Goal: Task Accomplishment & Management: Manage account settings

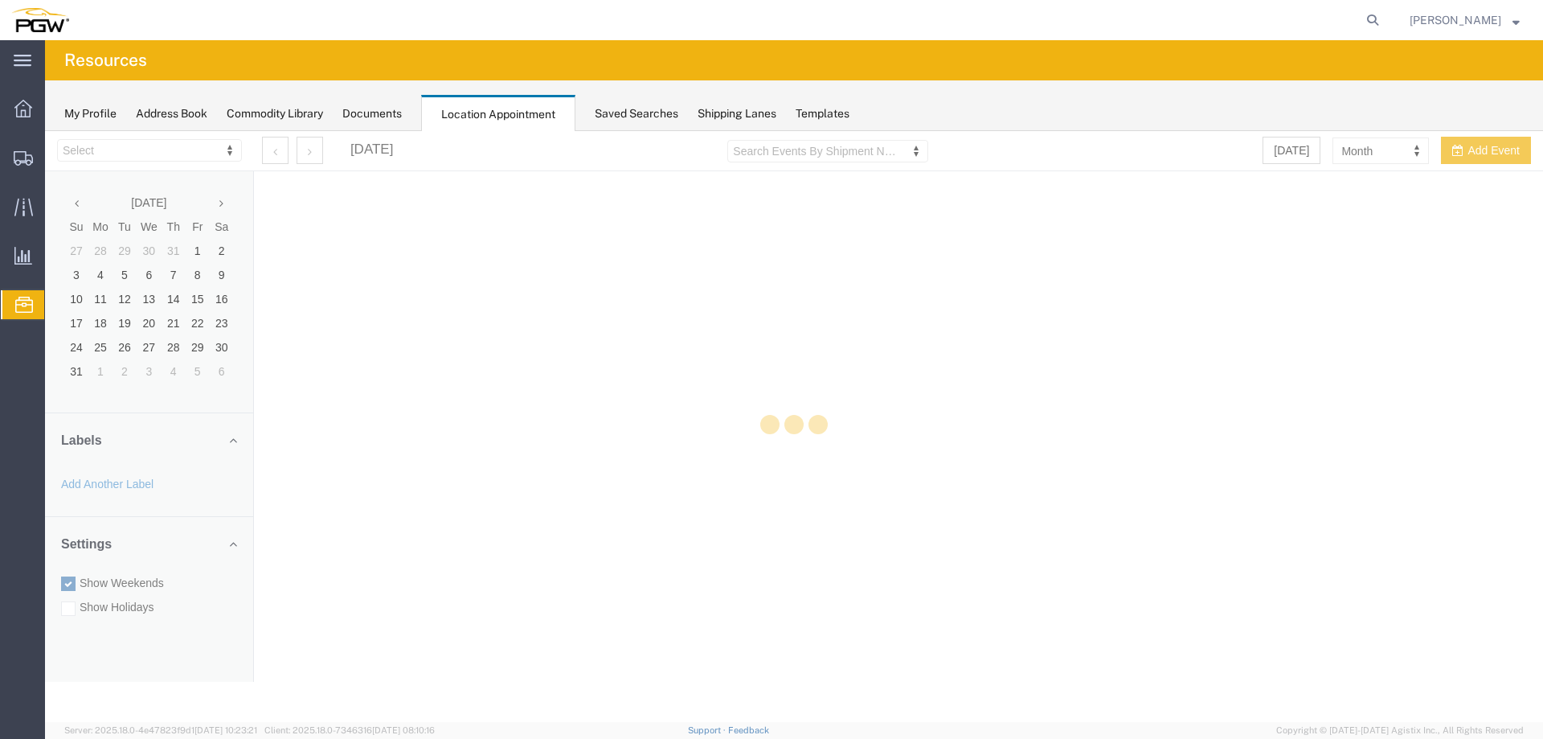
select select "28253"
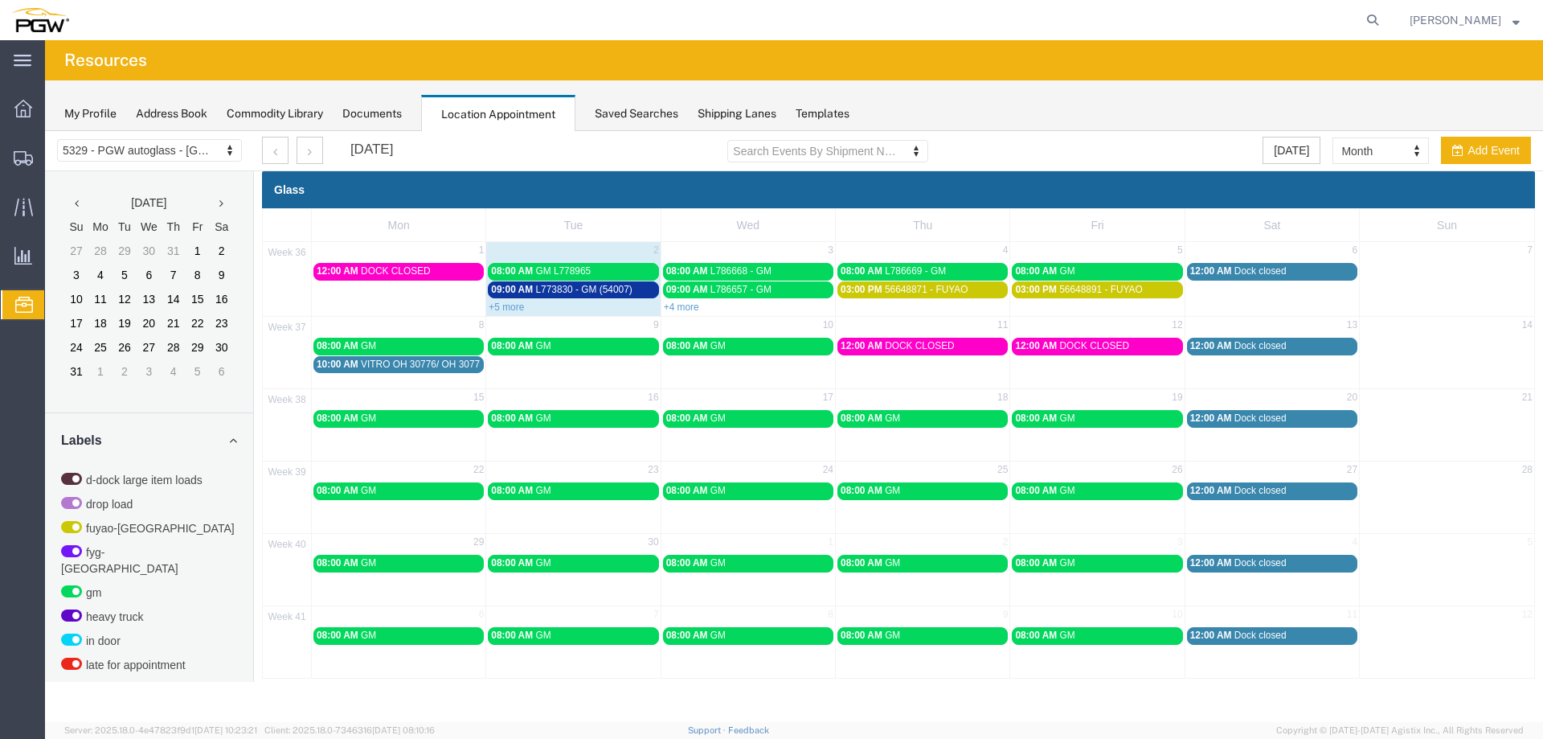
click at [609, 274] on div "08:00 AM GM L778965" at bounding box center [573, 271] width 164 height 12
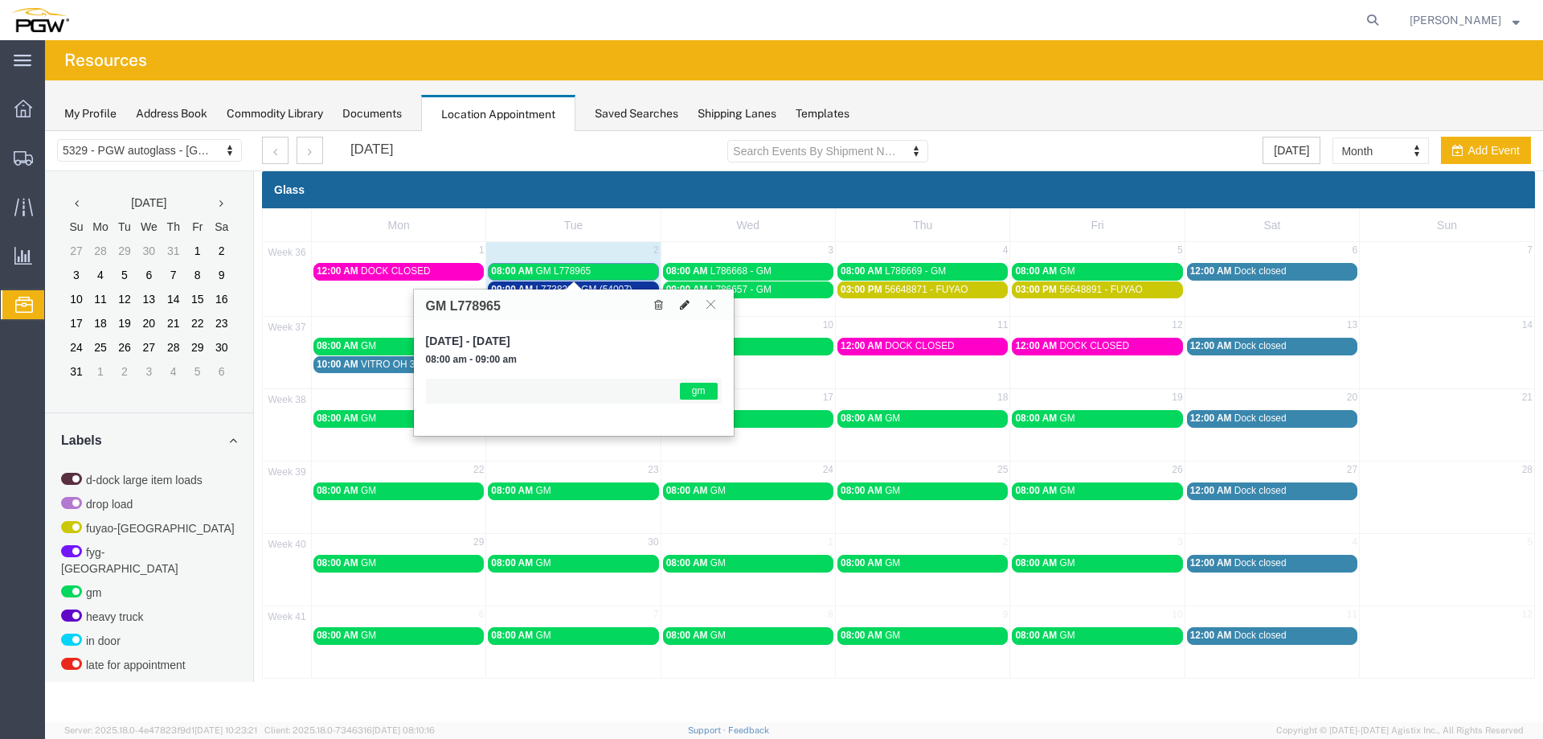
click at [680, 302] on icon at bounding box center [685, 304] width 10 height 11
select select "1"
select select "340"
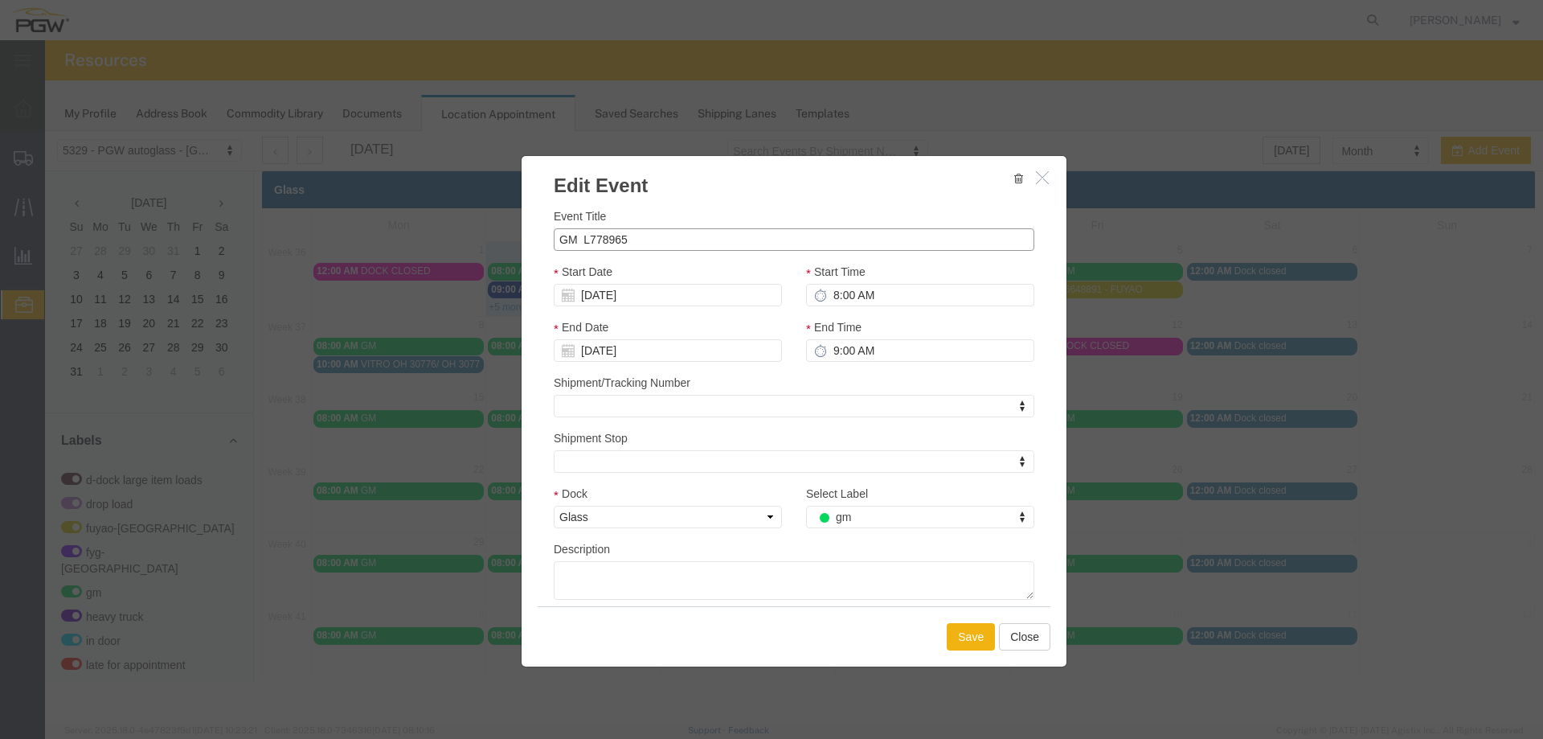
click at [678, 240] on input "GM L778965" at bounding box center [794, 239] width 481 height 23
type input "GM L778965 (54006)"
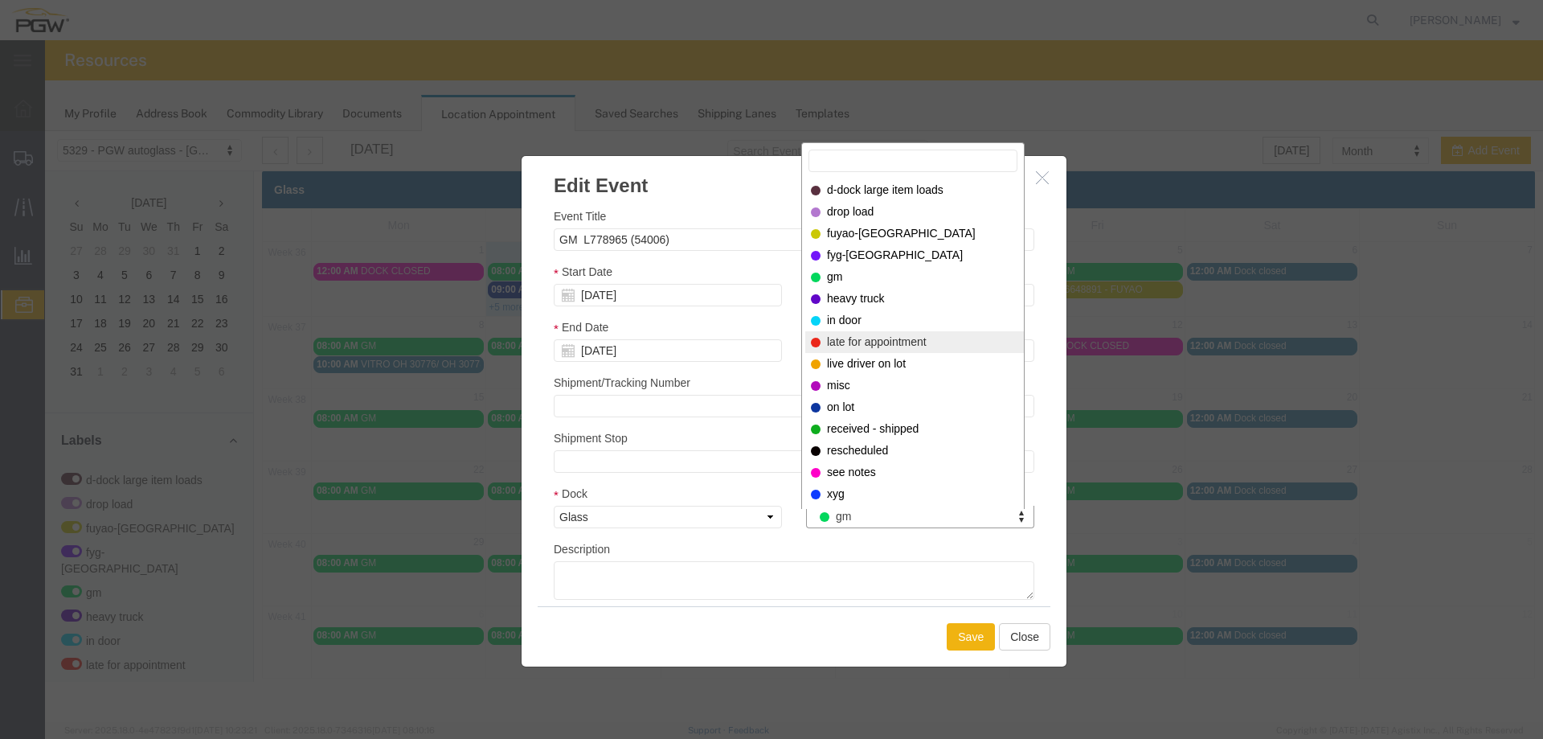
select select "220"
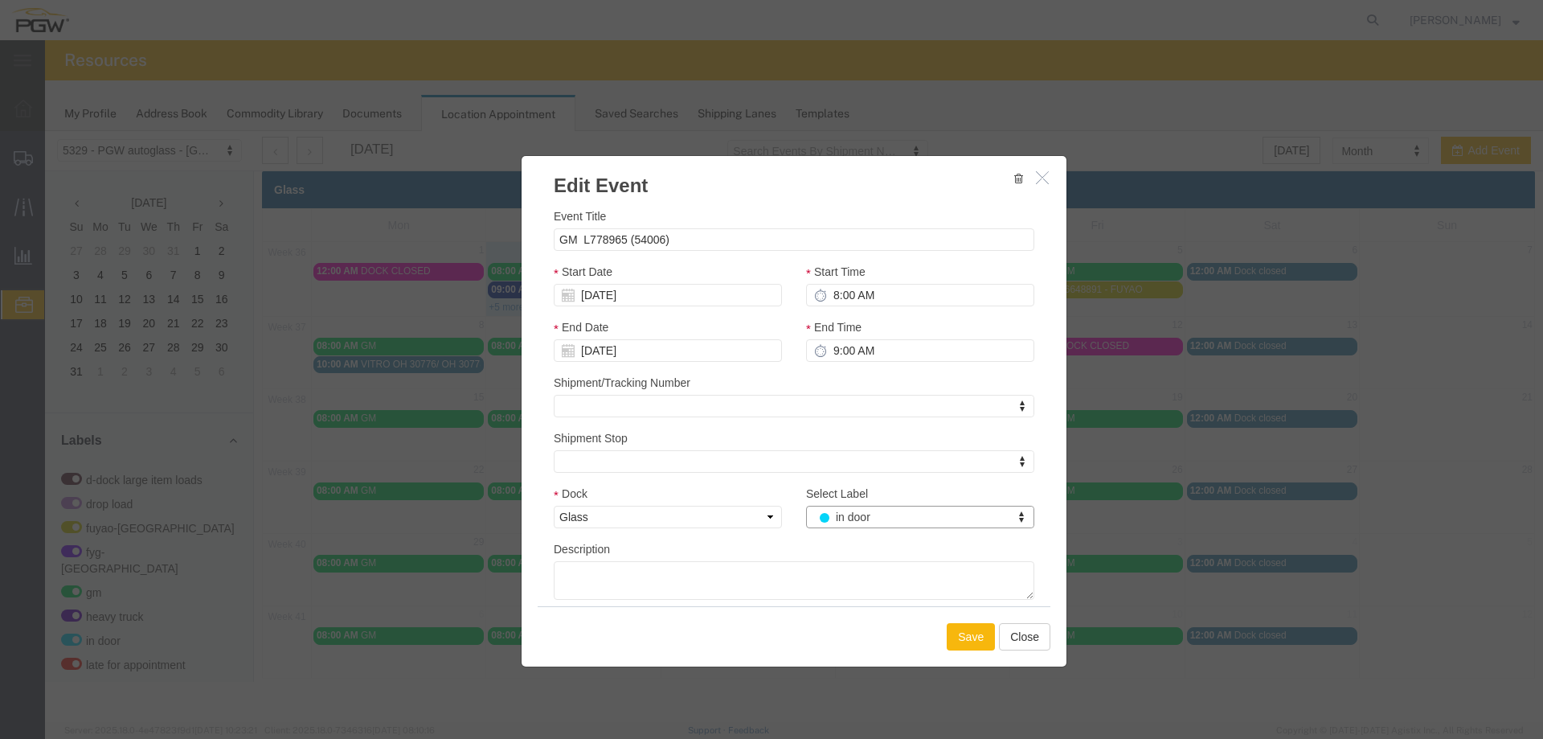
click at [965, 625] on button "Save" at bounding box center [971, 636] width 48 height 27
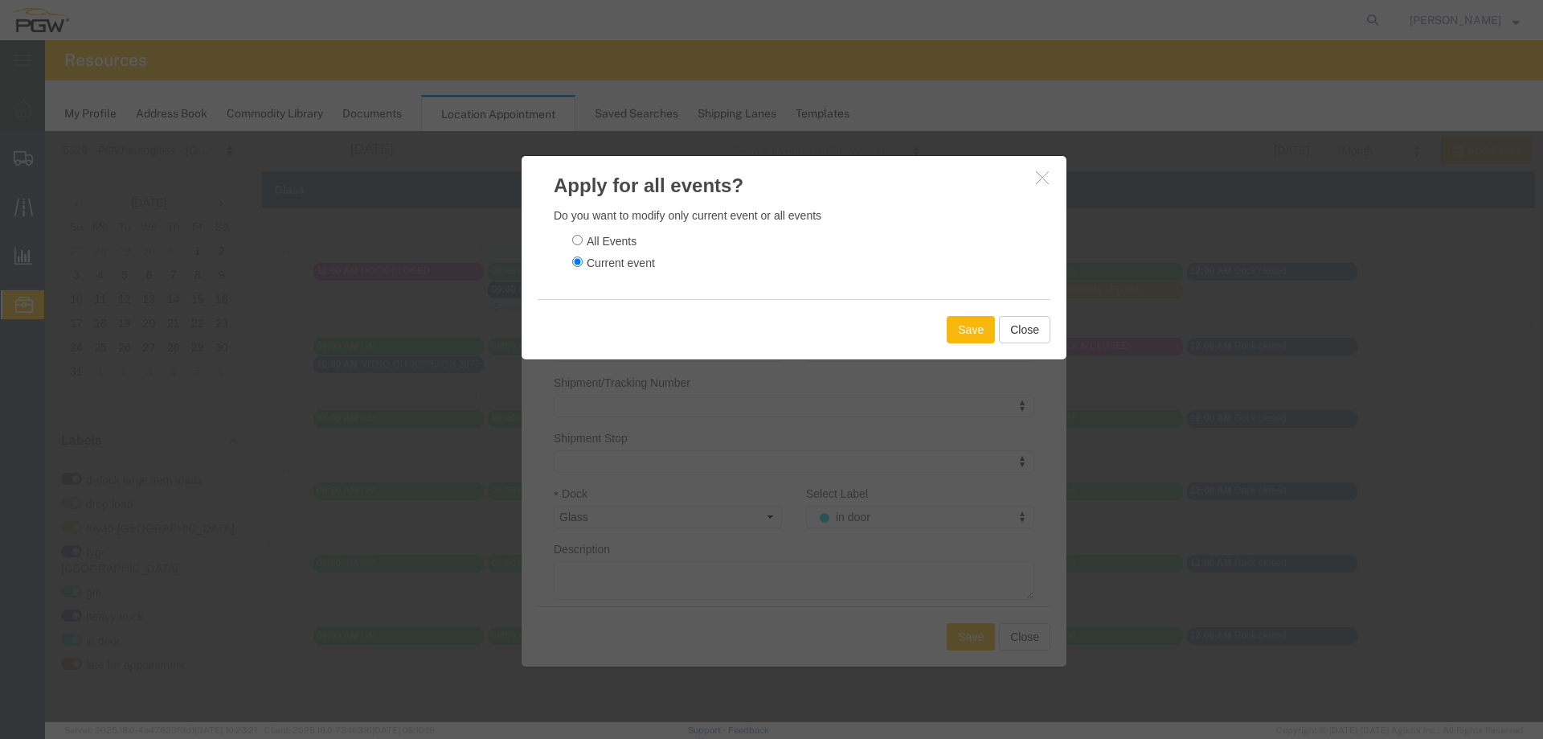
click at [967, 326] on button "Save" at bounding box center [971, 329] width 48 height 27
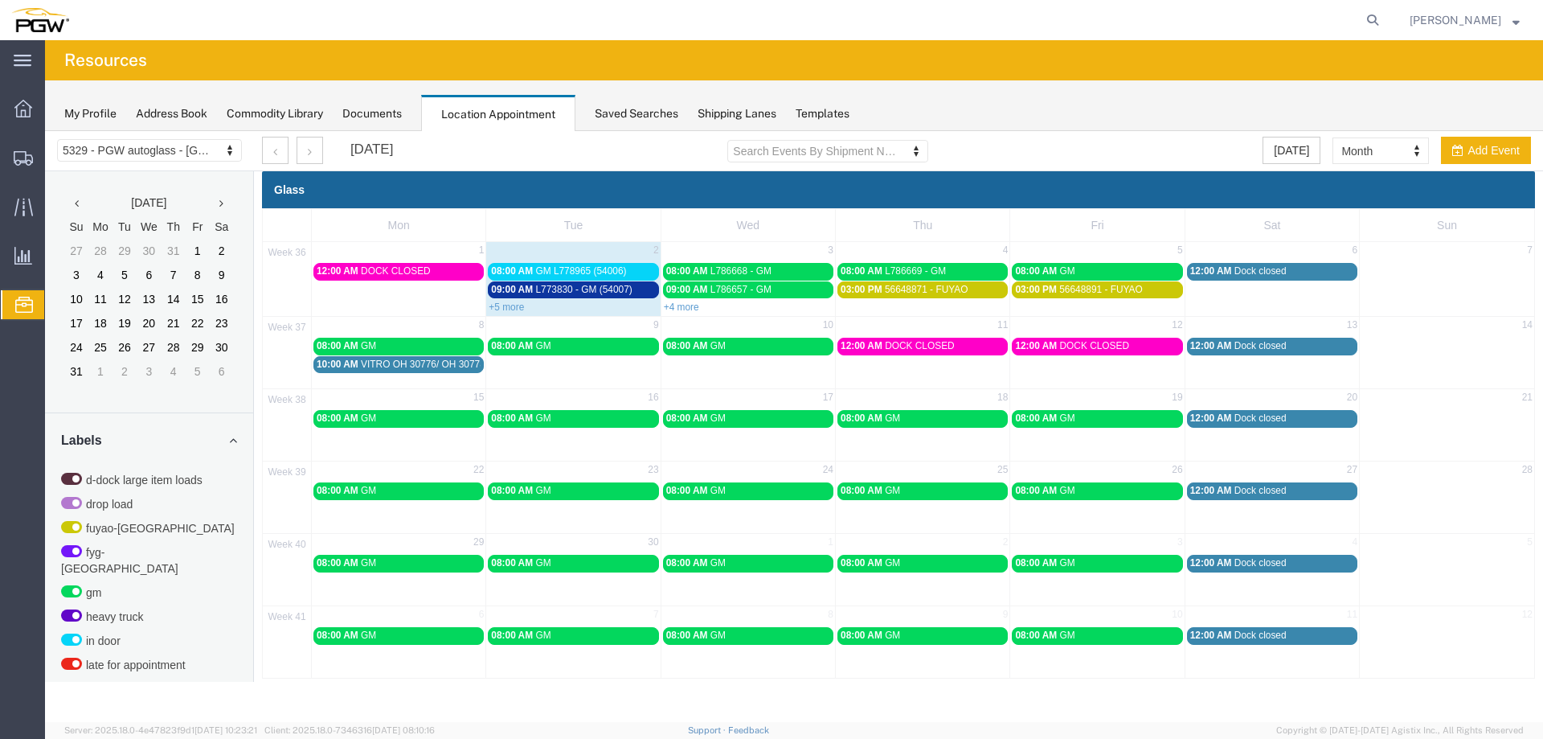
click at [455, 370] on div "10:00 AM VITRO OH 30776/ OH 30778" at bounding box center [399, 365] width 164 height 12
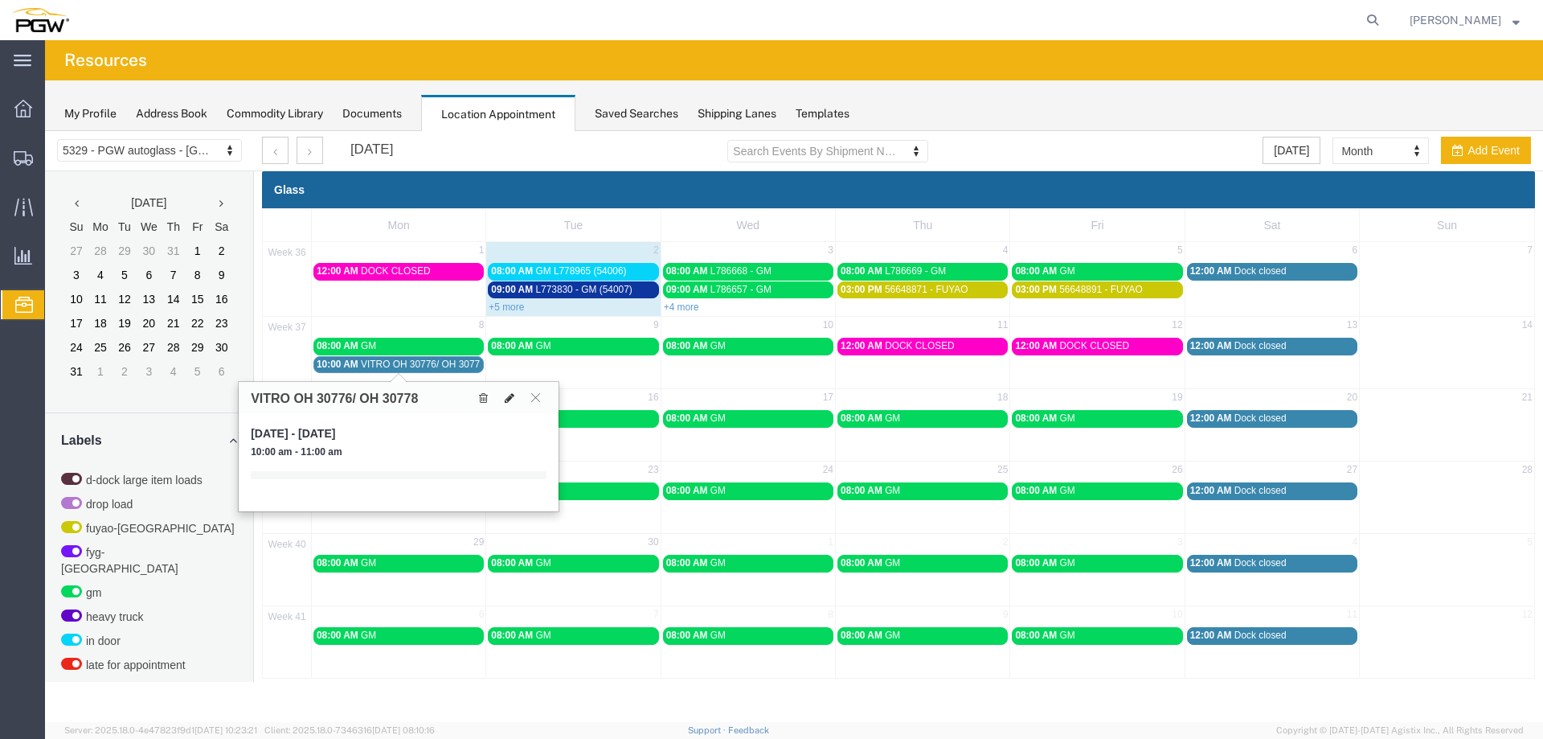
click at [508, 403] on icon at bounding box center [510, 397] width 10 height 11
select select "1"
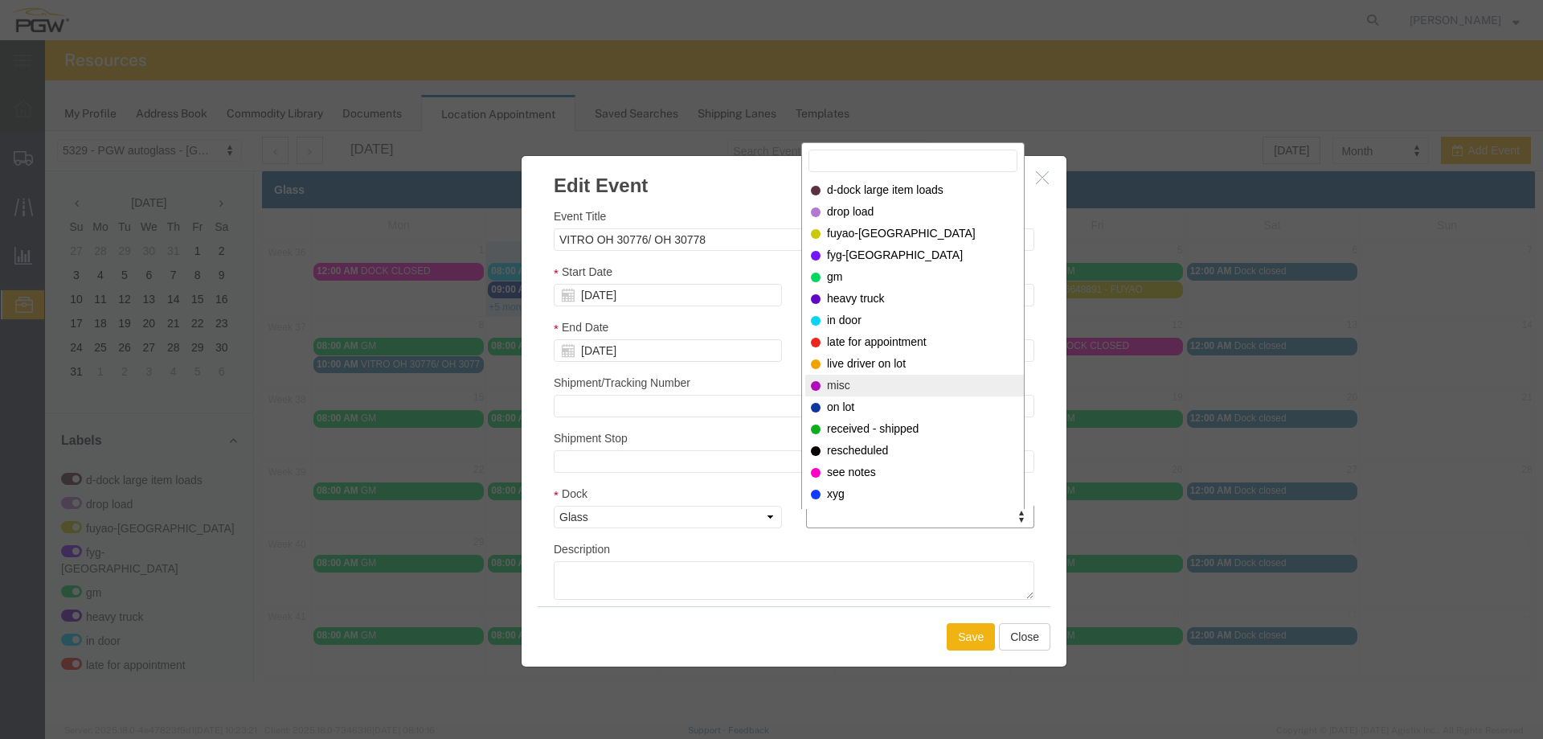
select select "12922"
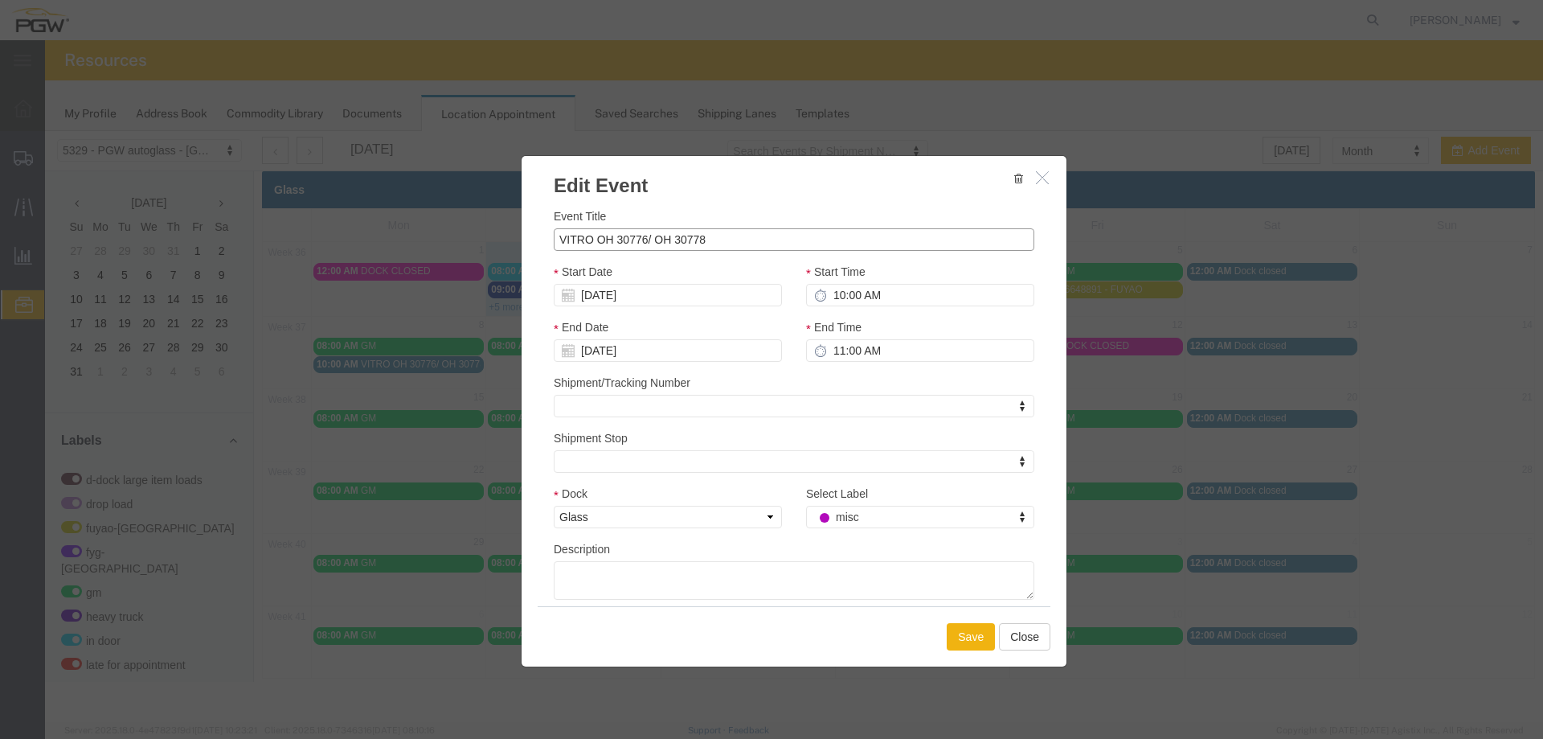
click at [765, 240] on input "VITRO OH 30776/ OH 30778" at bounding box center [794, 239] width 481 height 23
type input "VITRO OH 30776/ OH 30778 // SPLIT HT 8"
click at [961, 637] on button "Save" at bounding box center [971, 636] width 48 height 27
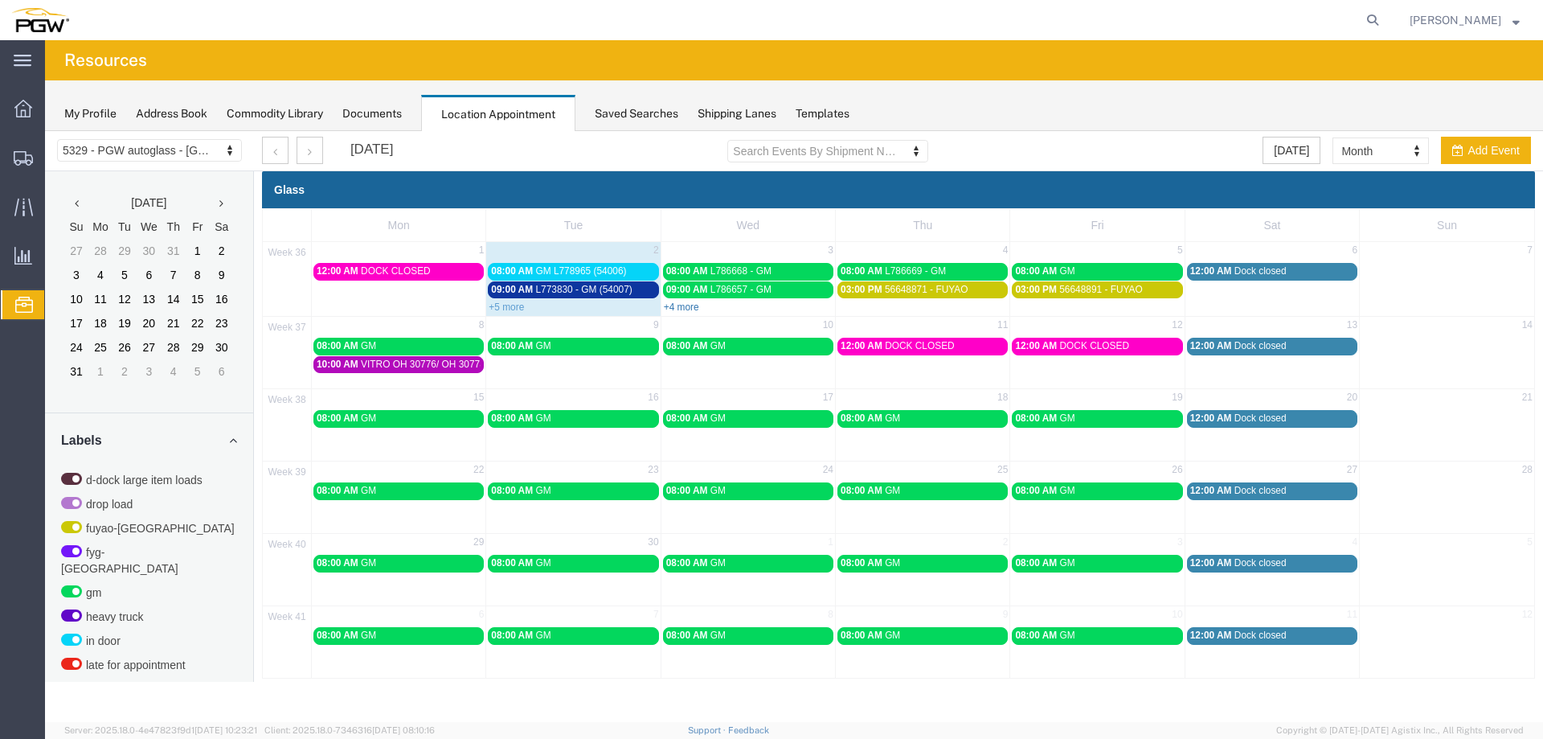
click at [675, 304] on link "+4 more" at bounding box center [681, 306] width 35 height 11
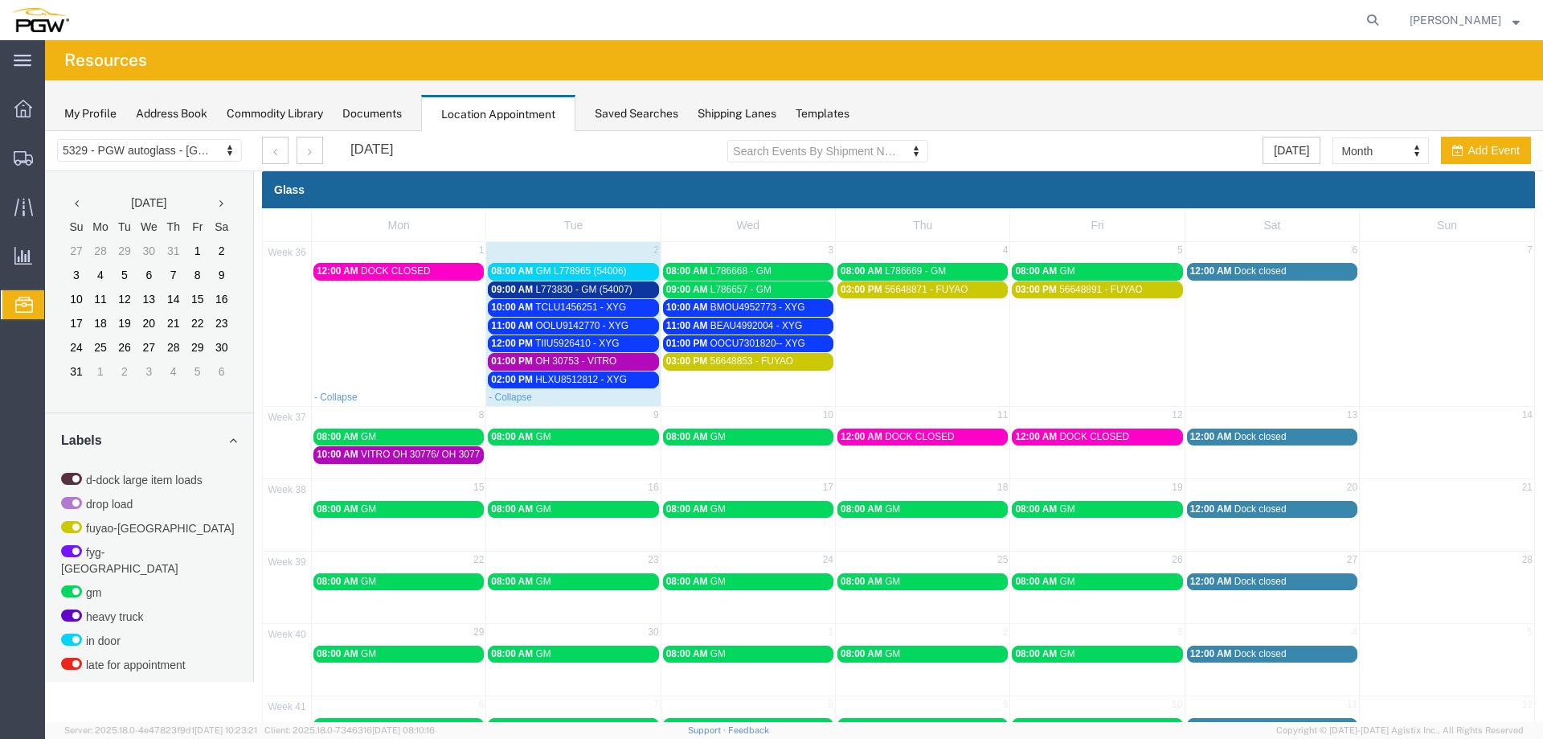
drag, startPoint x: 1379, startPoint y: 18, endPoint x: 1369, endPoint y: 23, distance: 11.5
click at [1379, 18] on icon at bounding box center [1373, 20] width 23 height 23
click at [1350, 23] on input "search" at bounding box center [1117, 20] width 489 height 39
type input "56600111"
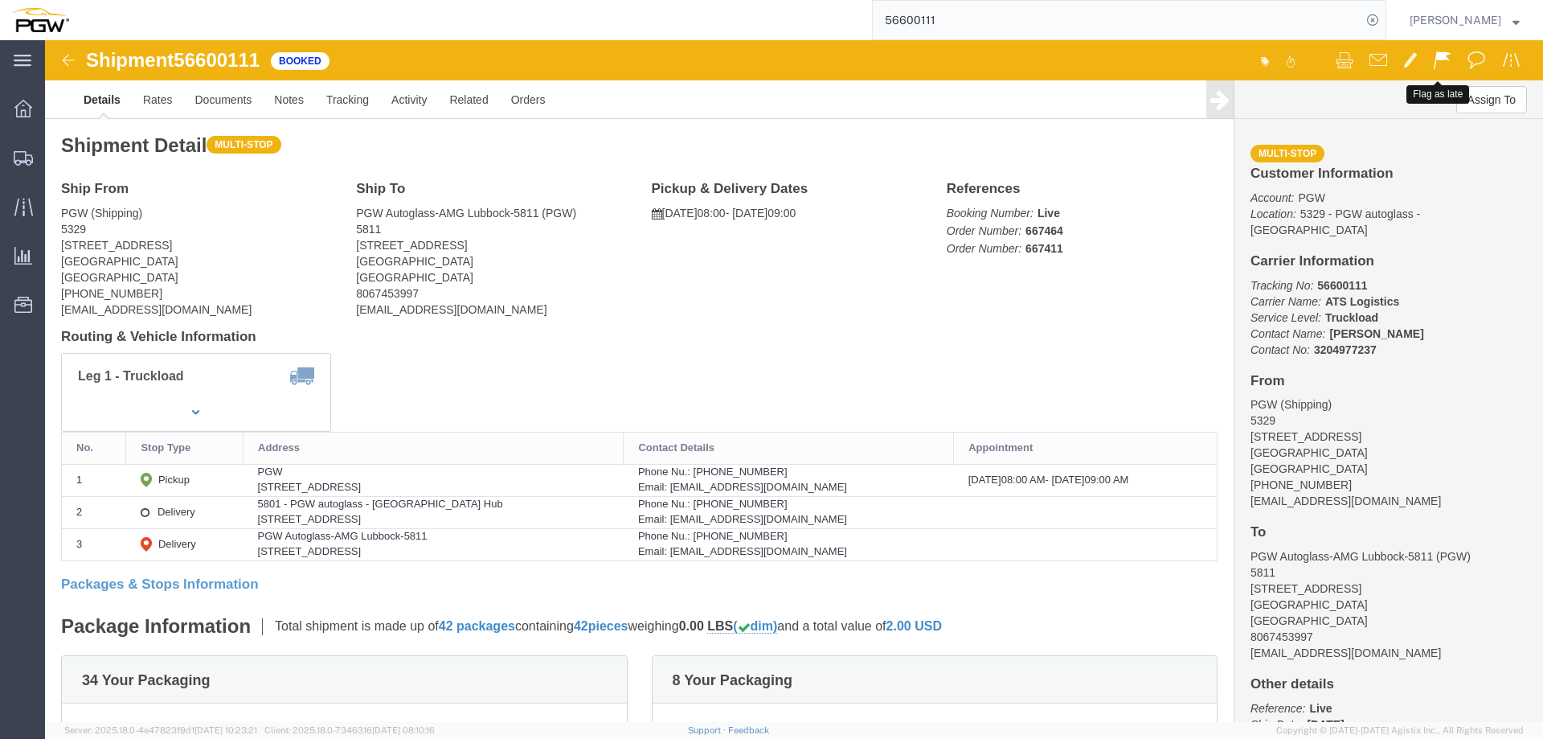
click span
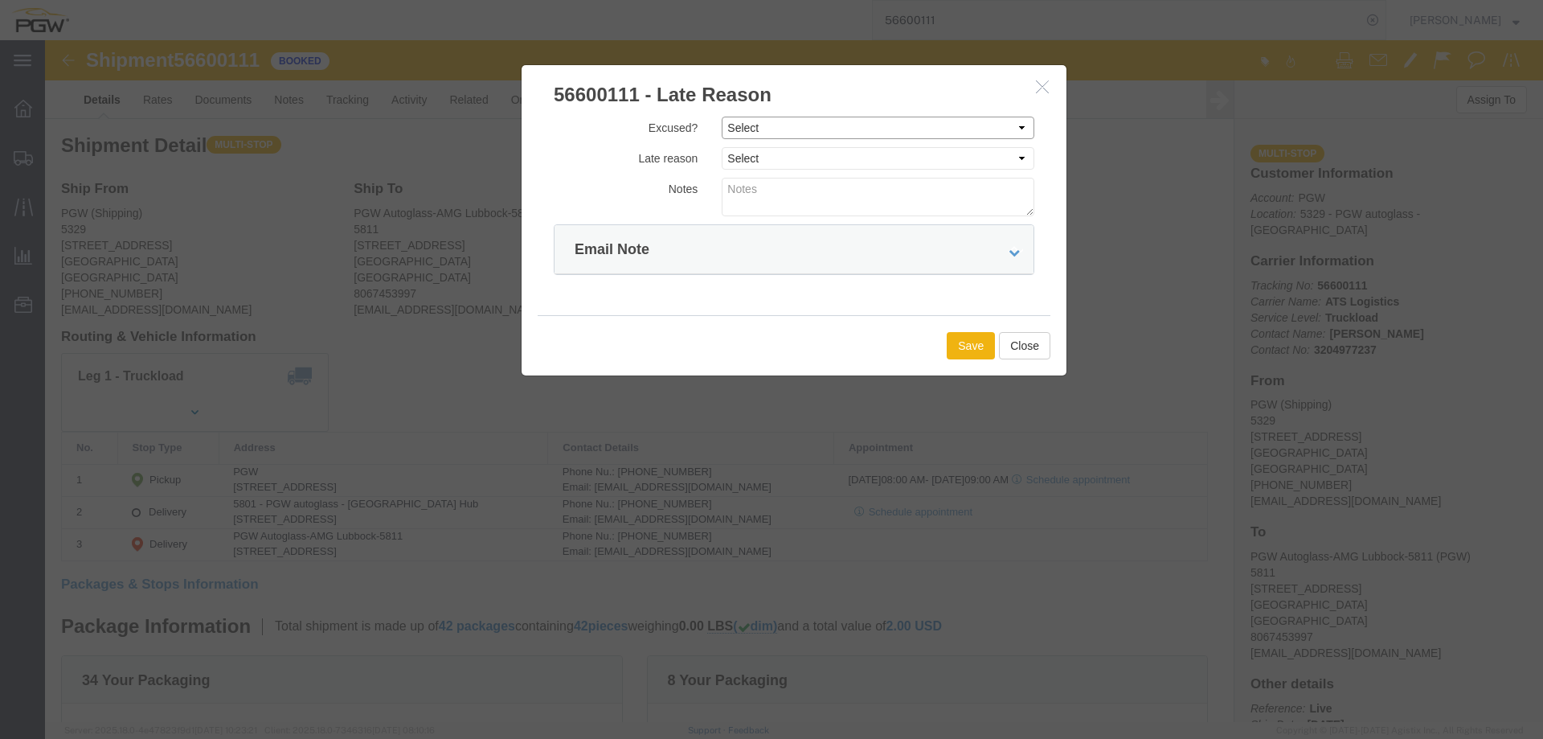
click select "Select Excused Not Excused"
select select "NOT_EXCUSED"
click select "Select Excused Not Excused"
click select "Select Bad Carrier Data Carrier Admin Error Delay Accident Driver Error Lack of…"
select select "OTHER"
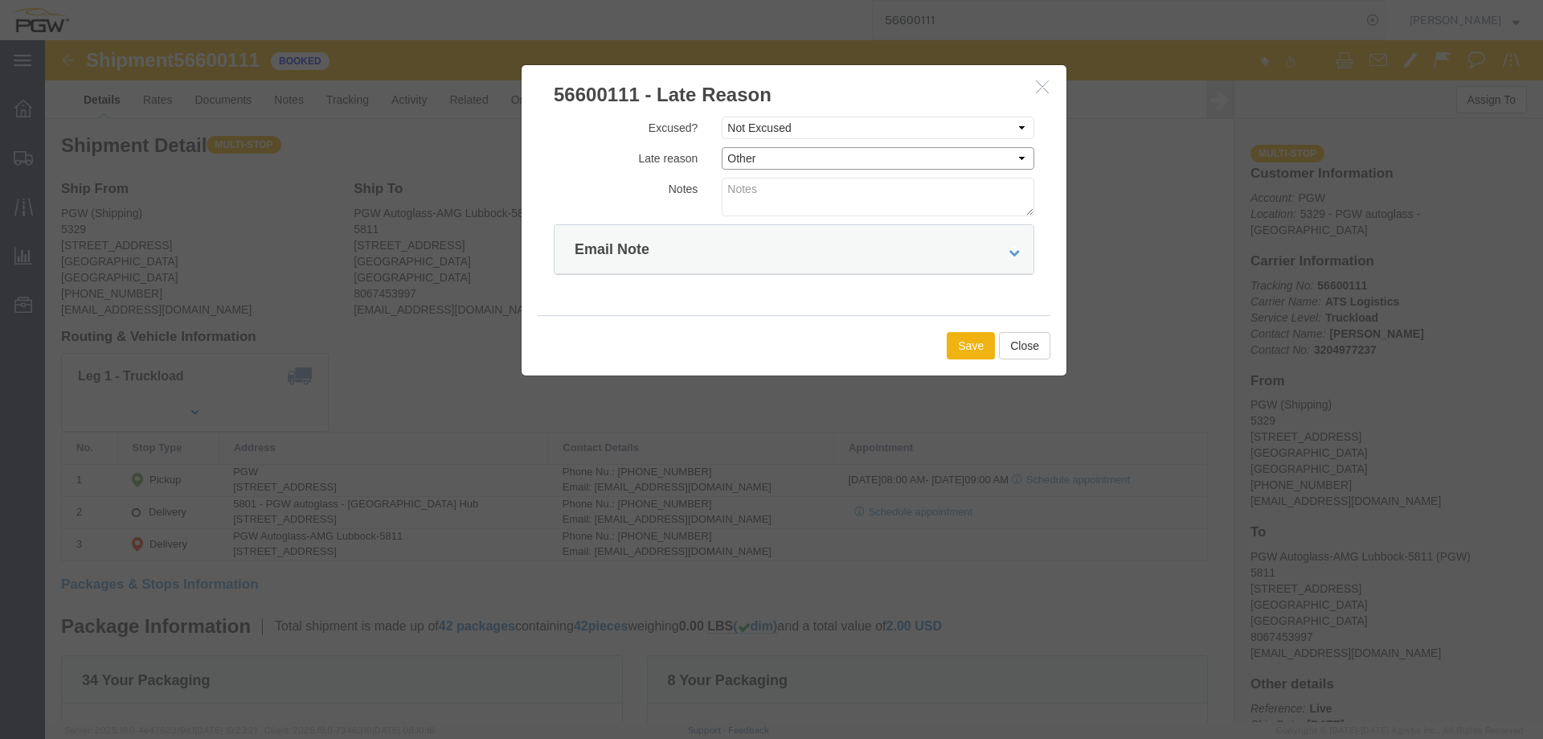
click select "Select Bad Carrier Data Carrier Admin Error Delay Accident Driver Error Lack of…"
click button "Save"
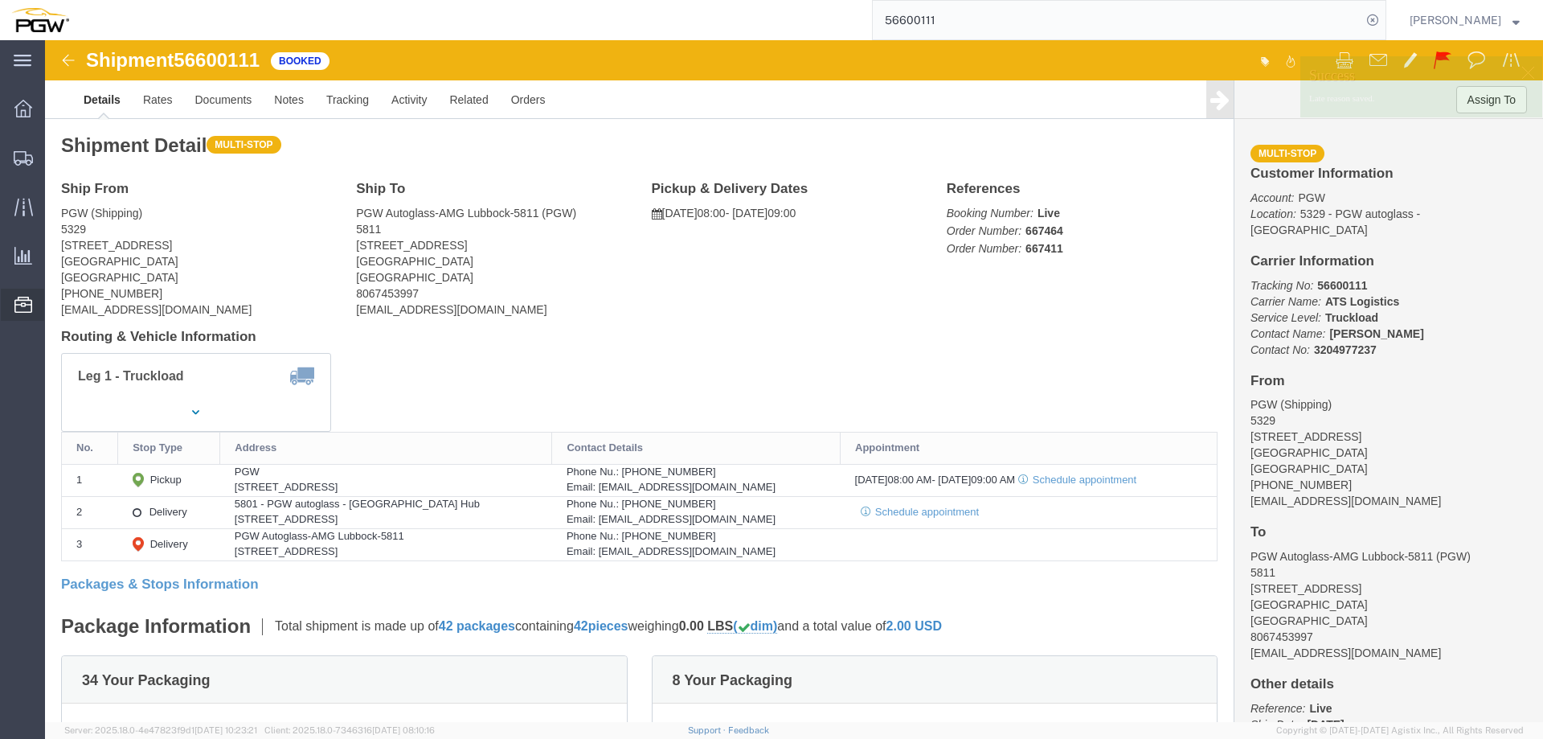
click at [0, 0] on span "Location Appointment" at bounding box center [0, 0] width 0 height 0
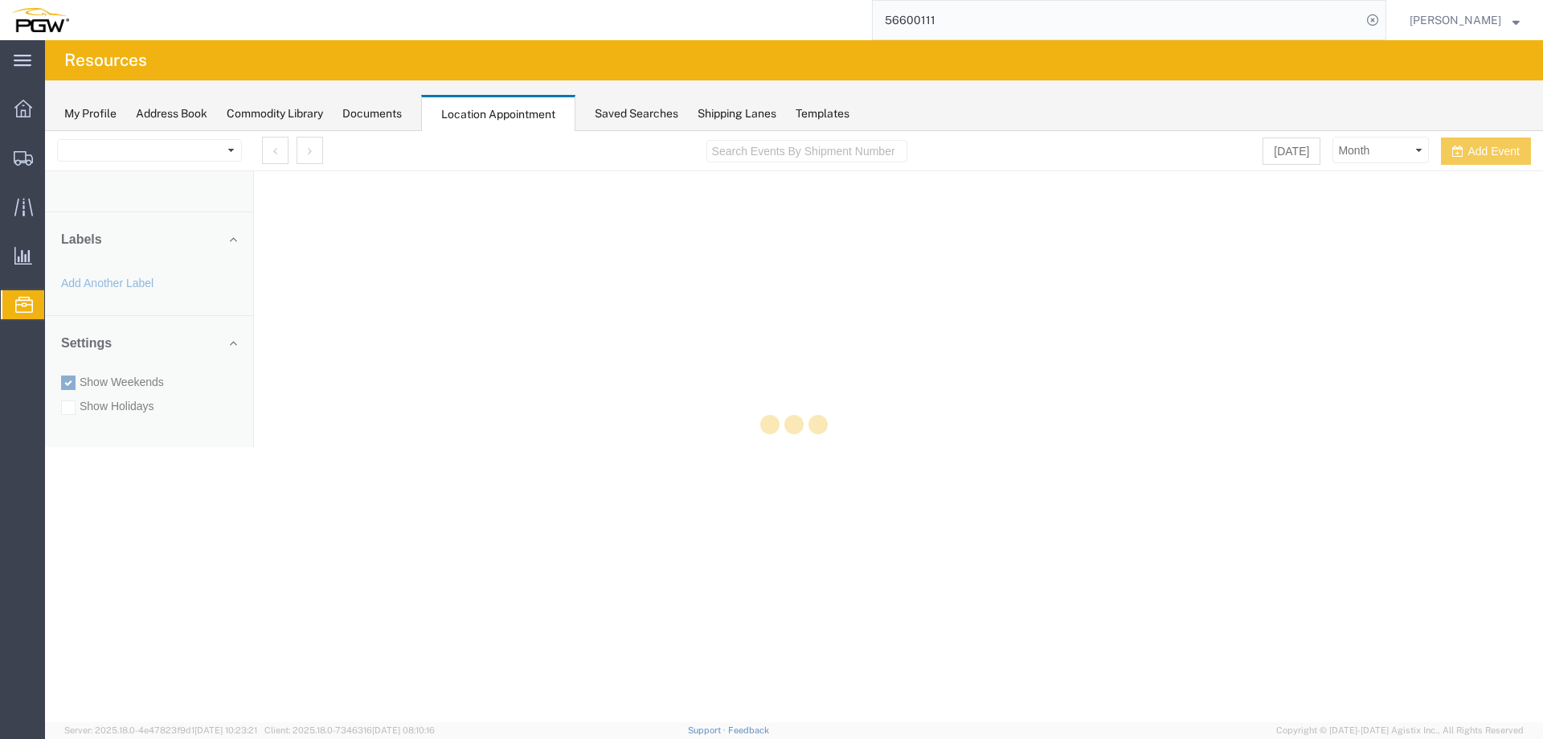
select select "28253"
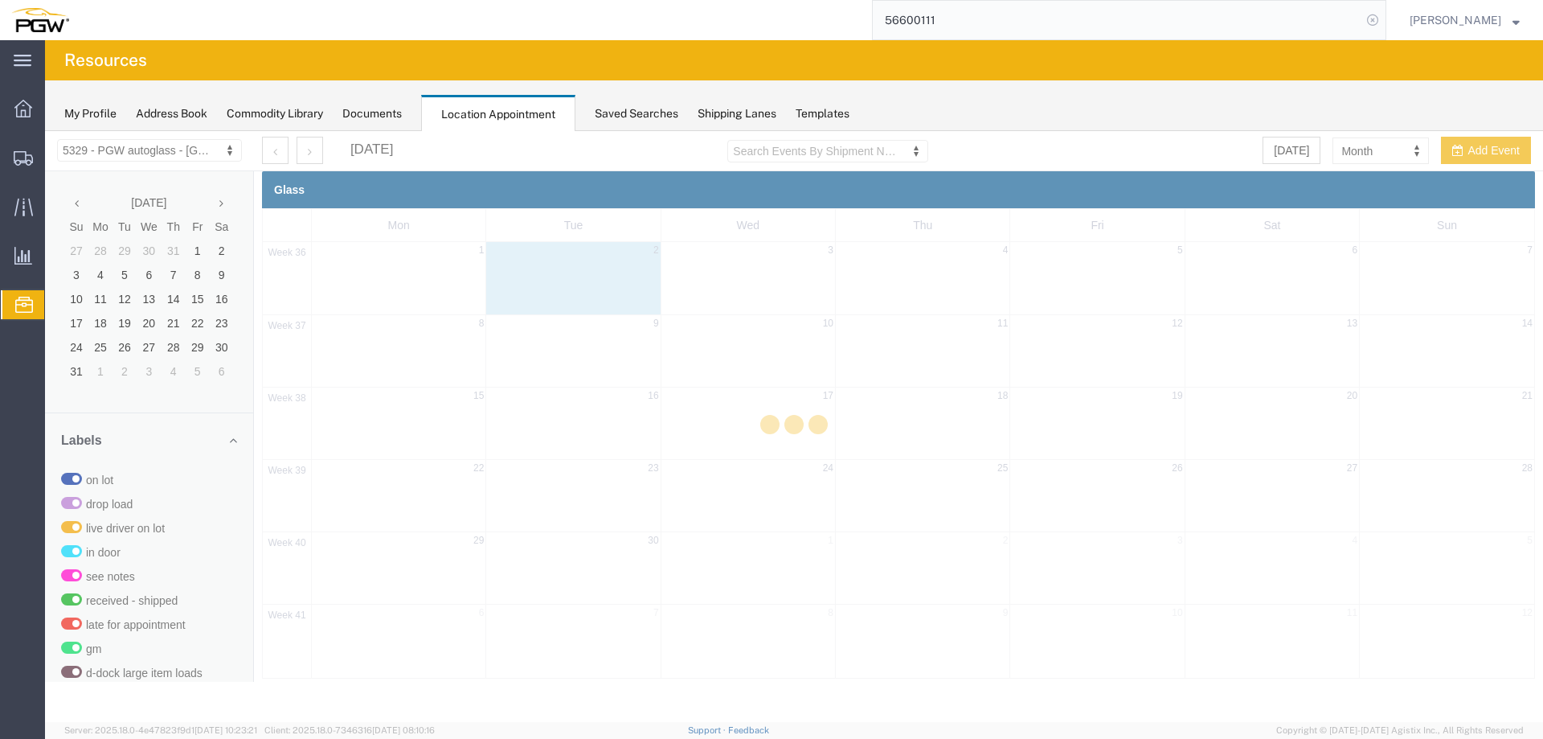
click at [1383, 23] on icon at bounding box center [1373, 20] width 23 height 23
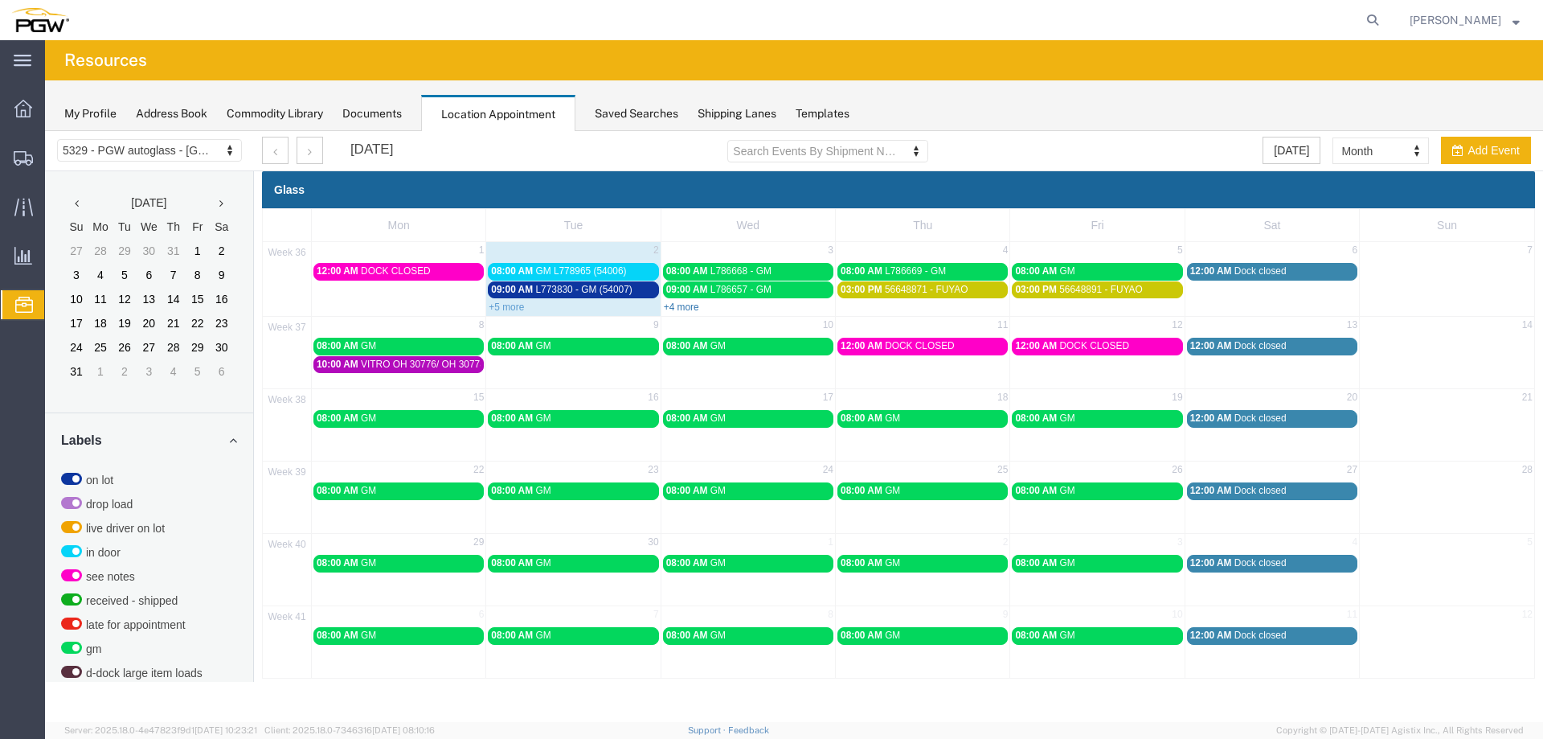
click at [689, 305] on link "+4 more" at bounding box center [681, 306] width 35 height 11
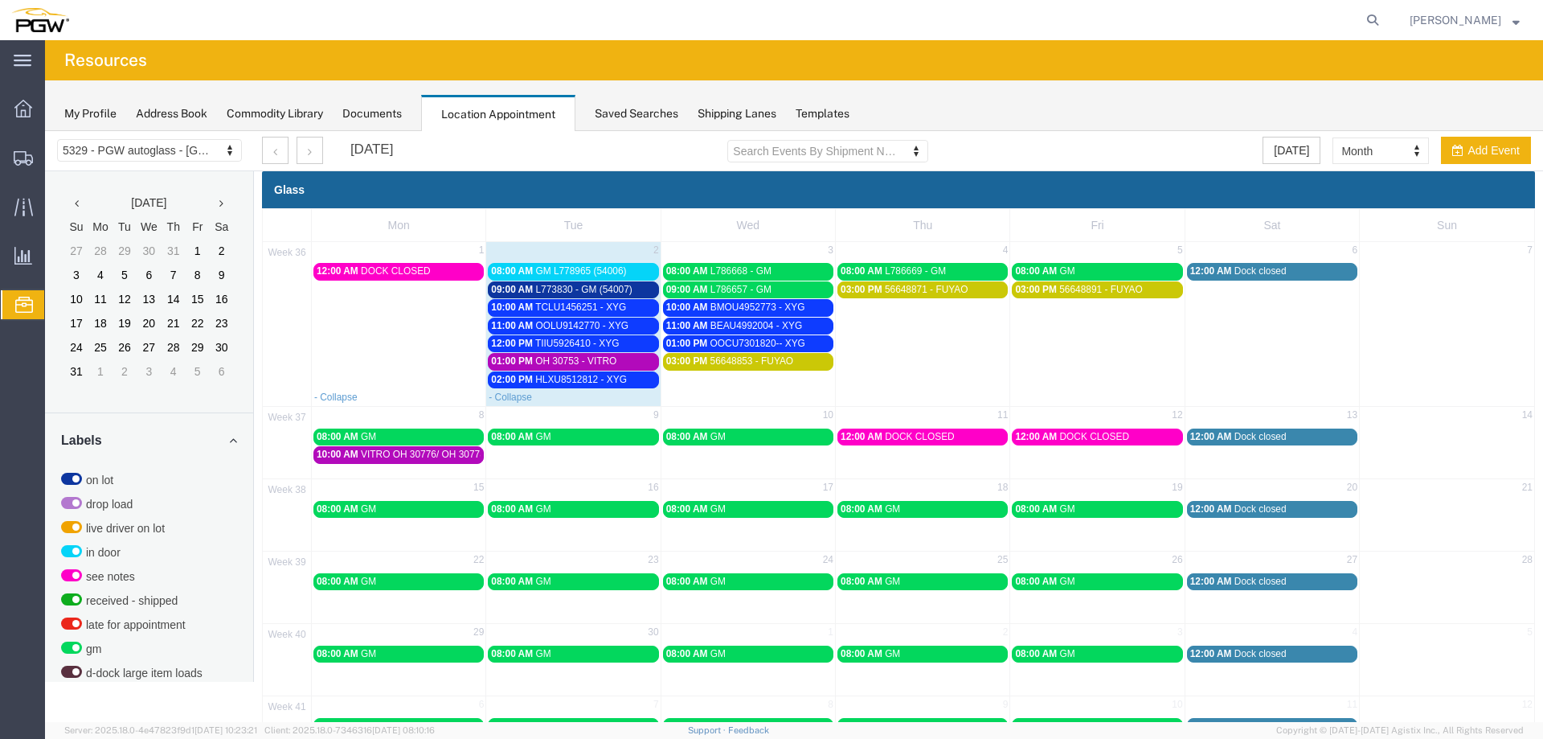
click at [440, 415] on td "8" at bounding box center [399, 417] width 174 height 20
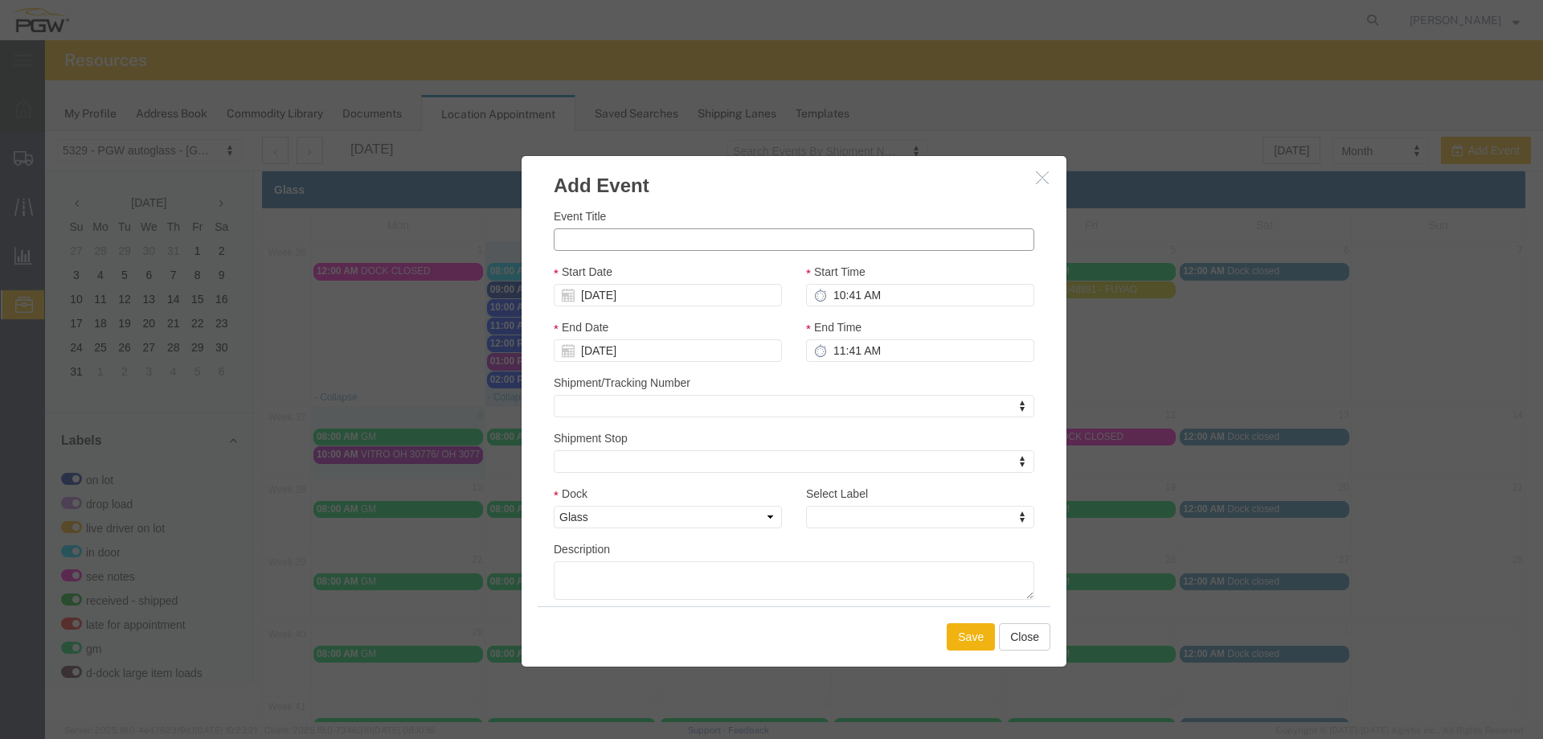
click at [571, 238] on input "Event Title" at bounding box center [794, 239] width 481 height 23
type input "CTS- 1900510 - GM"
click at [826, 299] on input "10:41 AM" at bounding box center [920, 295] width 228 height 23
type input "6:41 AM"
type input "7:41 AM"
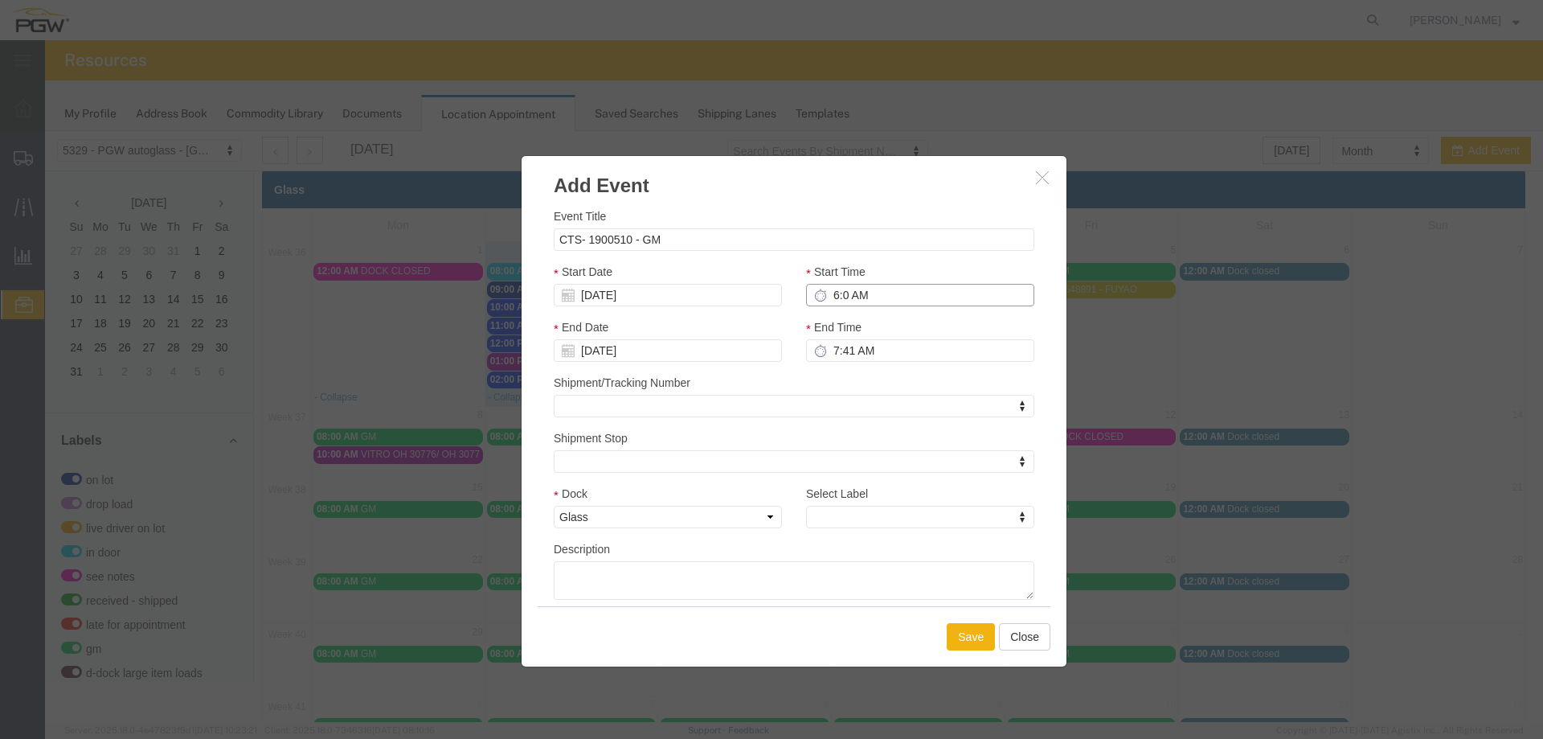
type input "6:00 AM"
type input "7:00 AM"
type input "6:00 AM"
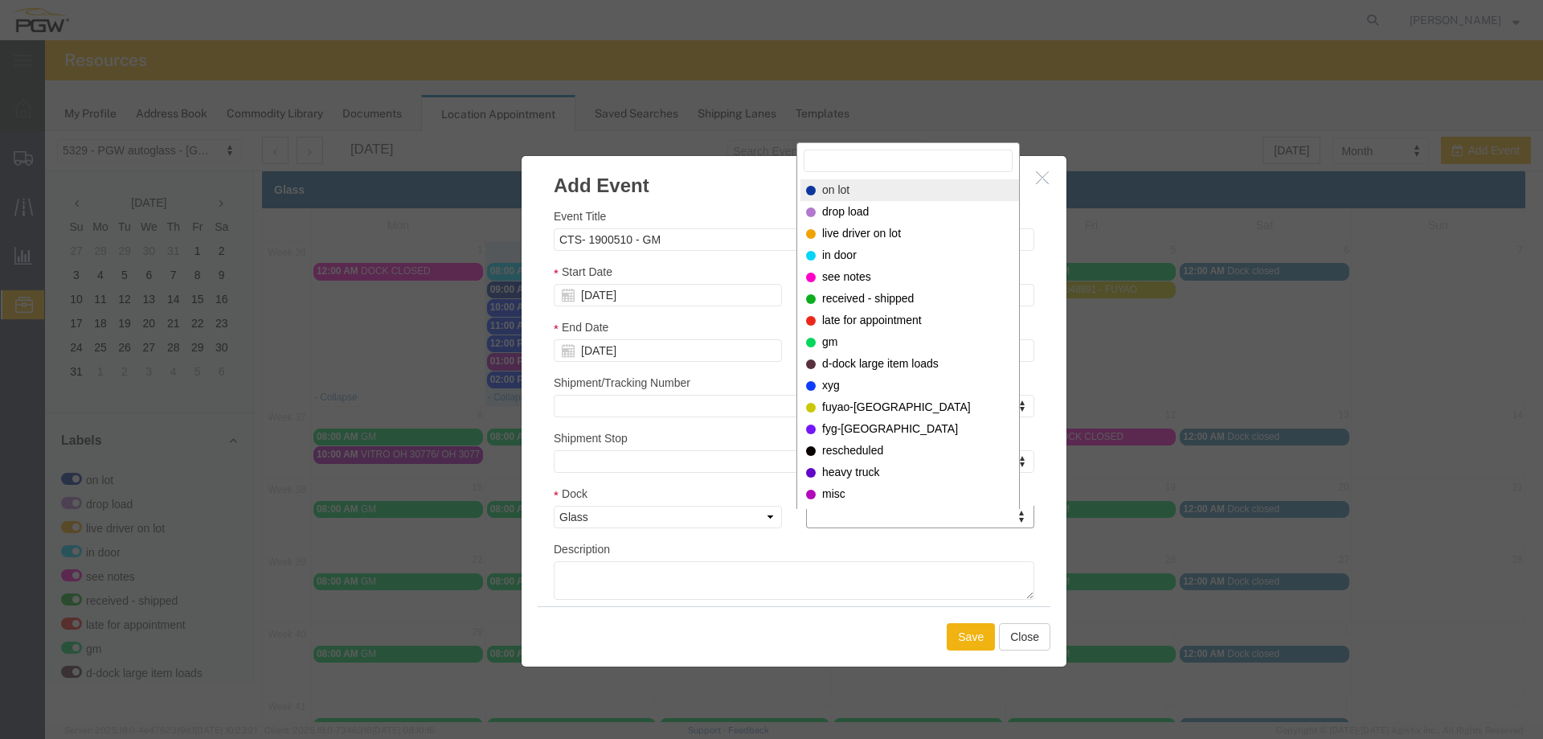
select select "300"
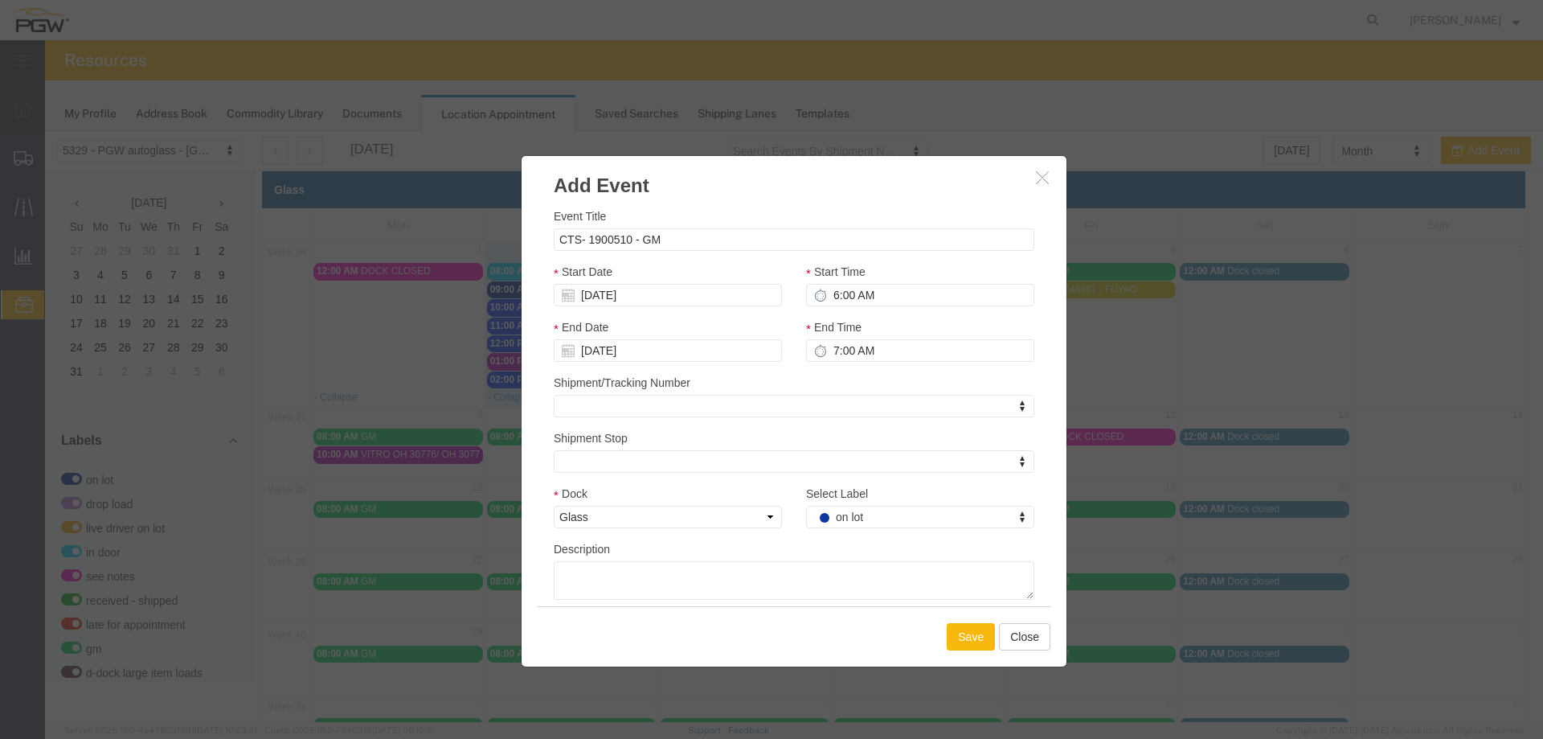
click at [947, 630] on button "Save" at bounding box center [971, 636] width 48 height 27
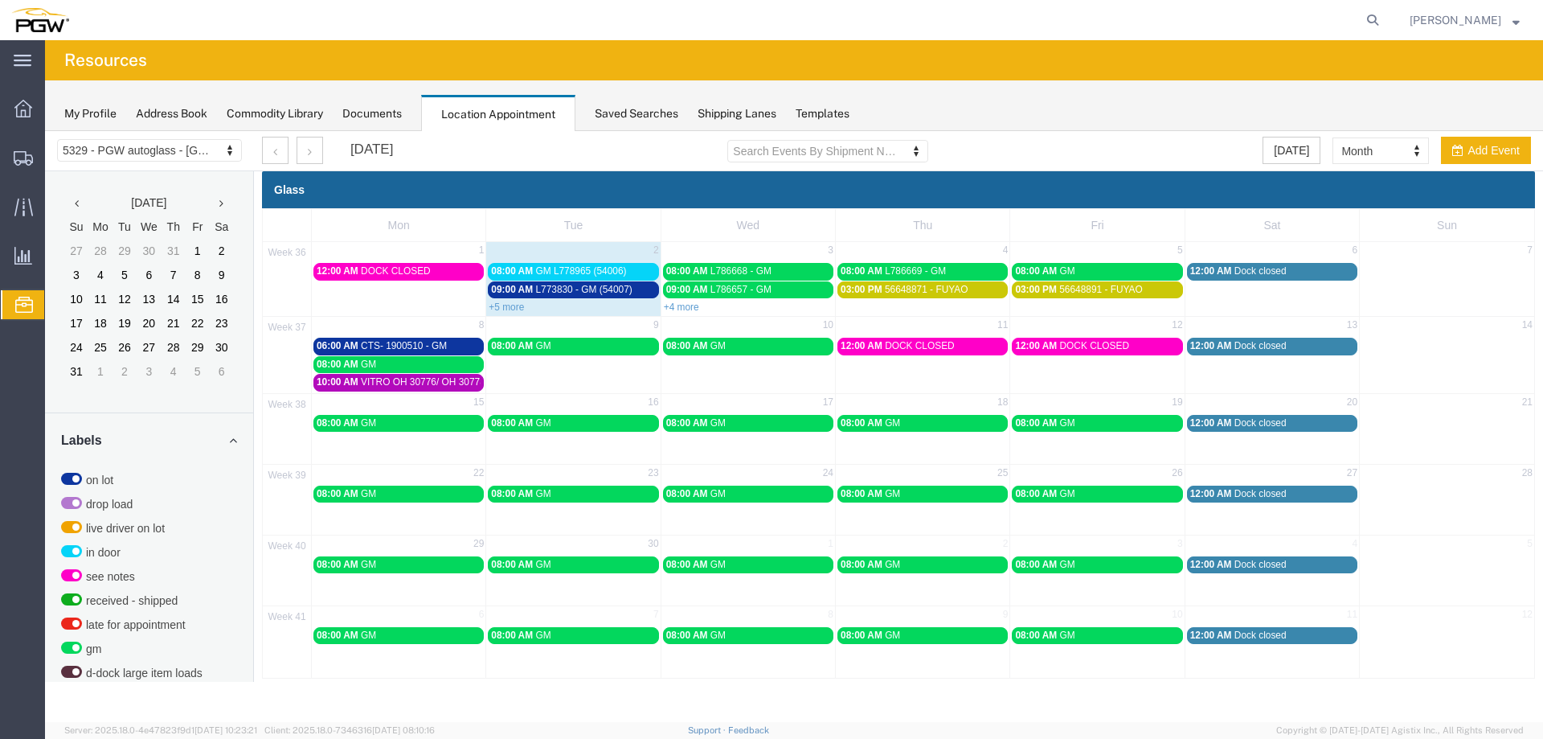
click at [381, 343] on span "CTS- 1900510 - GM" at bounding box center [404, 345] width 86 height 11
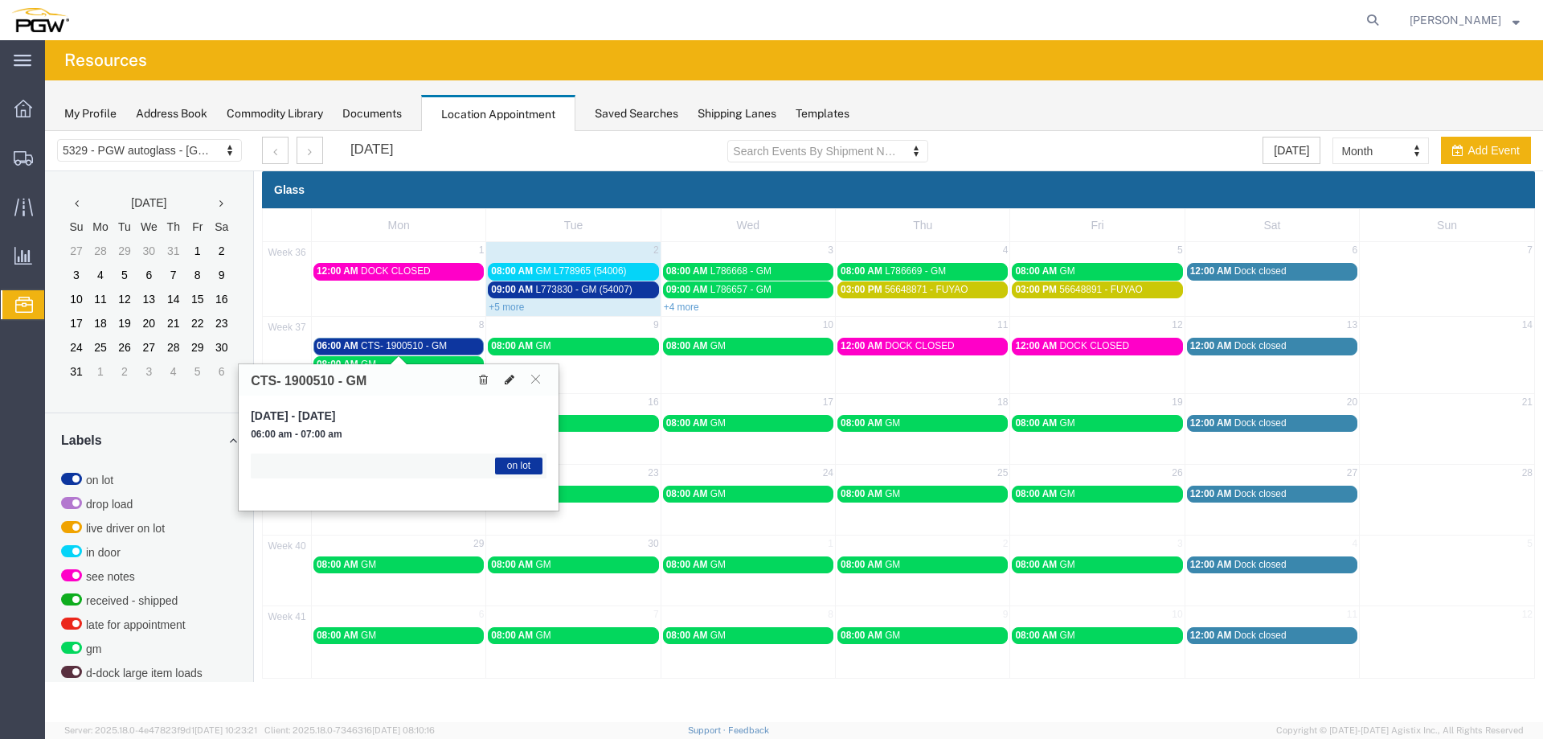
click at [505, 381] on icon at bounding box center [510, 379] width 10 height 11
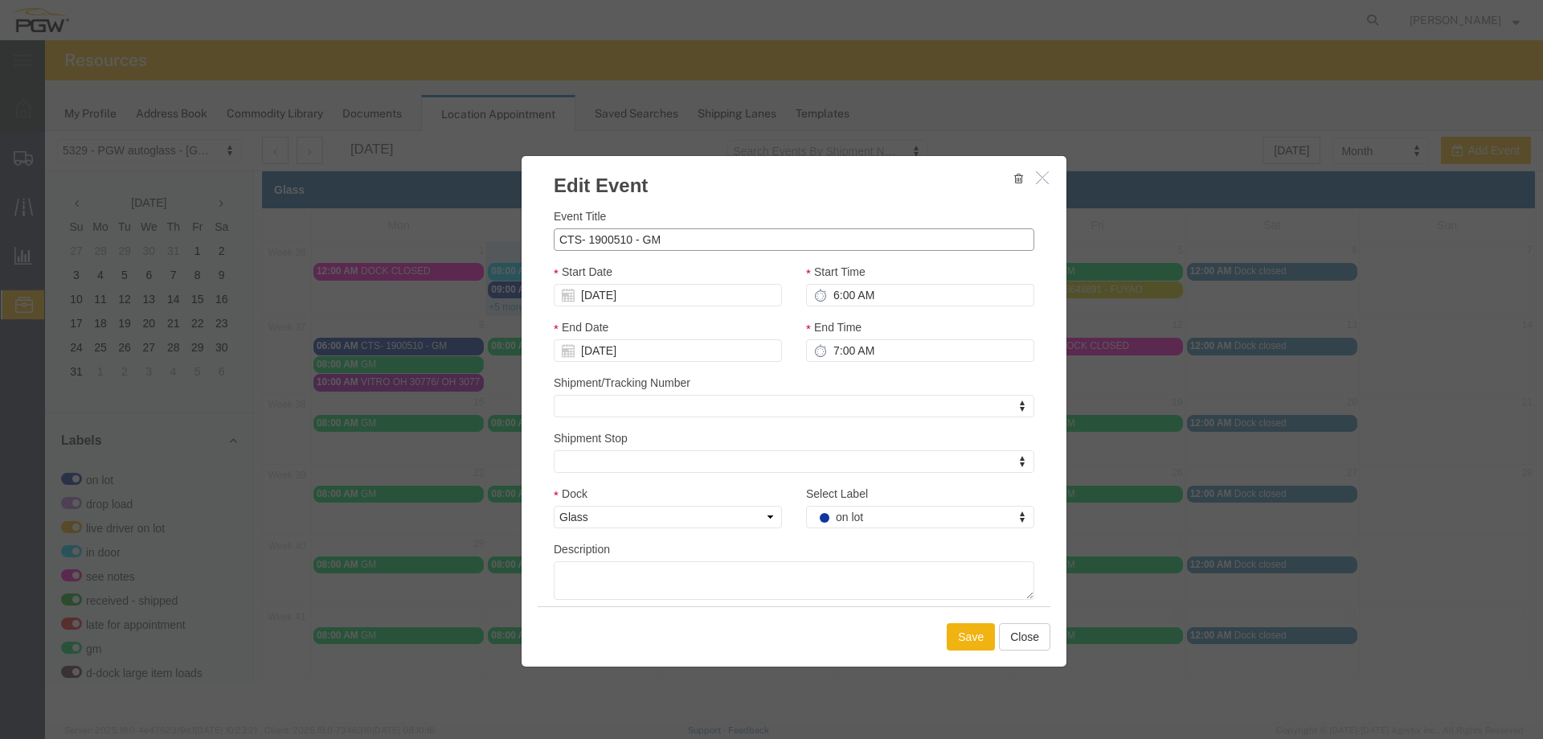
click at [590, 236] on input "CTS- 1900510 - GM" at bounding box center [794, 239] width 481 height 23
click at [589, 236] on input "CTS- 1900510 - GM" at bounding box center [794, 239] width 481 height 23
type input "CTS - 1900510 - GM"
click at [970, 622] on div "Save Close" at bounding box center [794, 636] width 513 height 60
click at [970, 629] on button "Save" at bounding box center [971, 636] width 48 height 27
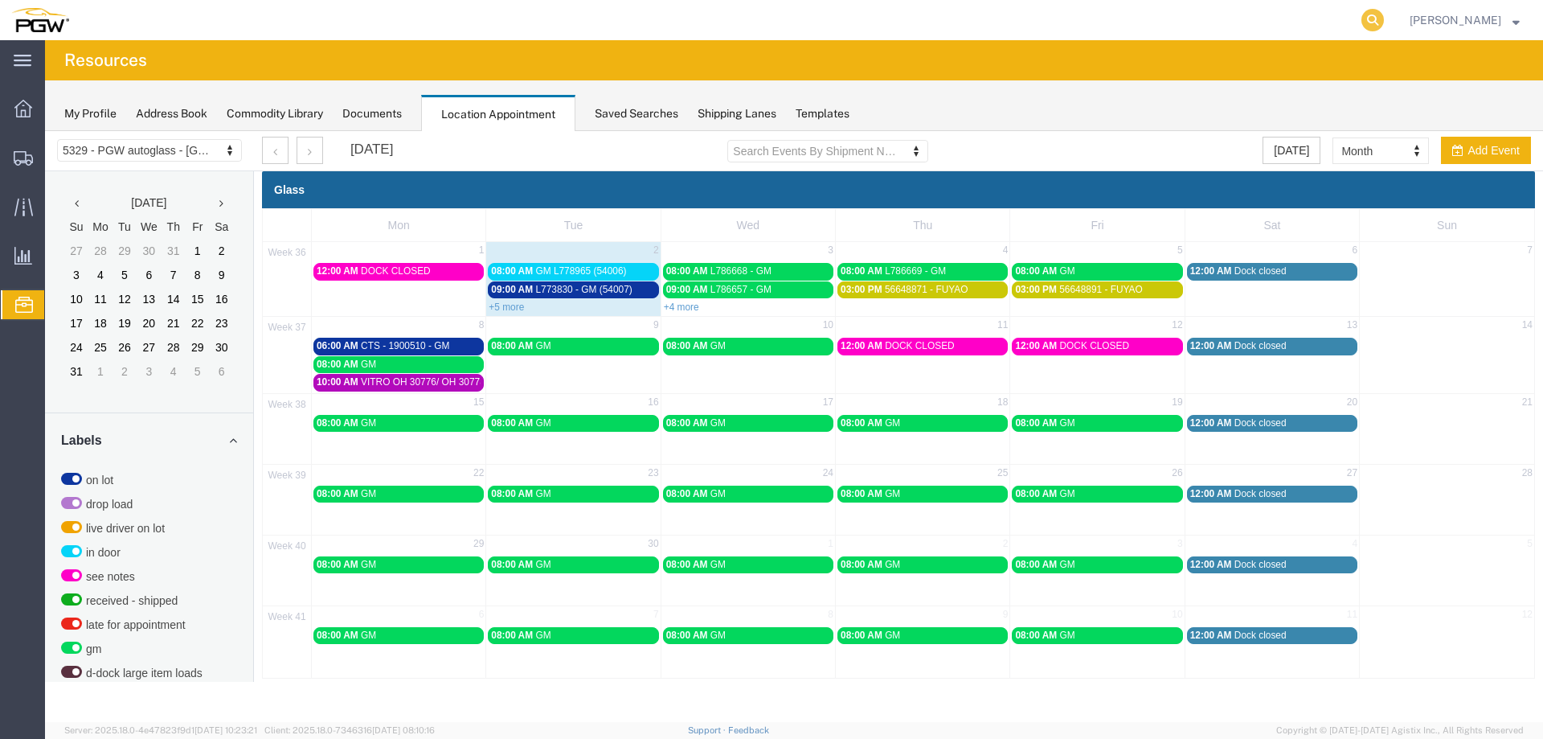
click at [1379, 18] on icon at bounding box center [1373, 20] width 23 height 23
paste input "667698"
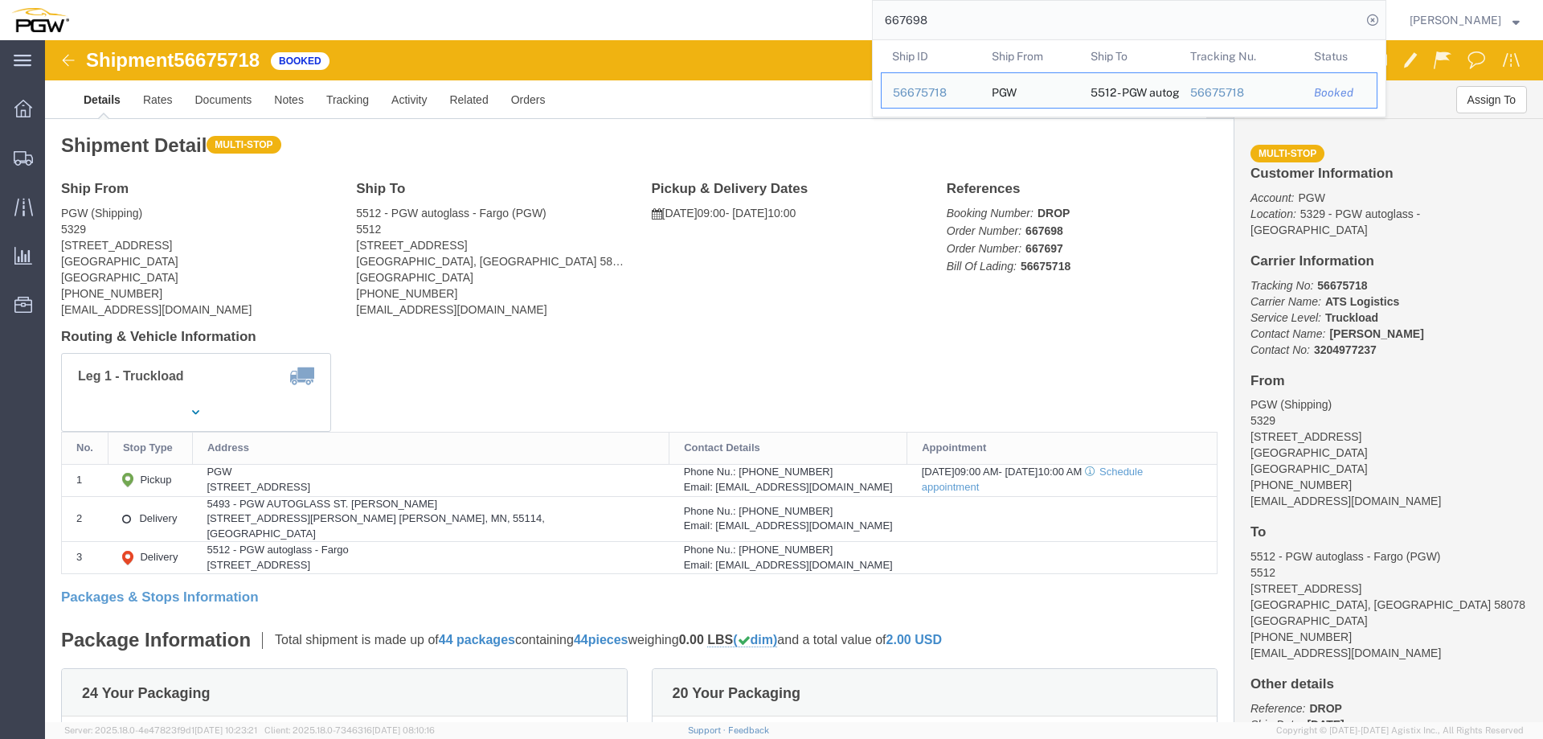
click at [1121, 29] on input "667698" at bounding box center [1117, 20] width 489 height 39
paste input "594"
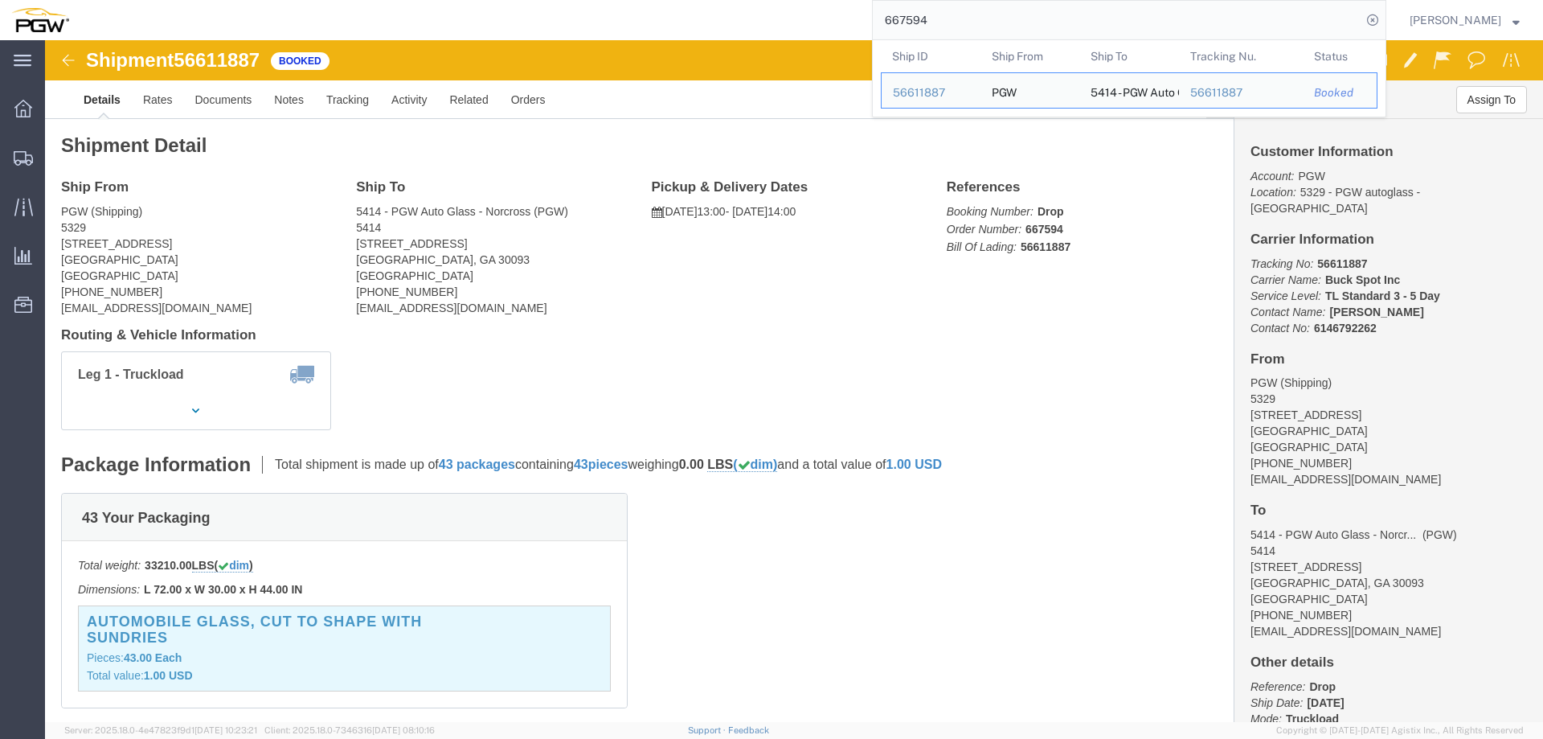
click at [982, 9] on input "667594" at bounding box center [1117, 20] width 489 height 39
paste input "3"
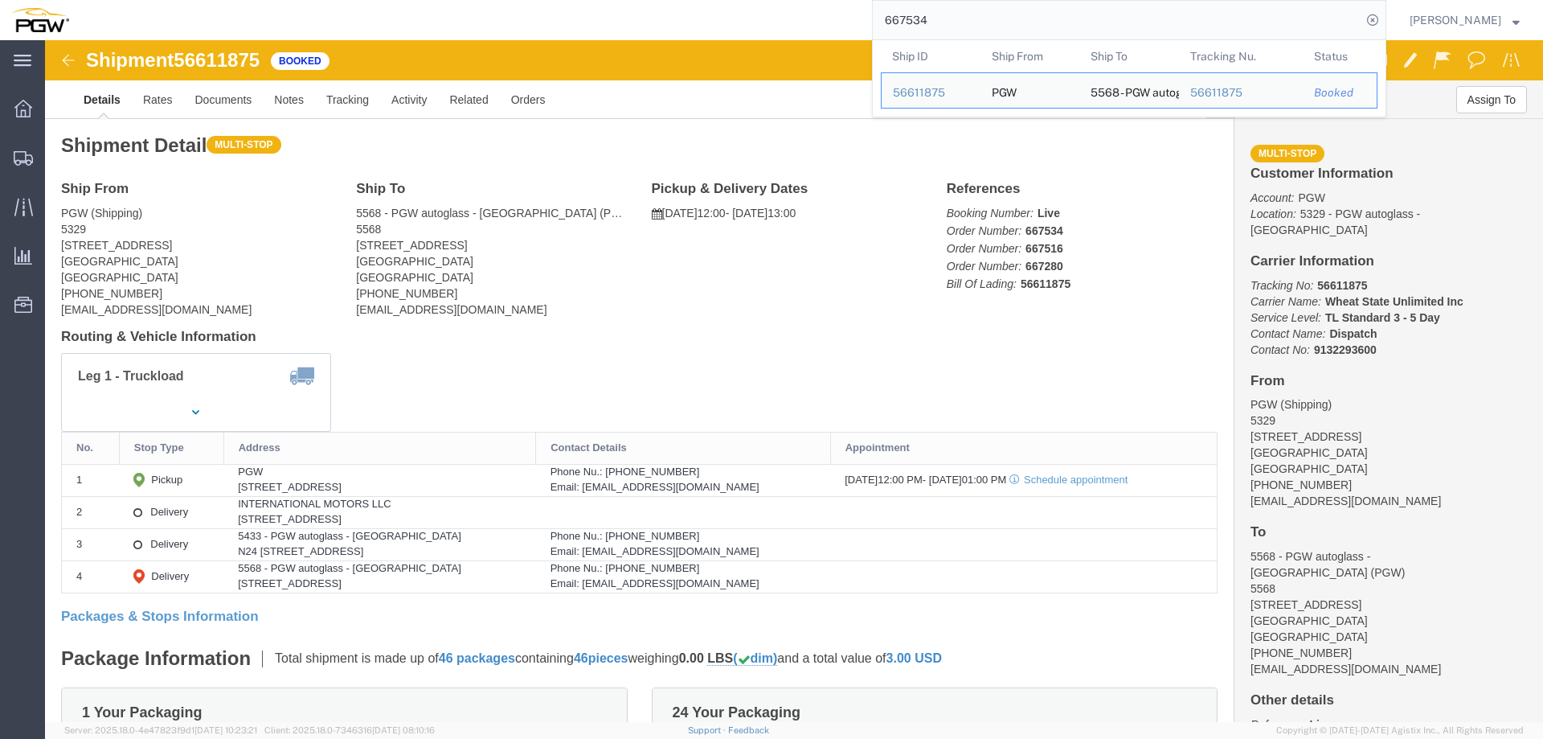
click at [1001, 25] on input "667534" at bounding box center [1117, 20] width 489 height 39
paste input "695"
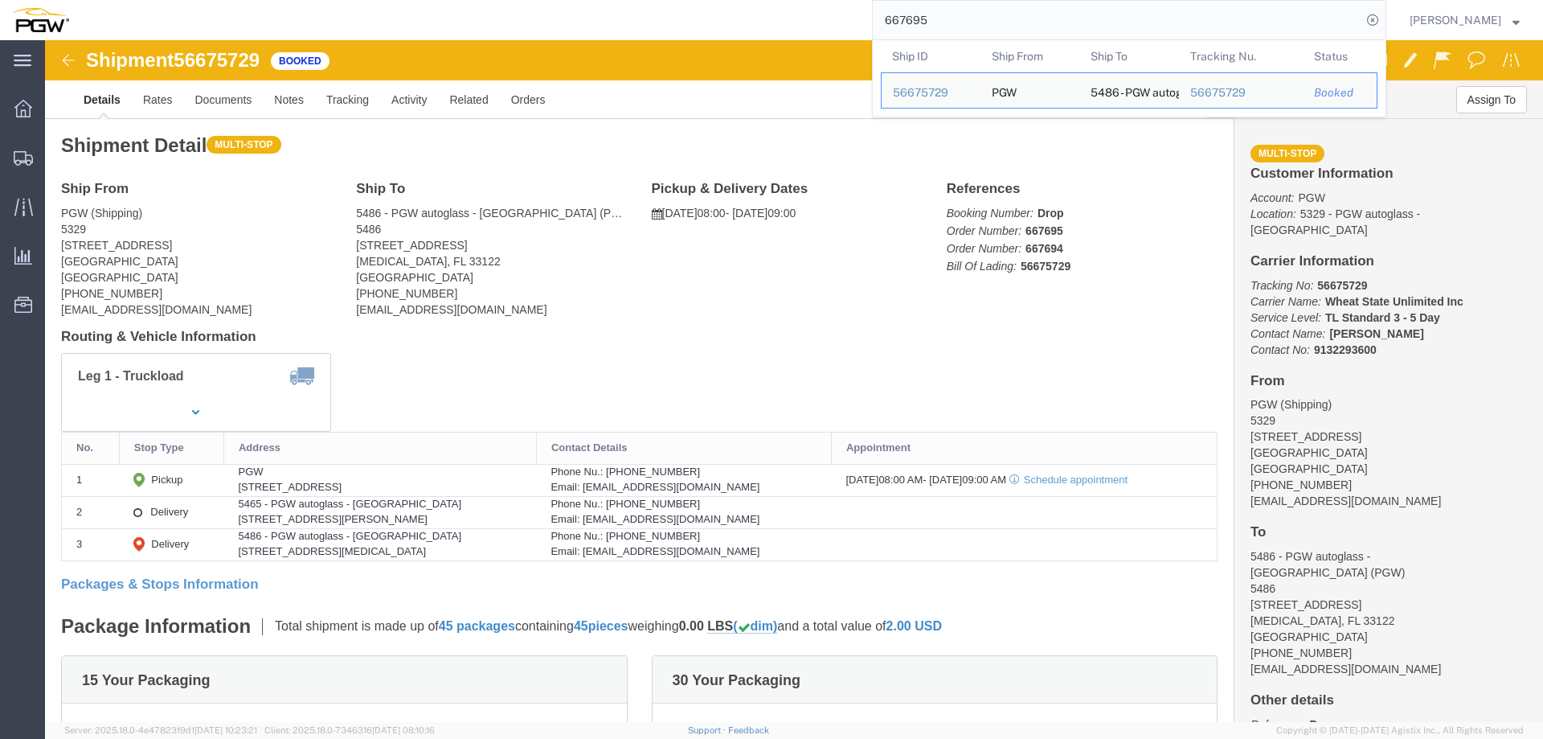
click at [966, 24] on input "667695" at bounding box center [1117, 20] width 489 height 39
paste input "800"
type input "667800"
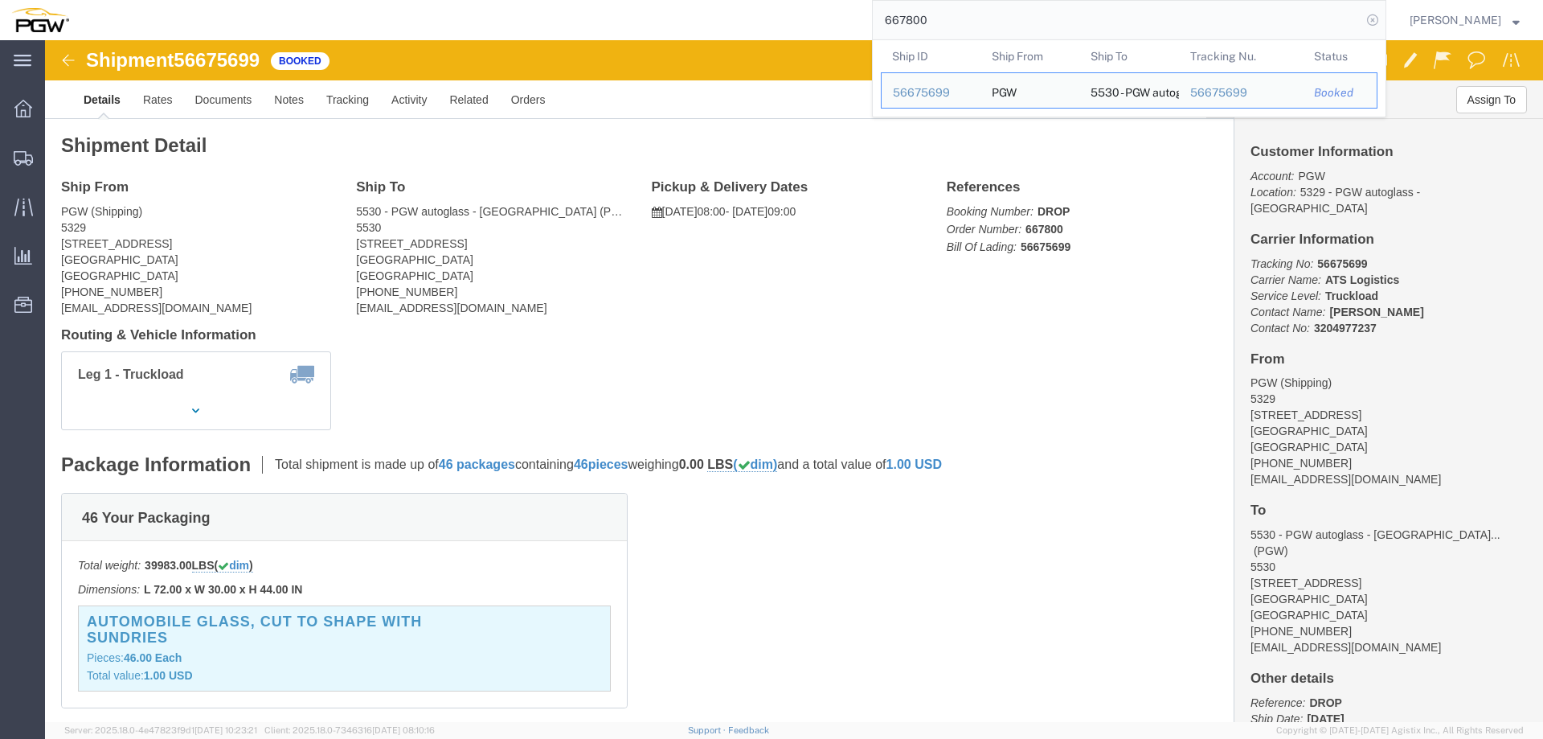
drag, startPoint x: 1379, startPoint y: 23, endPoint x: 1275, endPoint y: 35, distance: 105.2
click at [1379, 22] on icon at bounding box center [1373, 20] width 23 height 23
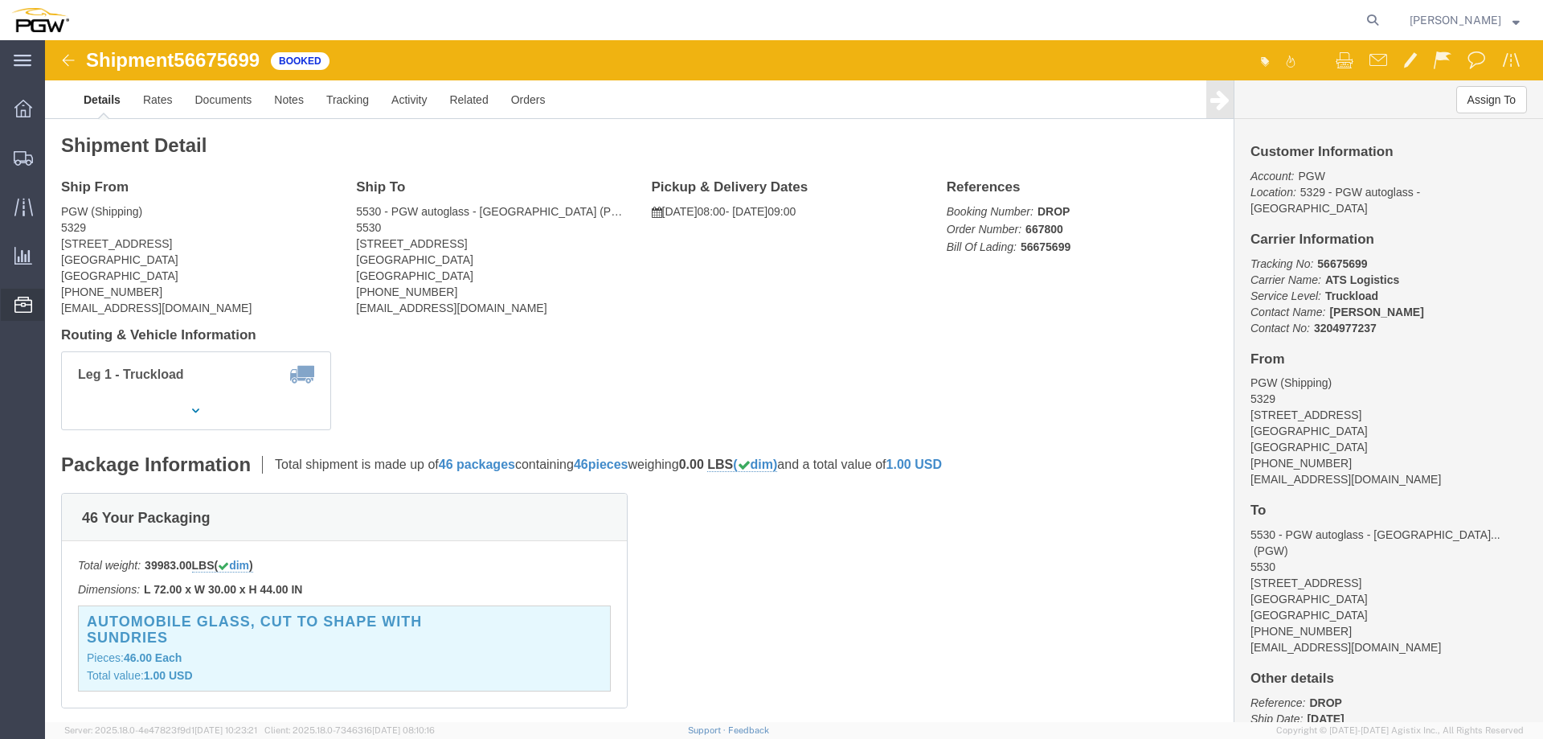
click at [0, 0] on span "Location Appointment" at bounding box center [0, 0] width 0 height 0
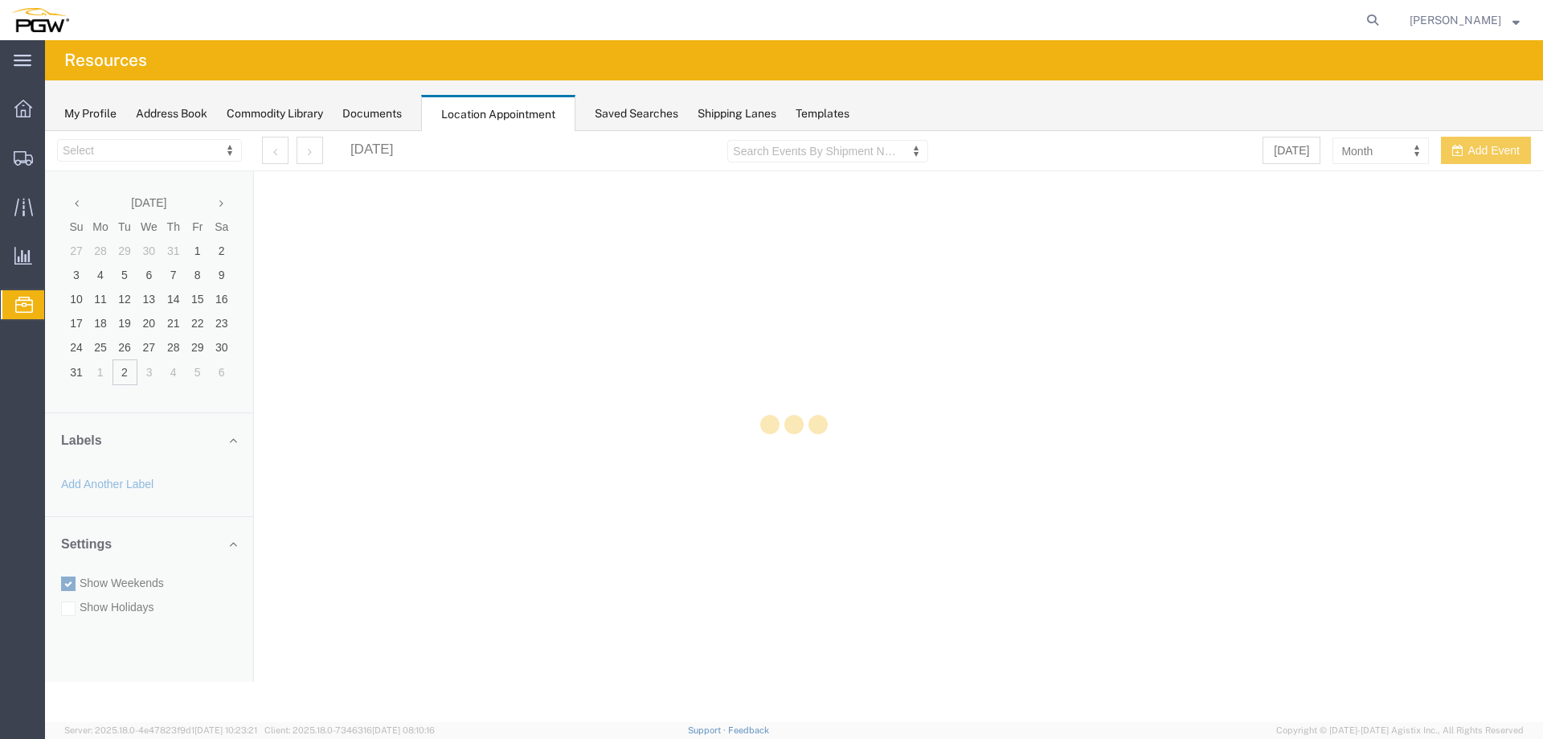
select select "28253"
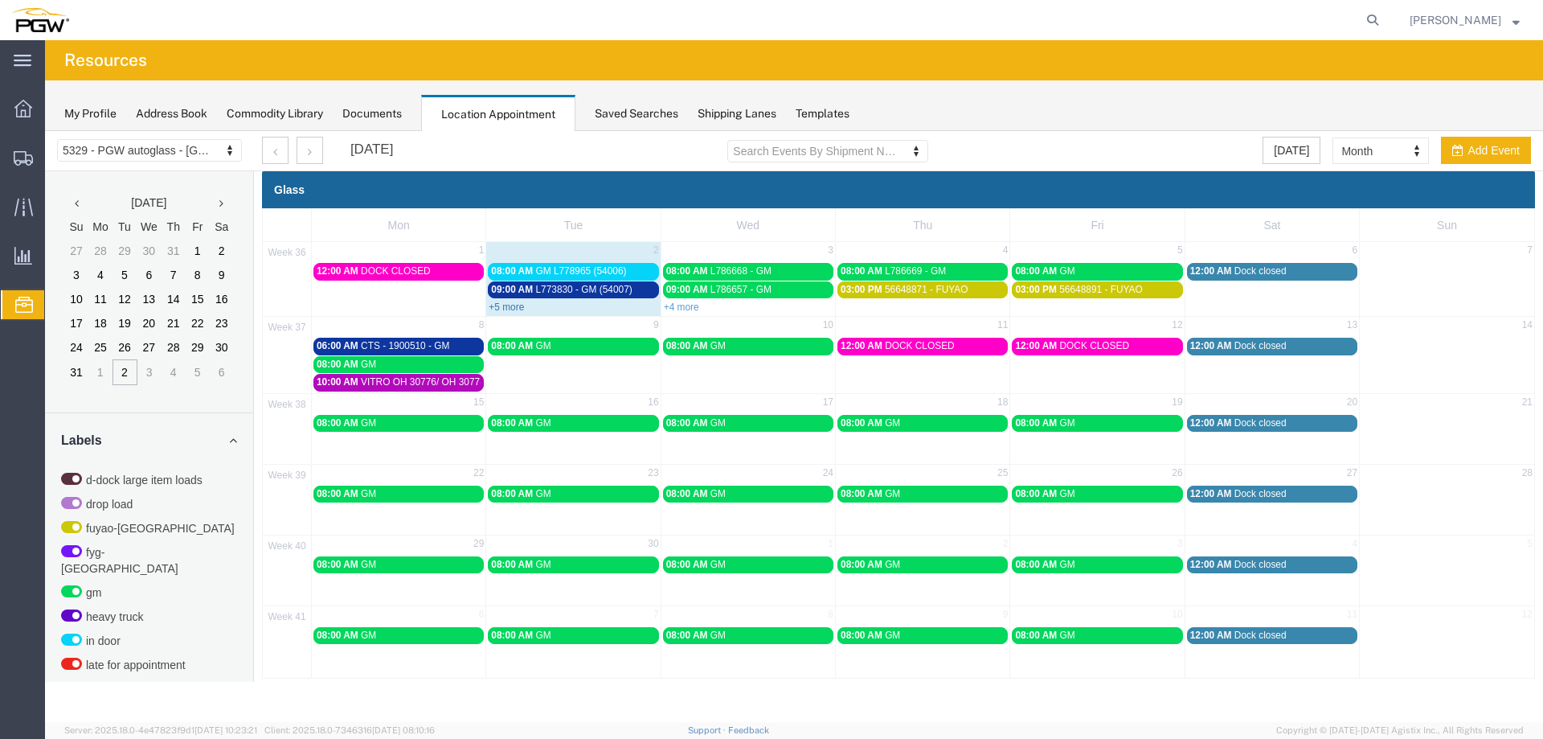
click at [504, 308] on link "+5 more" at bounding box center [506, 306] width 35 height 11
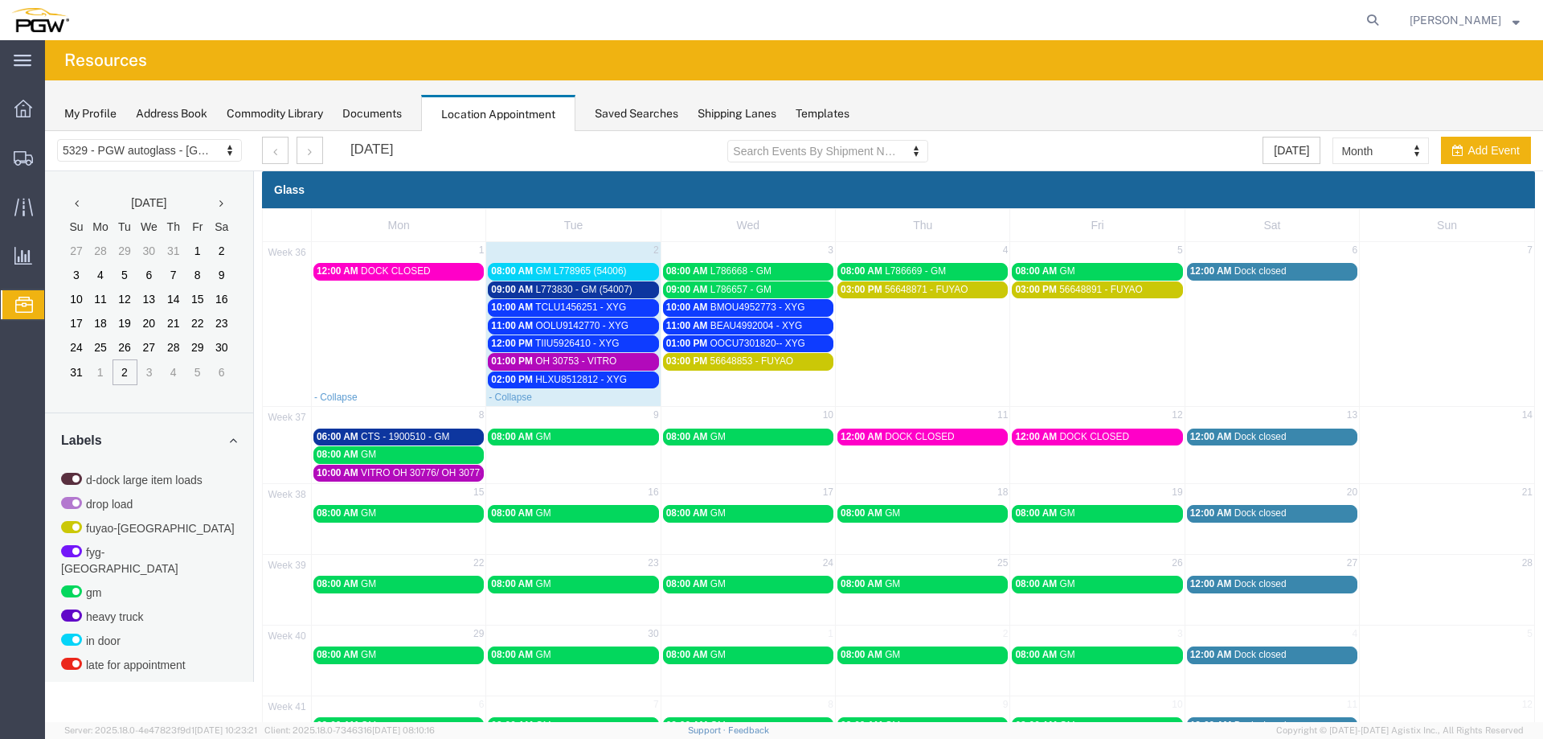
click at [504, 307] on span "10:00 AM" at bounding box center [512, 306] width 42 height 11
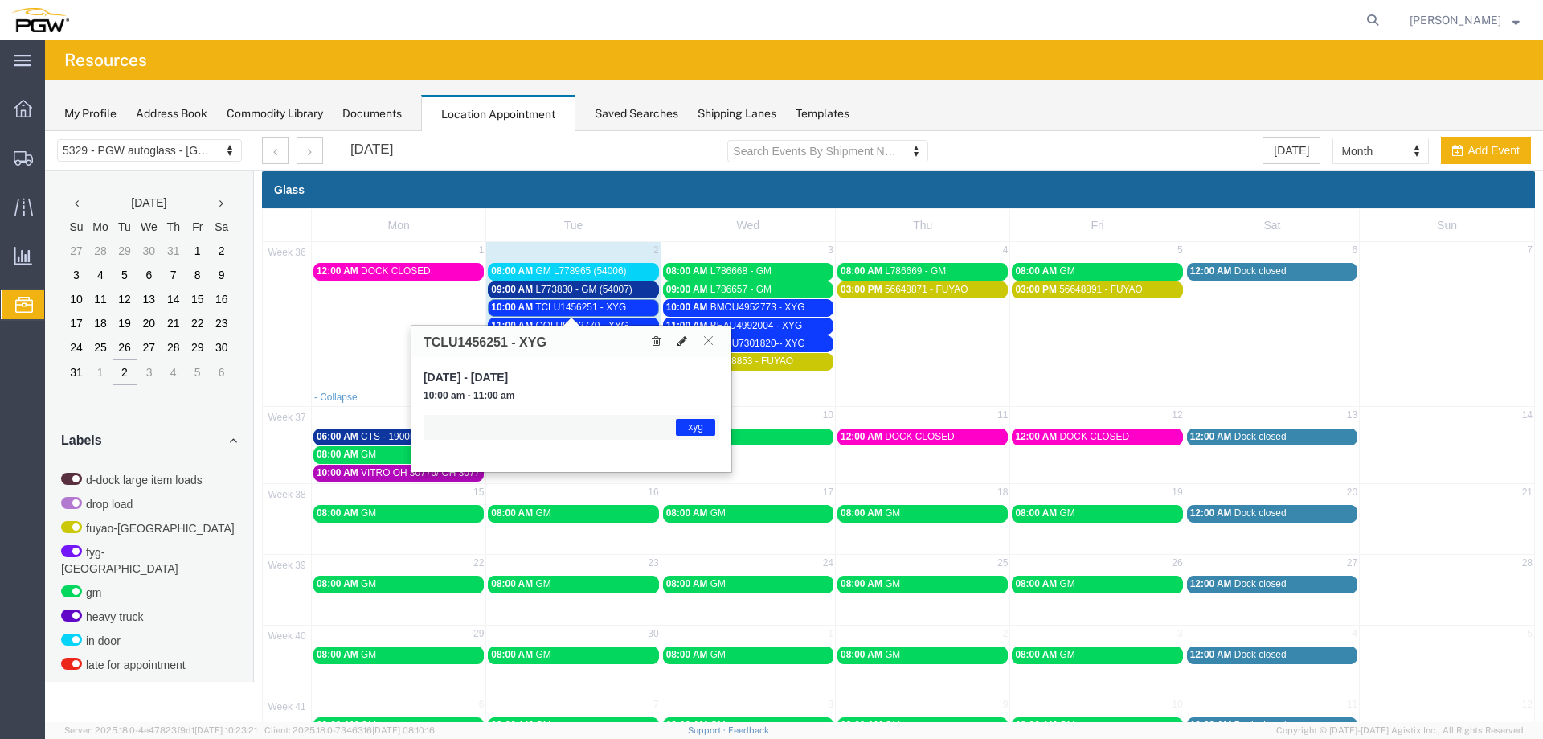
click at [678, 342] on icon at bounding box center [683, 340] width 10 height 11
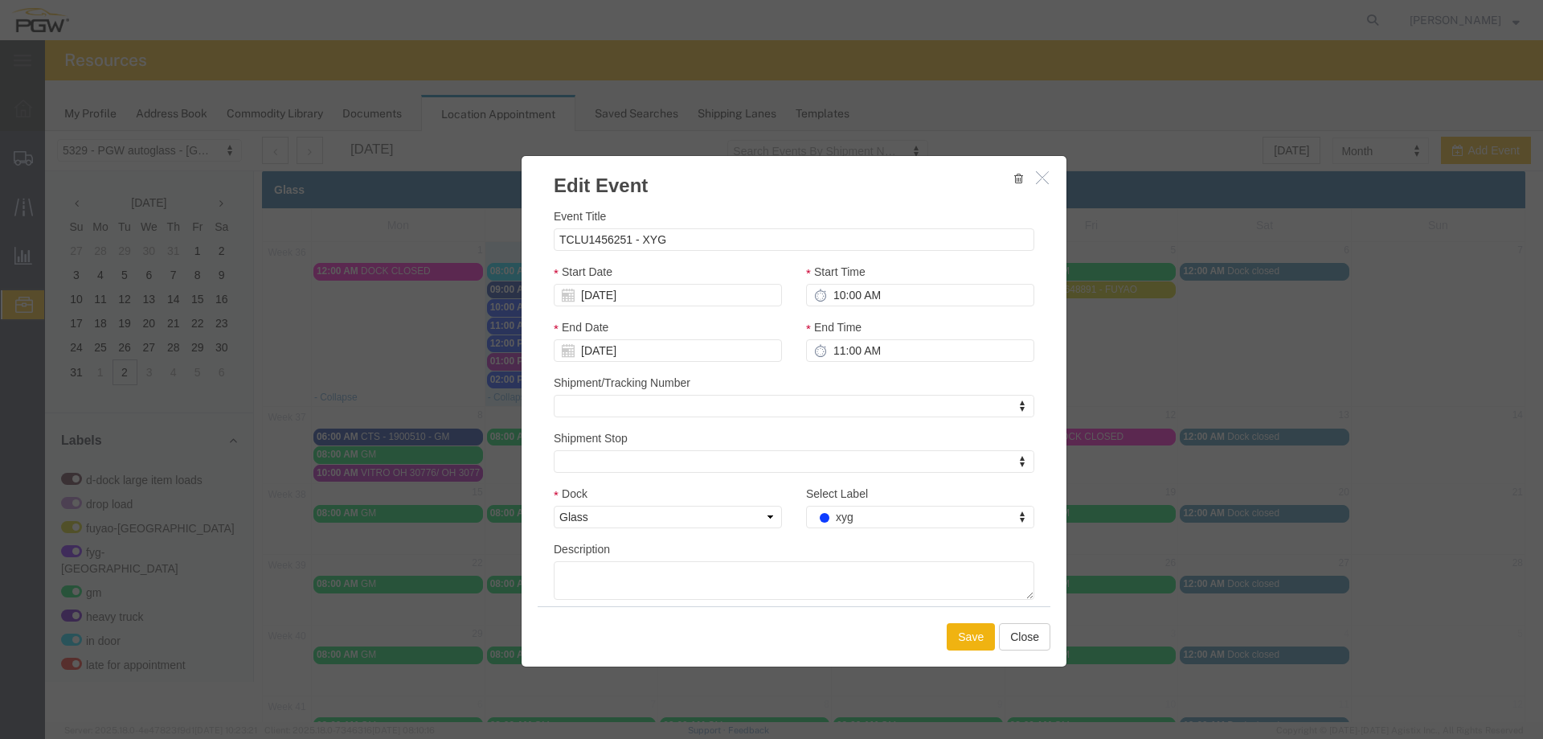
click at [817, 531] on div "Select Label xyg Select Label Select Label d-dock large item loads drop load fu…" at bounding box center [920, 512] width 252 height 55
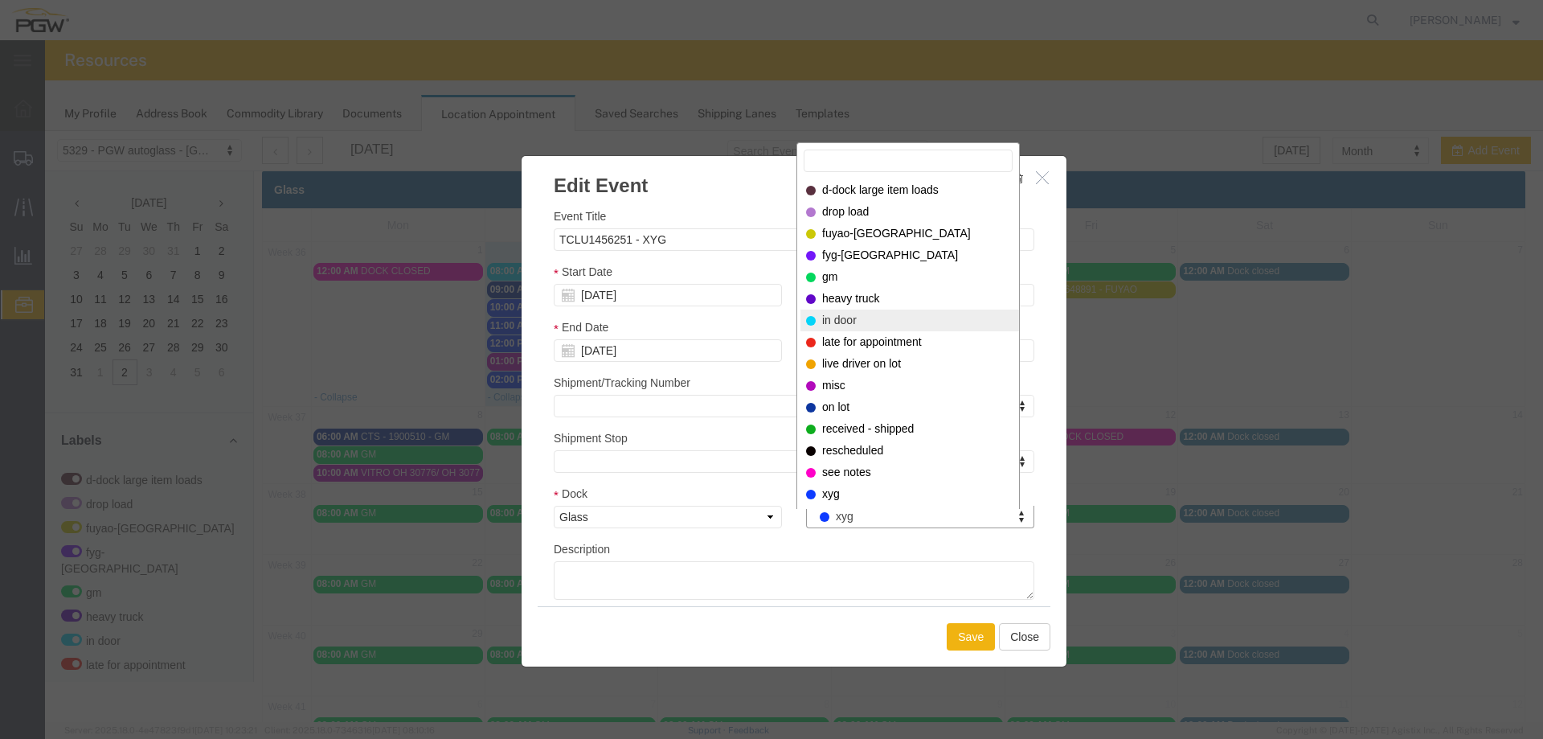
select select "220"
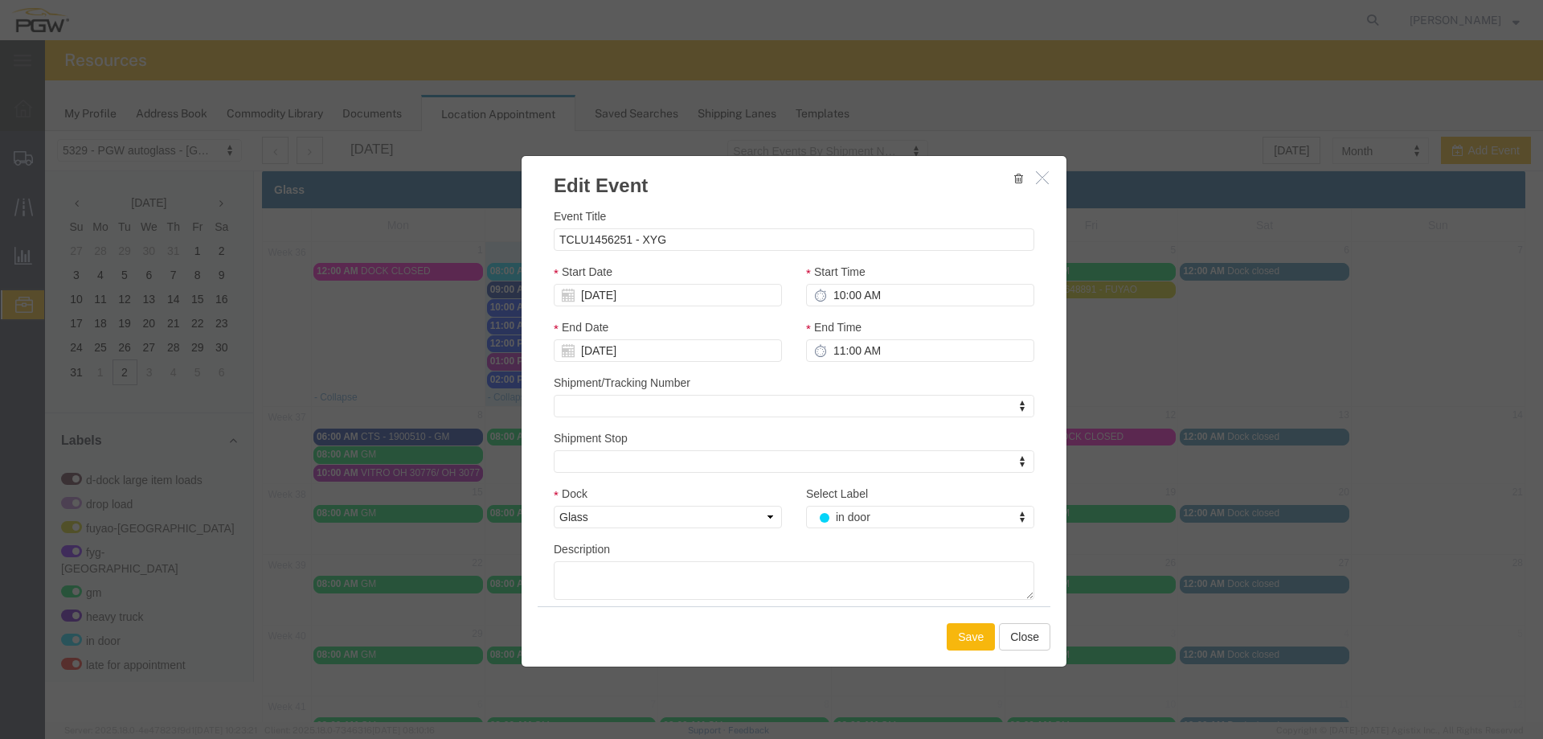
click at [952, 645] on button "Save" at bounding box center [971, 636] width 48 height 27
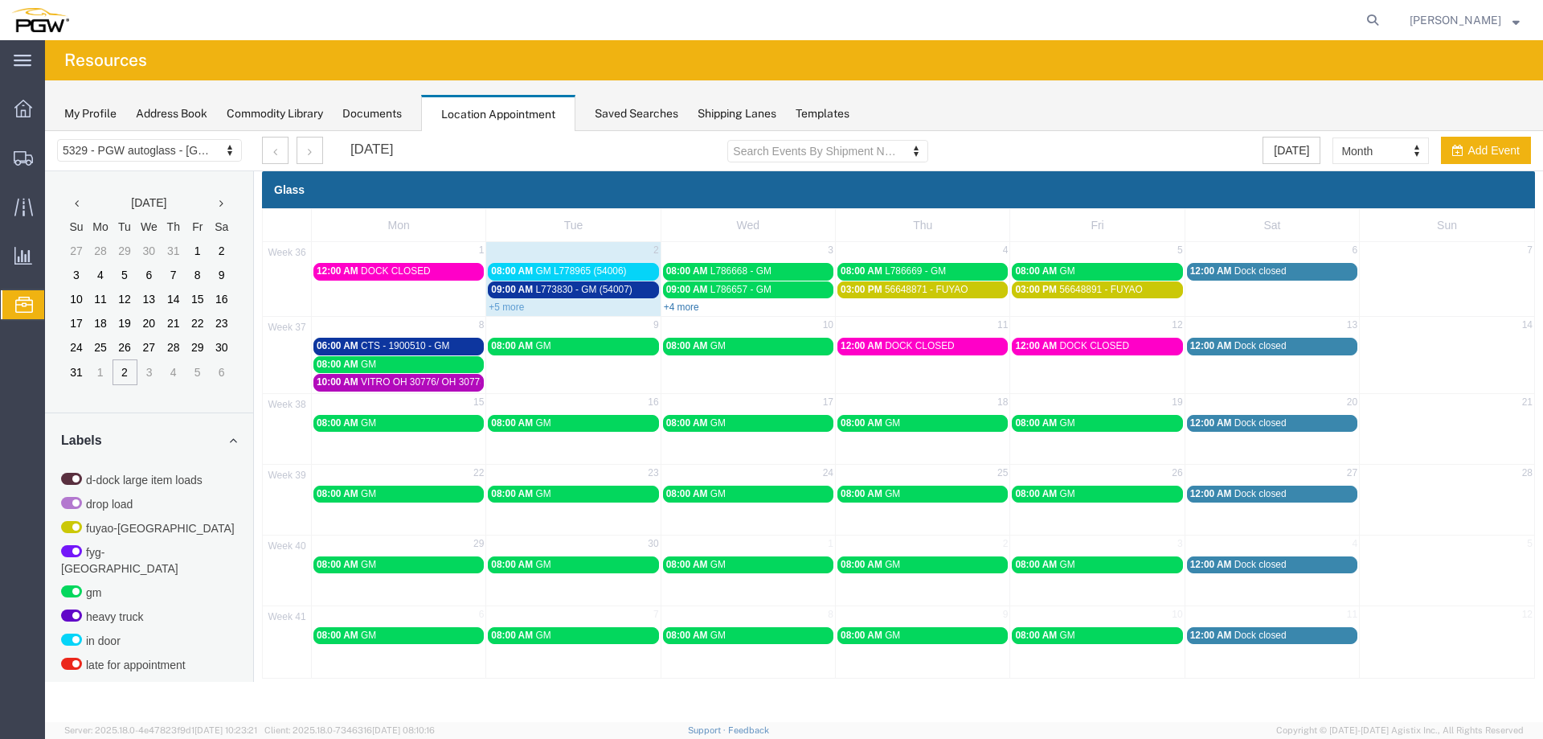
click at [686, 309] on link "+4 more" at bounding box center [681, 306] width 35 height 11
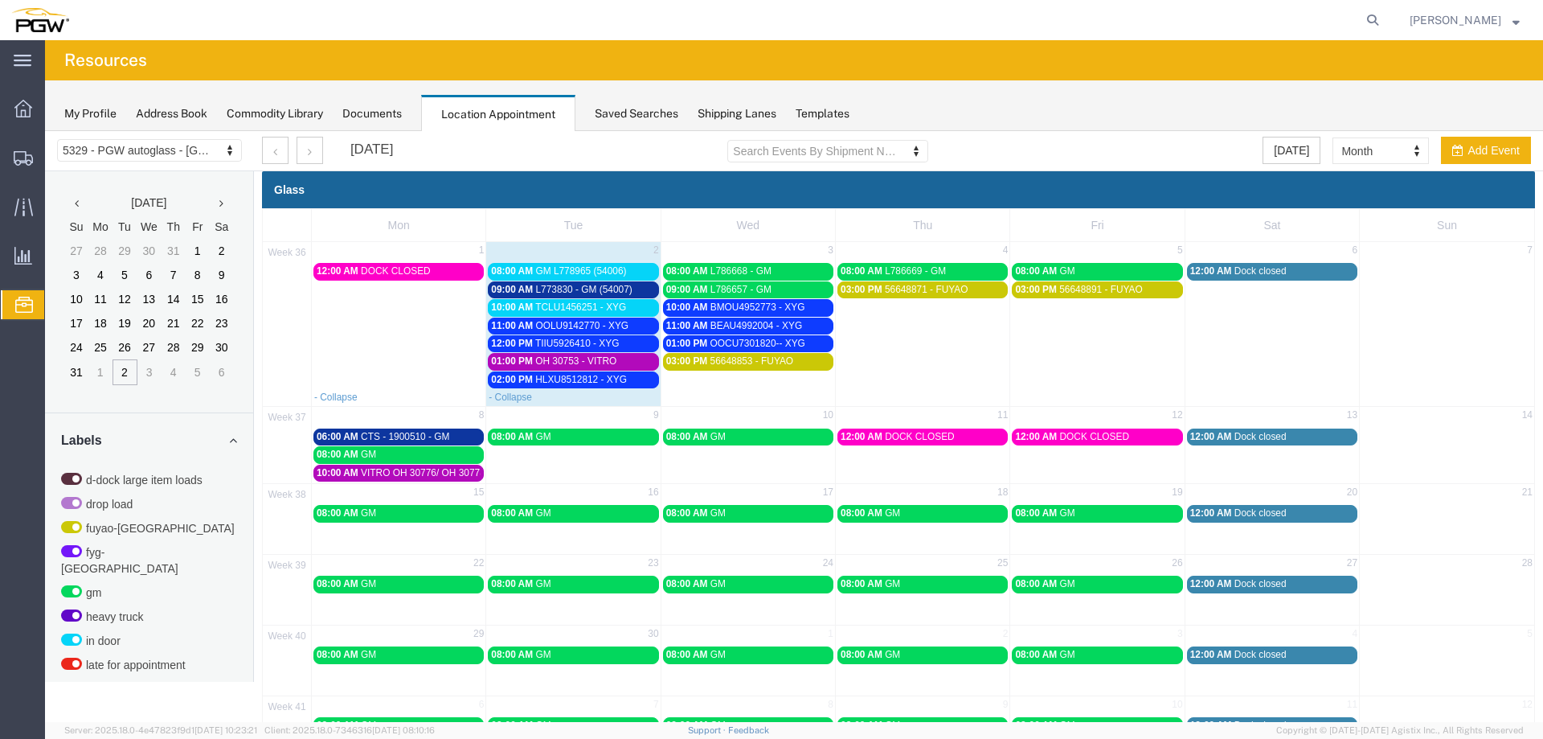
click at [644, 312] on div "10:00 AM TCLU1456251 - XYG" at bounding box center [573, 307] width 164 height 12
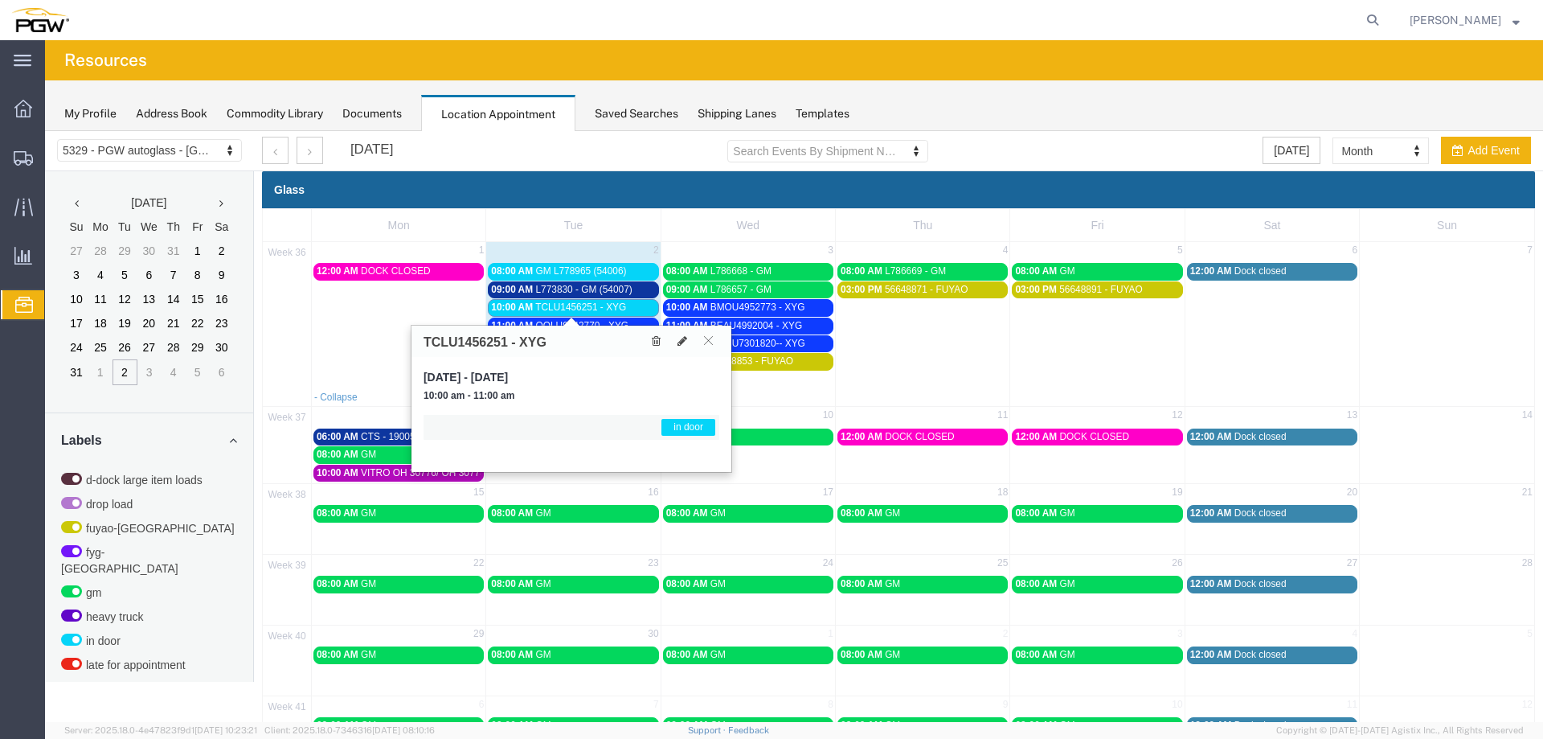
click at [625, 269] on span "GM L778965 (54006)" at bounding box center [580, 270] width 91 height 11
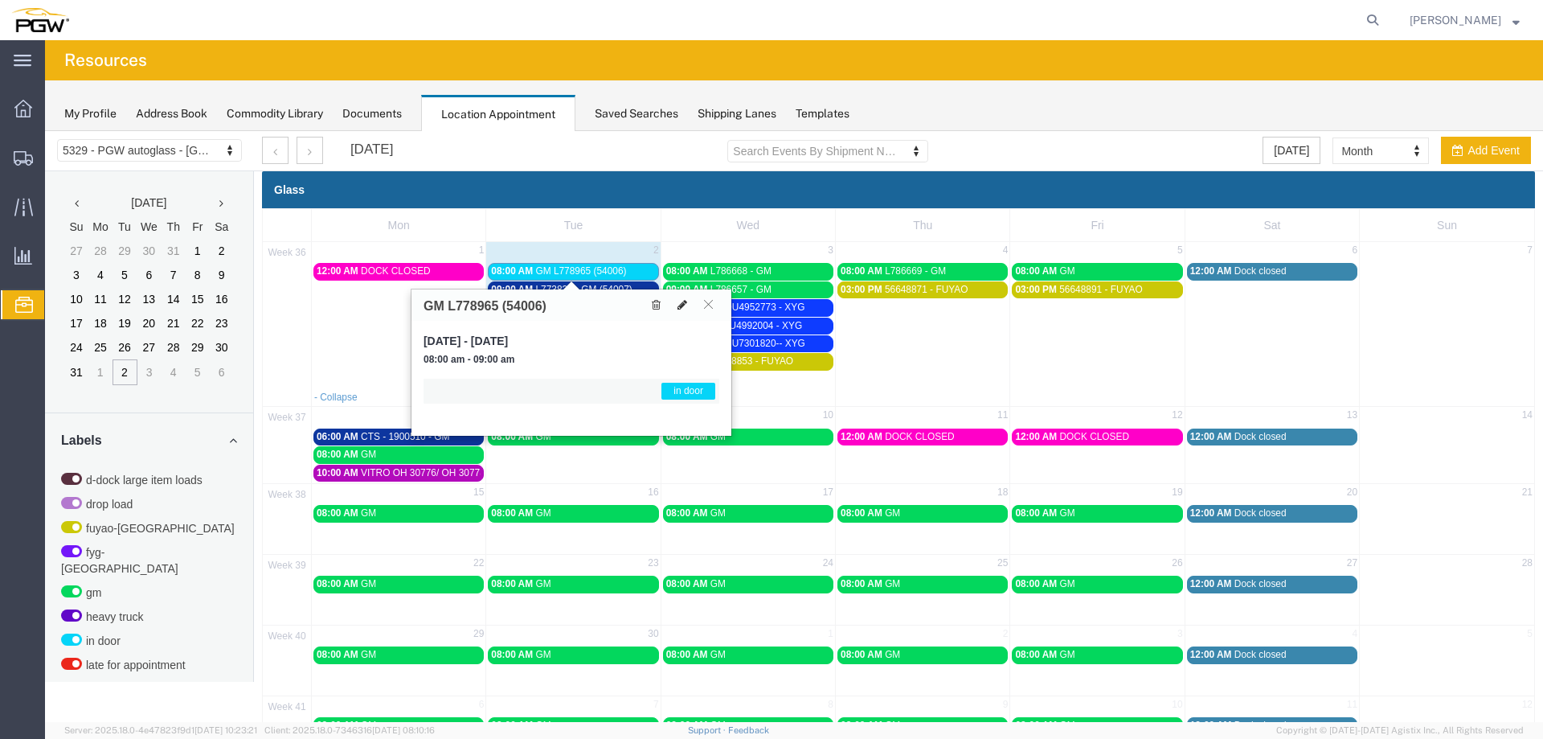
click at [679, 301] on icon at bounding box center [683, 304] width 10 height 11
select select "1"
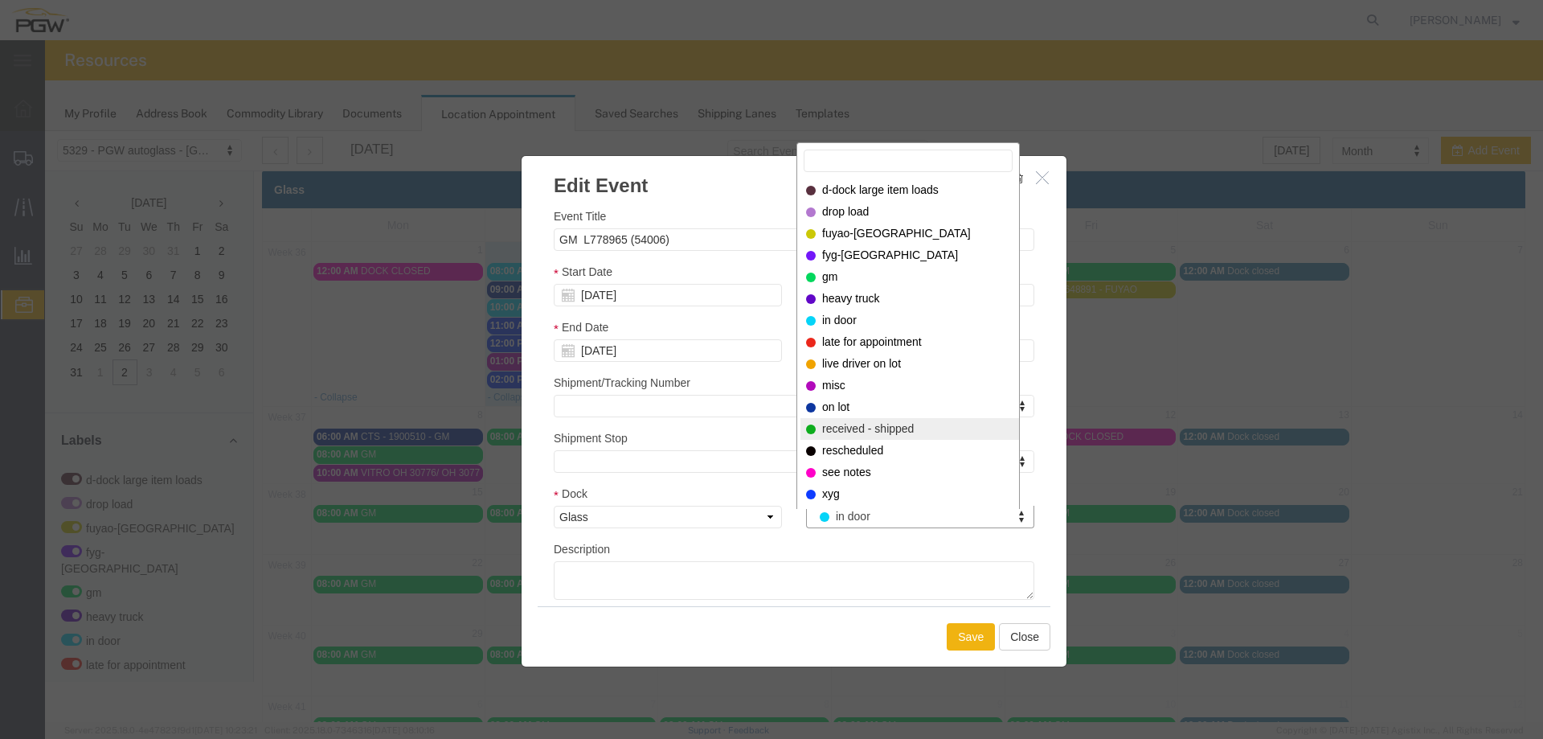
select select "200"
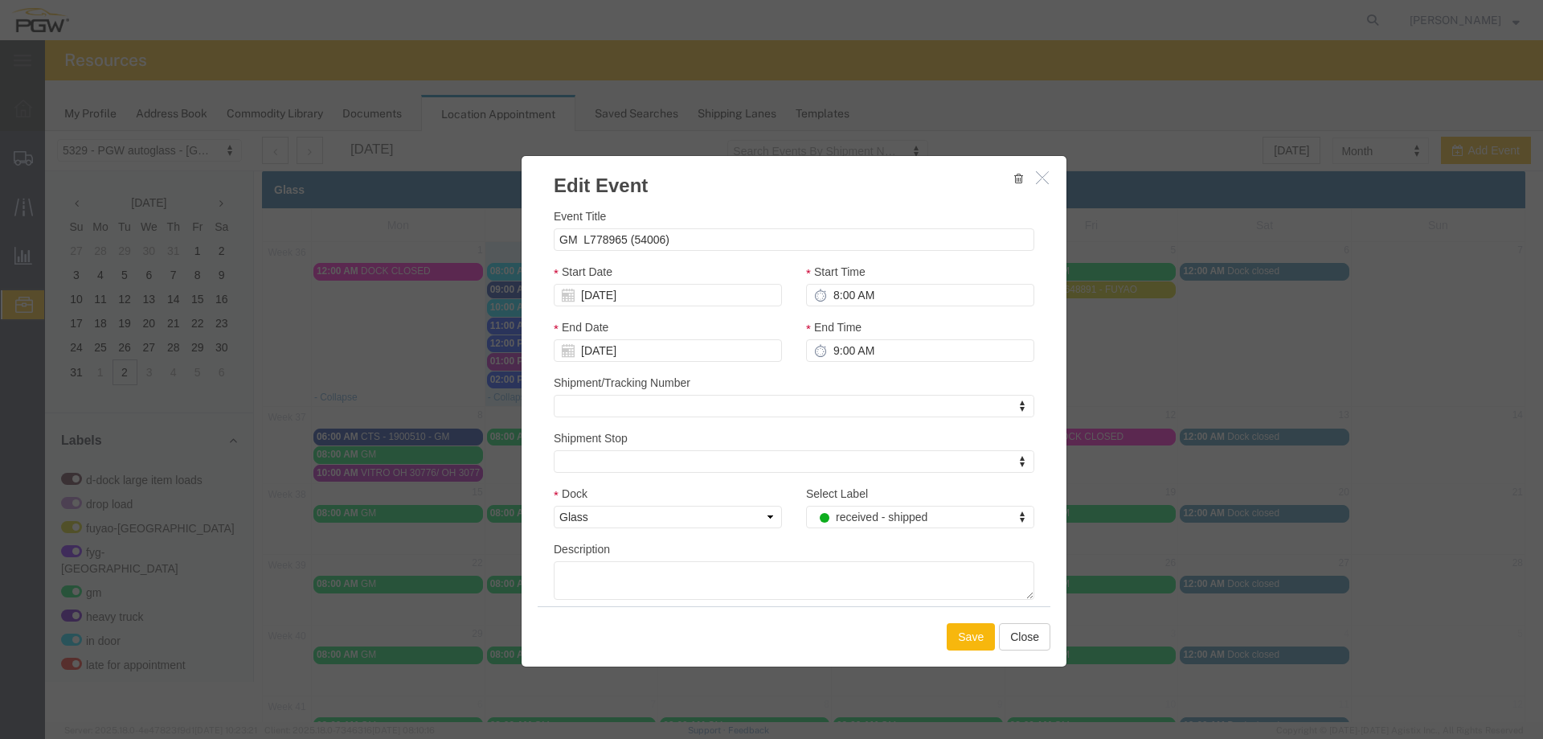
click at [962, 633] on button "Save" at bounding box center [971, 636] width 48 height 27
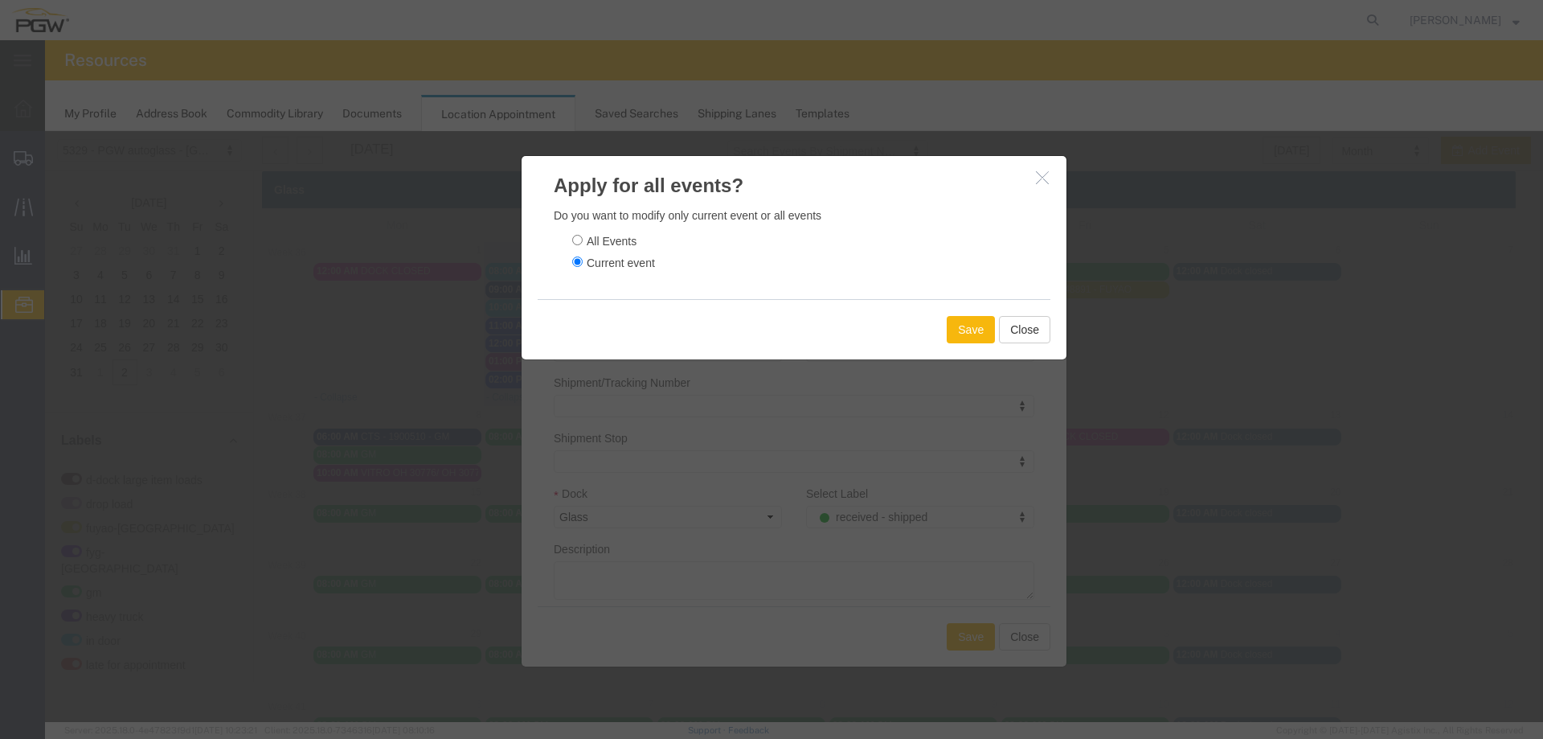
click at [966, 322] on button "Save" at bounding box center [971, 329] width 48 height 27
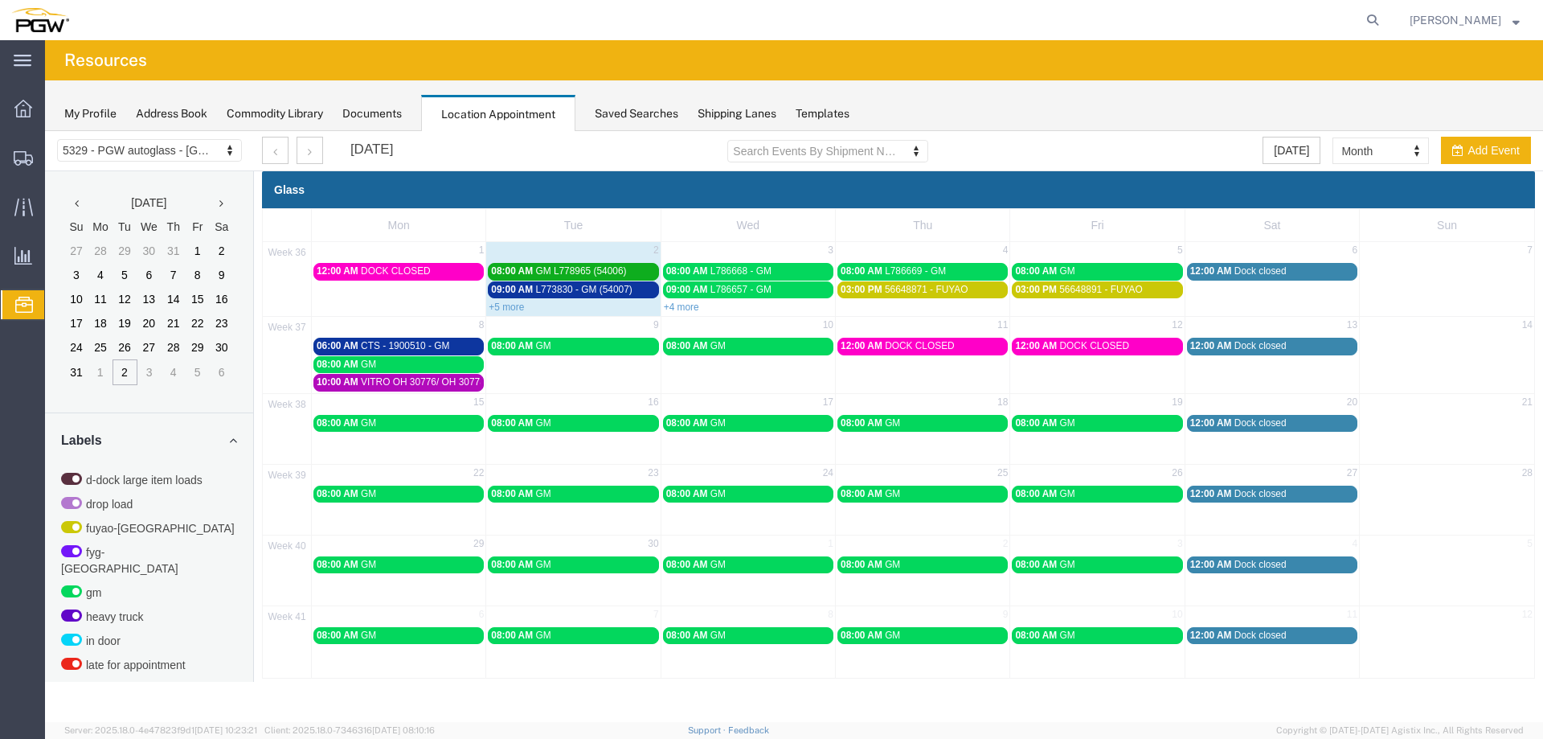
click at [620, 293] on span "L773830 - GM (54007)" at bounding box center [583, 289] width 96 height 11
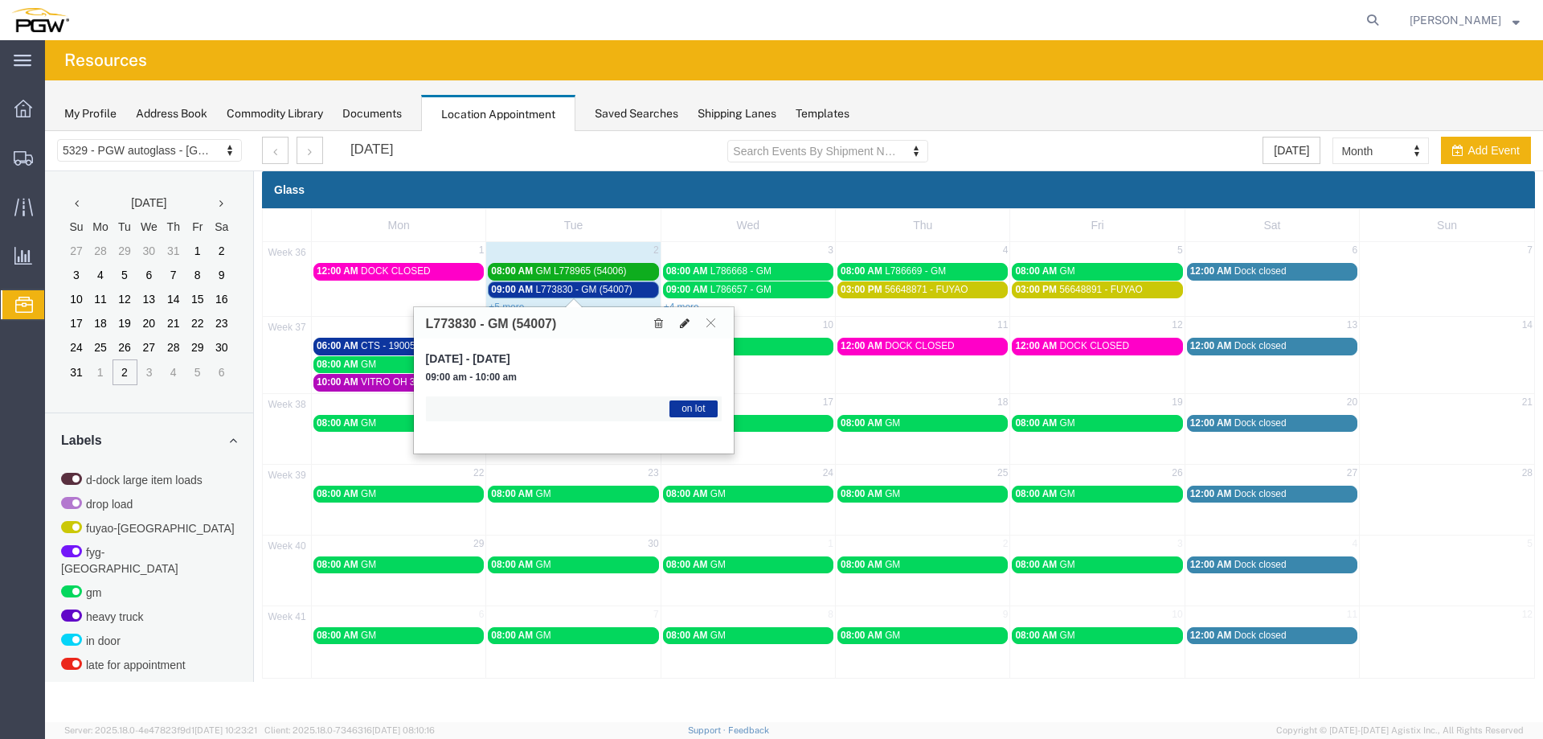
click at [683, 326] on icon at bounding box center [685, 323] width 10 height 11
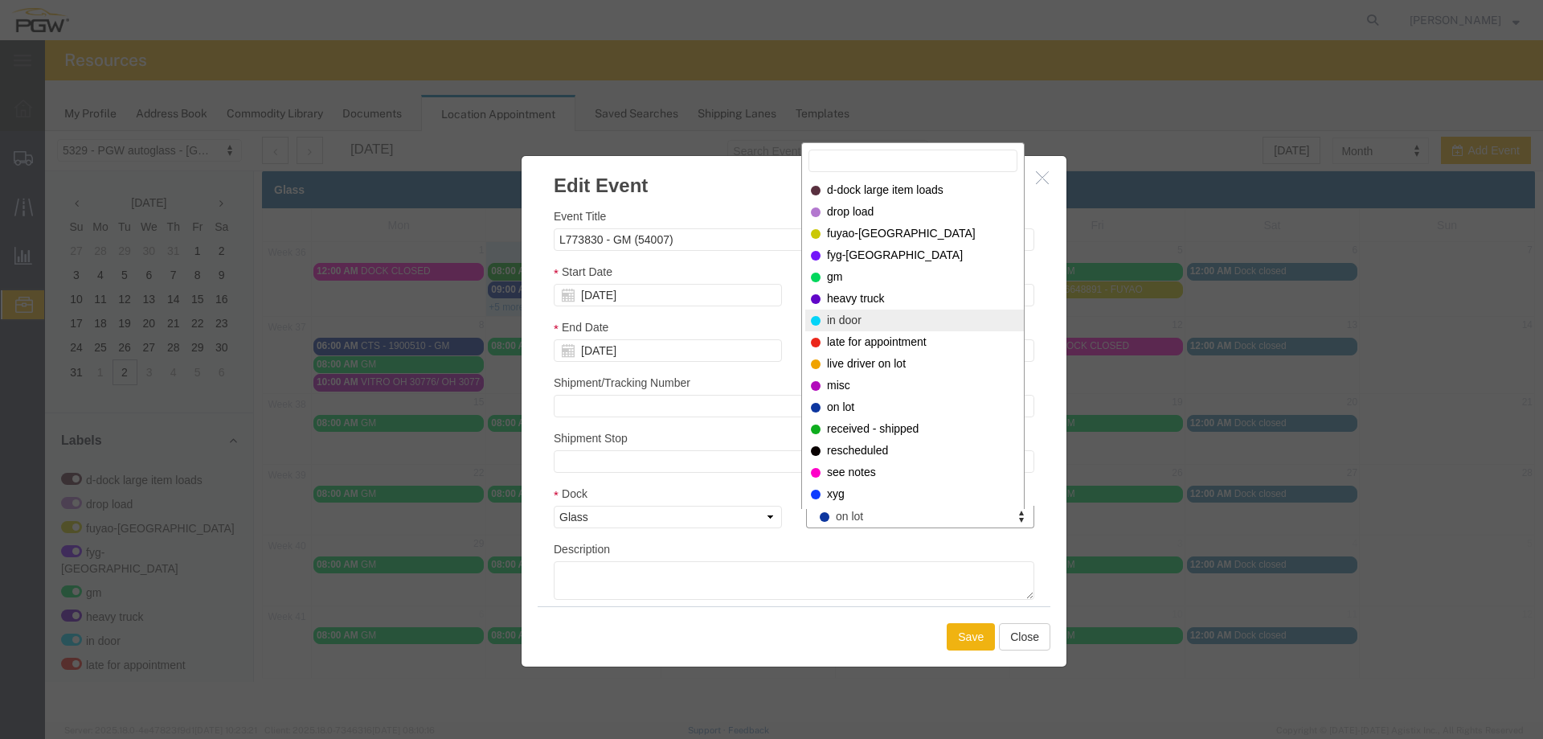
select select "220"
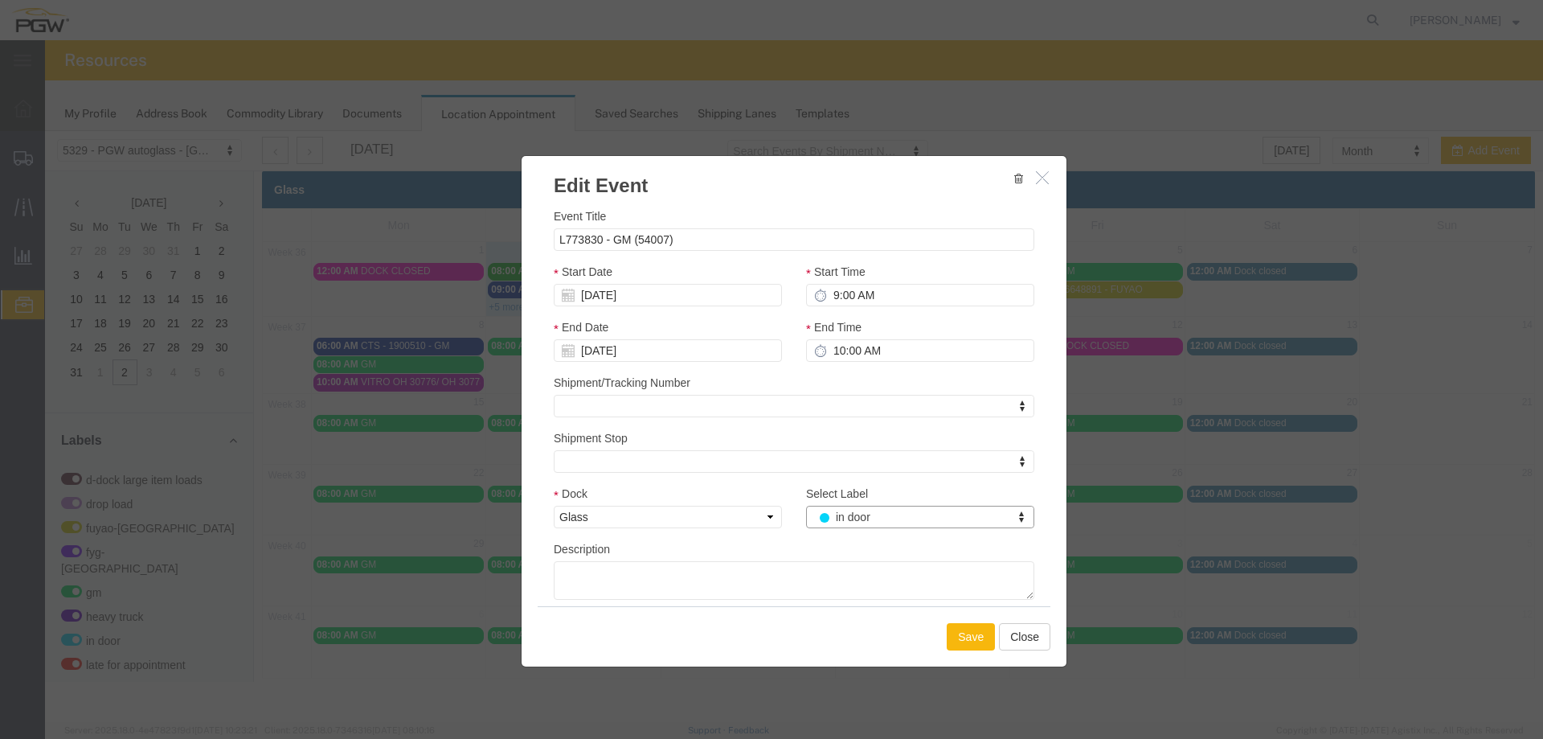
click at [989, 632] on button "Save" at bounding box center [971, 636] width 48 height 27
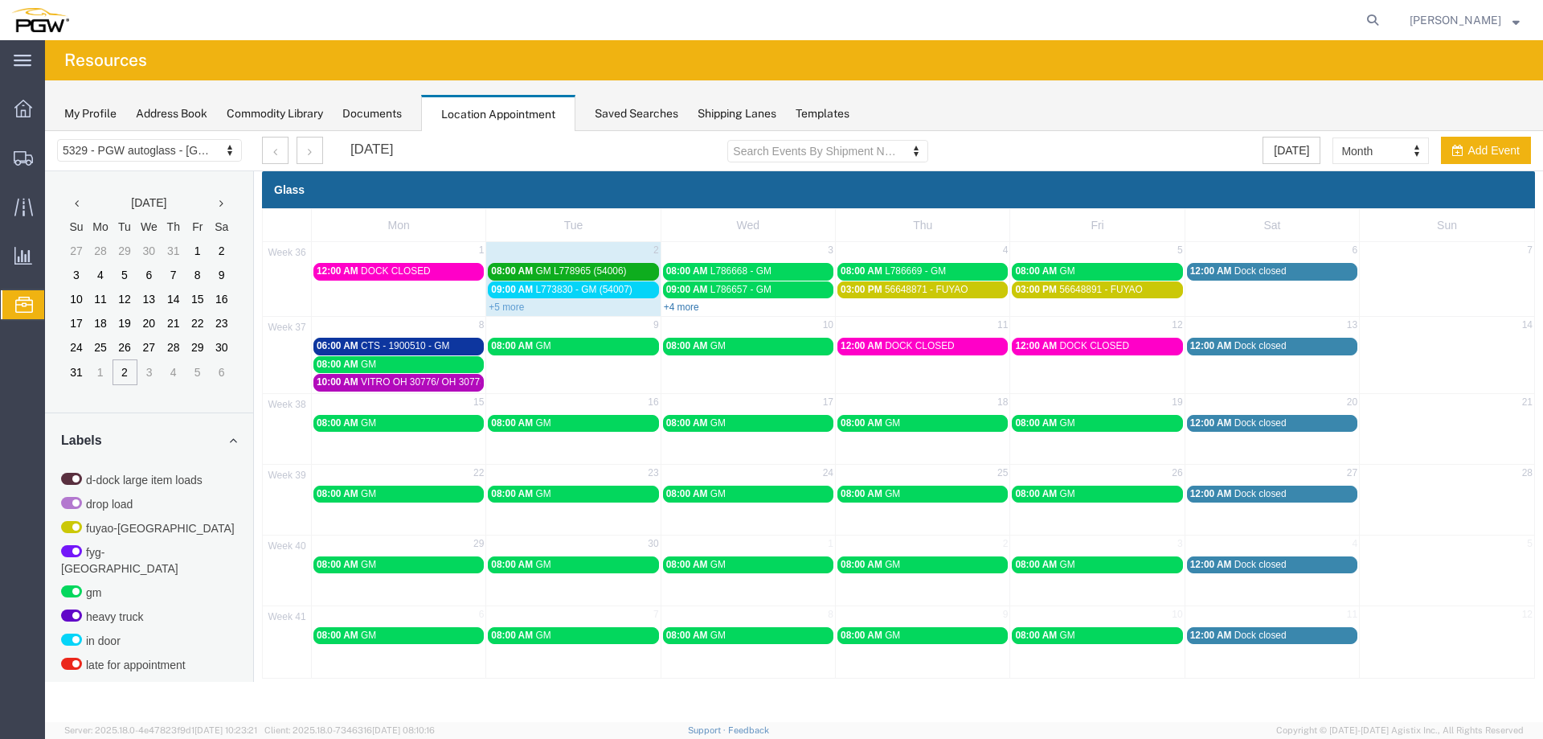
click at [682, 305] on link "+4 more" at bounding box center [681, 306] width 35 height 11
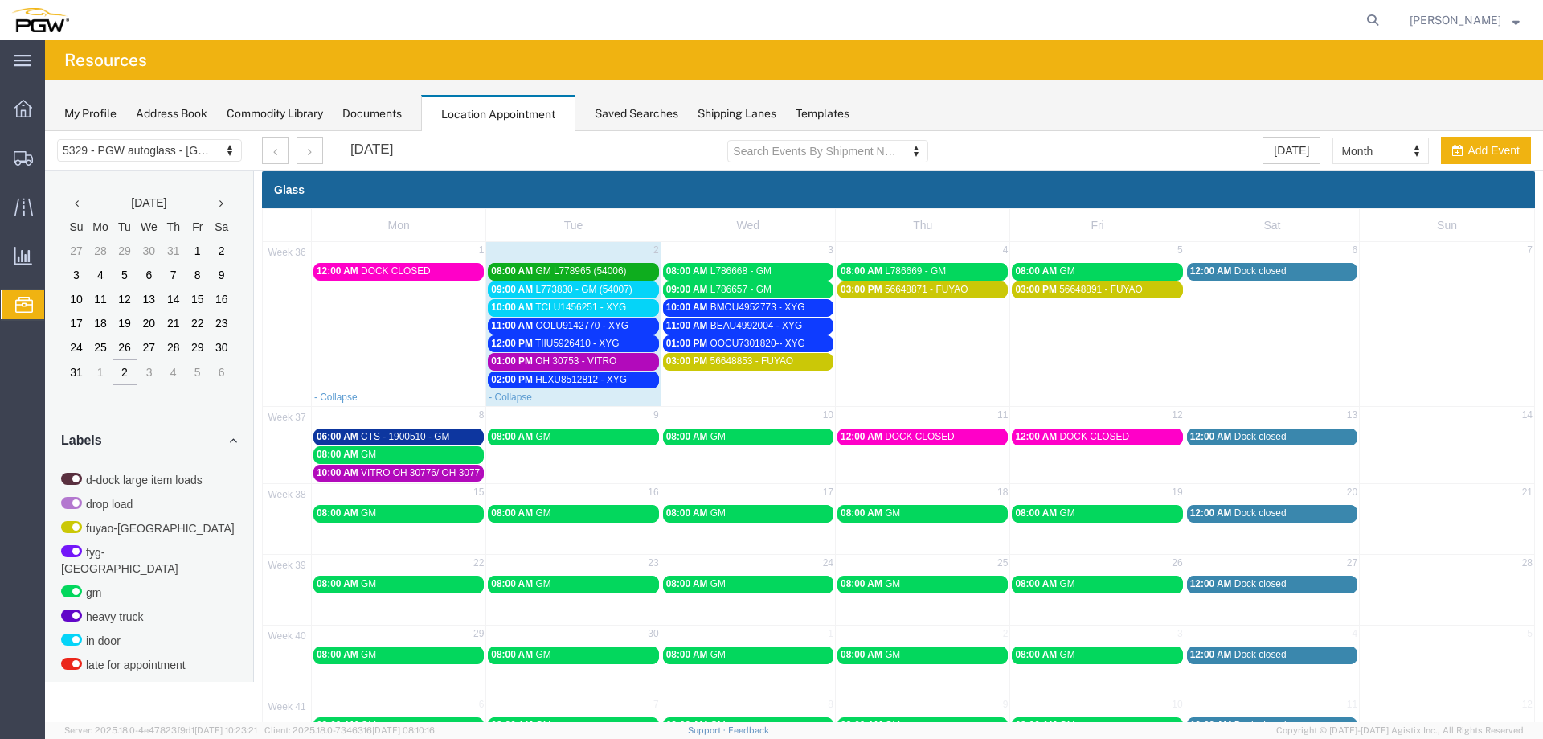
click at [588, 359] on span "OH 30753 - VITRO" at bounding box center [575, 360] width 81 height 11
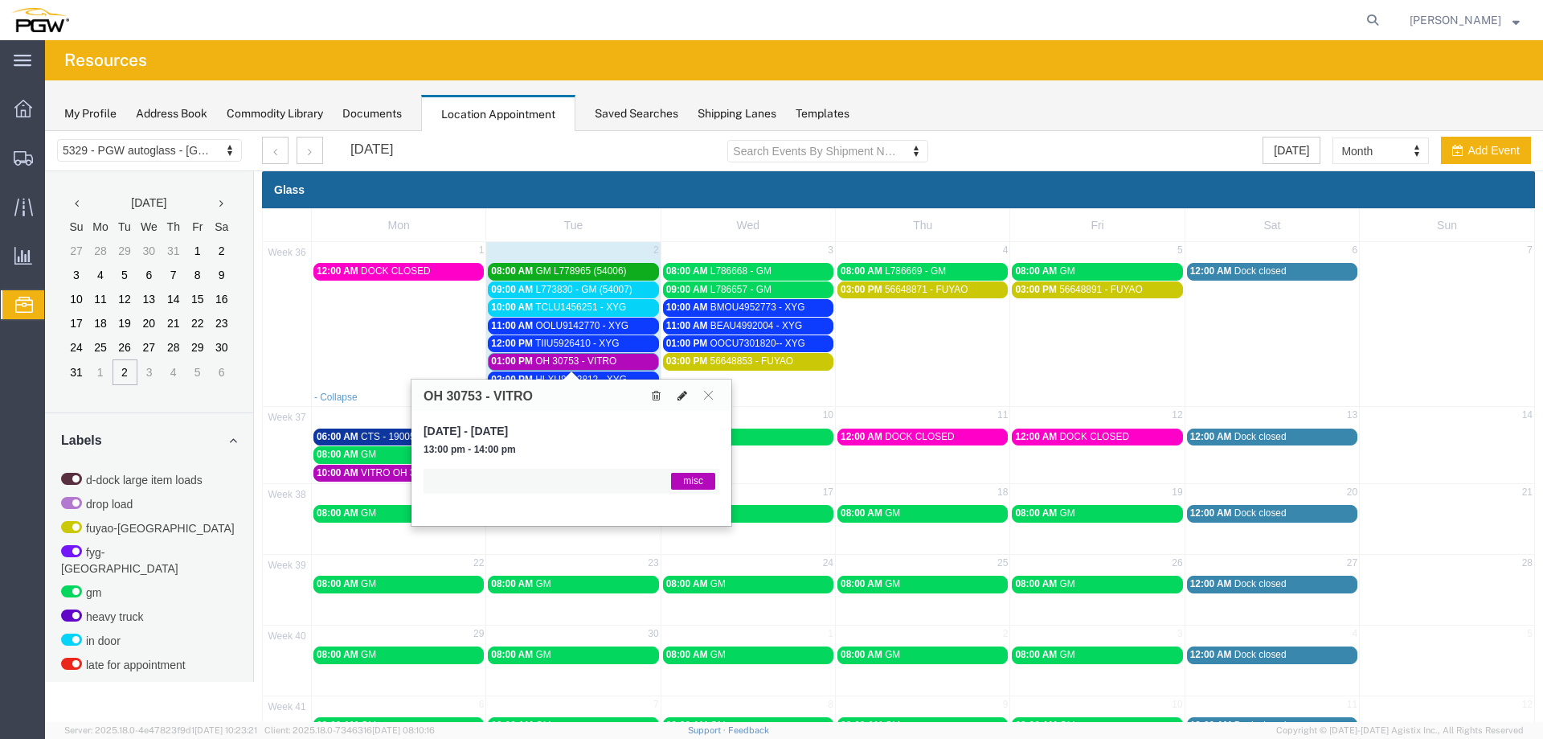
click at [678, 397] on icon at bounding box center [683, 395] width 10 height 11
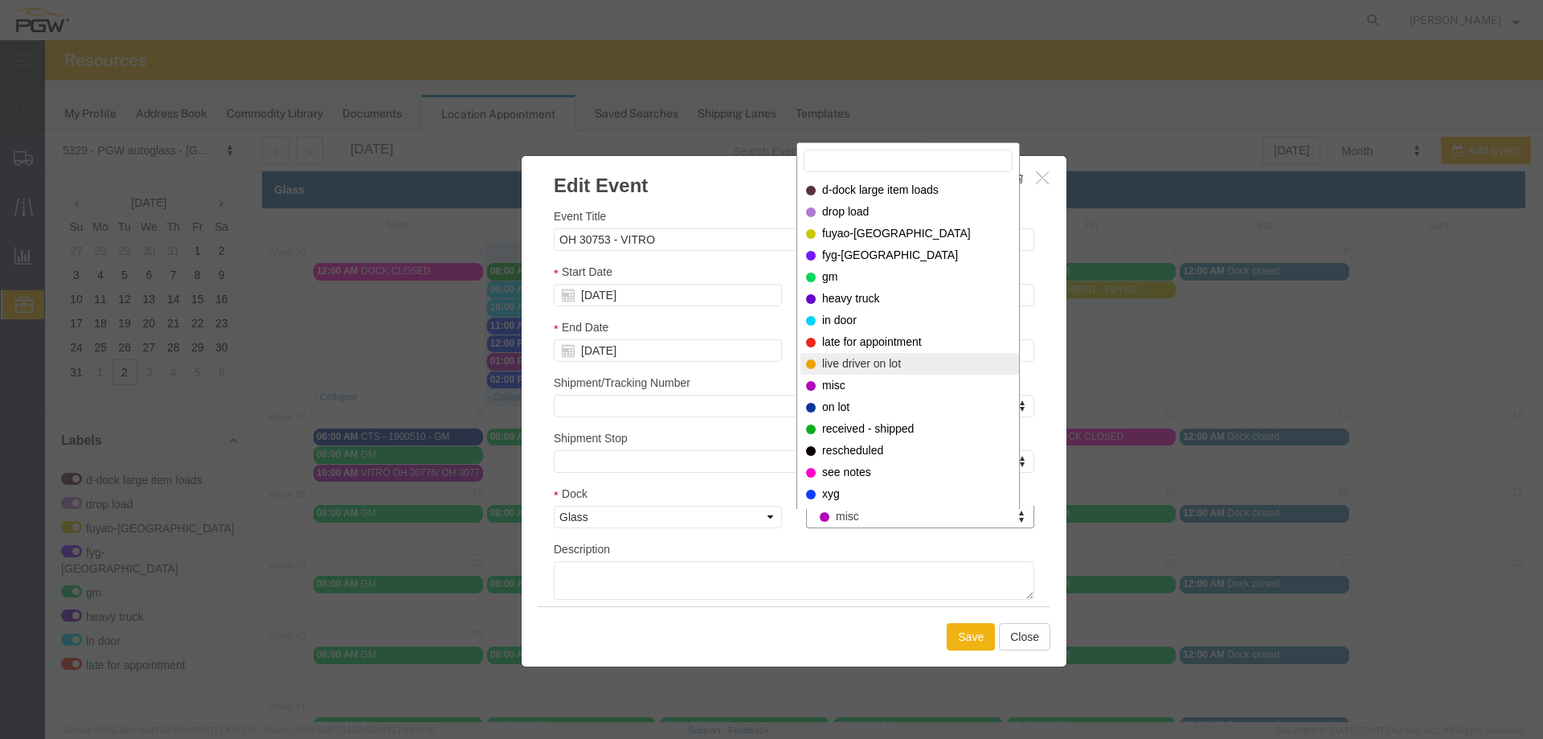
select select "521"
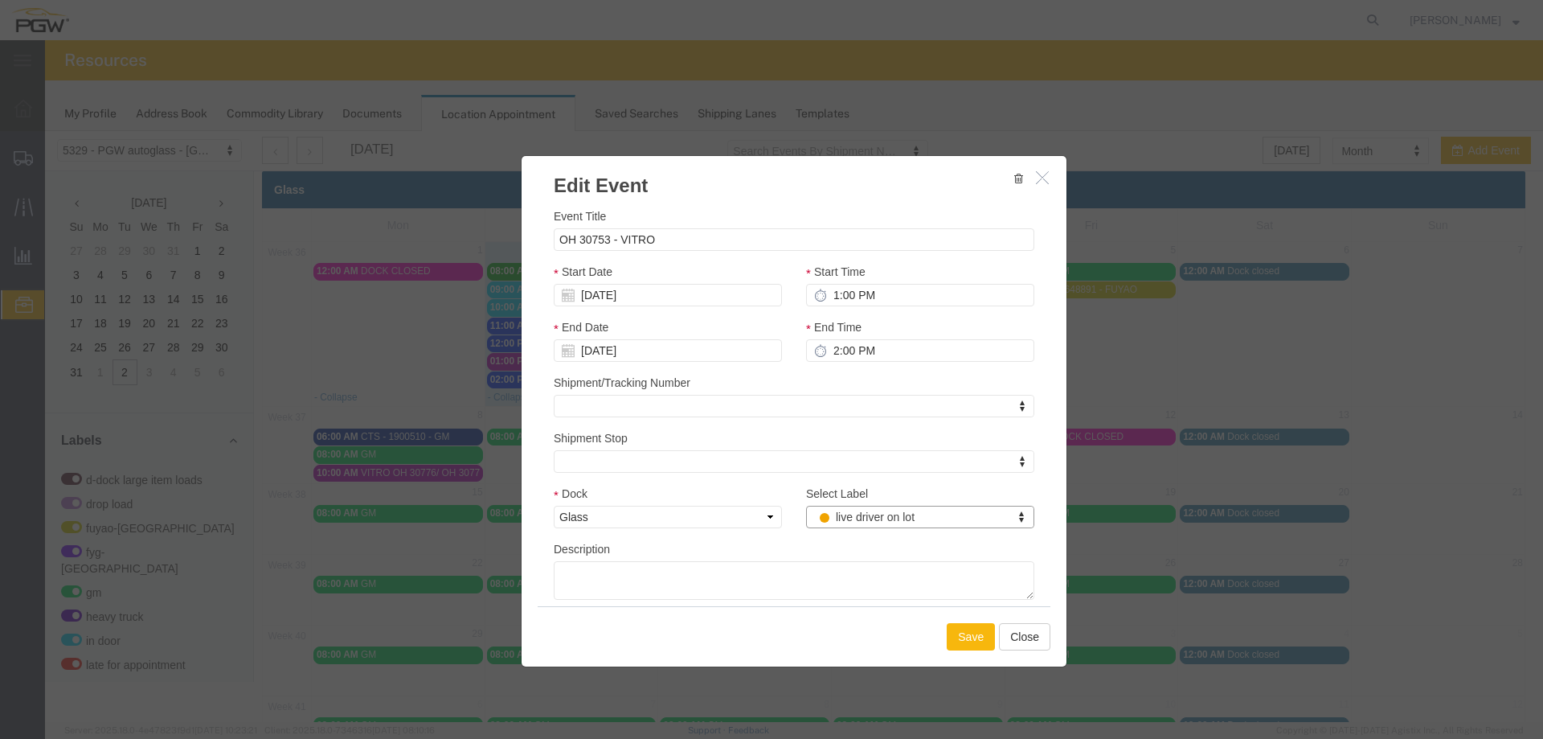
click at [950, 639] on button "Save" at bounding box center [971, 636] width 48 height 27
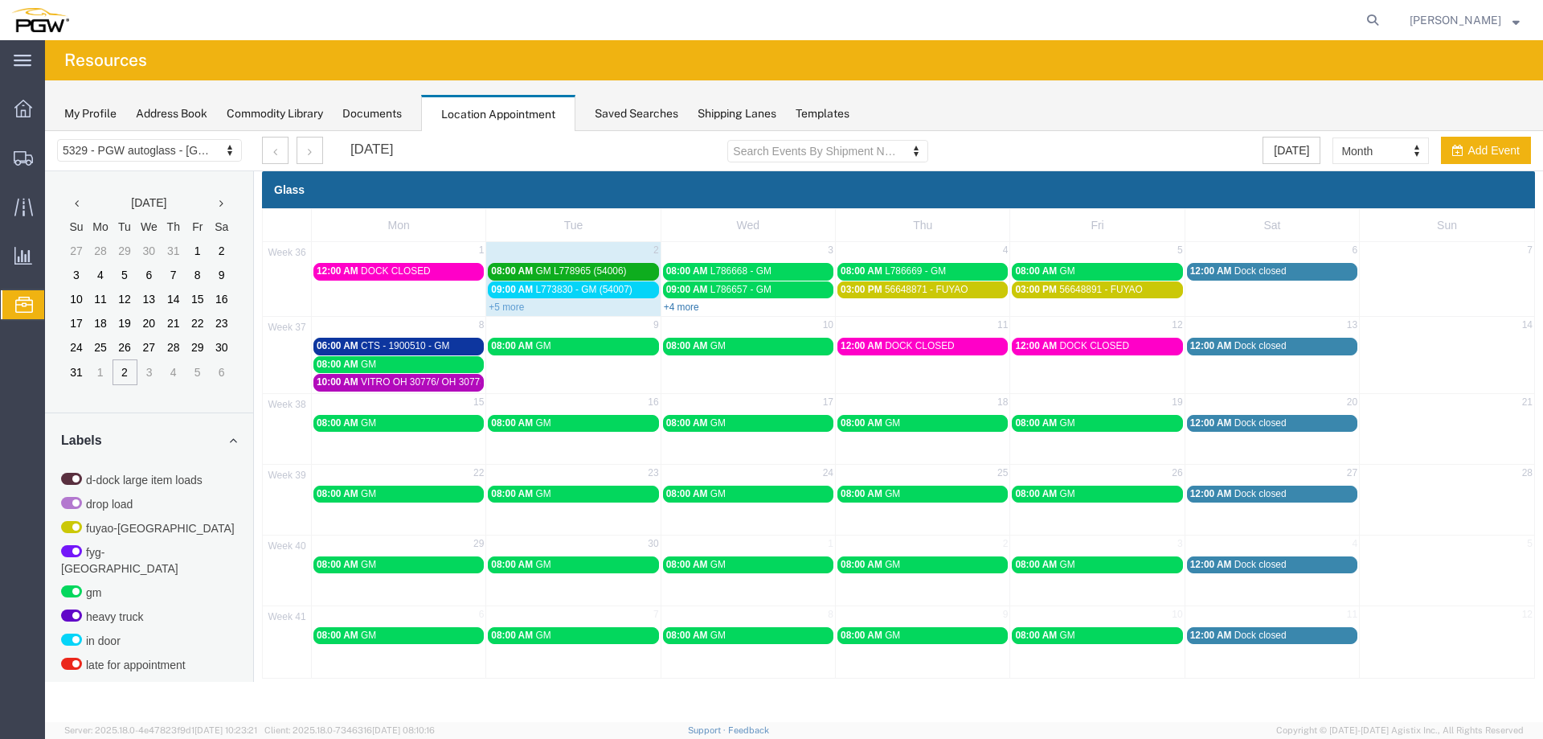
click at [675, 306] on link "+4 more" at bounding box center [681, 306] width 35 height 11
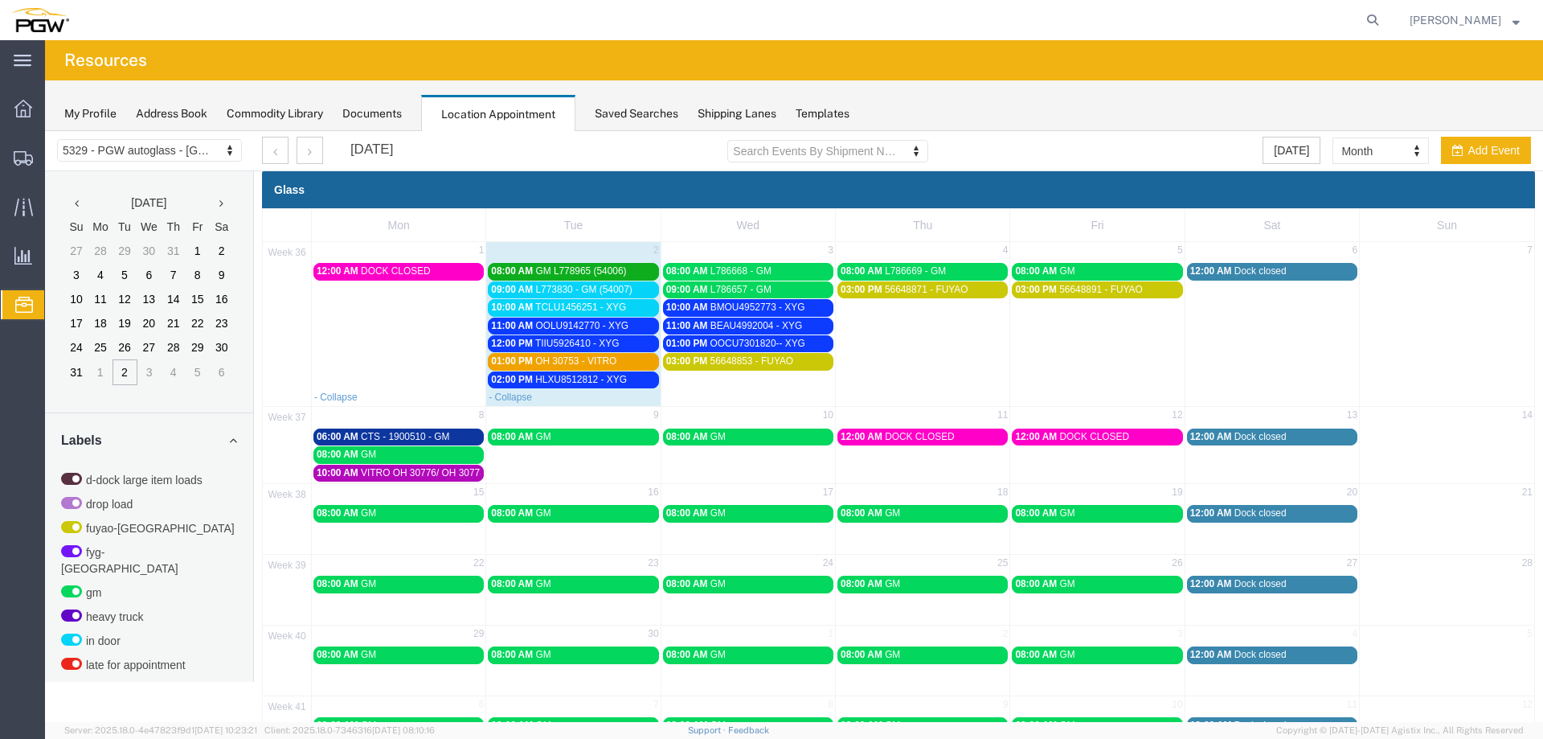
drag, startPoint x: 1373, startPoint y: 21, endPoint x: 1363, endPoint y: 22, distance: 10.5
click at [1374, 19] on icon at bounding box center [1373, 20] width 23 height 23
click at [1340, 24] on input "search" at bounding box center [1117, 20] width 489 height 39
paste input "667594"
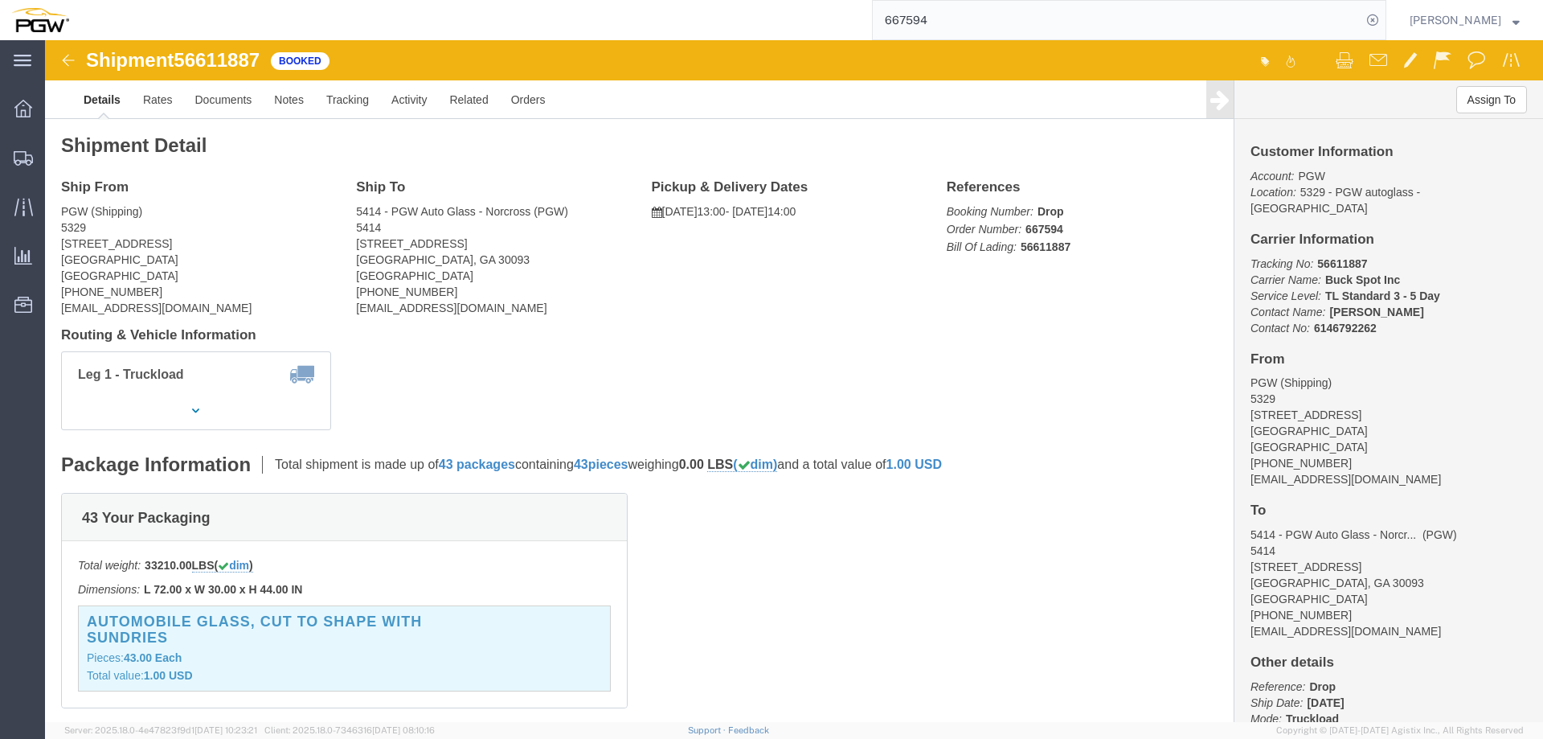
click at [1155, 31] on input "667594" at bounding box center [1117, 20] width 489 height 39
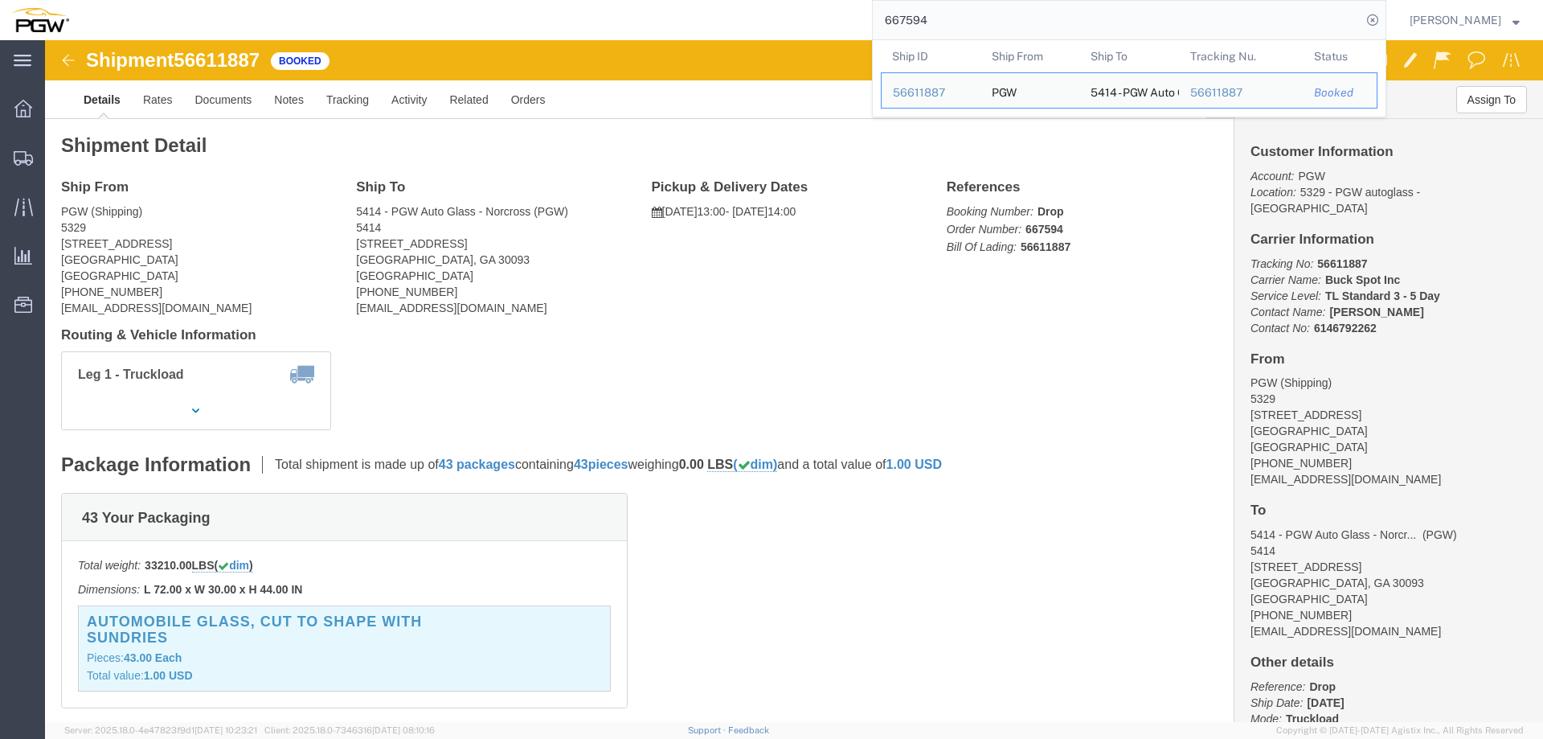
click at [1155, 31] on input "667594" at bounding box center [1117, 20] width 489 height 39
paste input "3"
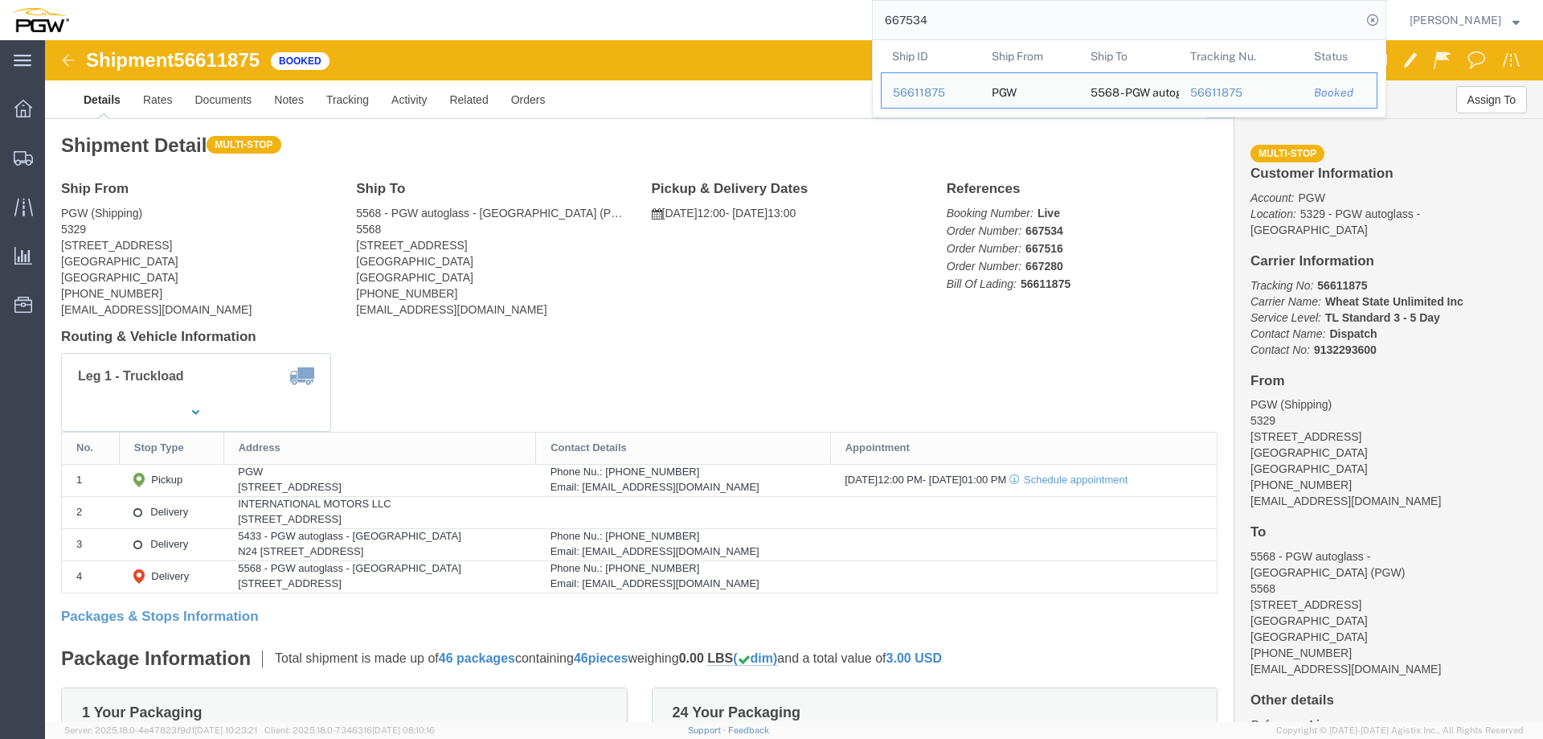
click at [1132, 38] on input "667534" at bounding box center [1117, 20] width 489 height 39
paste input "695"
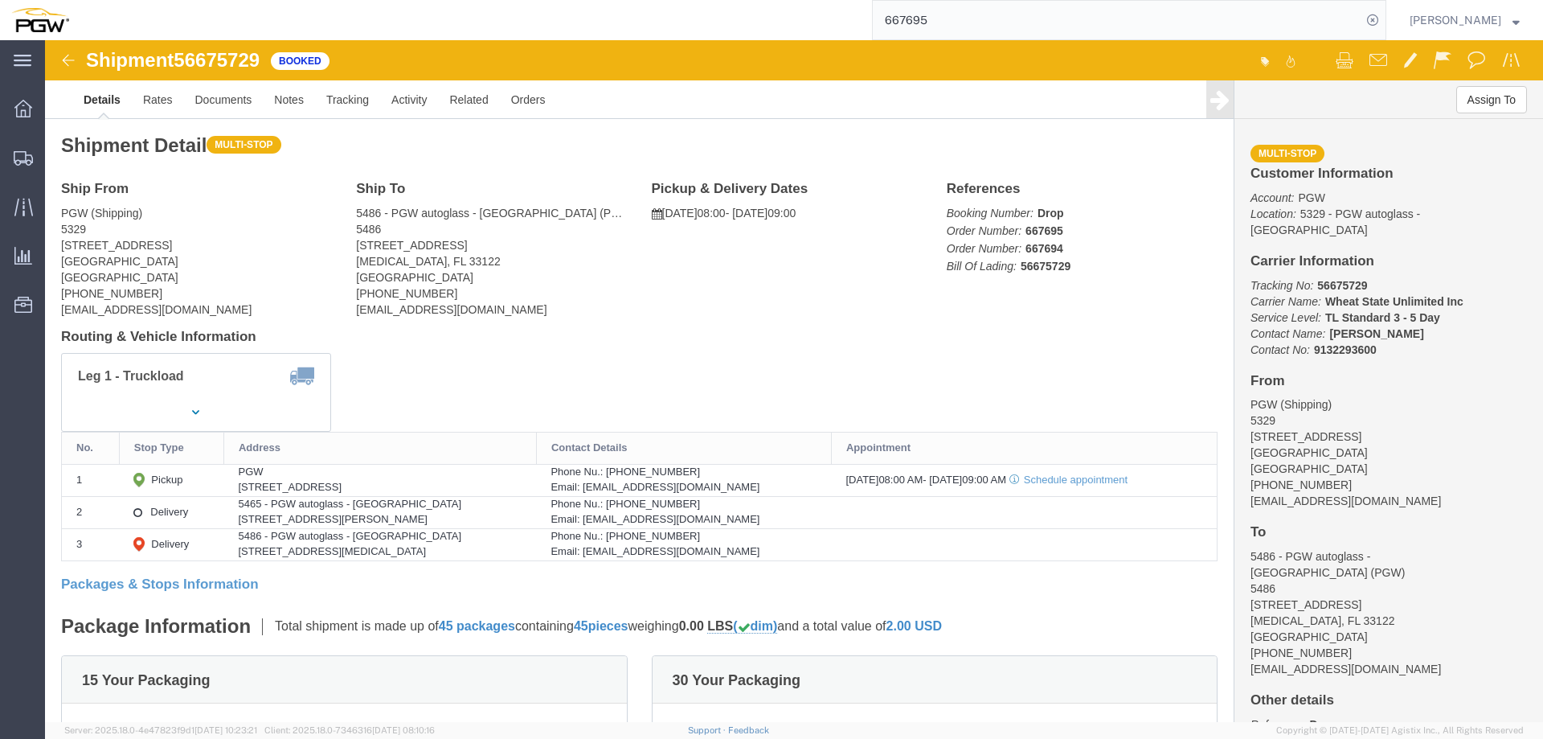
click at [1061, 17] on input "667695" at bounding box center [1117, 20] width 489 height 39
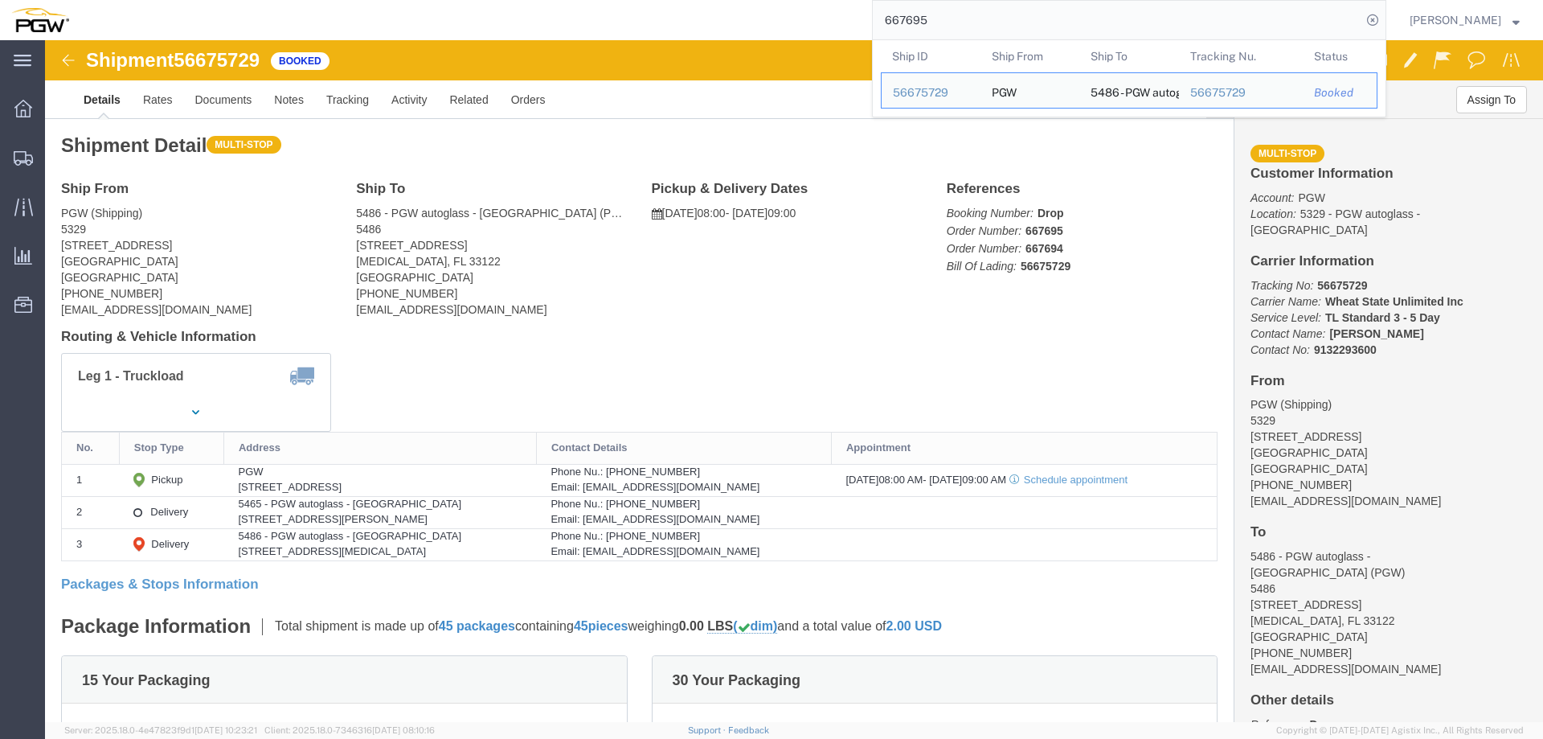
paste input "800"
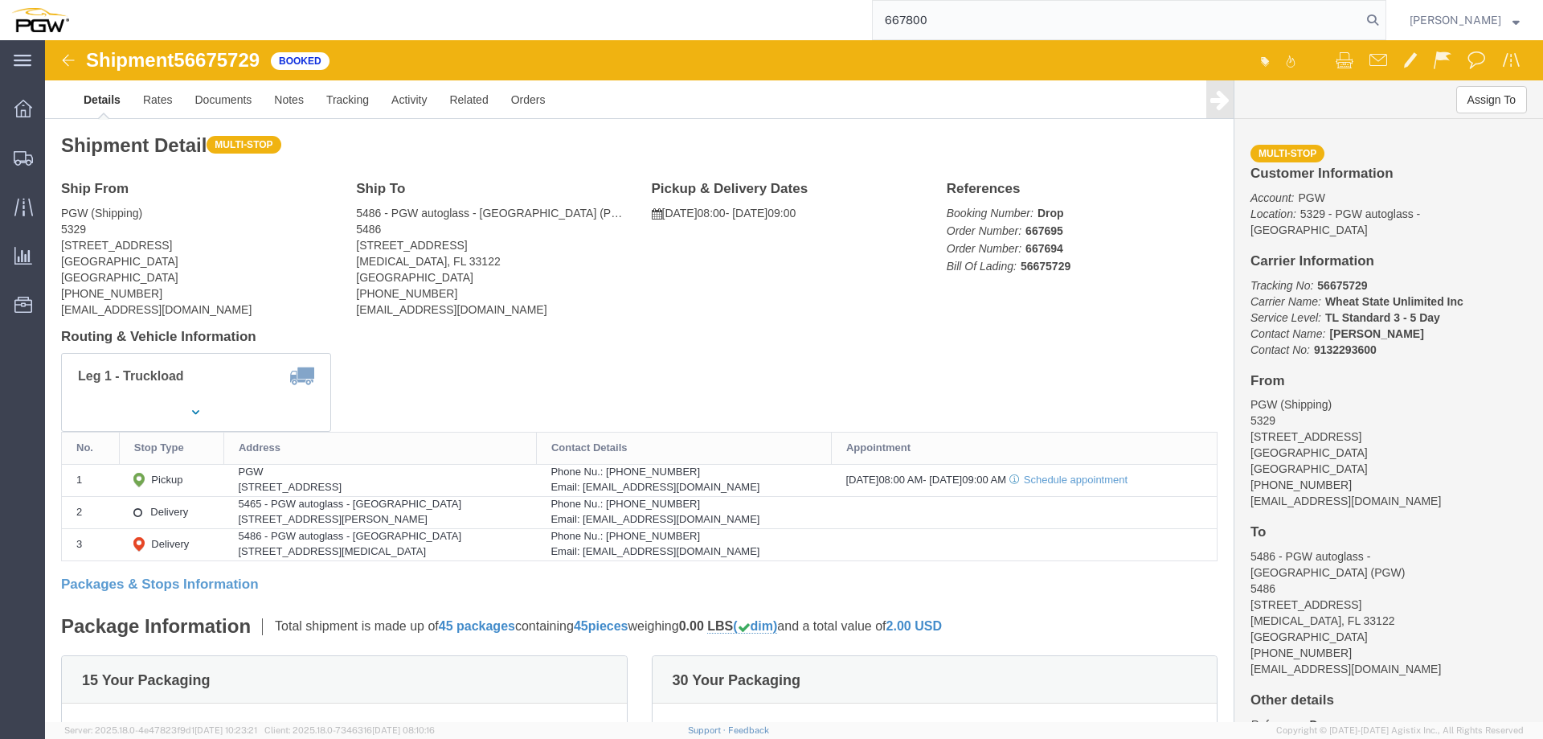
type input "667800"
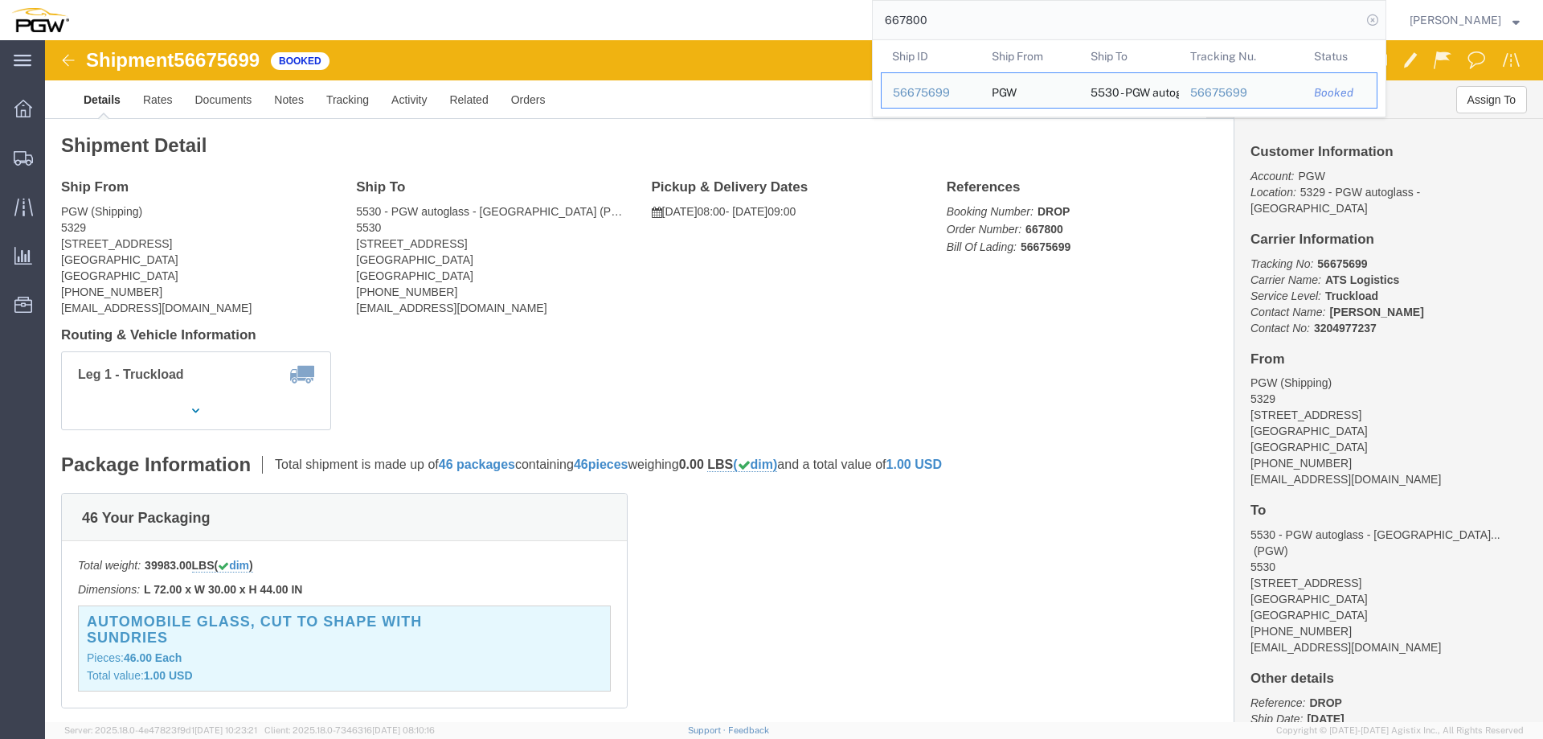
click at [1384, 27] on icon at bounding box center [1373, 20] width 23 height 23
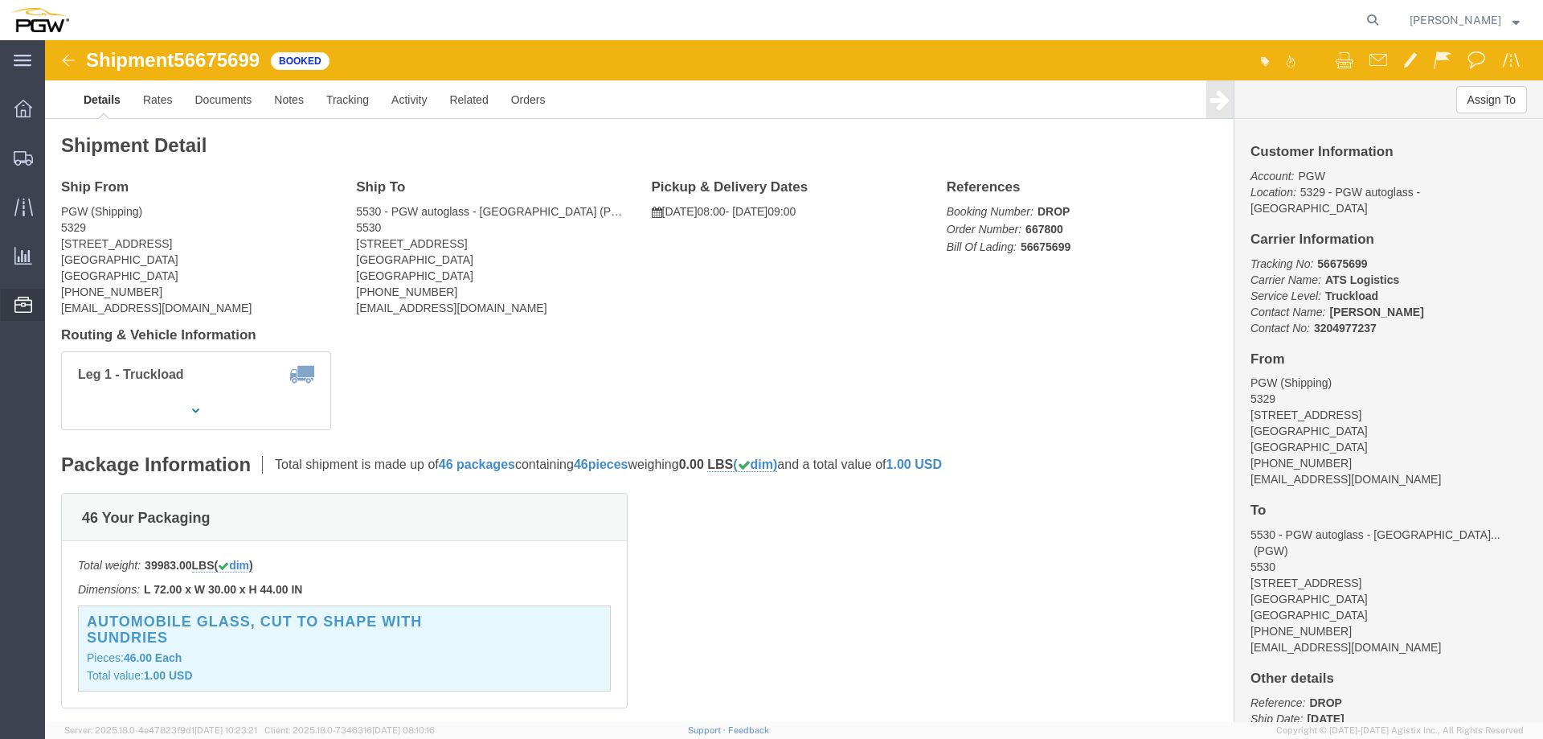
click at [0, 0] on span "Location Appointment" at bounding box center [0, 0] width 0 height 0
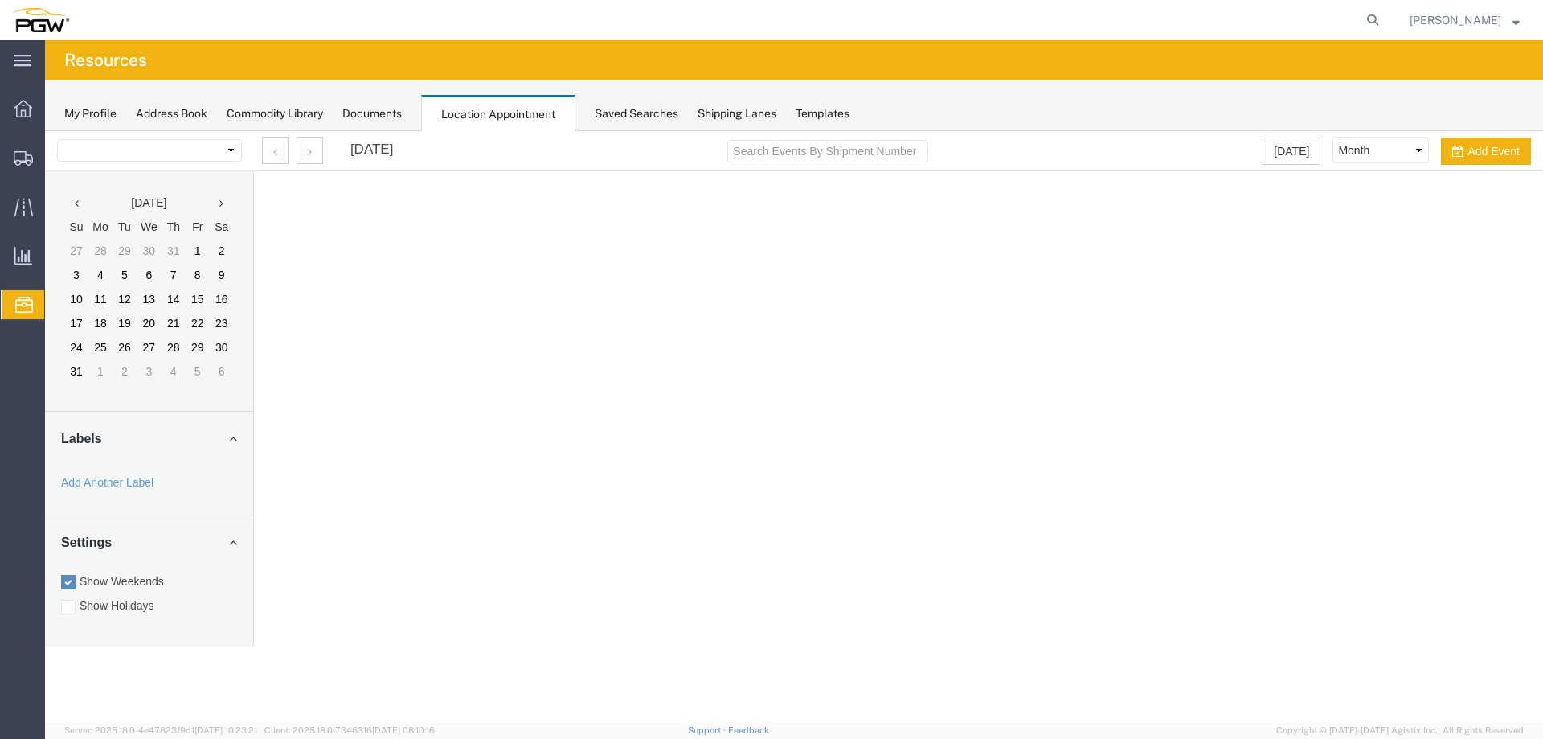
select select "28253"
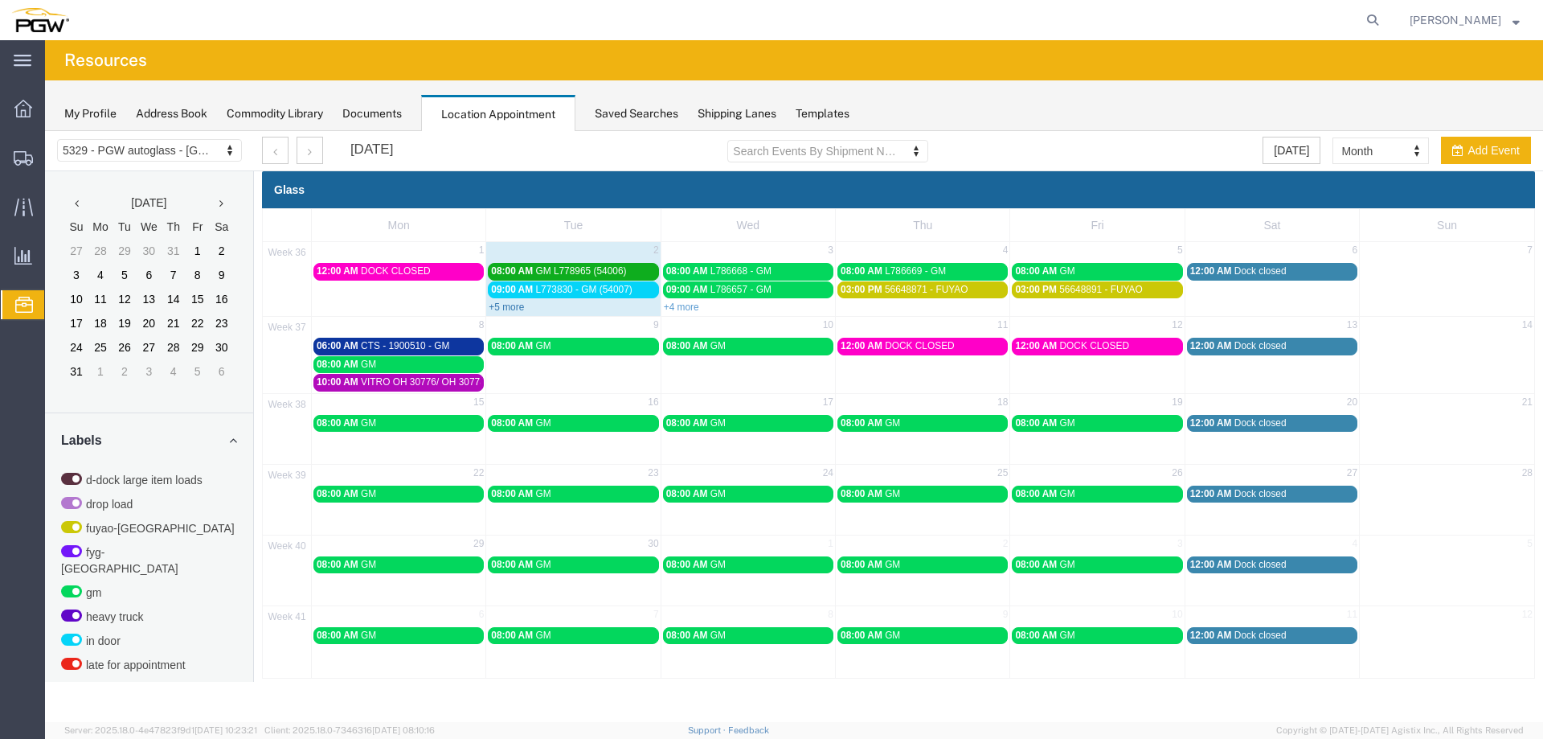
click at [506, 304] on link "+5 more" at bounding box center [506, 306] width 35 height 11
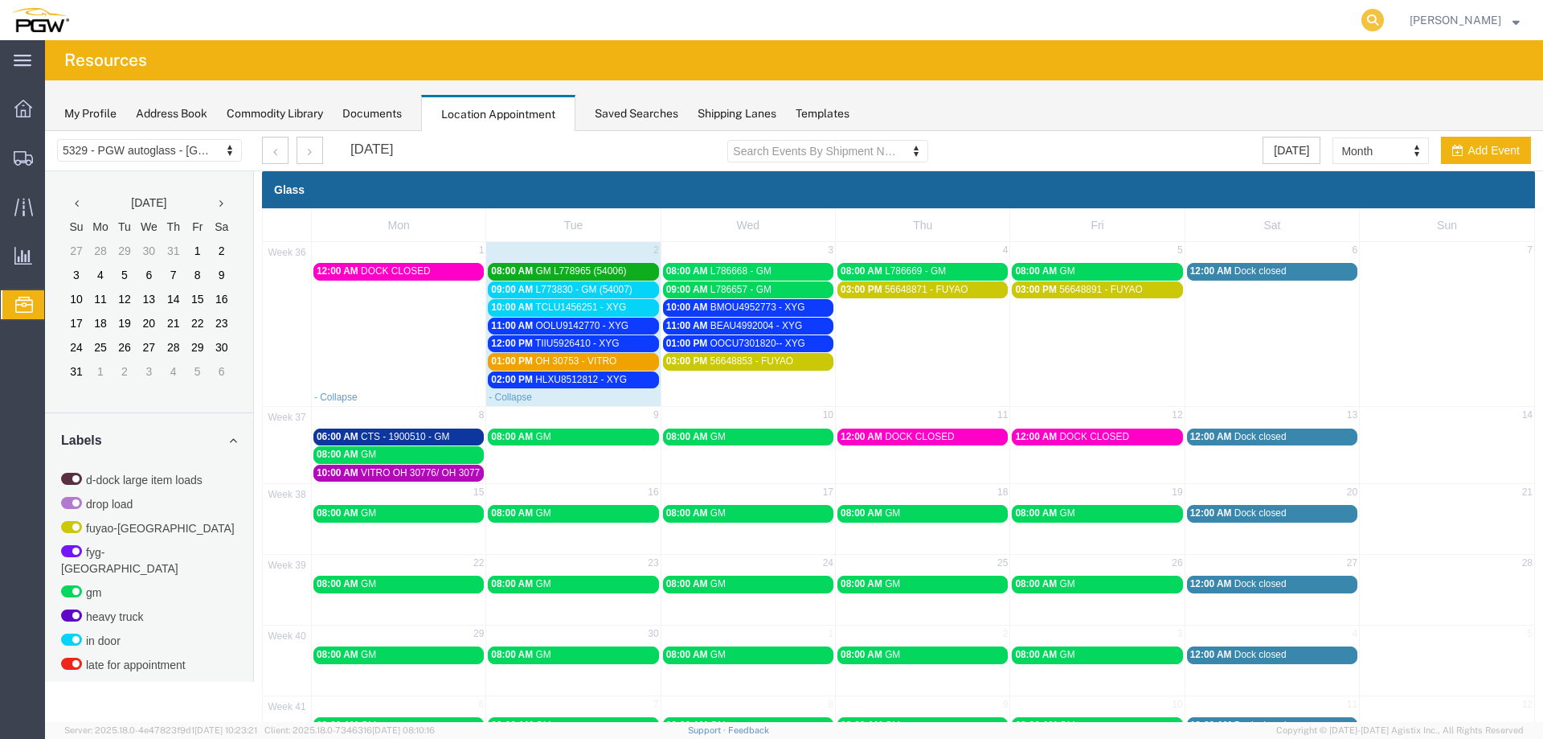
click at [1384, 21] on icon at bounding box center [1373, 20] width 23 height 23
click at [1337, 24] on input "search" at bounding box center [1117, 20] width 489 height 39
type input "56611888"
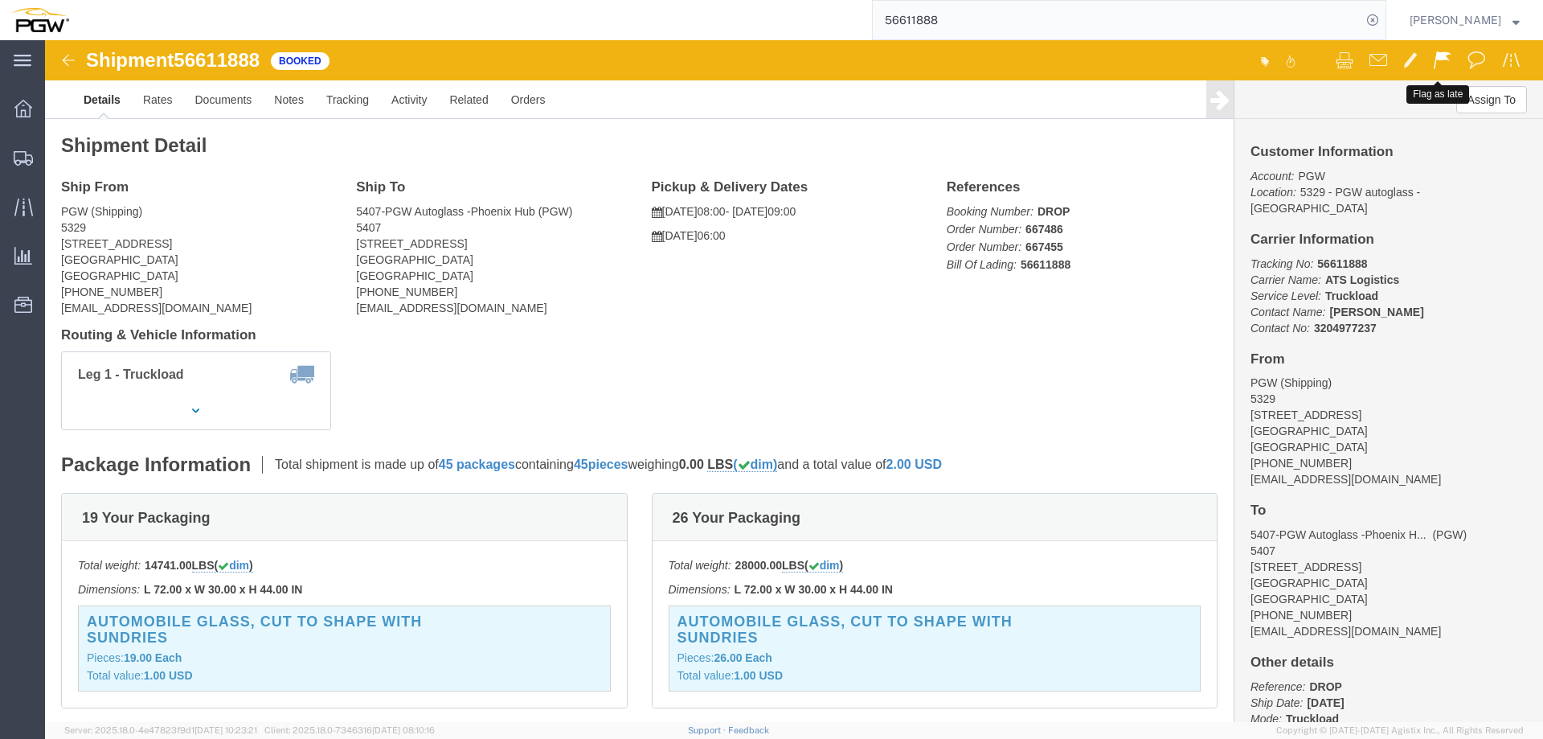
click span
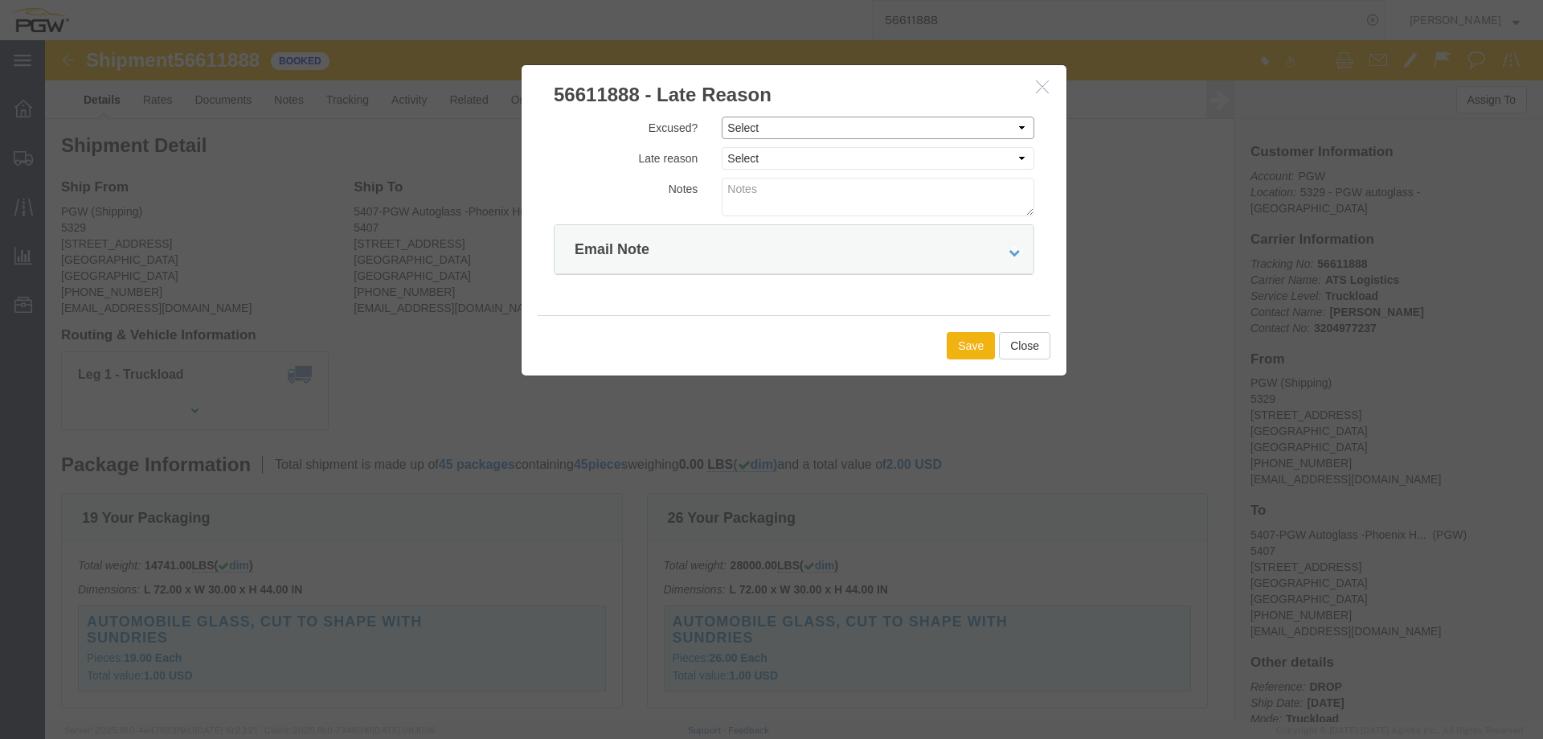
drag, startPoint x: 726, startPoint y: 92, endPoint x: 734, endPoint y: 98, distance: 9.8
click select "Select Excused Not Excused"
select select "NOT_EXCUSED"
click select "Select Excused Not Excused"
click select "Select Bad Carrier Data Carrier Admin Error Delay Accident Driver Error Lack of…"
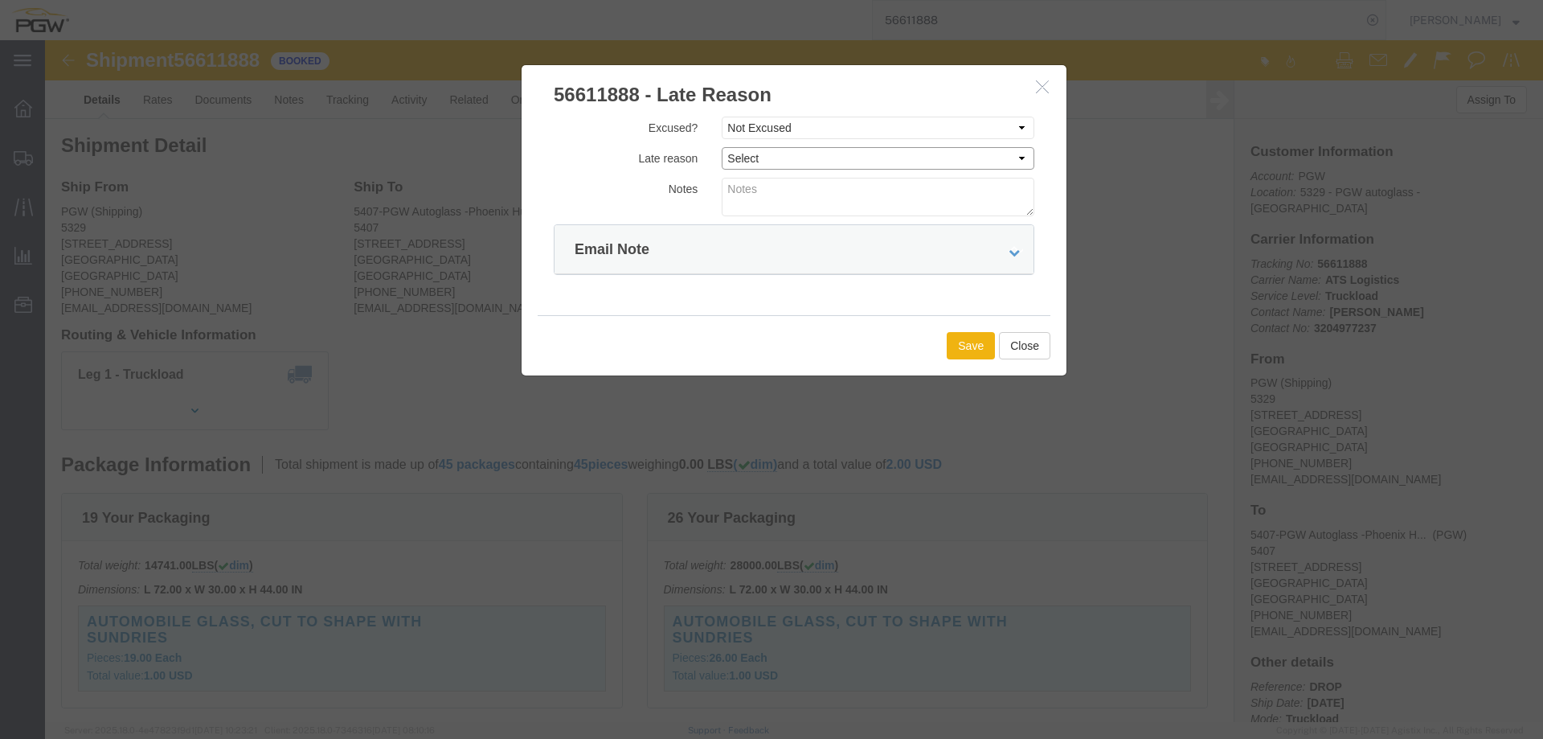
select select "OTHER"
click select "Select Bad Carrier Data Carrier Admin Error Delay Accident Driver Error Lack of…"
click button "Save"
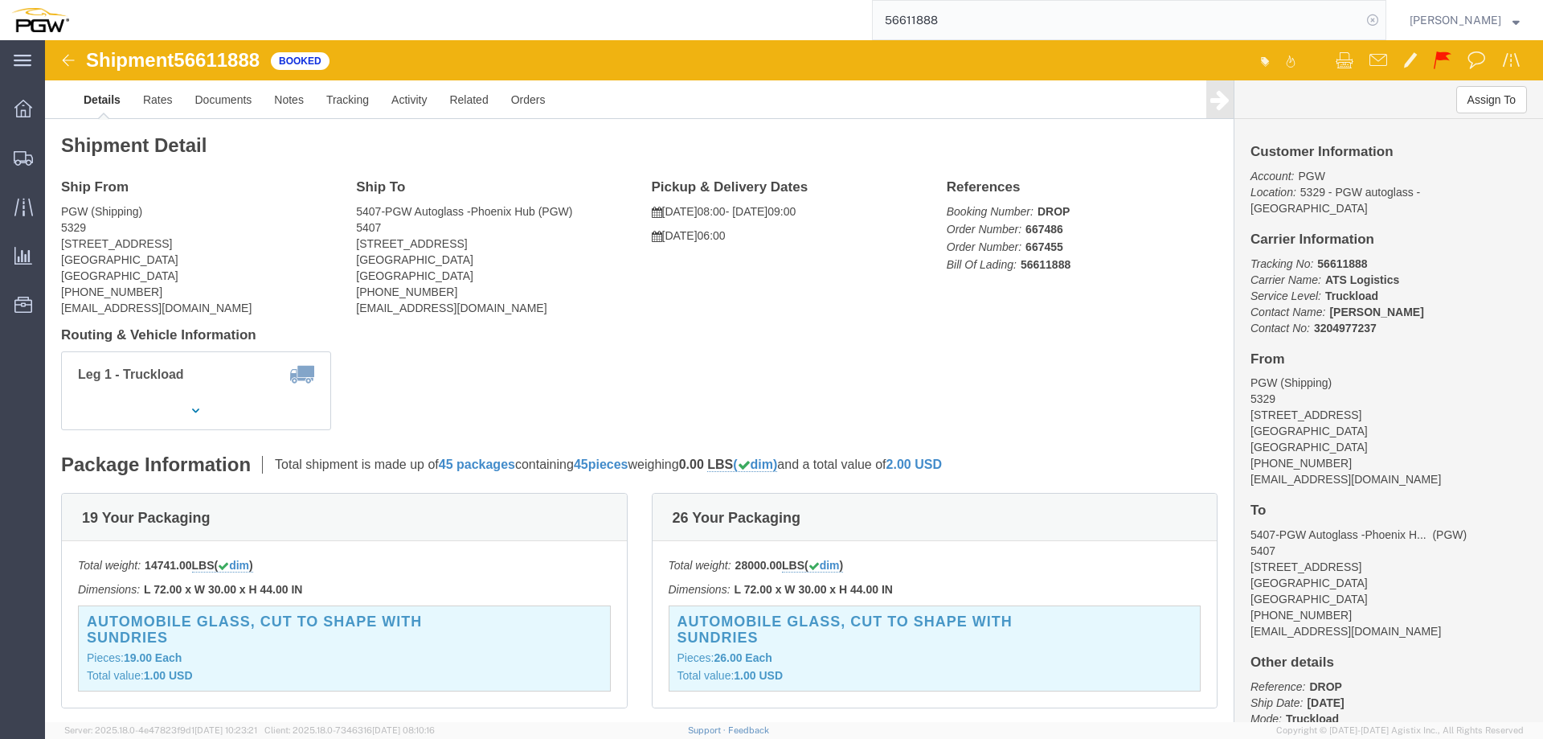
click at [1381, 22] on icon at bounding box center [1373, 20] width 23 height 23
click at [0, 0] on span "Location Appointment" at bounding box center [0, 0] width 0 height 0
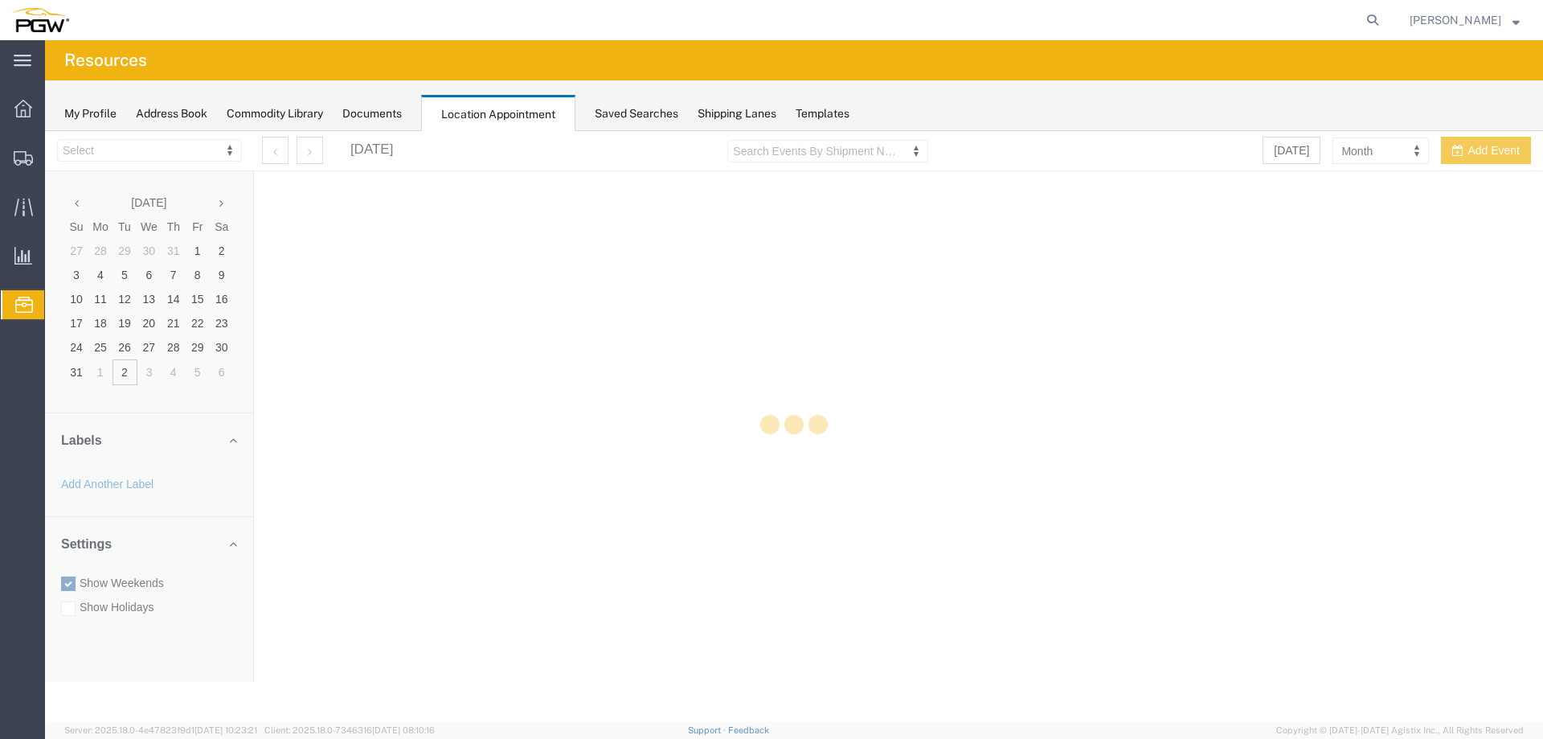
select select "28253"
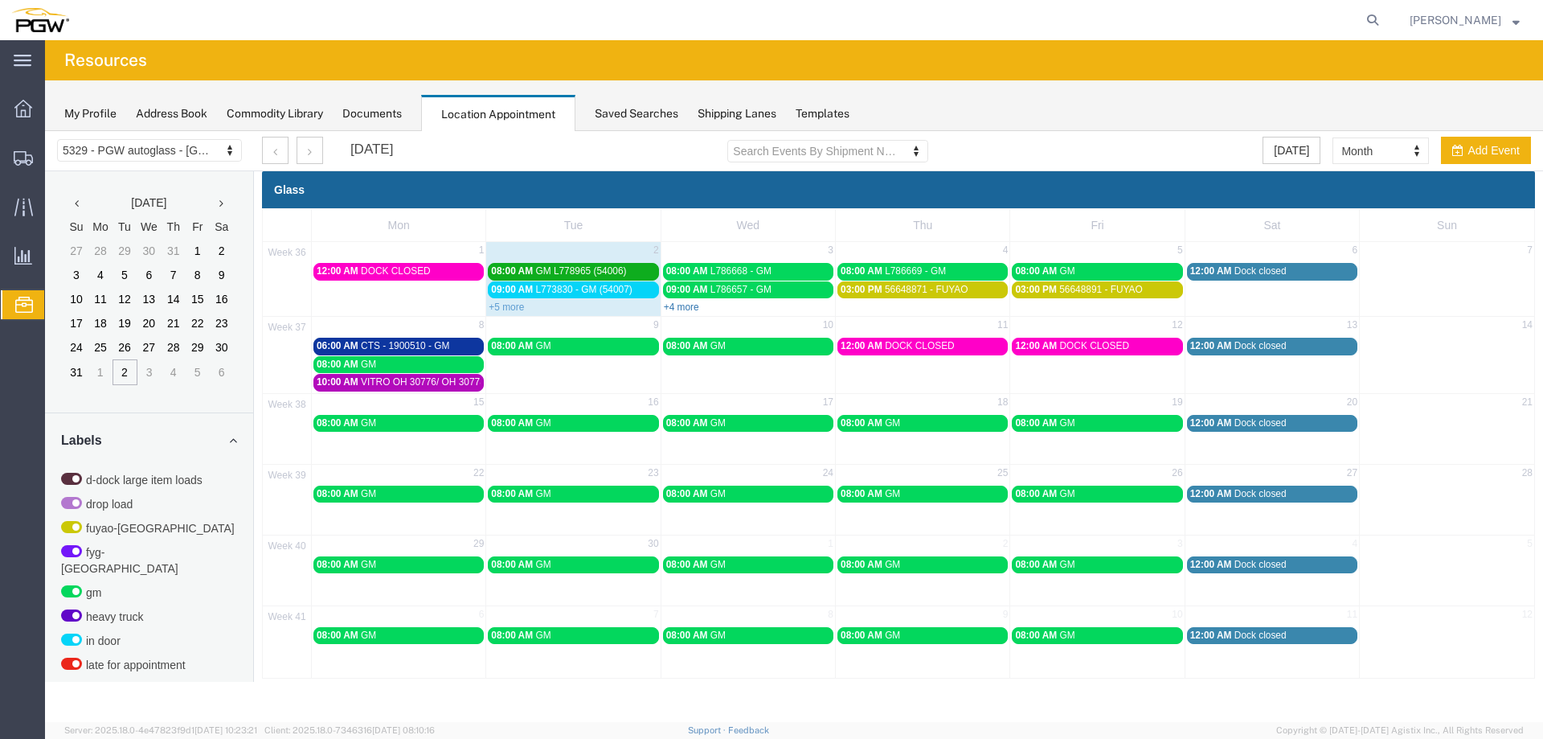
click at [671, 305] on link "+4 more" at bounding box center [681, 306] width 35 height 11
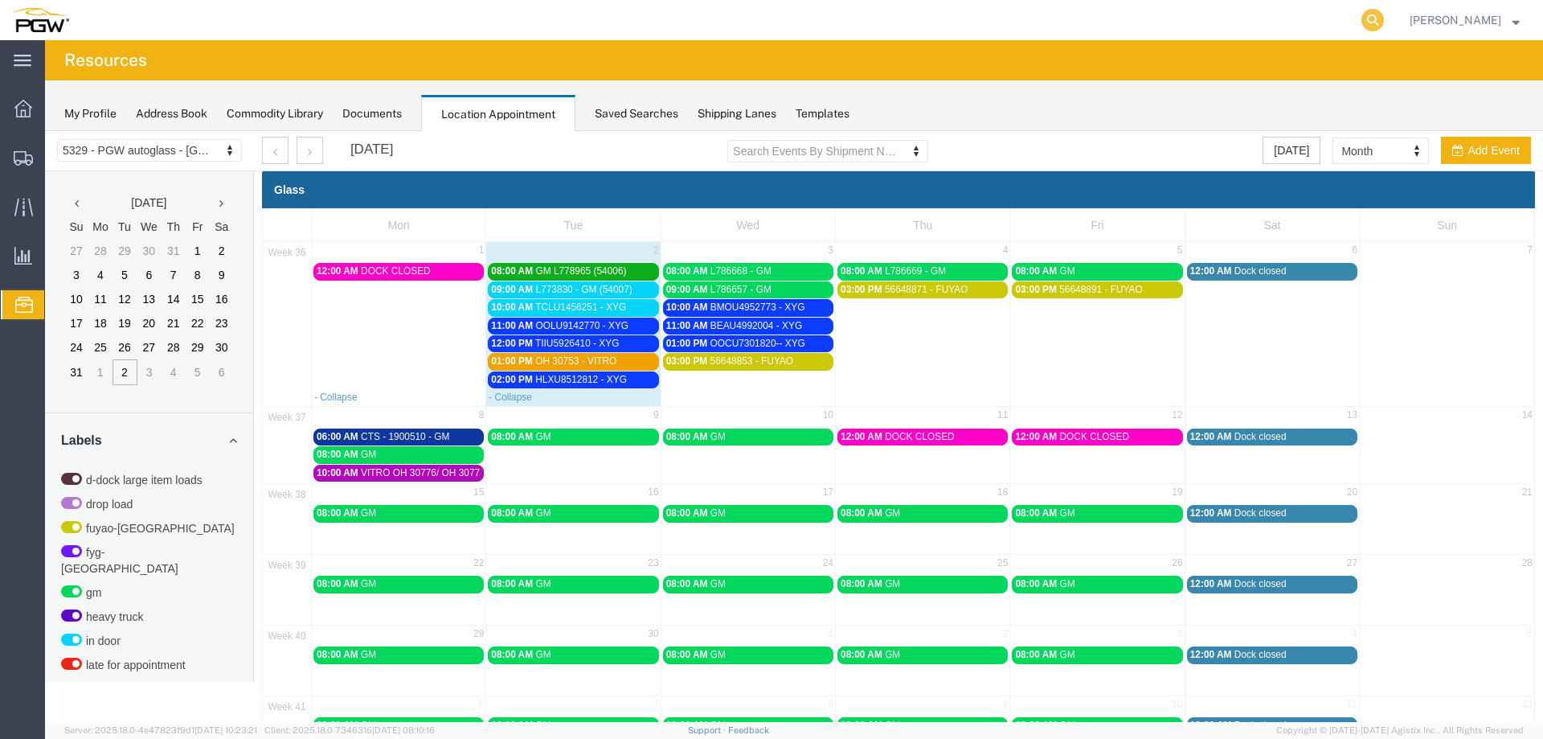
click at [1375, 19] on icon at bounding box center [1373, 20] width 23 height 23
paste input "667573"
type input "667573"
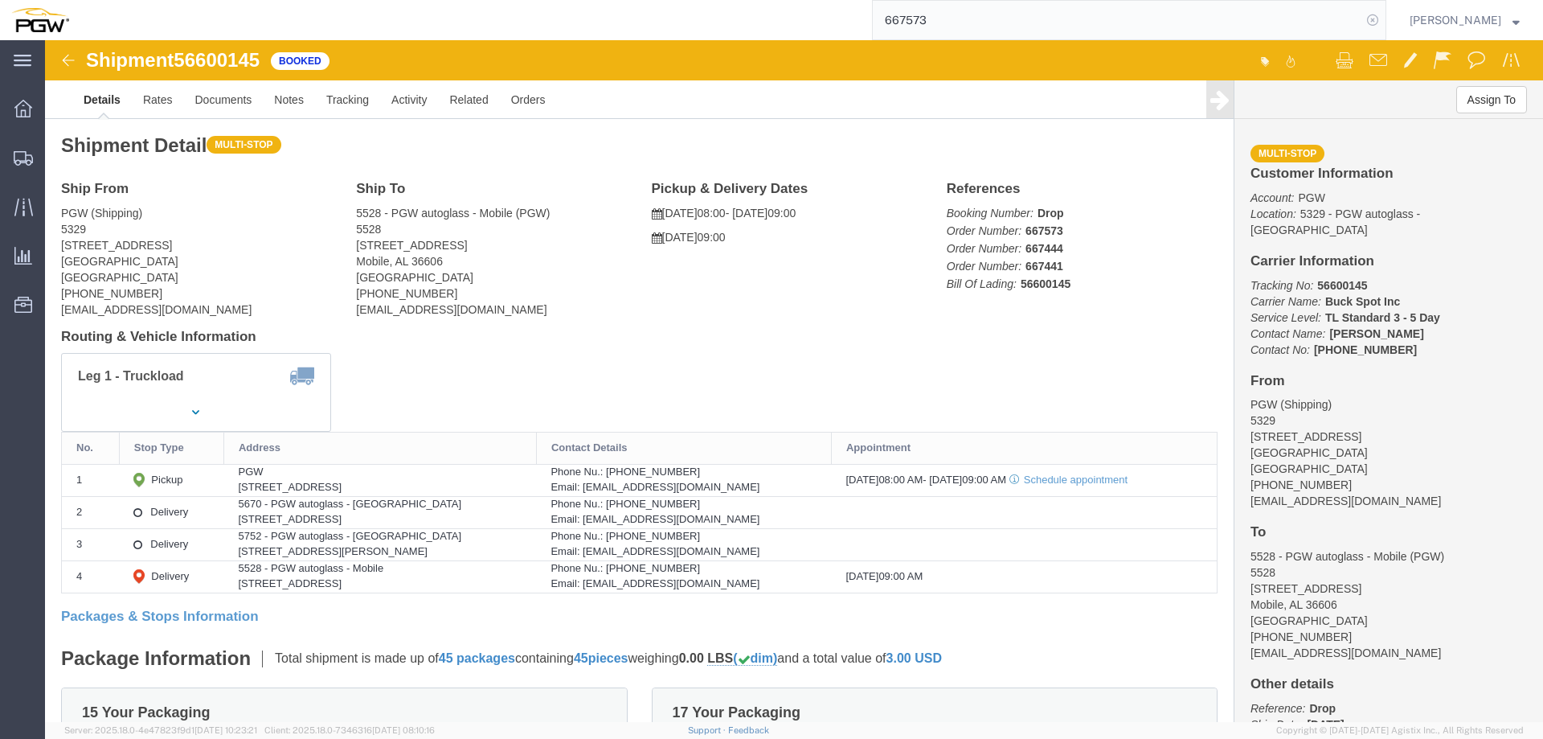
click at [1384, 17] on icon at bounding box center [1373, 20] width 23 height 23
click at [0, 0] on span "Location Appointment" at bounding box center [0, 0] width 0 height 0
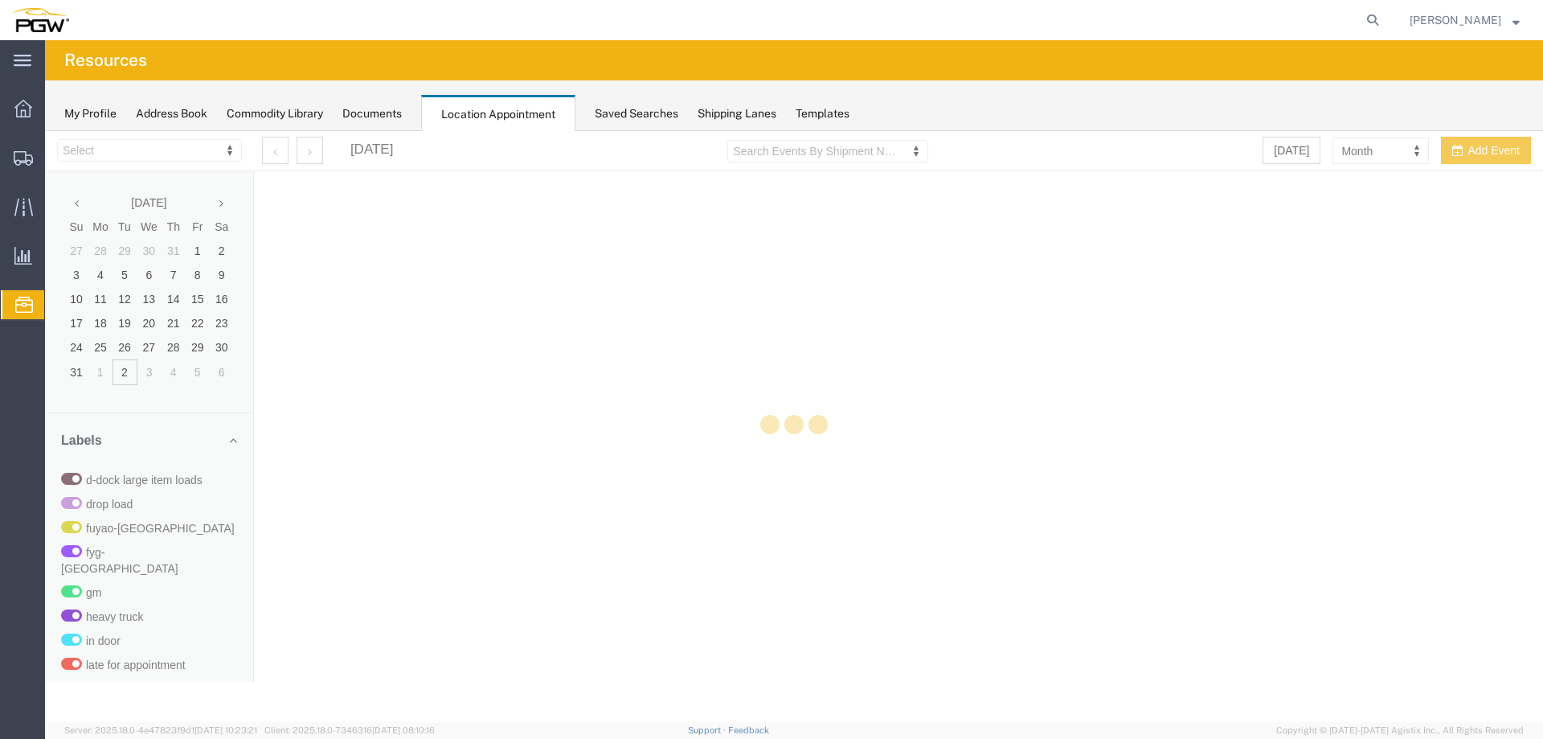
select select "28253"
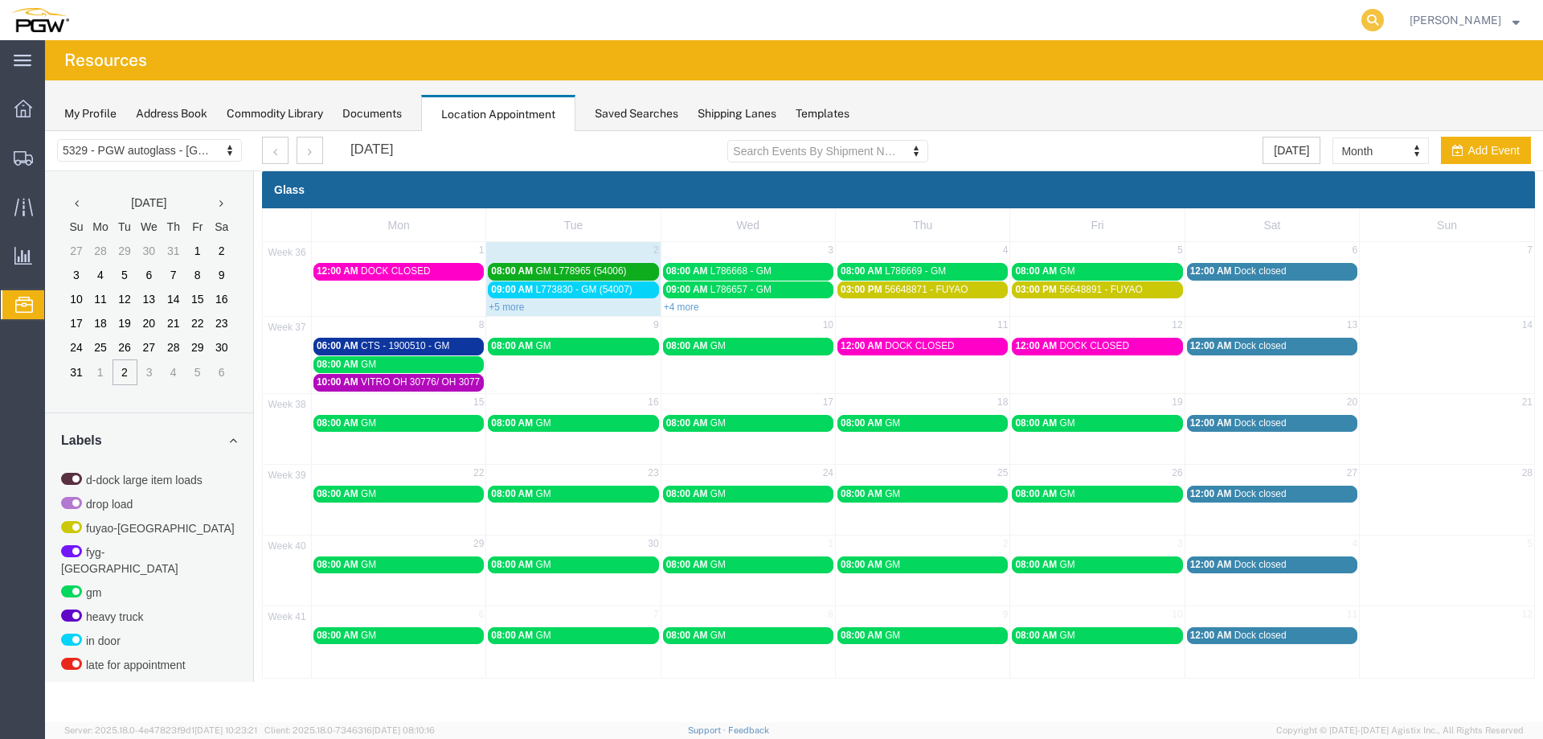
click at [1384, 23] on icon at bounding box center [1373, 20] width 23 height 23
click at [1324, 27] on input "search" at bounding box center [1117, 20] width 489 height 39
type input "56643427"
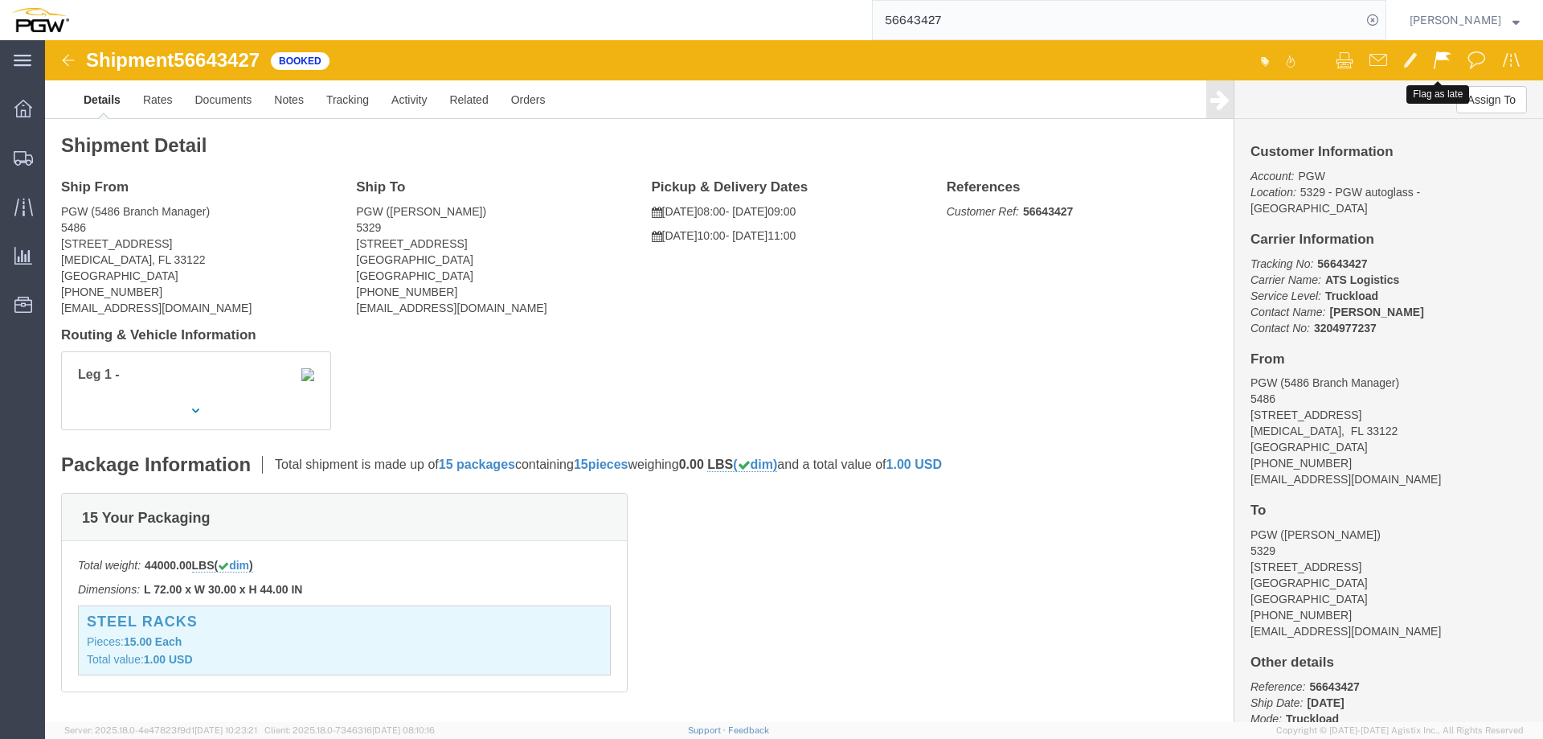
click span
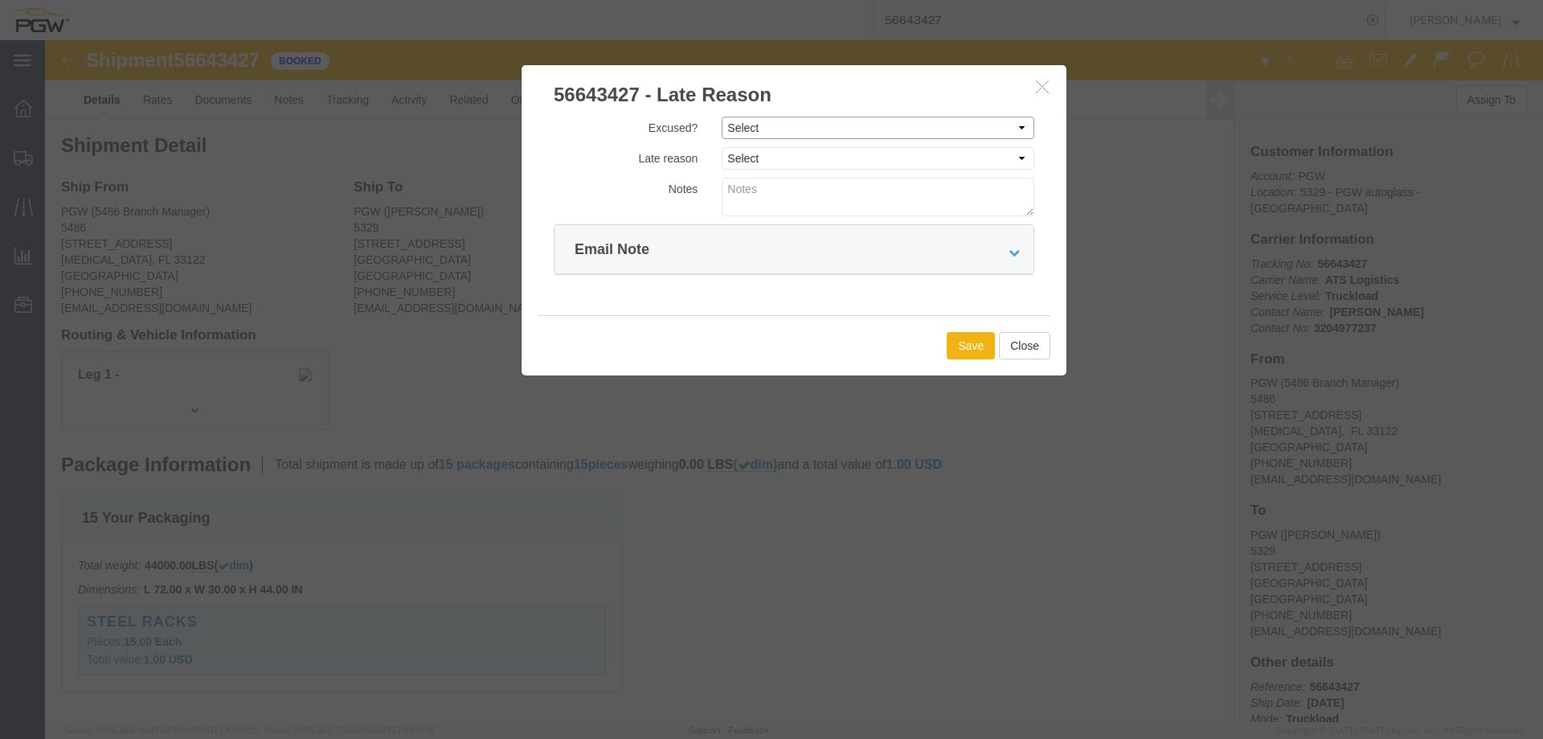
click select "Select Excused Not Excused"
select select "NOT_EXCUSED"
click select "Select Excused Not Excused"
click select "Select Bad Carrier Data Carrier Admin Error Delay Accident Driver Error Lack of…"
select select "OTHER"
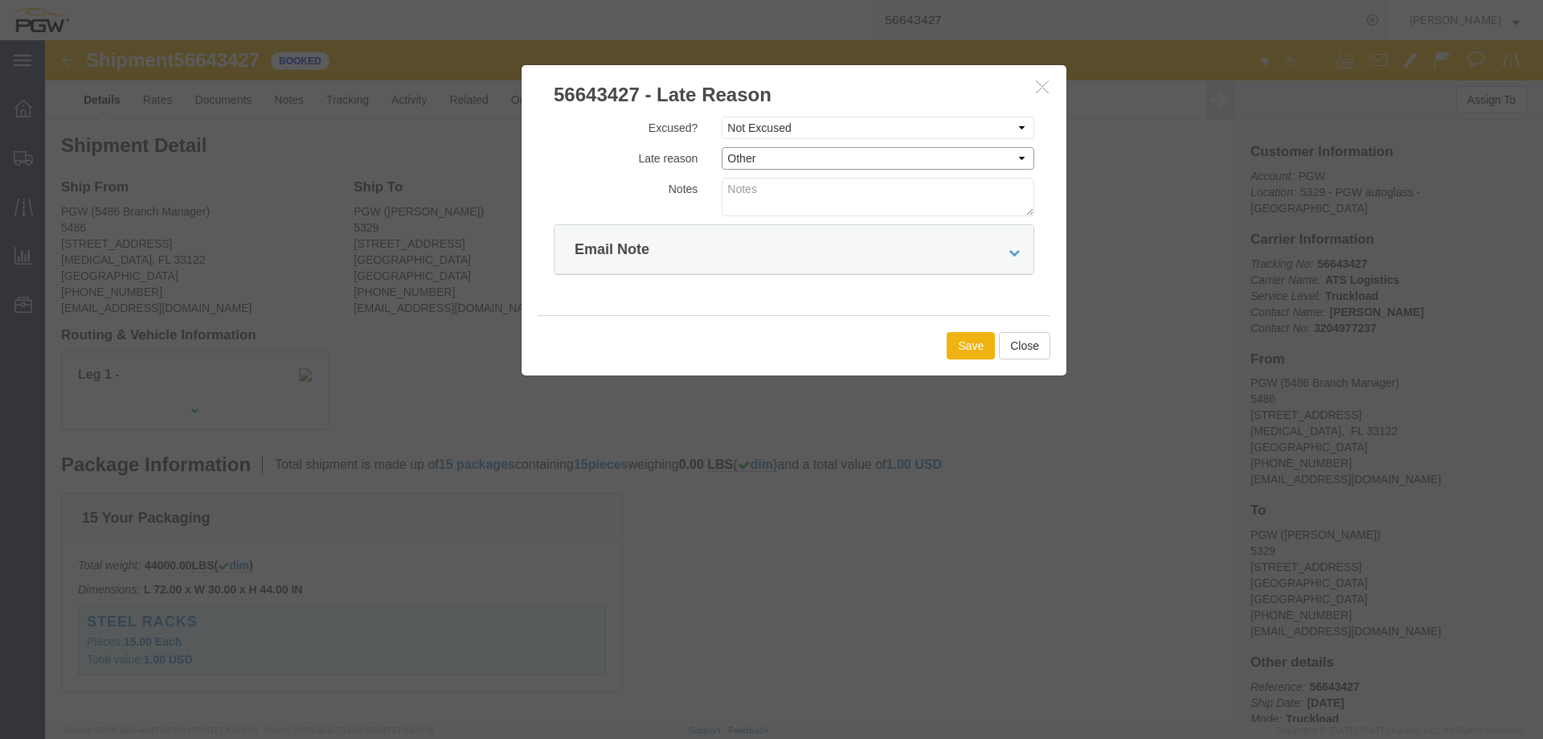
click select "Select Bad Carrier Data Carrier Admin Error Delay Accident Driver Error Lack of…"
click button "Save"
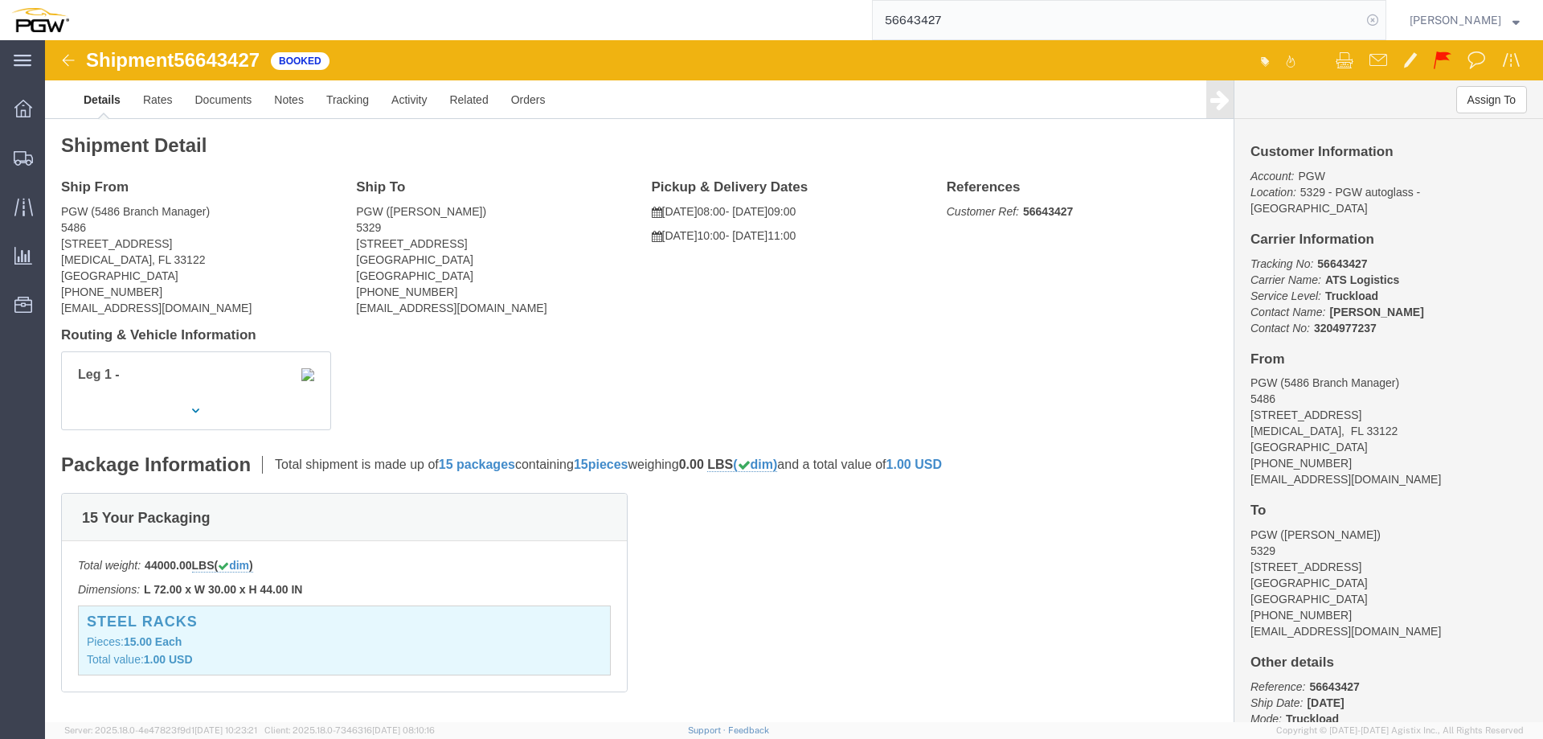
click at [1384, 20] on icon at bounding box center [1373, 20] width 23 height 23
click at [0, 0] on span "Location Appointment" at bounding box center [0, 0] width 0 height 0
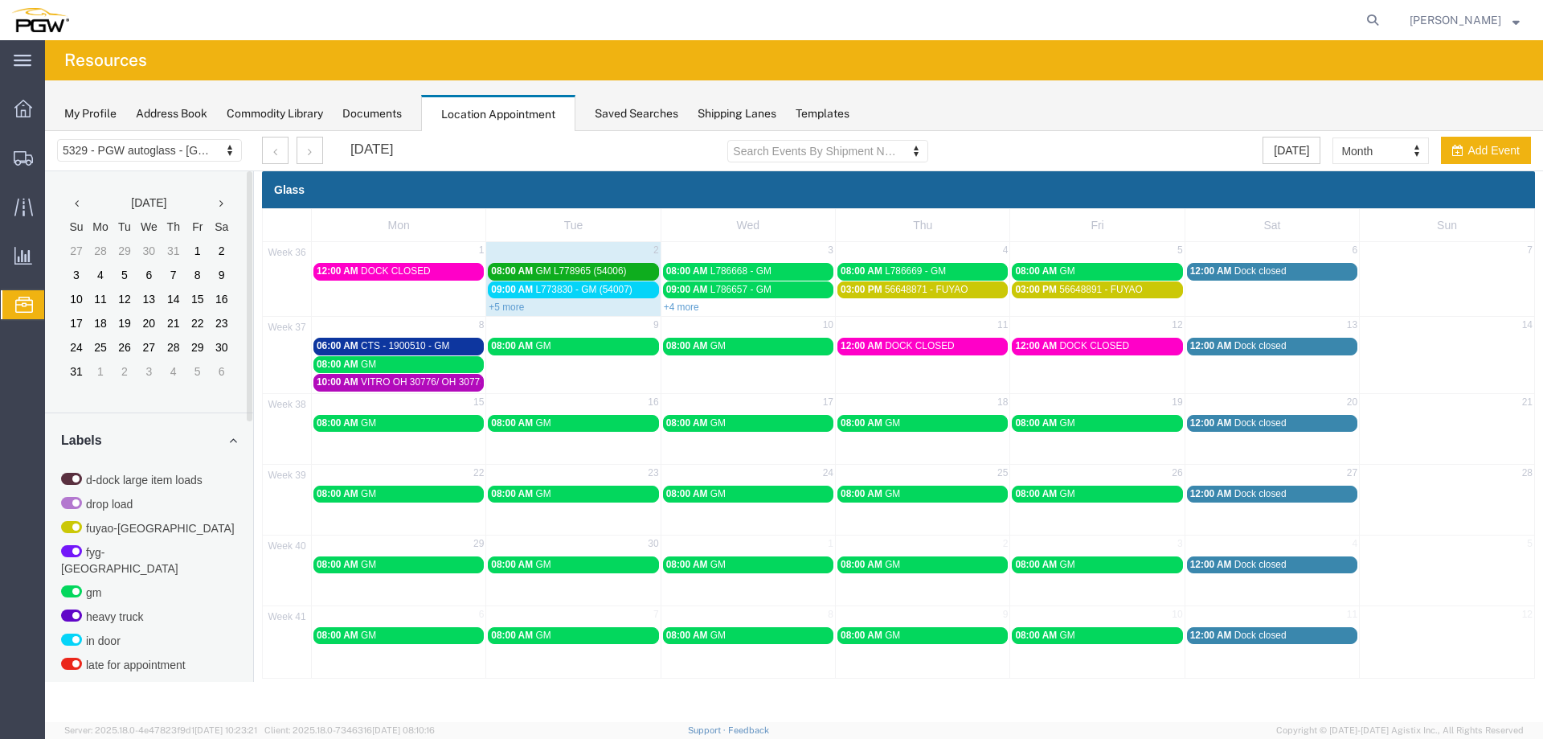
scroll to position [517, 0]
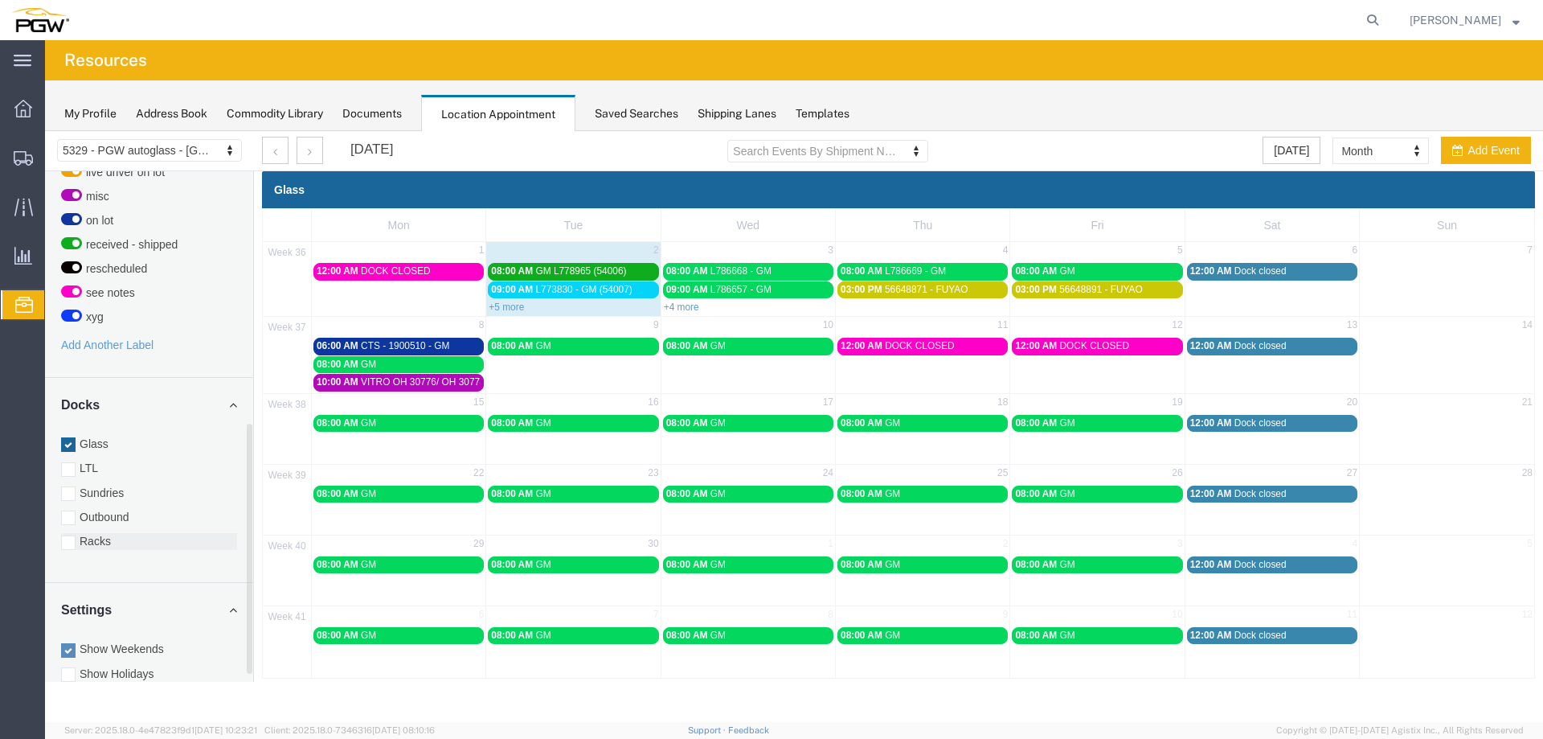
click at [103, 533] on label "Racks" at bounding box center [149, 541] width 176 height 16
click at [45, 131] on input "Racks" at bounding box center [45, 131] width 0 height 0
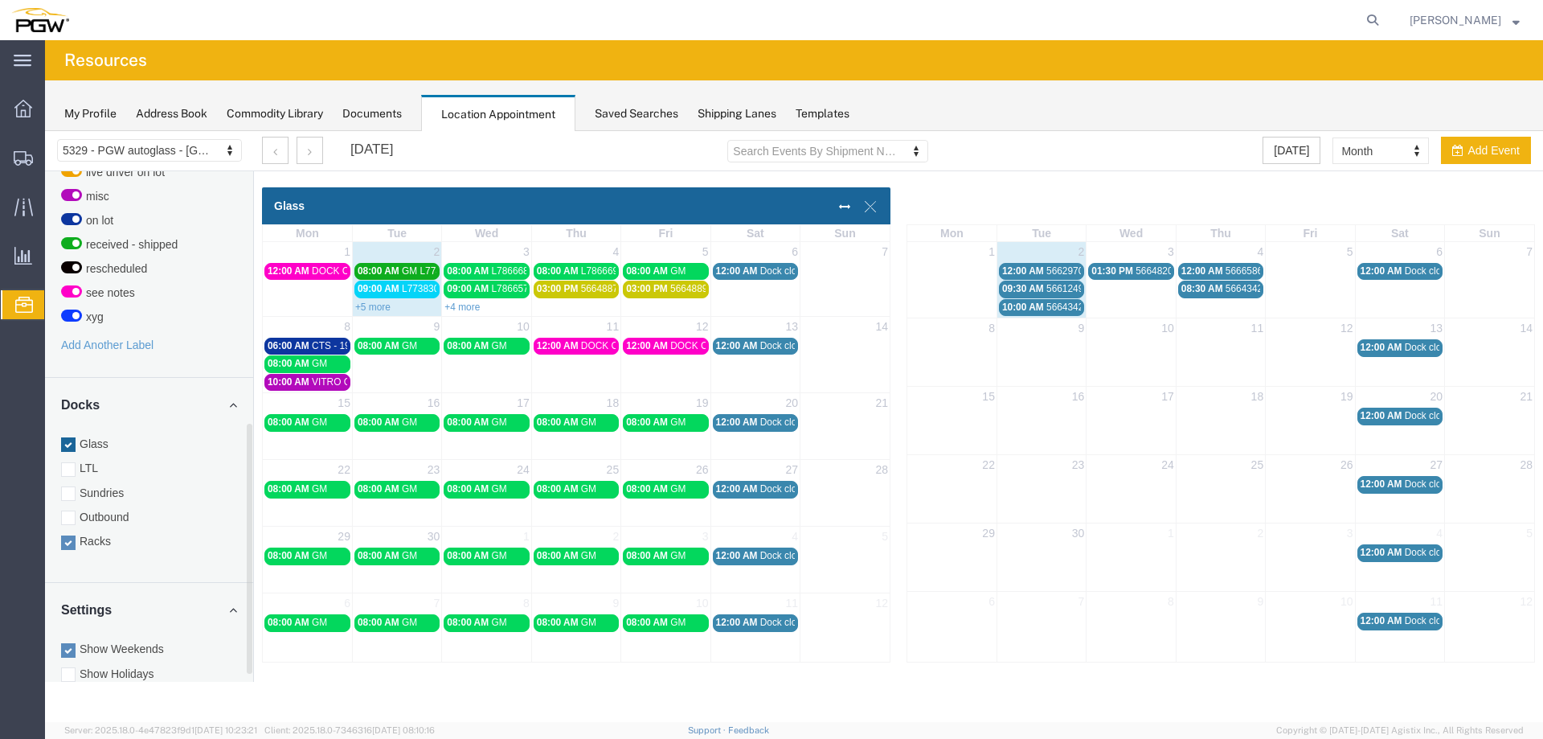
click at [1041, 288] on span "09:30 AM" at bounding box center [1023, 288] width 42 height 11
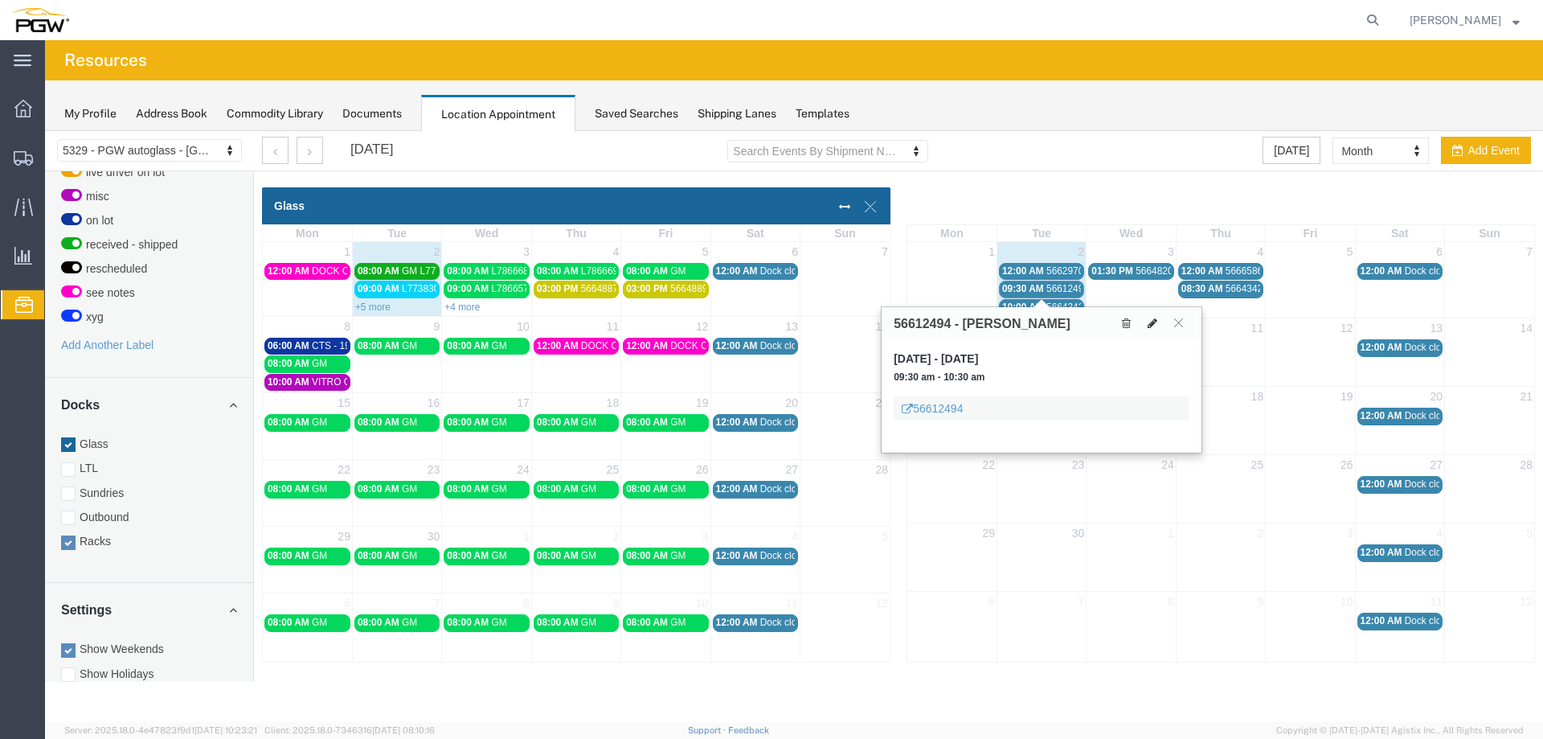
click at [1149, 324] on icon at bounding box center [1153, 323] width 10 height 11
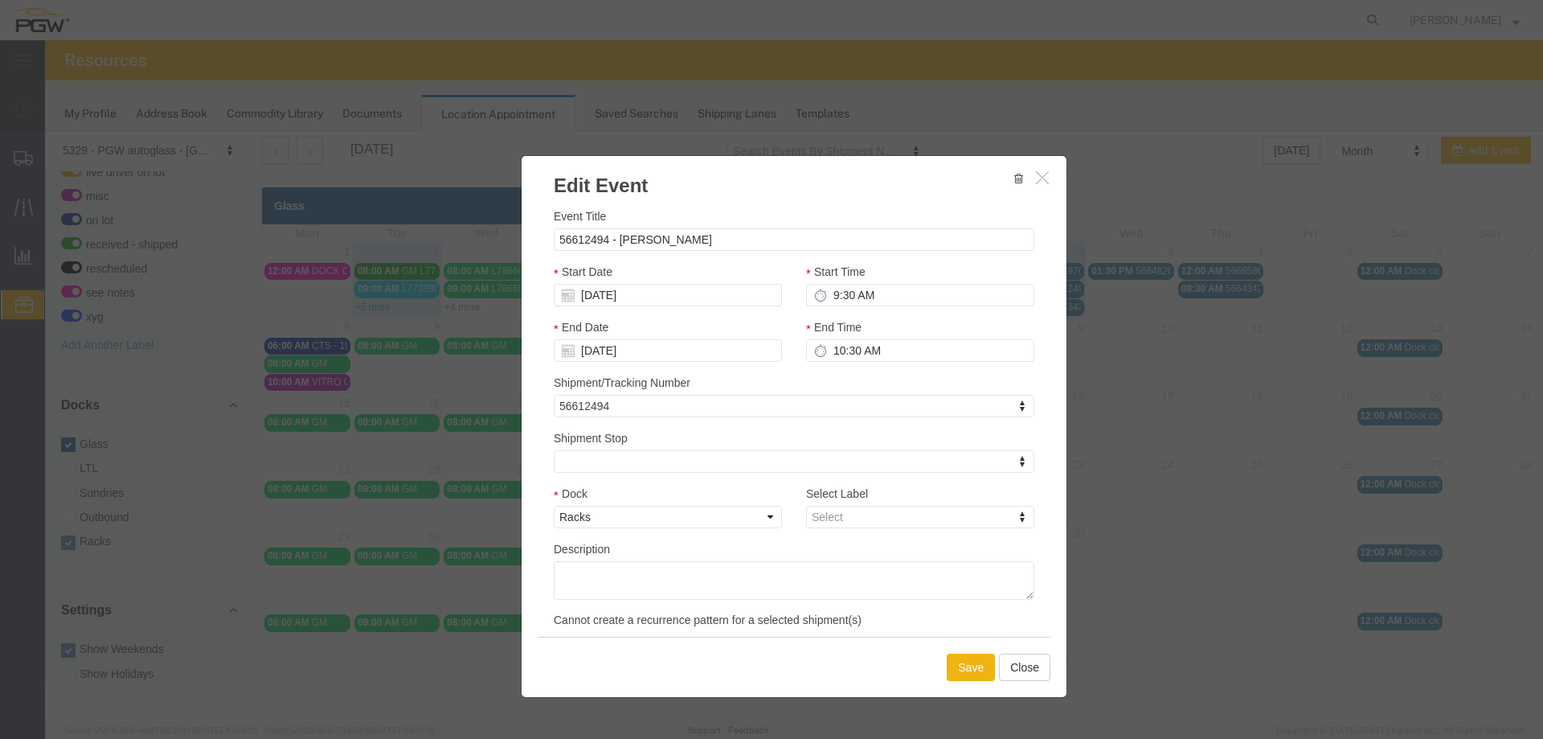
select select
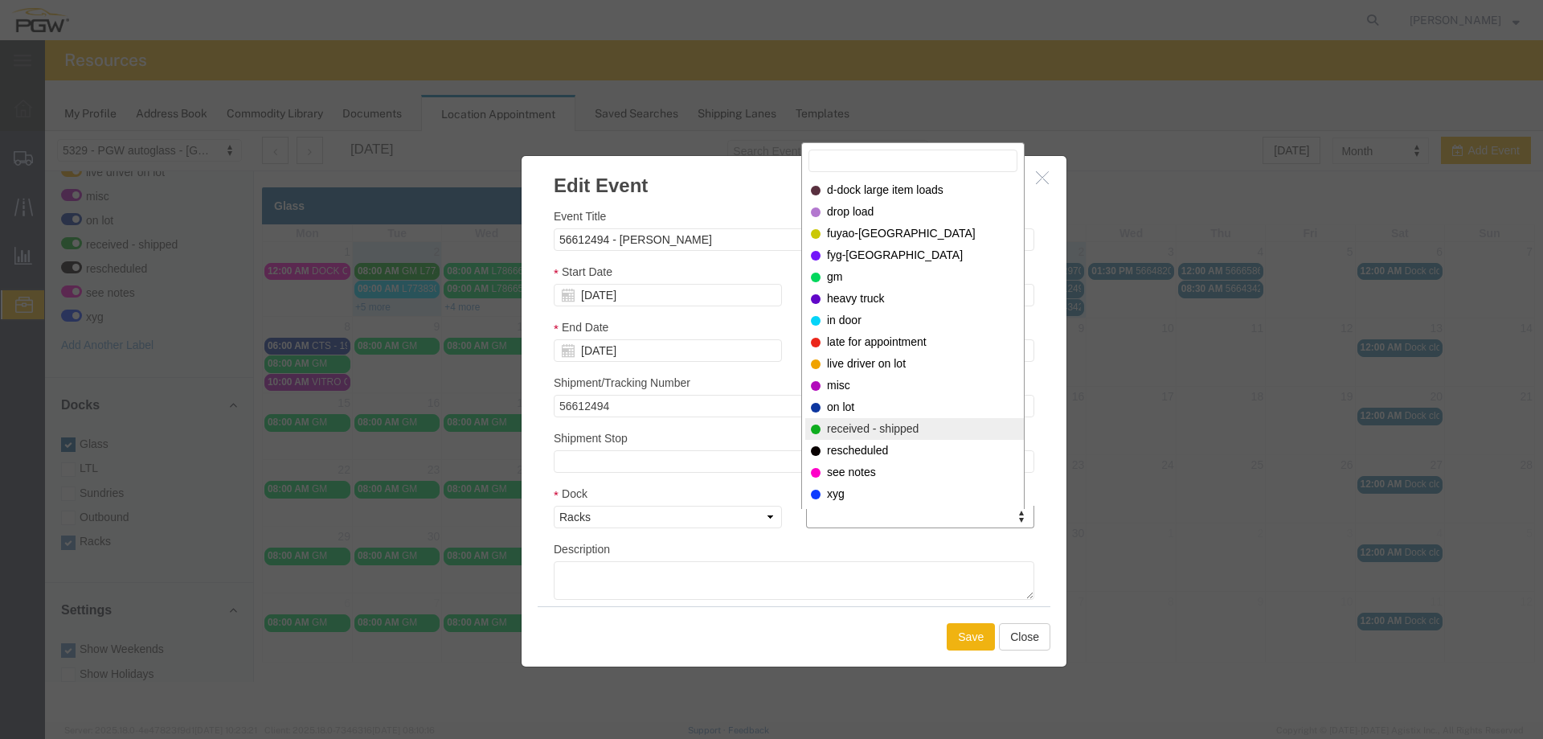
select select "200"
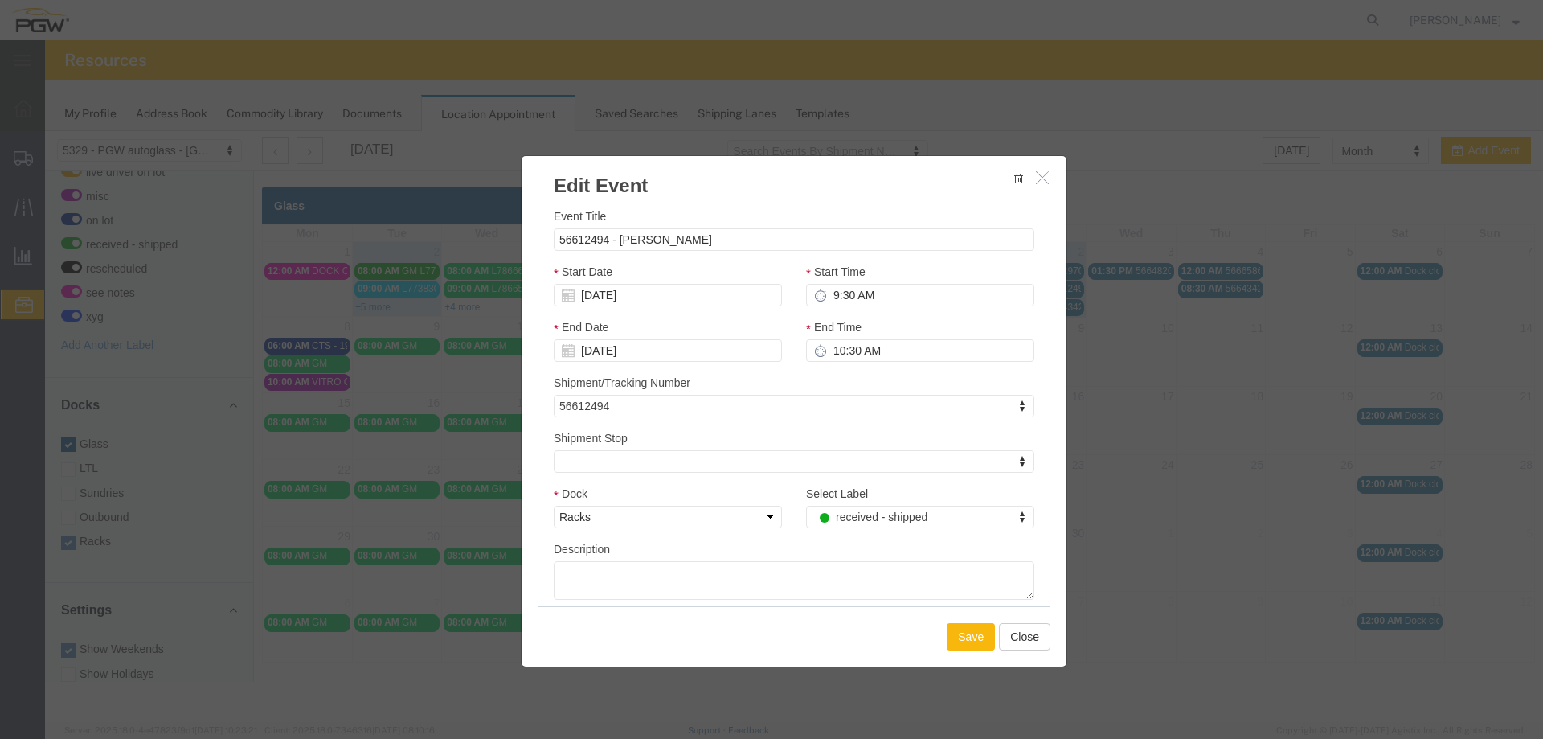
click at [962, 637] on button "Save" at bounding box center [971, 636] width 48 height 27
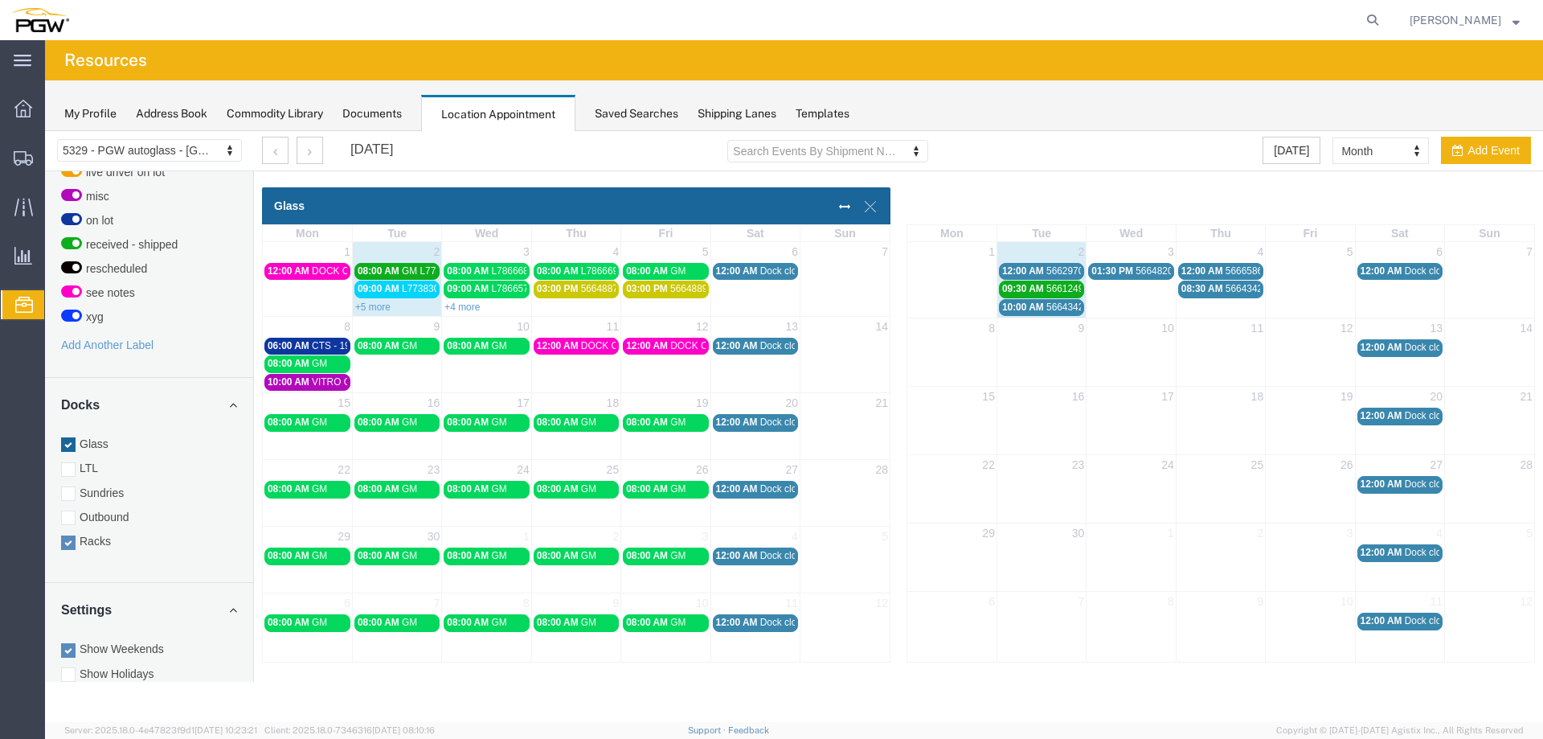
click at [1043, 270] on span "12:00 AM" at bounding box center [1023, 270] width 42 height 11
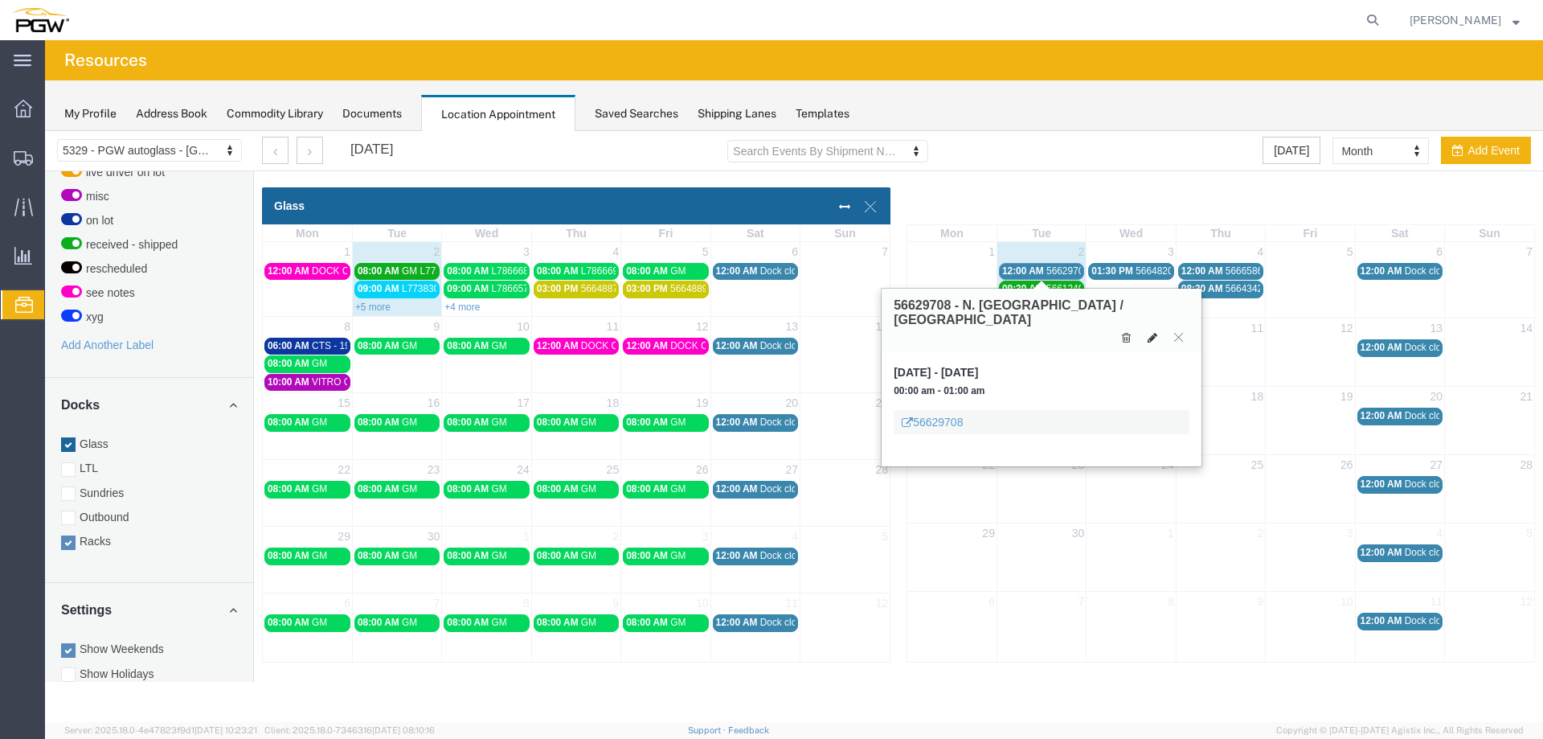
click at [1150, 332] on icon at bounding box center [1153, 337] width 10 height 11
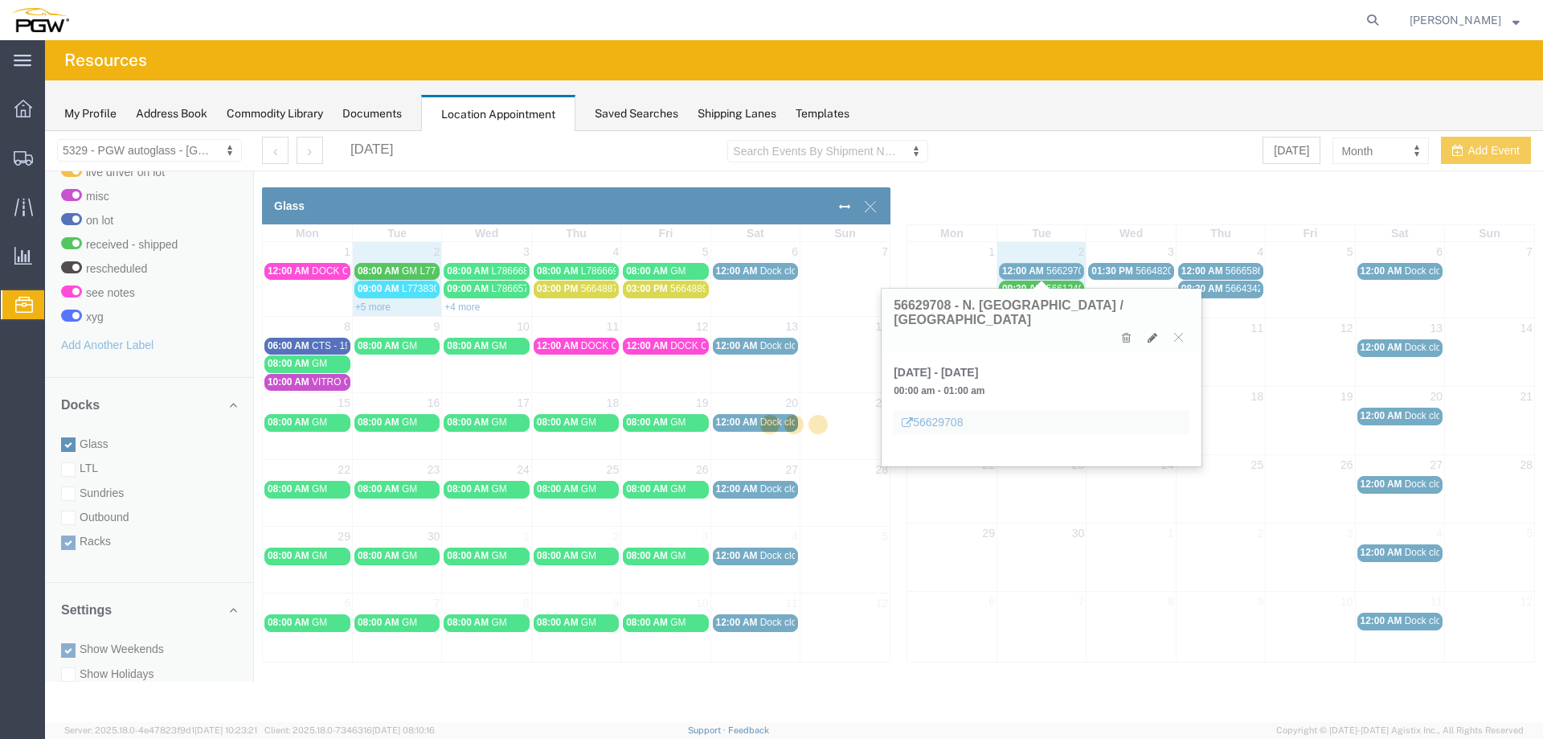
select select "100"
select select "3"
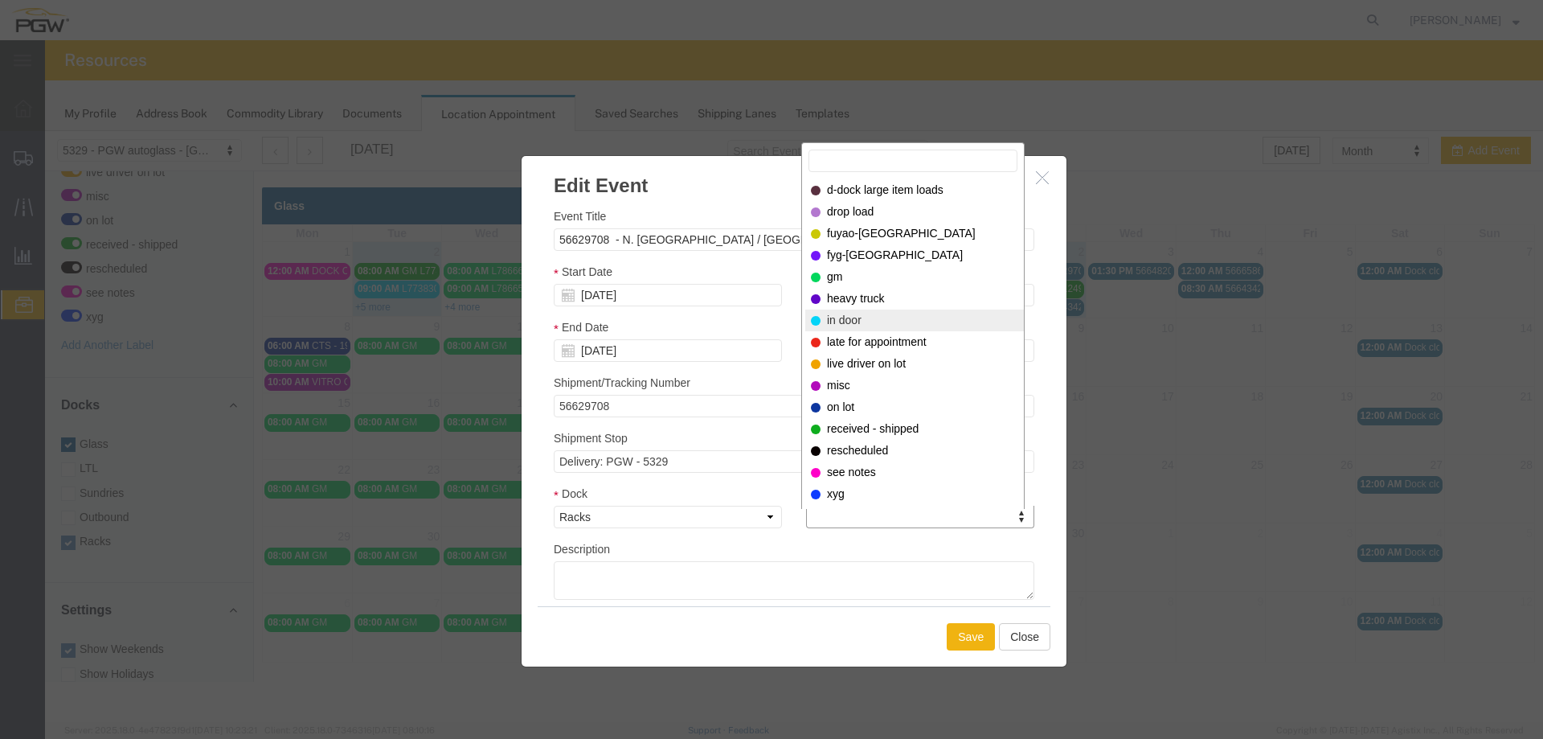
select select "220"
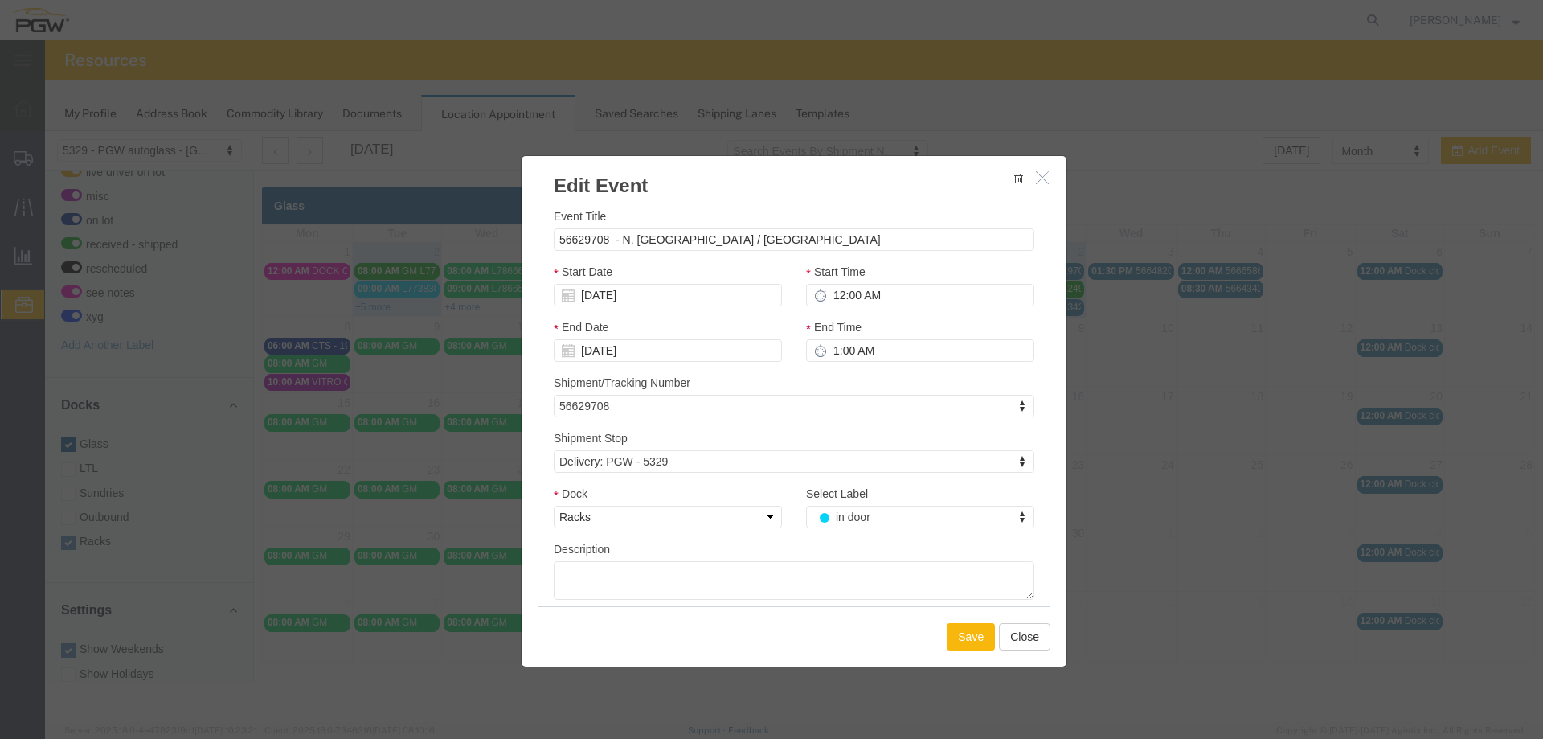
click at [964, 633] on button "Save" at bounding box center [971, 636] width 48 height 27
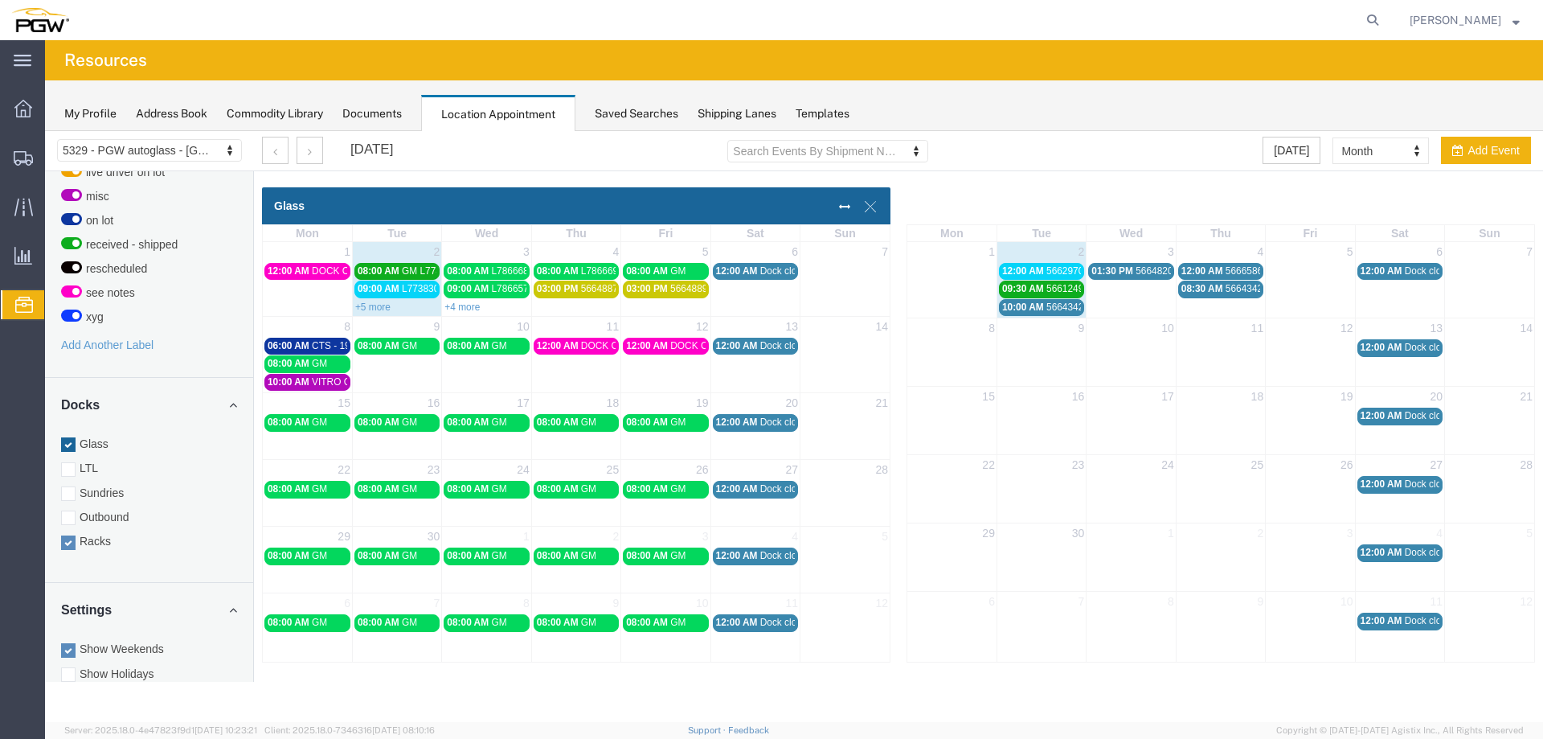
click at [1071, 308] on span "56643427 - [GEOGRAPHIC_DATA]" at bounding box center [1122, 306] width 150 height 11
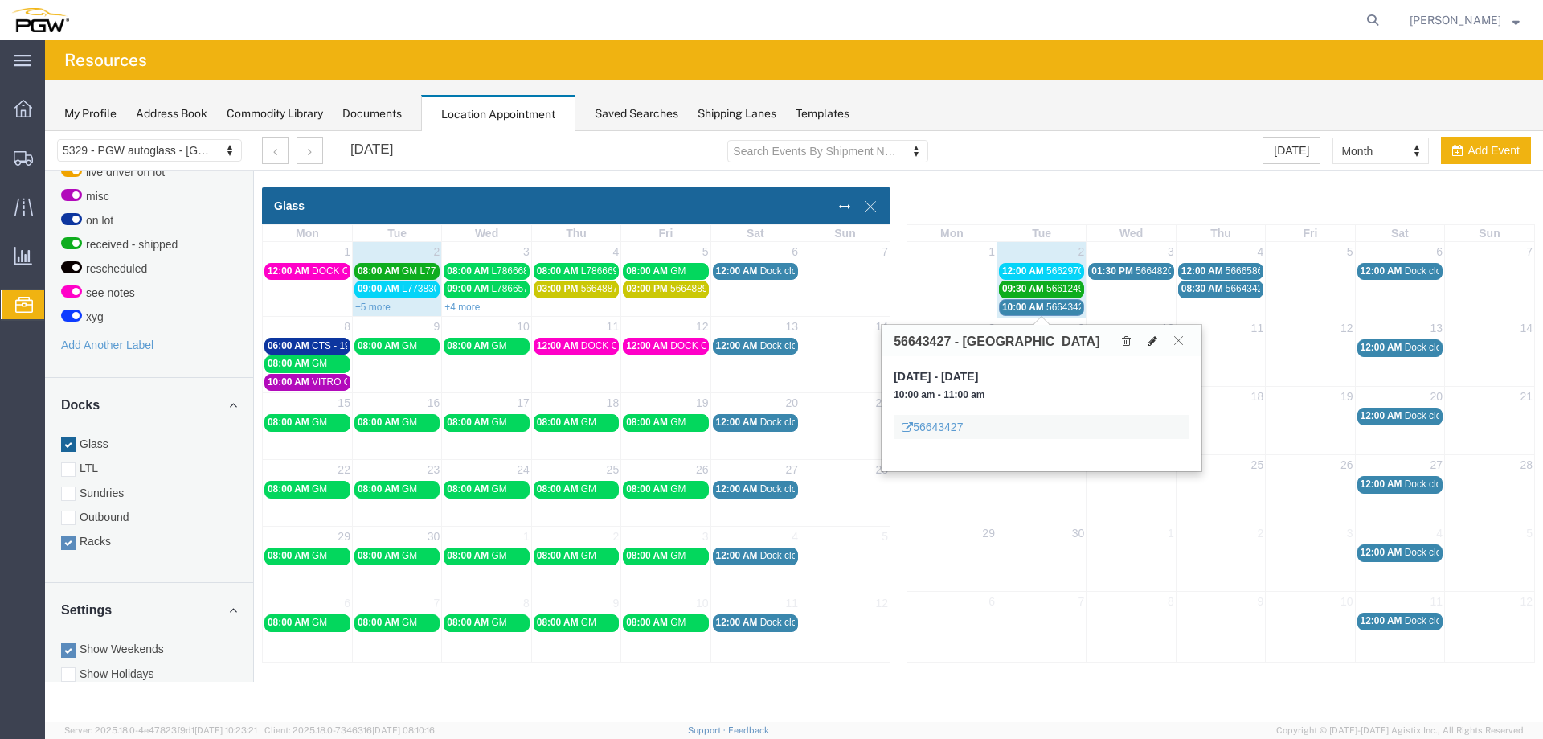
click at [1150, 340] on icon at bounding box center [1153, 340] width 10 height 11
select select "100"
select select "3"
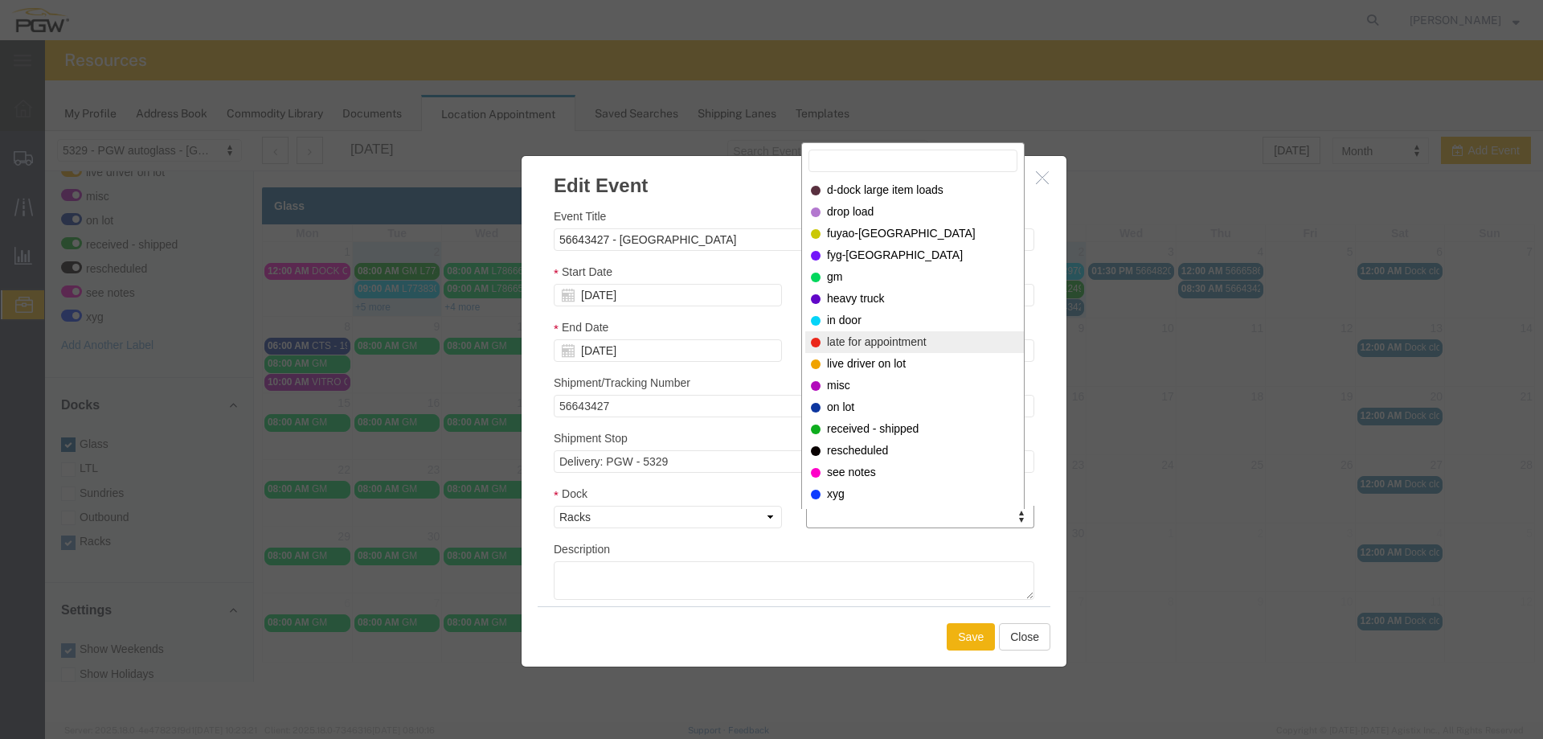
select select "260"
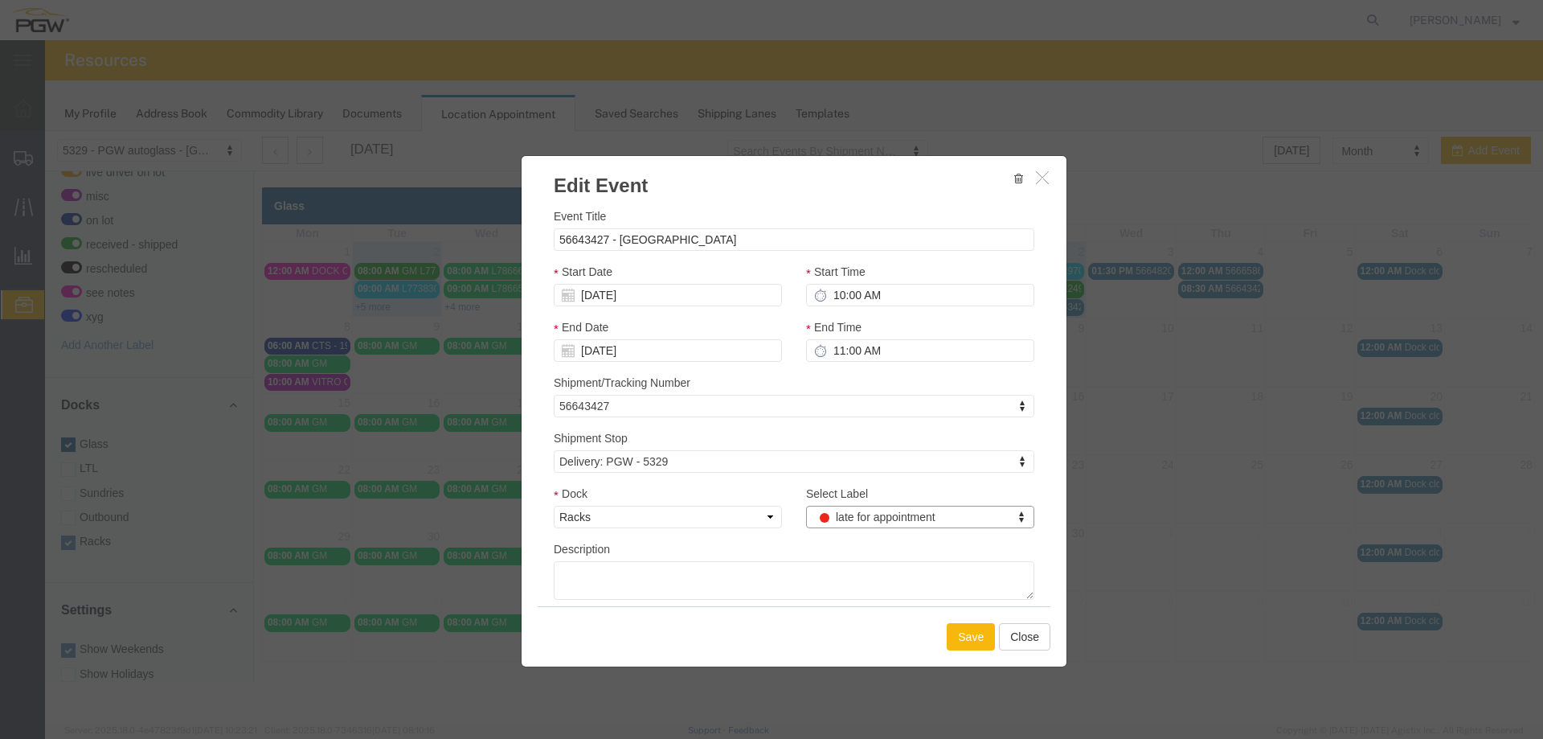
click at [960, 647] on button "Save" at bounding box center [971, 636] width 48 height 27
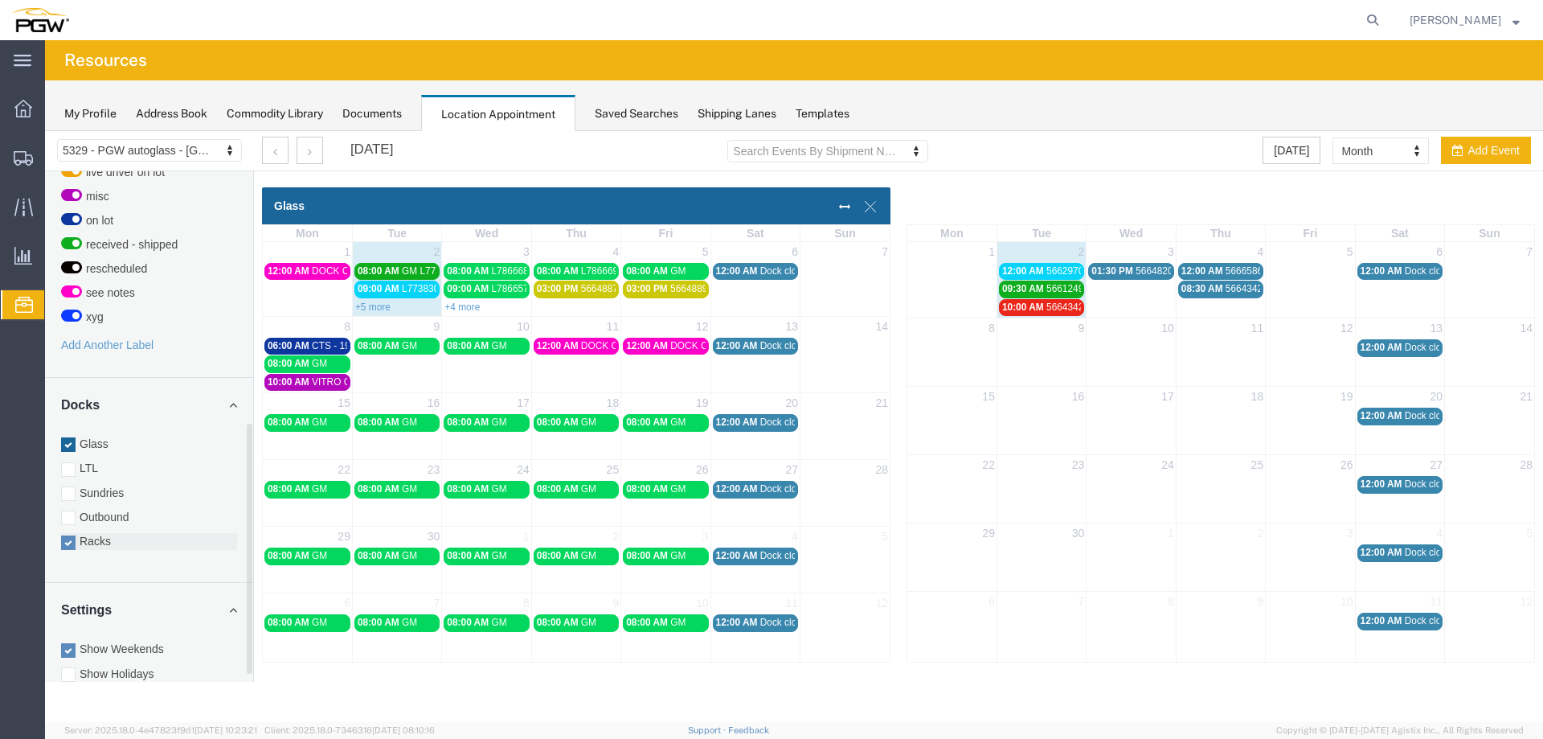
click at [113, 533] on label "Racks" at bounding box center [149, 541] width 176 height 16
click at [45, 131] on input "Racks" at bounding box center [45, 131] width 0 height 0
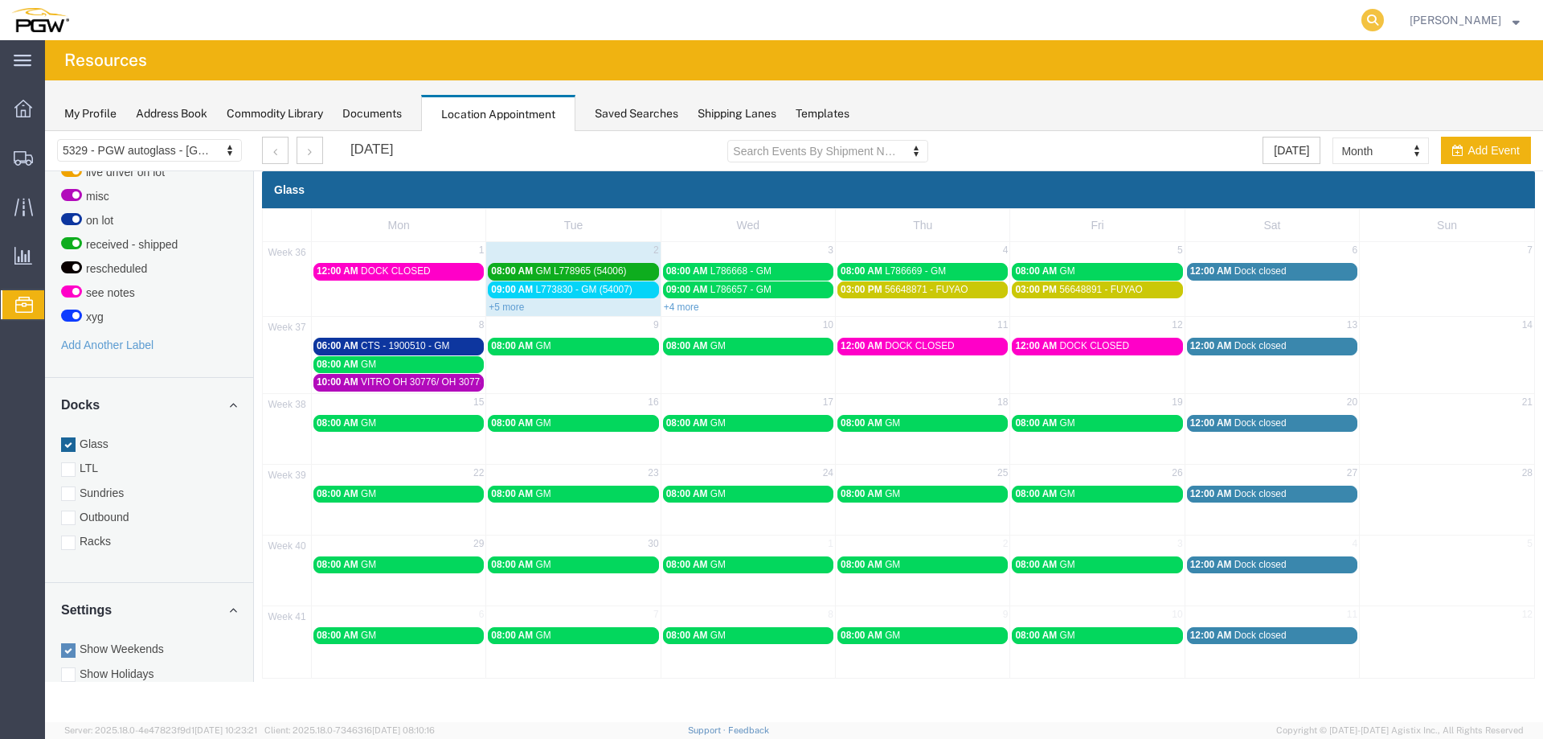
click at [1384, 16] on icon at bounding box center [1373, 20] width 23 height 23
click at [1348, 20] on input "search" at bounding box center [1117, 20] width 489 height 39
type input "56600145"
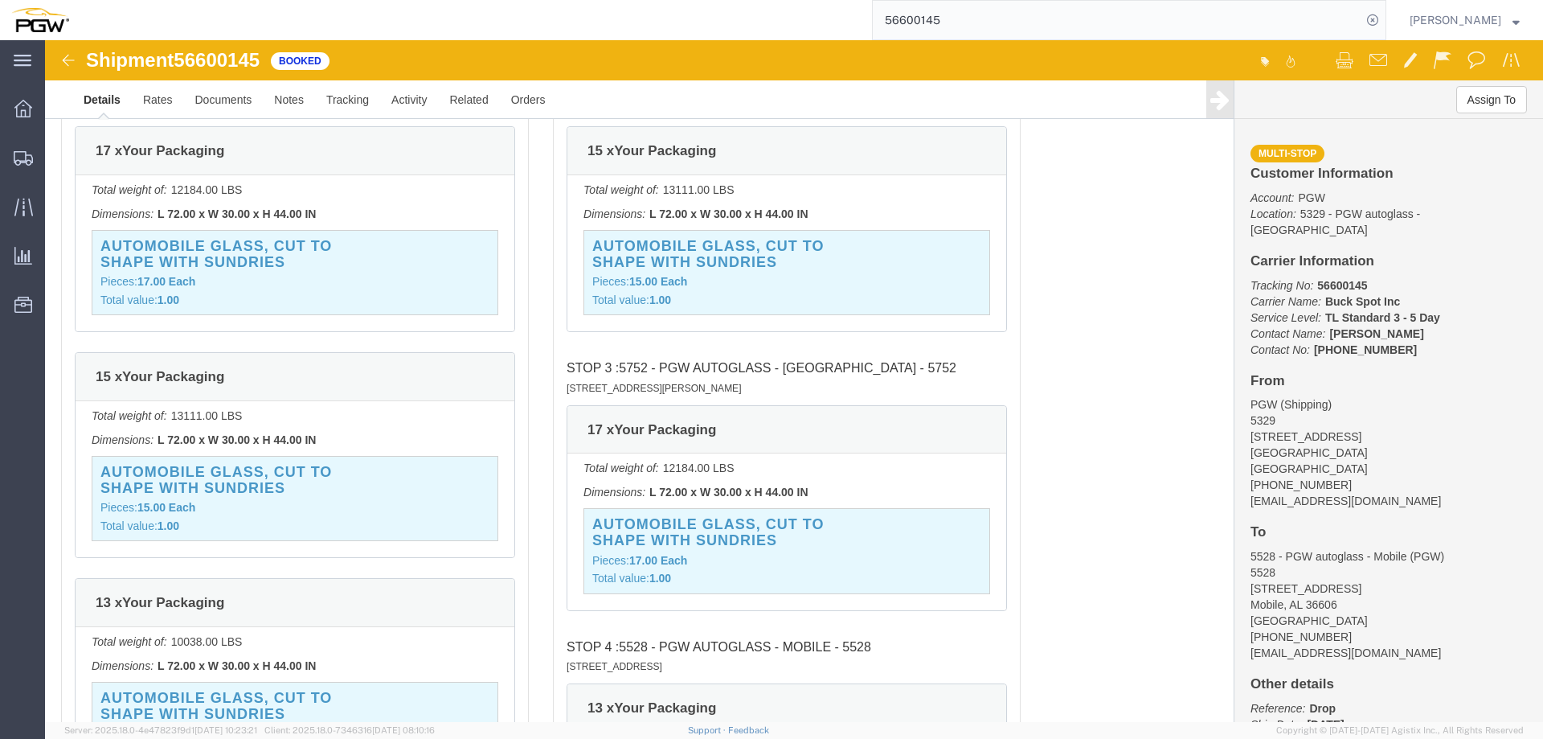
scroll to position [2070, 0]
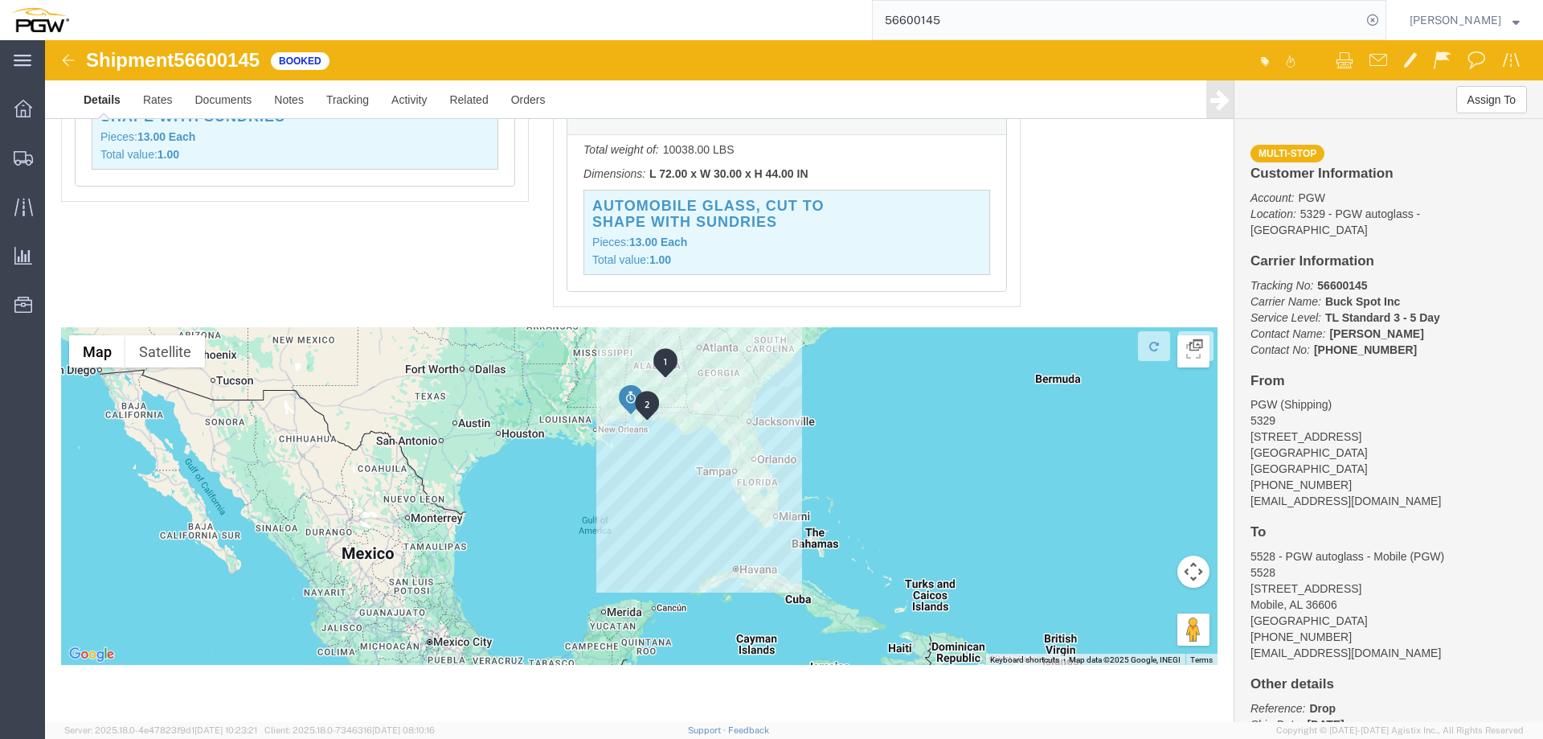
drag, startPoint x: 475, startPoint y: 596, endPoint x: 514, endPoint y: 413, distance: 186.7
click div
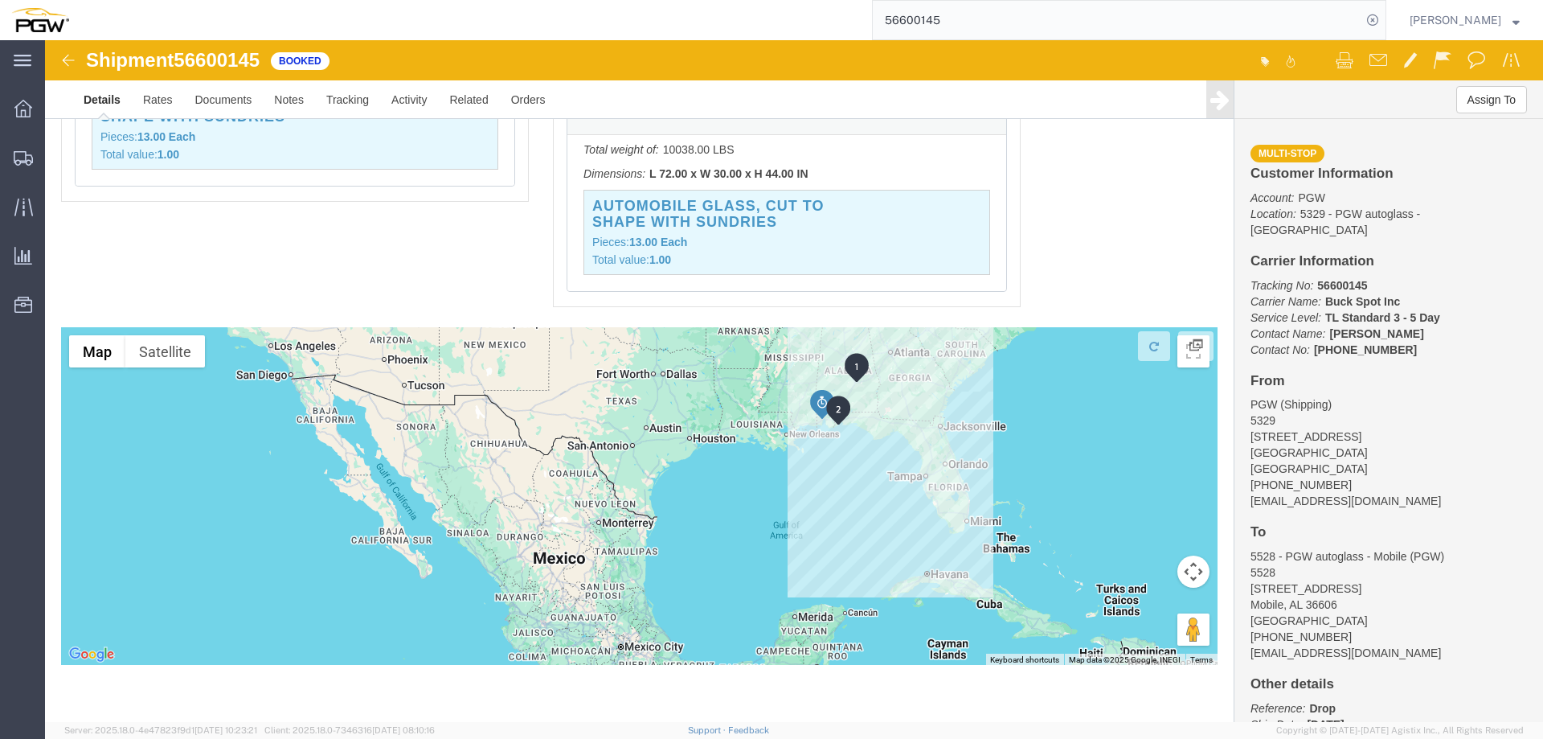
drag, startPoint x: 133, startPoint y: 403, endPoint x: 328, endPoint y: 411, distance: 195.5
click div
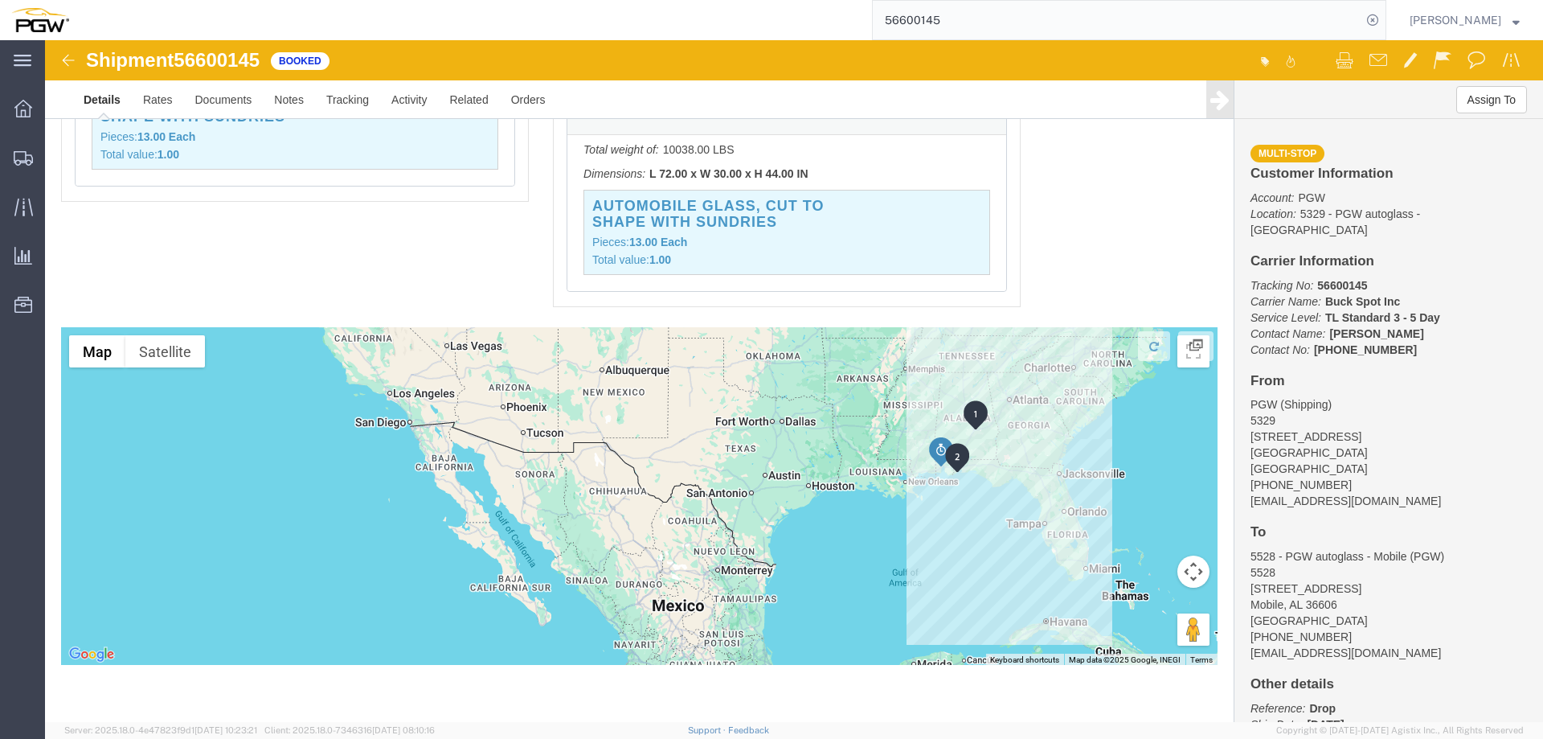
drag, startPoint x: 310, startPoint y: 361, endPoint x: 444, endPoint y: 432, distance: 151.4
click div
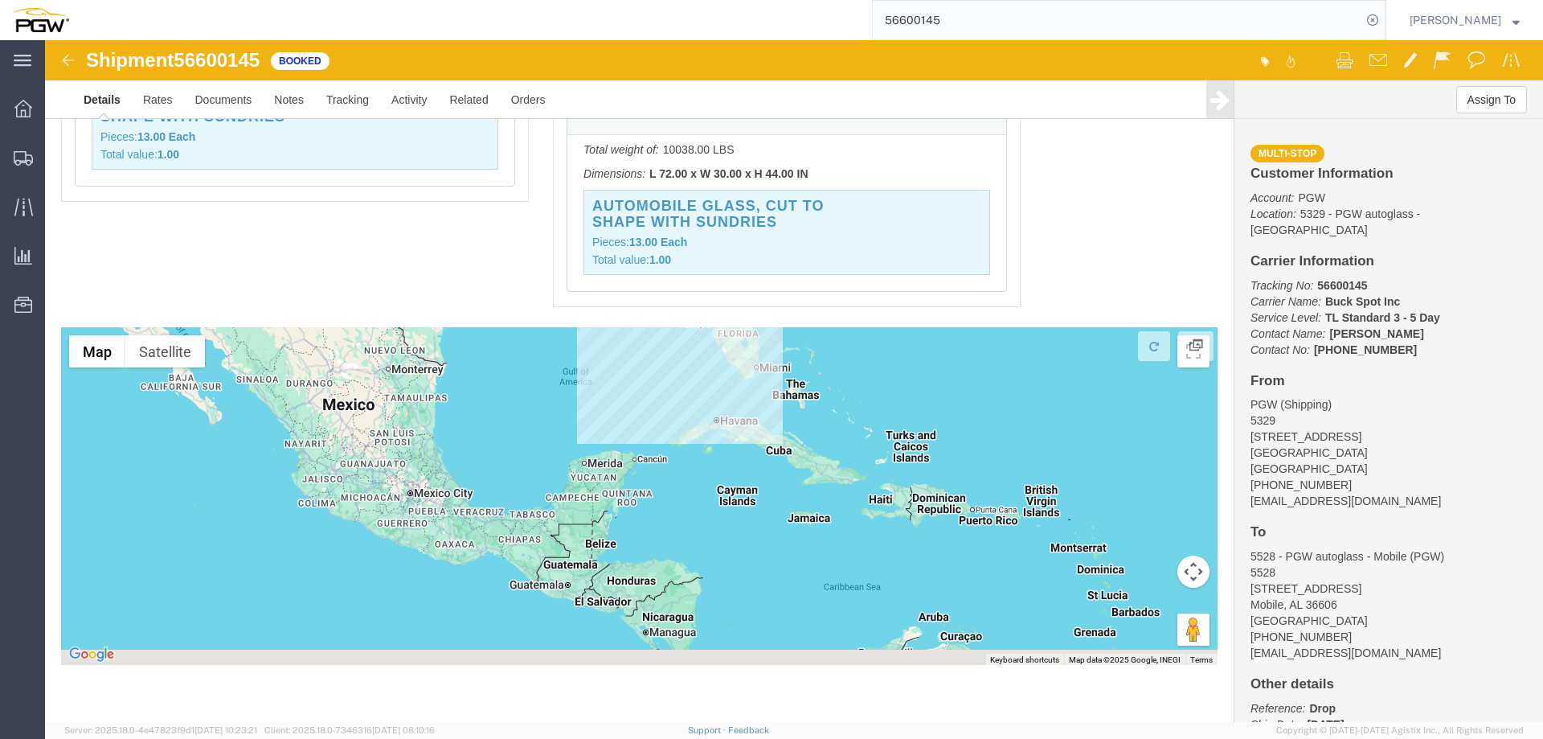
drag, startPoint x: 867, startPoint y: 479, endPoint x: 547, endPoint y: 277, distance: 378.3
click div "Route Details Unable to calculate mileage Total of 45 packages with 3 of 45 ass…"
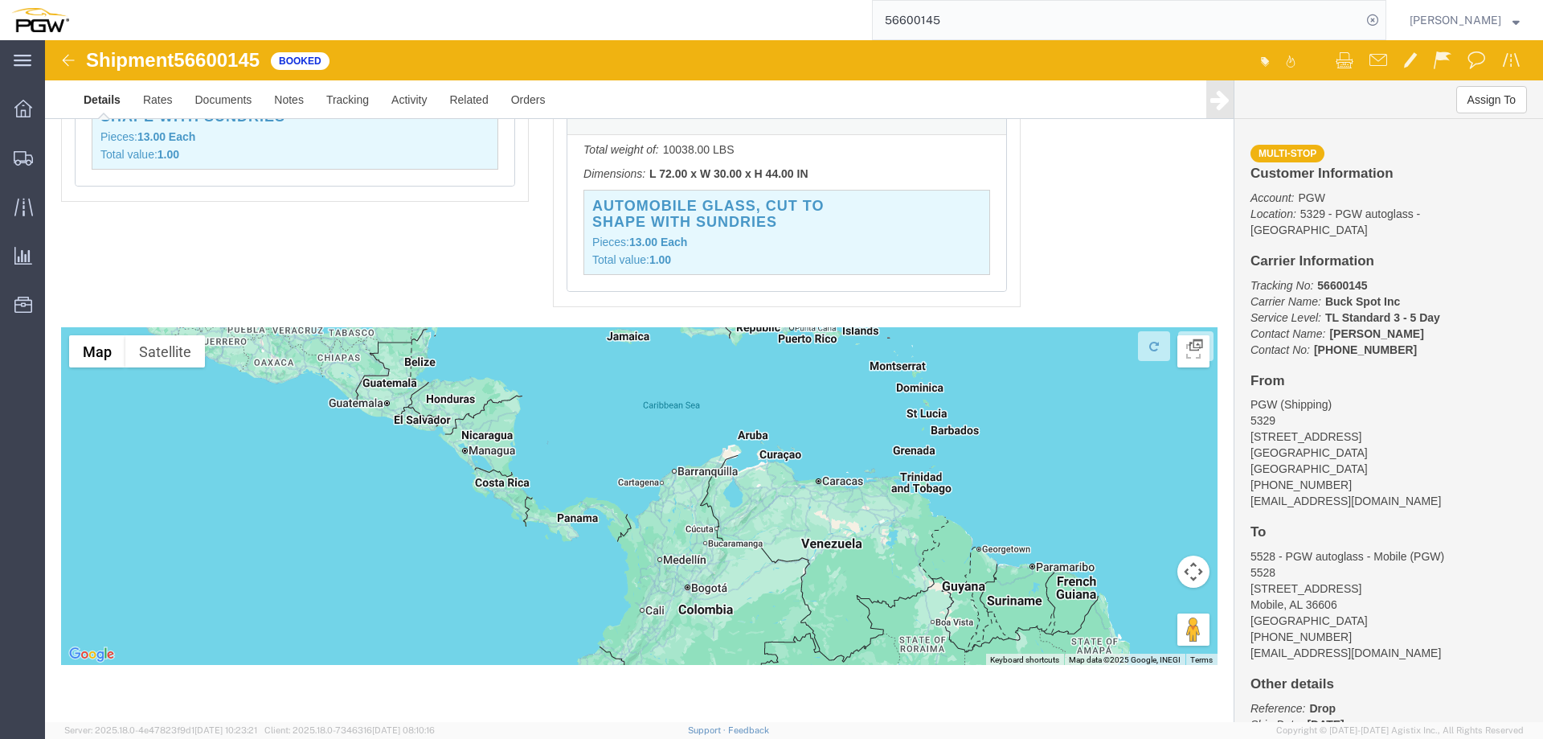
drag, startPoint x: 769, startPoint y: 536, endPoint x: 584, endPoint y: 366, distance: 250.9
click div
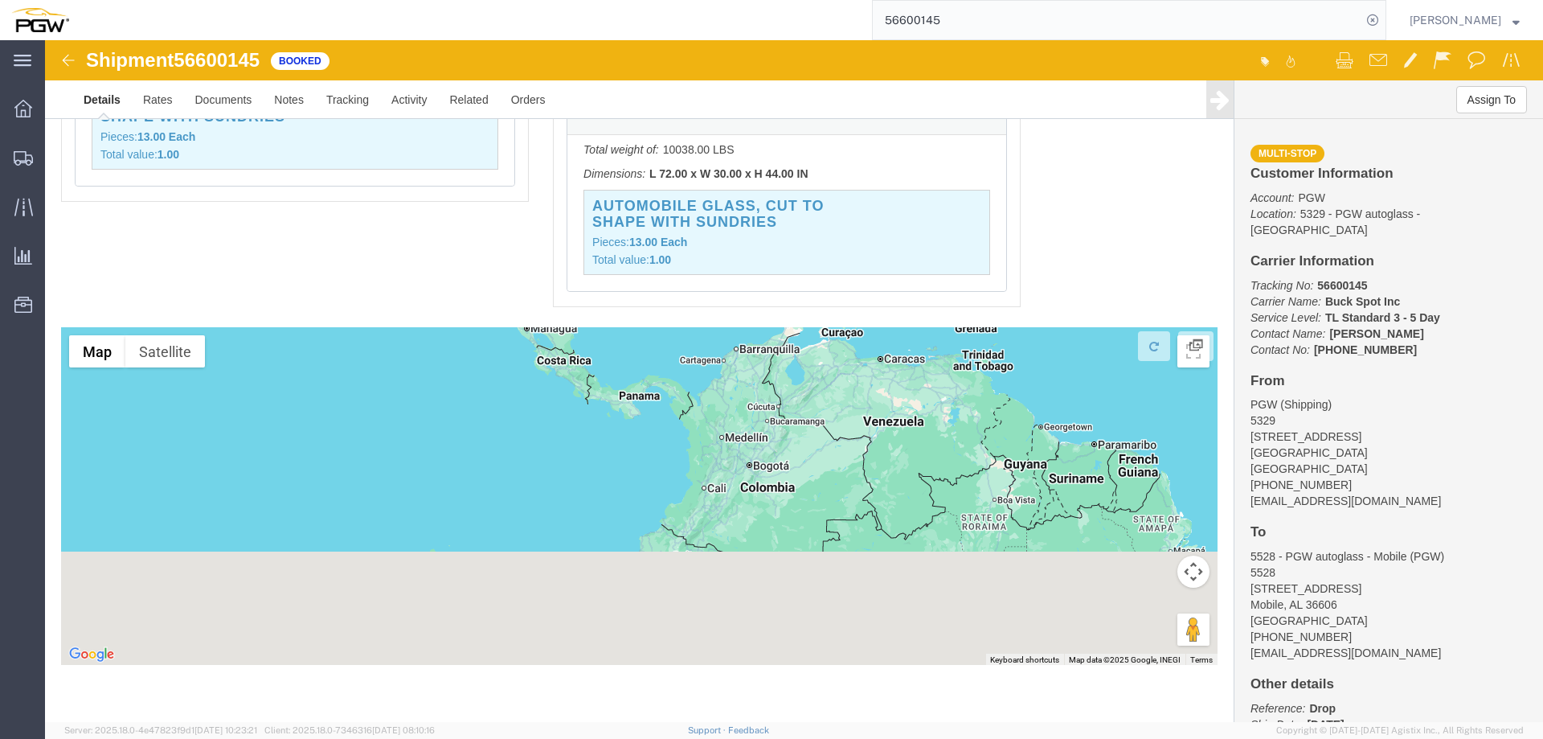
drag, startPoint x: 567, startPoint y: 496, endPoint x: 551, endPoint y: 432, distance: 66.3
click div
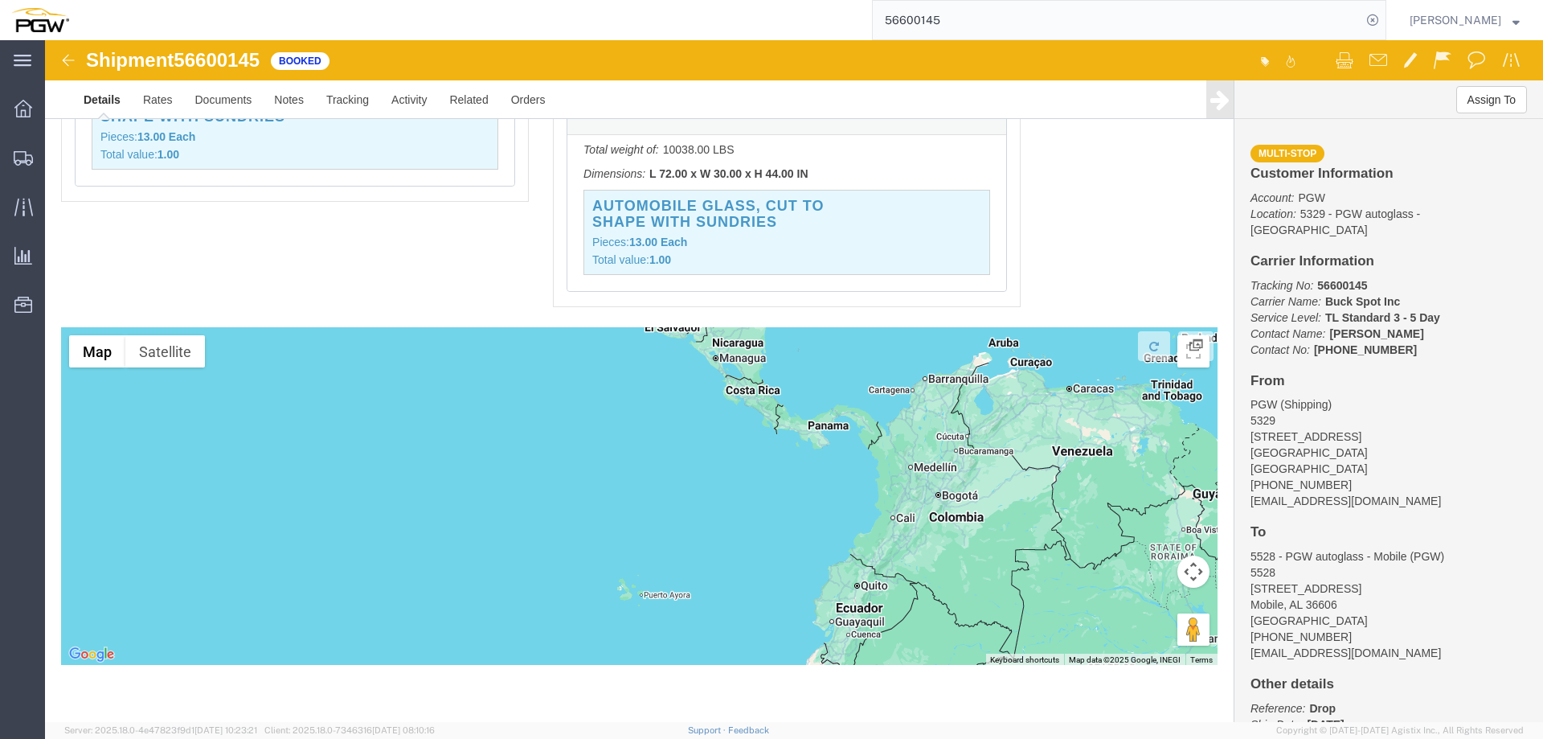
drag, startPoint x: 479, startPoint y: 461, endPoint x: 615, endPoint y: 531, distance: 152.8
click div
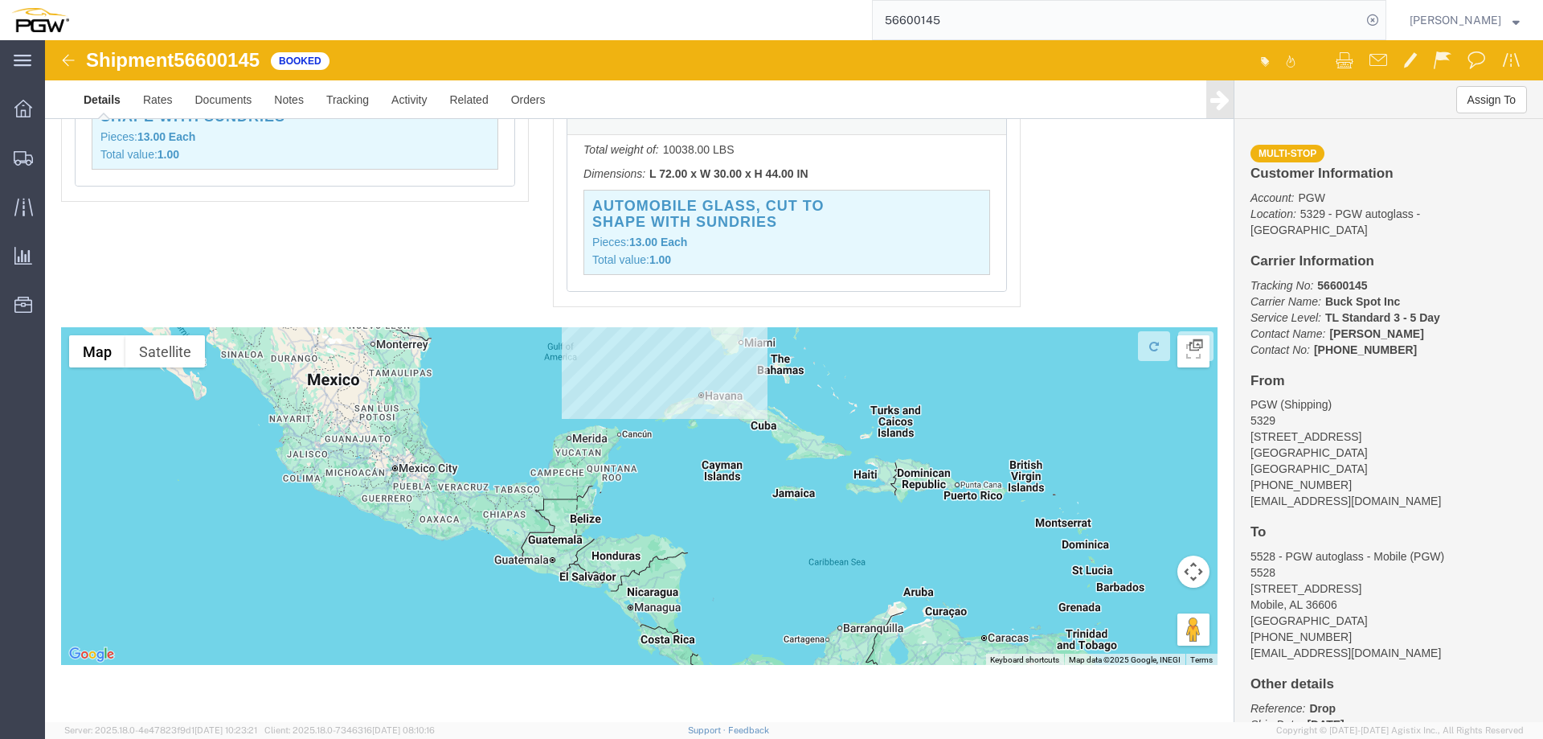
drag, startPoint x: 628, startPoint y: 392, endPoint x: 564, endPoint y: 490, distance: 116.6
click div
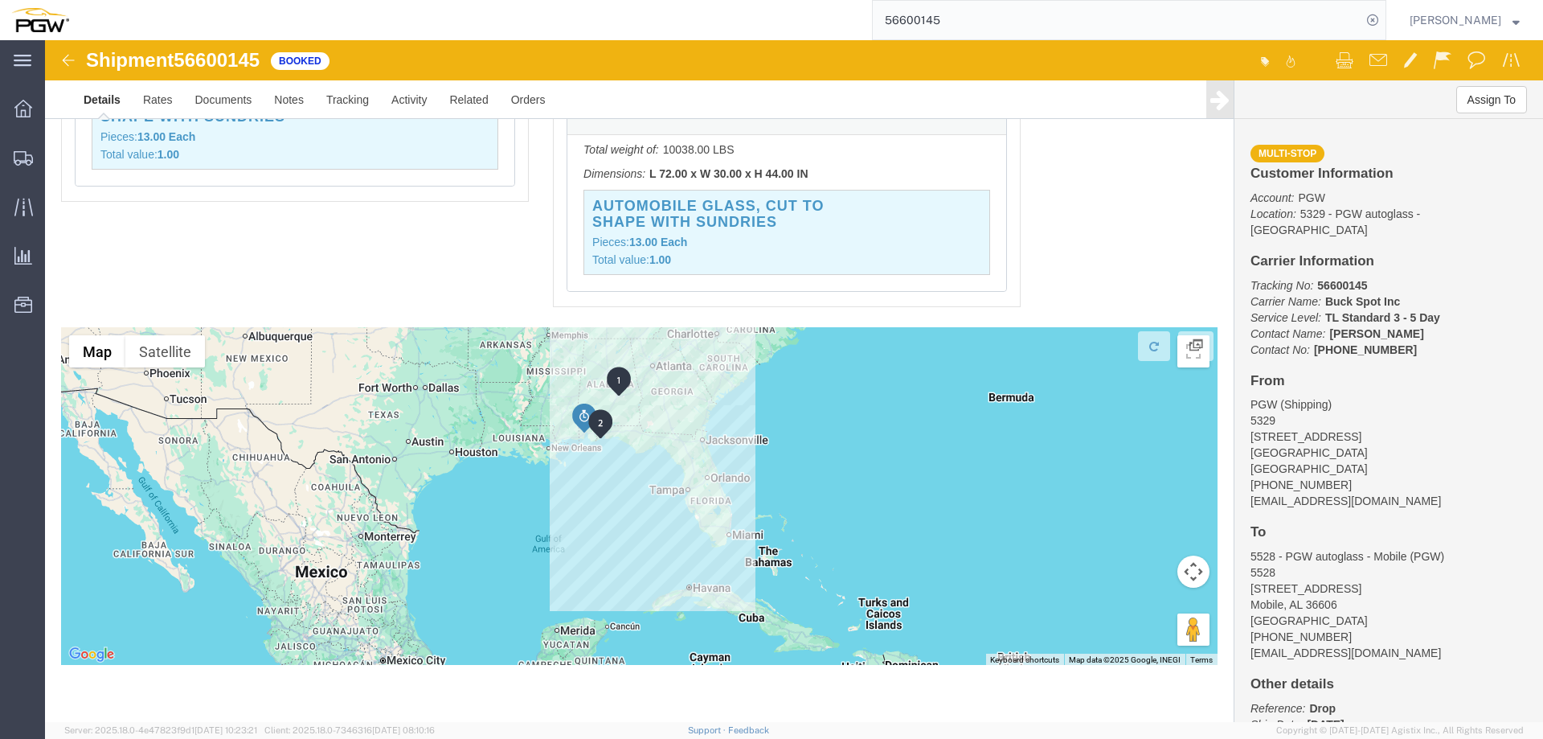
drag, startPoint x: 548, startPoint y: 425, endPoint x: 545, endPoint y: 502, distance: 76.4
click div
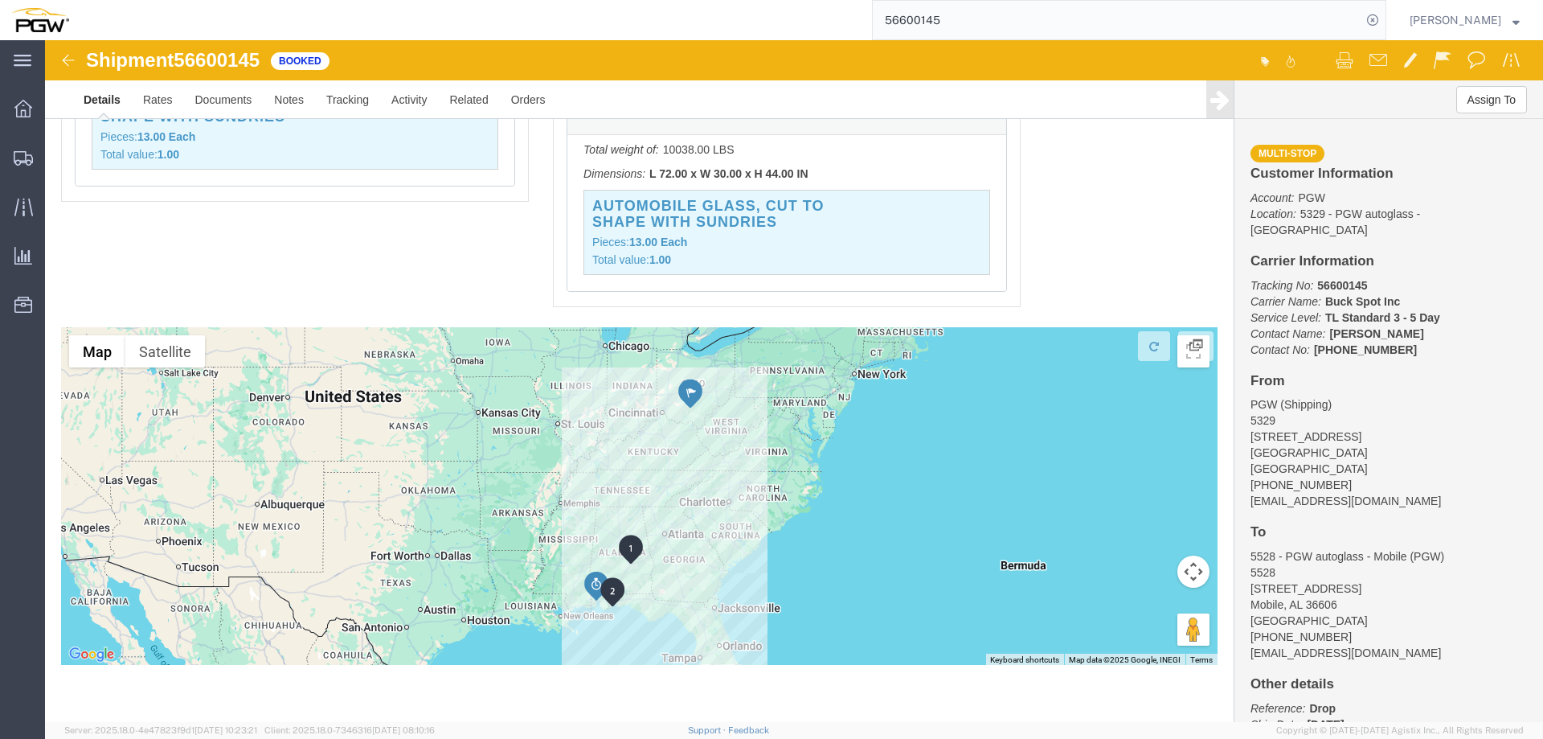
drag, startPoint x: 473, startPoint y: 352, endPoint x: 485, endPoint y: 467, distance: 115.5
click div
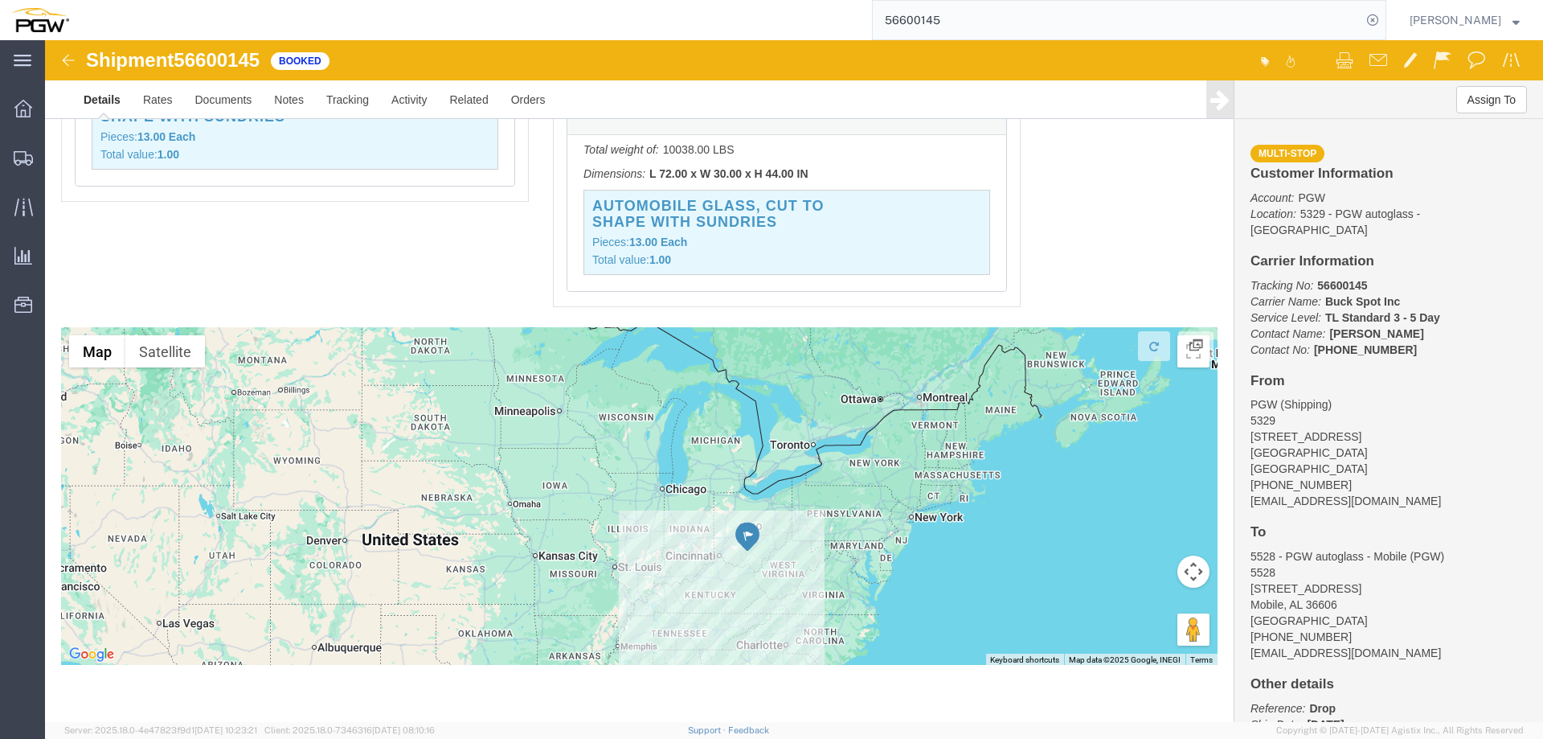
drag, startPoint x: 458, startPoint y: 391, endPoint x: 508, endPoint y: 512, distance: 130.5
click div
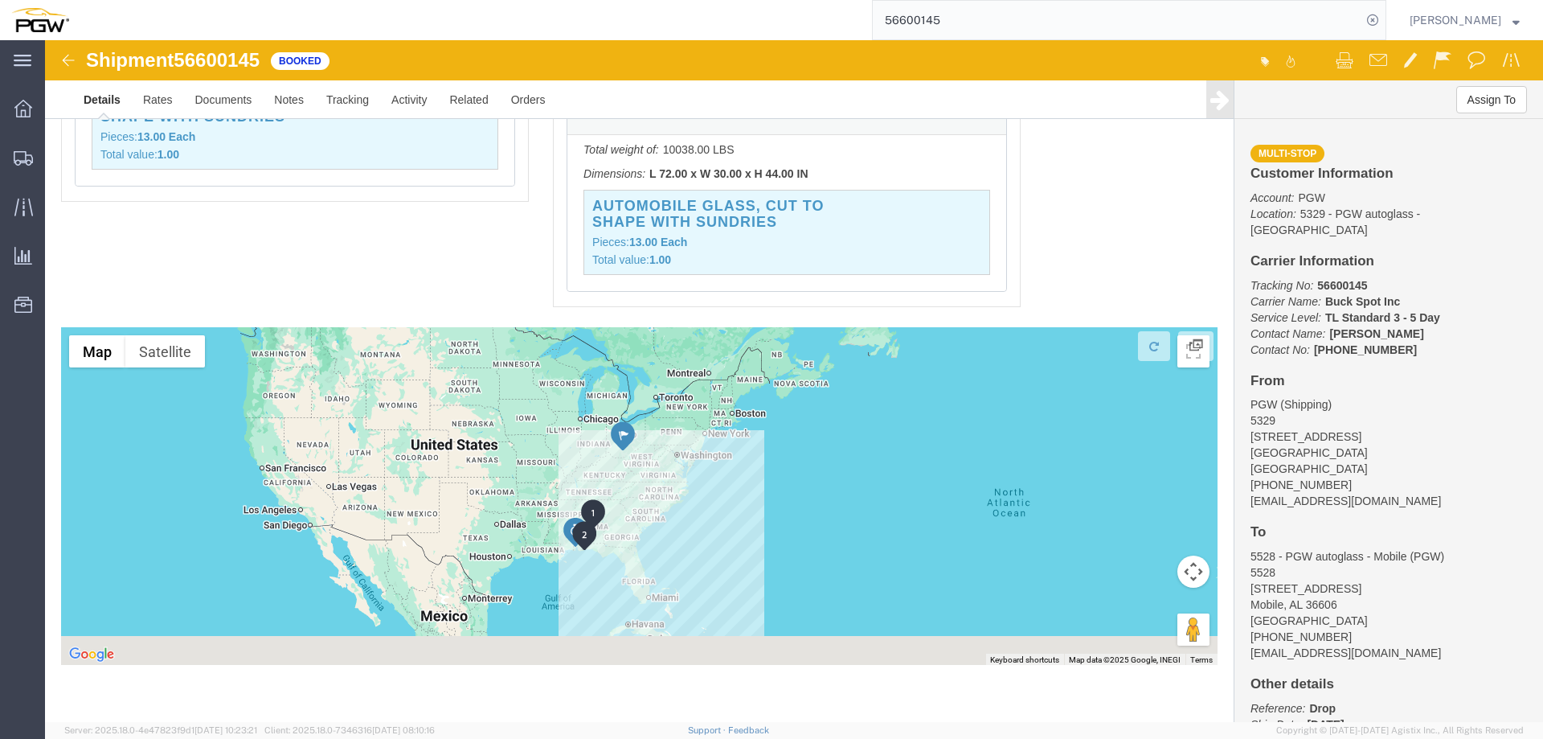
drag, startPoint x: 735, startPoint y: 499, endPoint x: 708, endPoint y: 410, distance: 93.1
click div
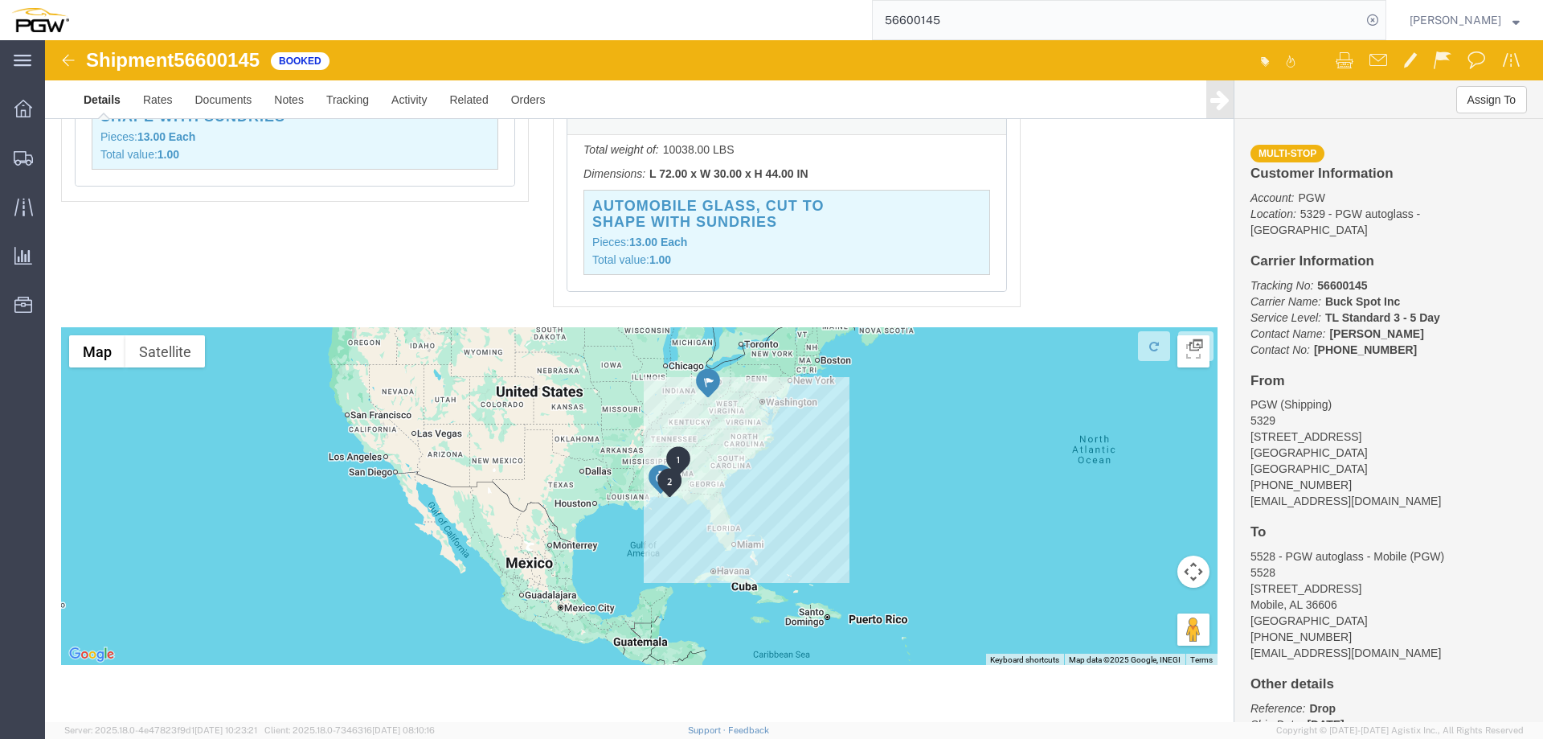
drag, startPoint x: 749, startPoint y: 472, endPoint x: 782, endPoint y: 458, distance: 35.7
click div
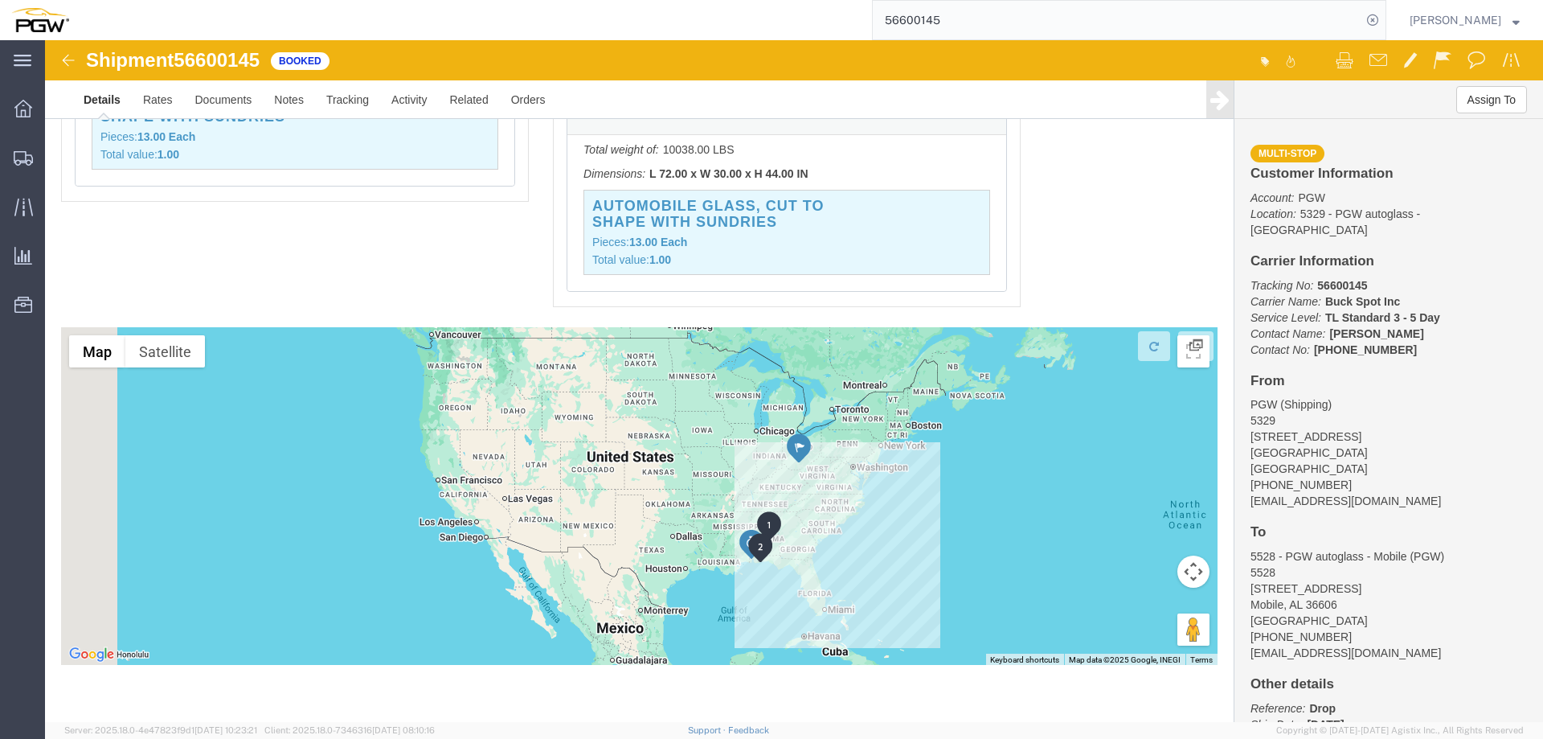
drag, startPoint x: 466, startPoint y: 408, endPoint x: 602, endPoint y: 540, distance: 189.3
click div
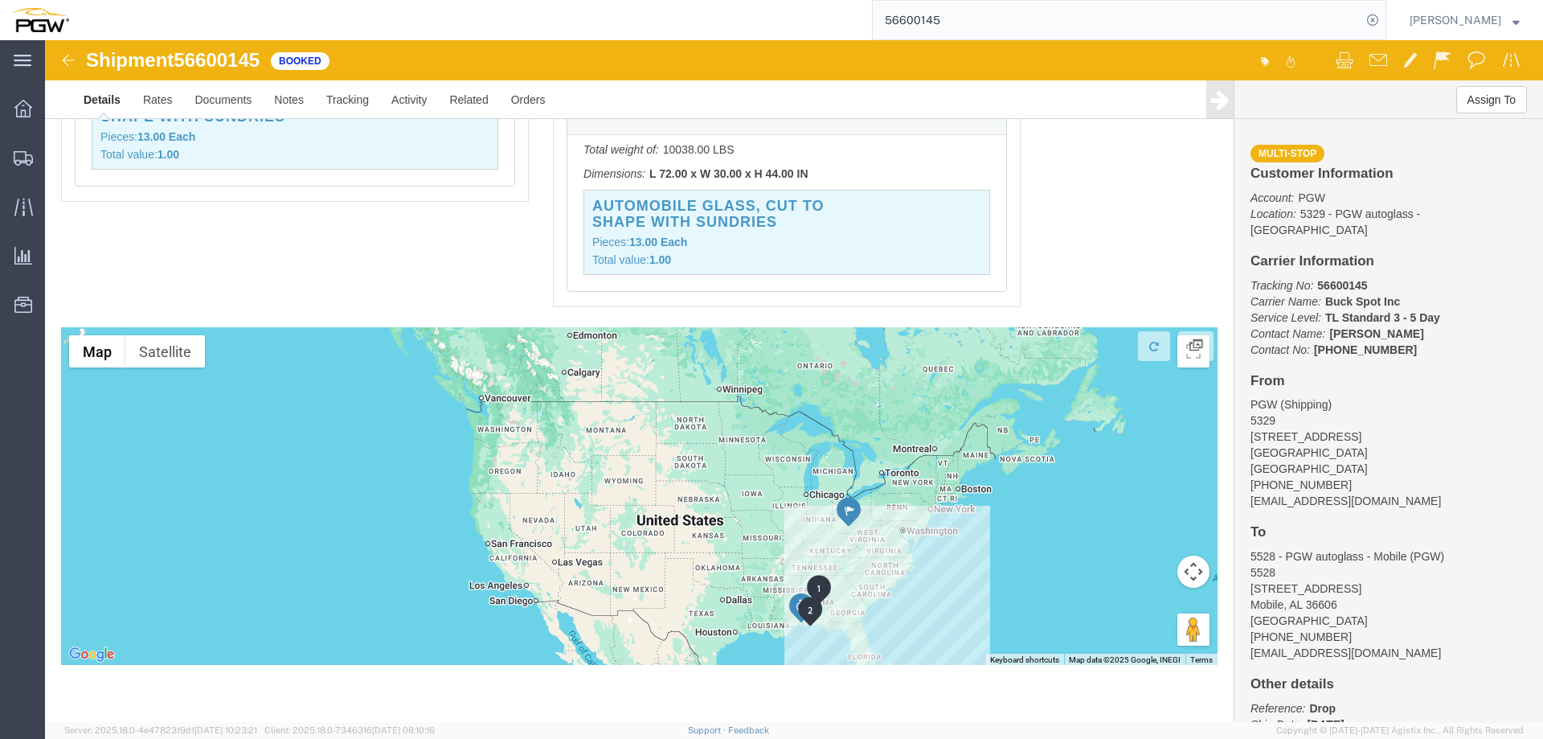
drag, startPoint x: 520, startPoint y: 490, endPoint x: 597, endPoint y: 433, distance: 96.0
click div
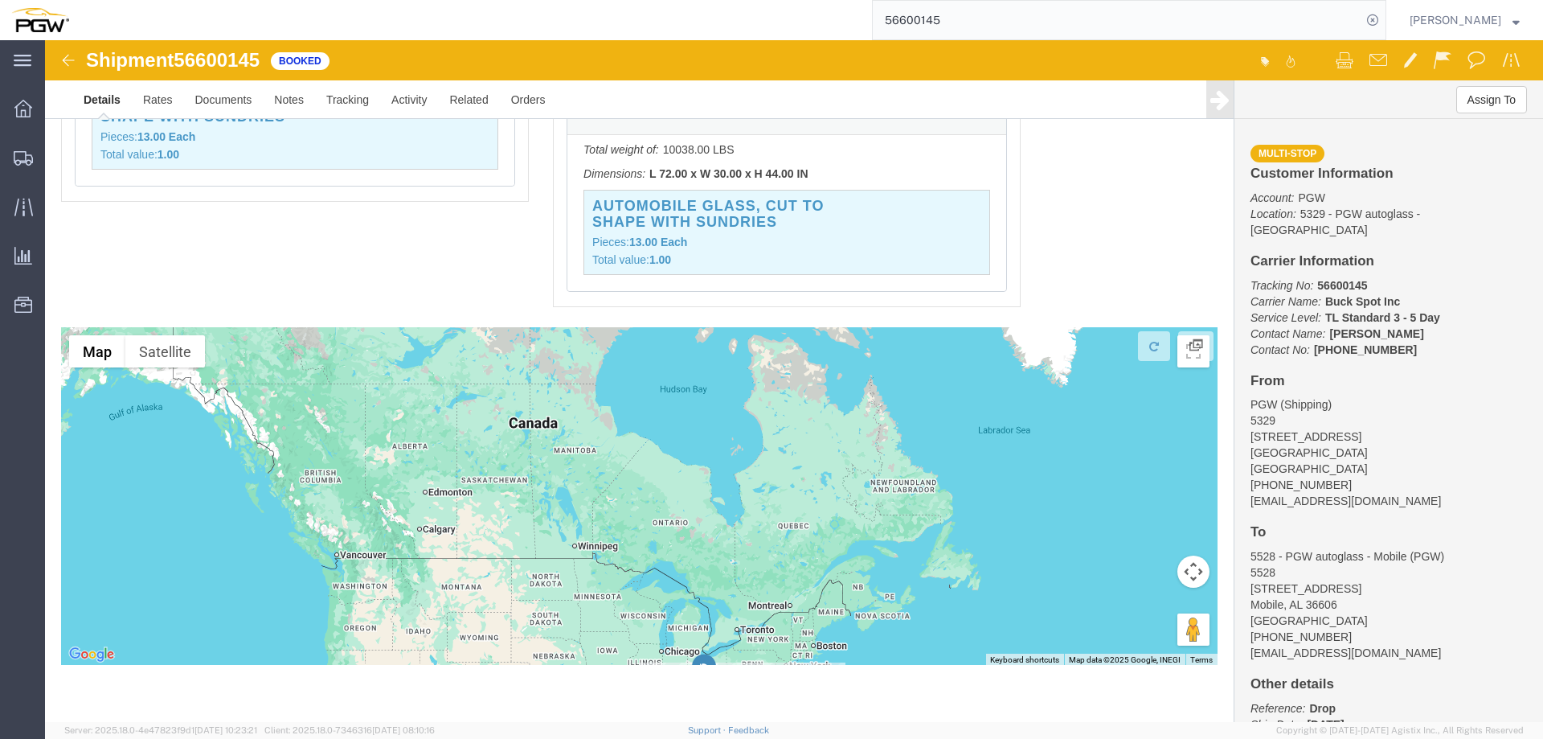
drag, startPoint x: 509, startPoint y: 482, endPoint x: 495, endPoint y: 461, distance: 25.0
click div
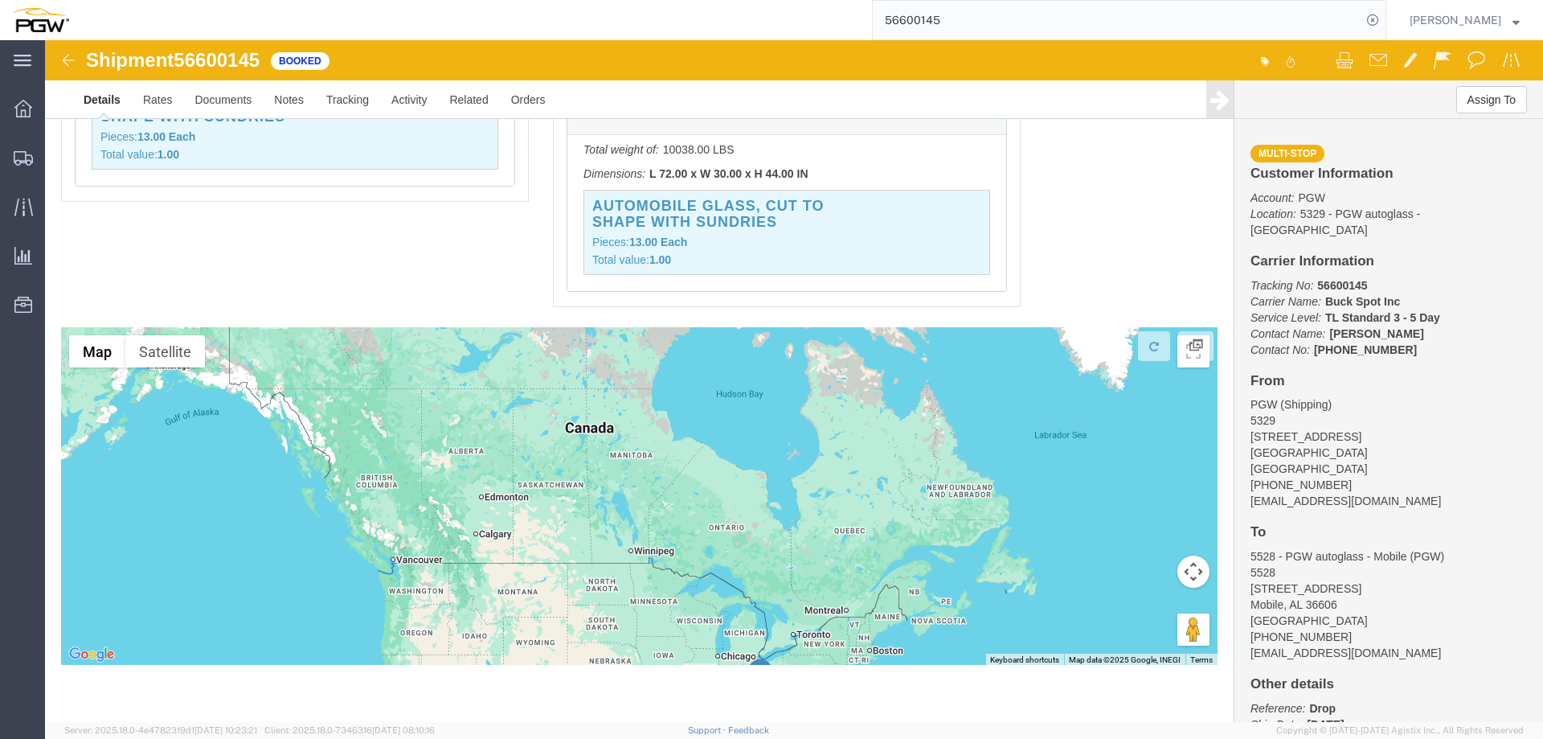
drag, startPoint x: 528, startPoint y: 435, endPoint x: 600, endPoint y: 401, distance: 79.1
click div
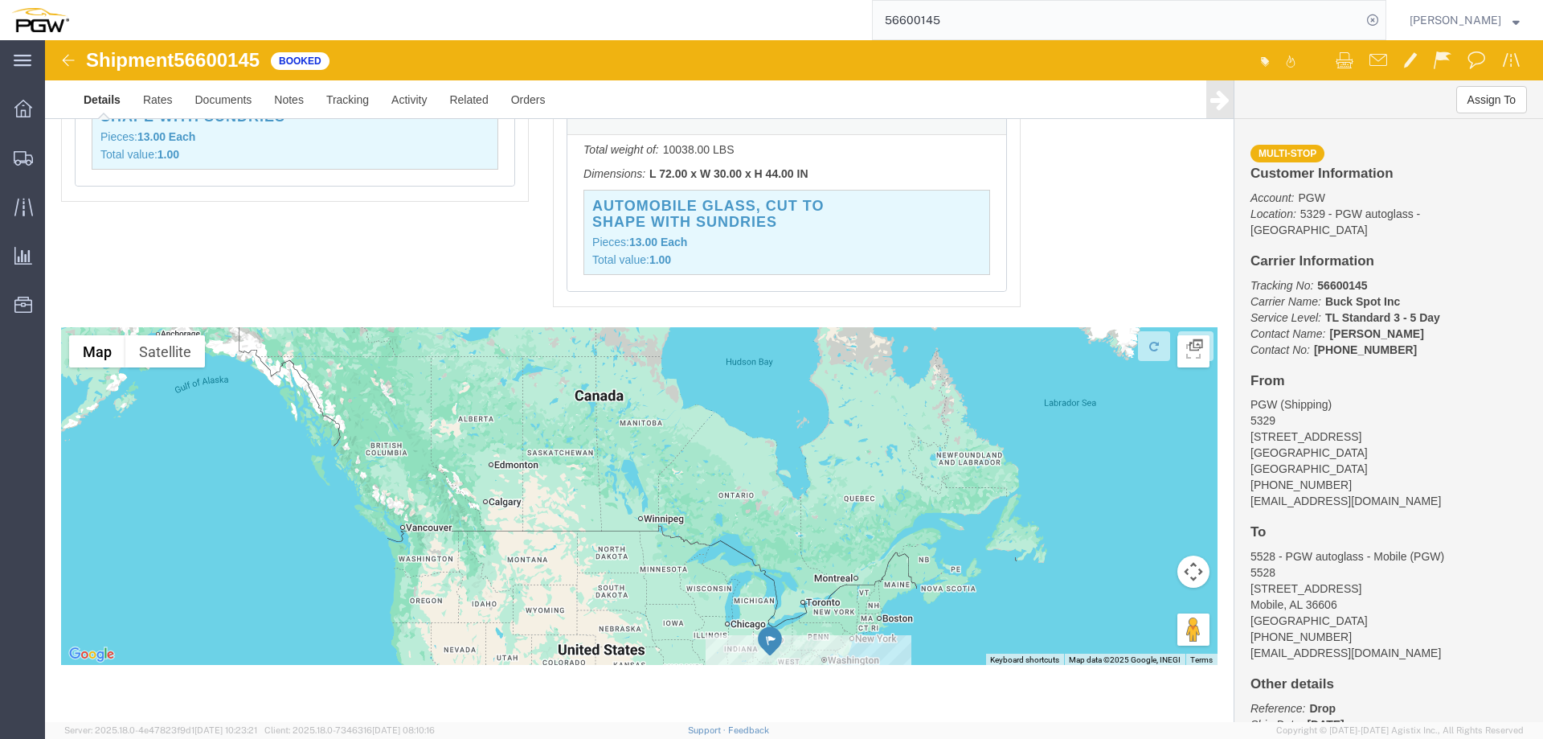
drag, startPoint x: 539, startPoint y: 494, endPoint x: 550, endPoint y: 458, distance: 37.7
click div
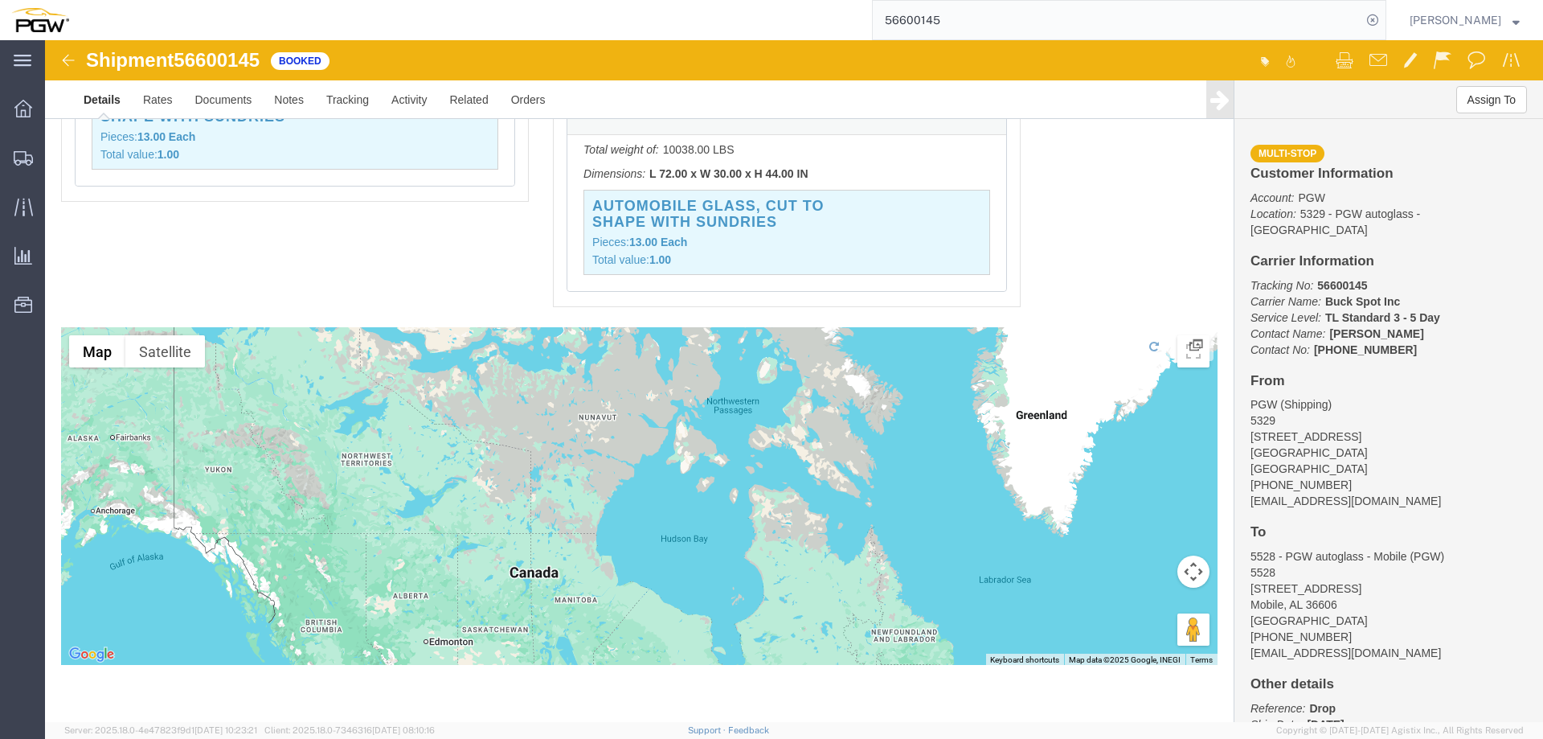
drag, startPoint x: 578, startPoint y: 383, endPoint x: 522, endPoint y: 523, distance: 150.8
click div
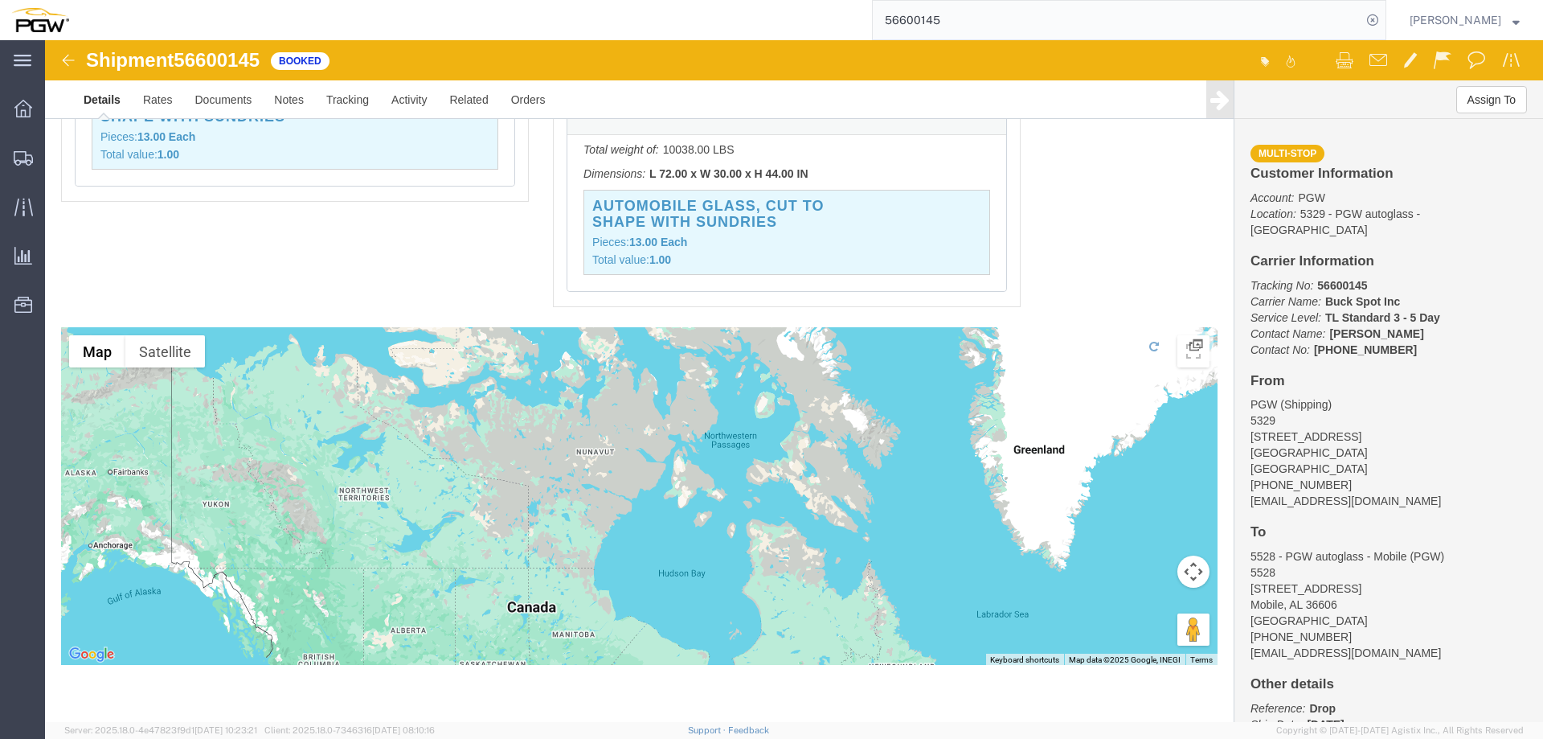
drag, startPoint x: 545, startPoint y: 456, endPoint x: 545, endPoint y: 490, distance: 33.8
click div
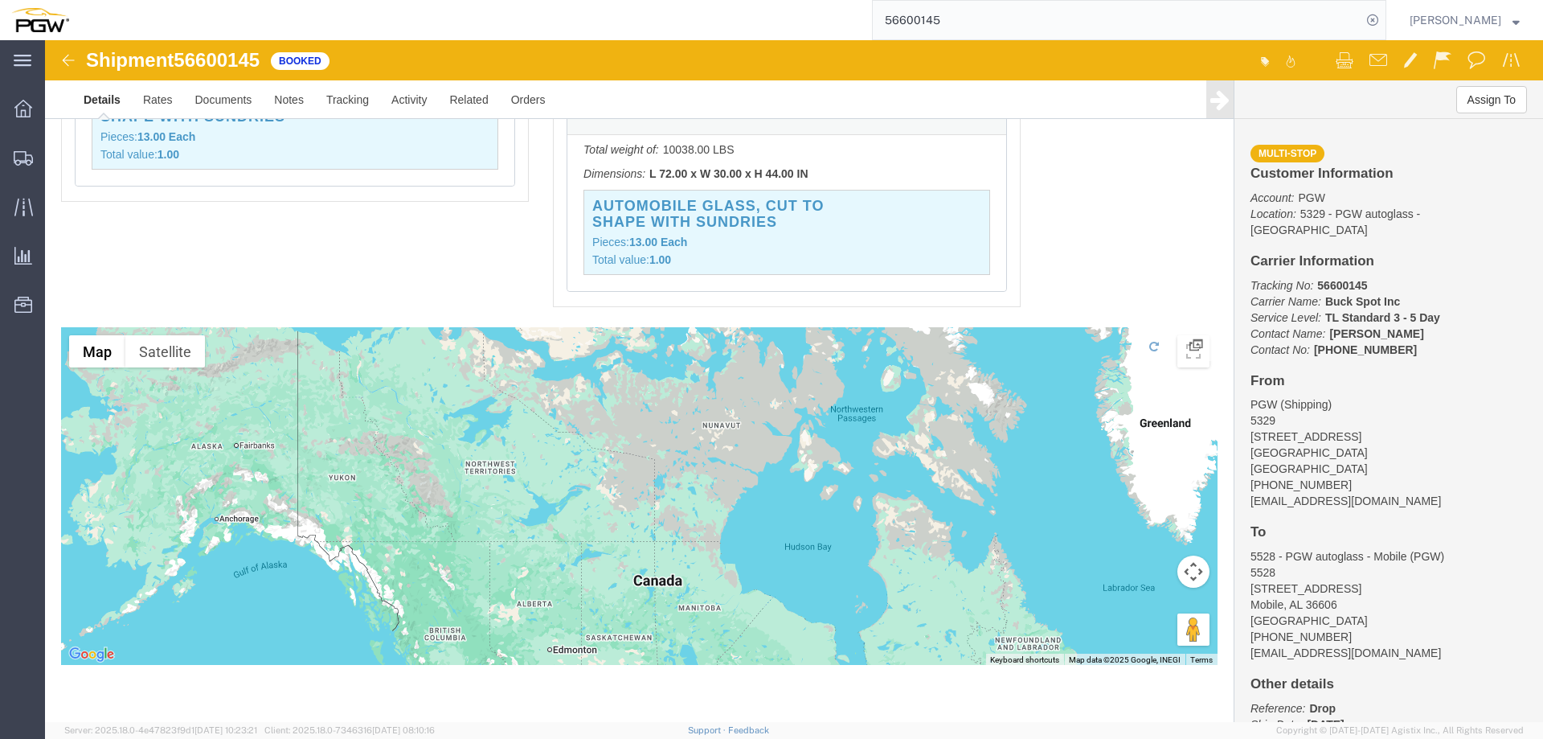
drag, startPoint x: 545, startPoint y: 490, endPoint x: 674, endPoint y: 461, distance: 131.8
click div
click at [1384, 21] on icon at bounding box center [1373, 20] width 23 height 23
click at [0, 0] on span "Location Appointment" at bounding box center [0, 0] width 0 height 0
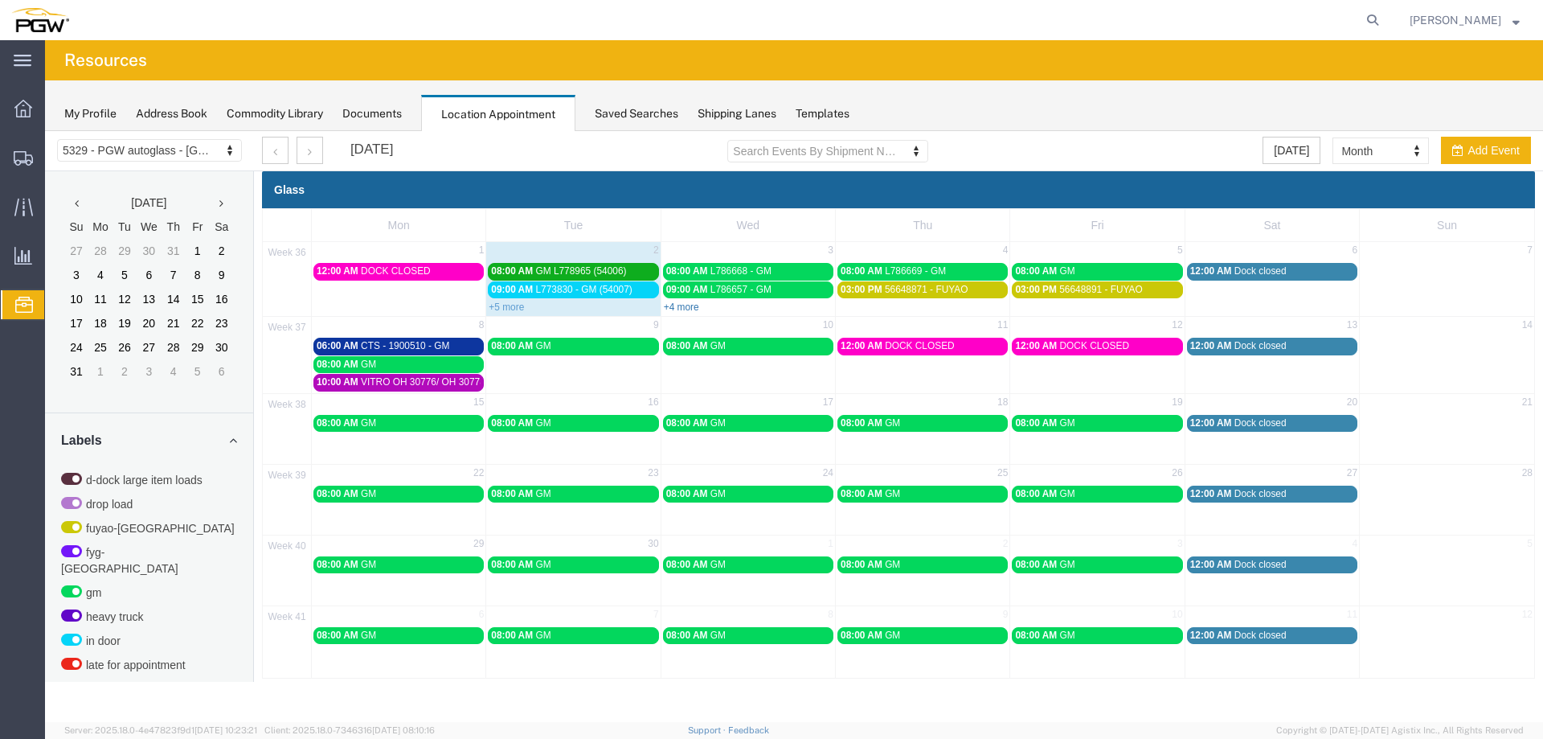
click at [669, 307] on link "+4 more" at bounding box center [681, 306] width 35 height 11
